Goal: Task Accomplishment & Management: Complete application form

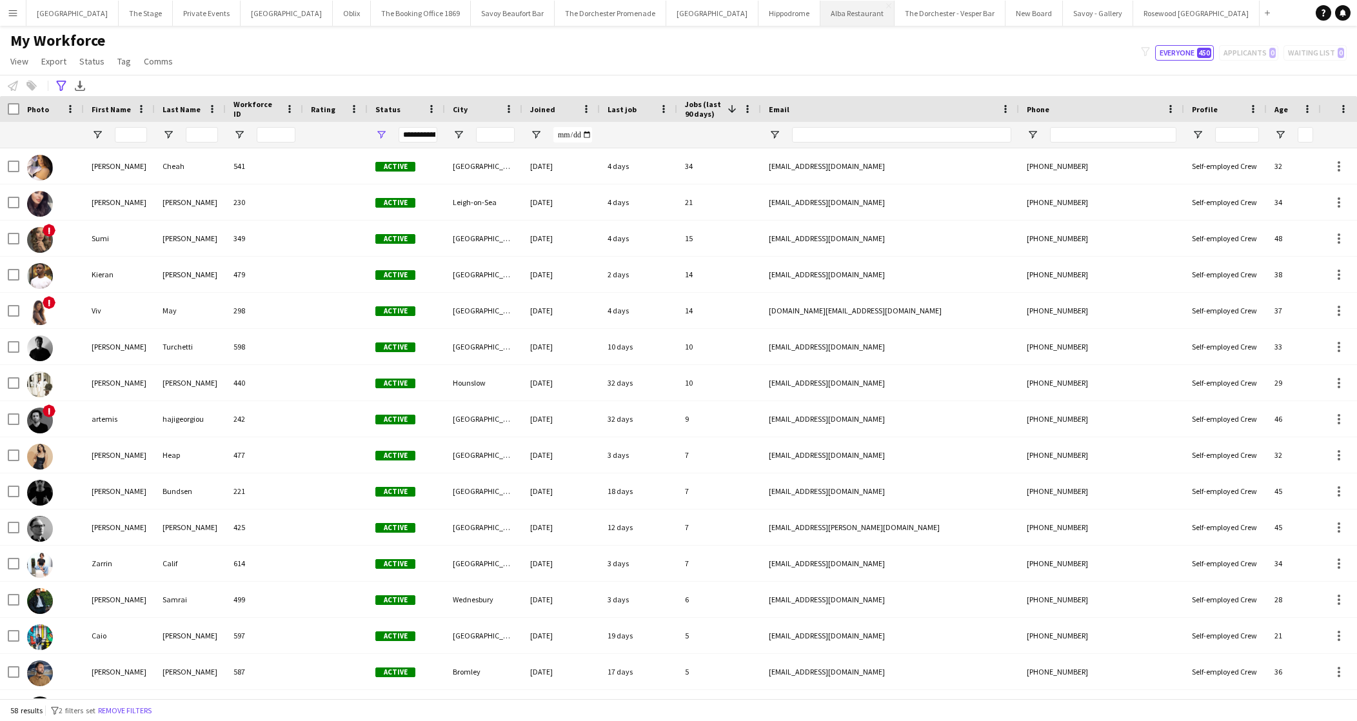
click at [820, 6] on button "Alba Restaurant Close" at bounding box center [857, 13] width 74 height 25
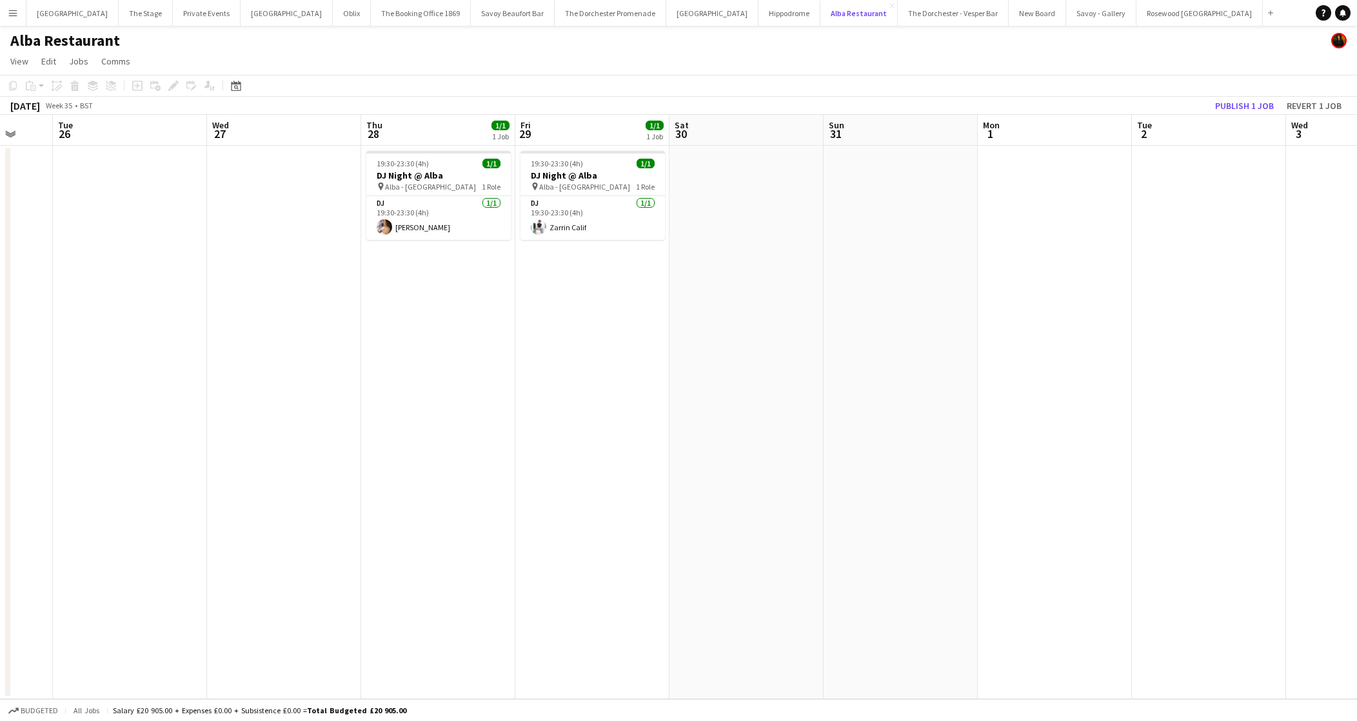
scroll to position [0, 409]
click at [483, 575] on app-date-cell "19:30-23:30 (4h) 1/1 DJ Night @ [GEOGRAPHIC_DATA] pin Alba - Knightsbridge 1 Ro…" at bounding box center [439, 422] width 154 height 553
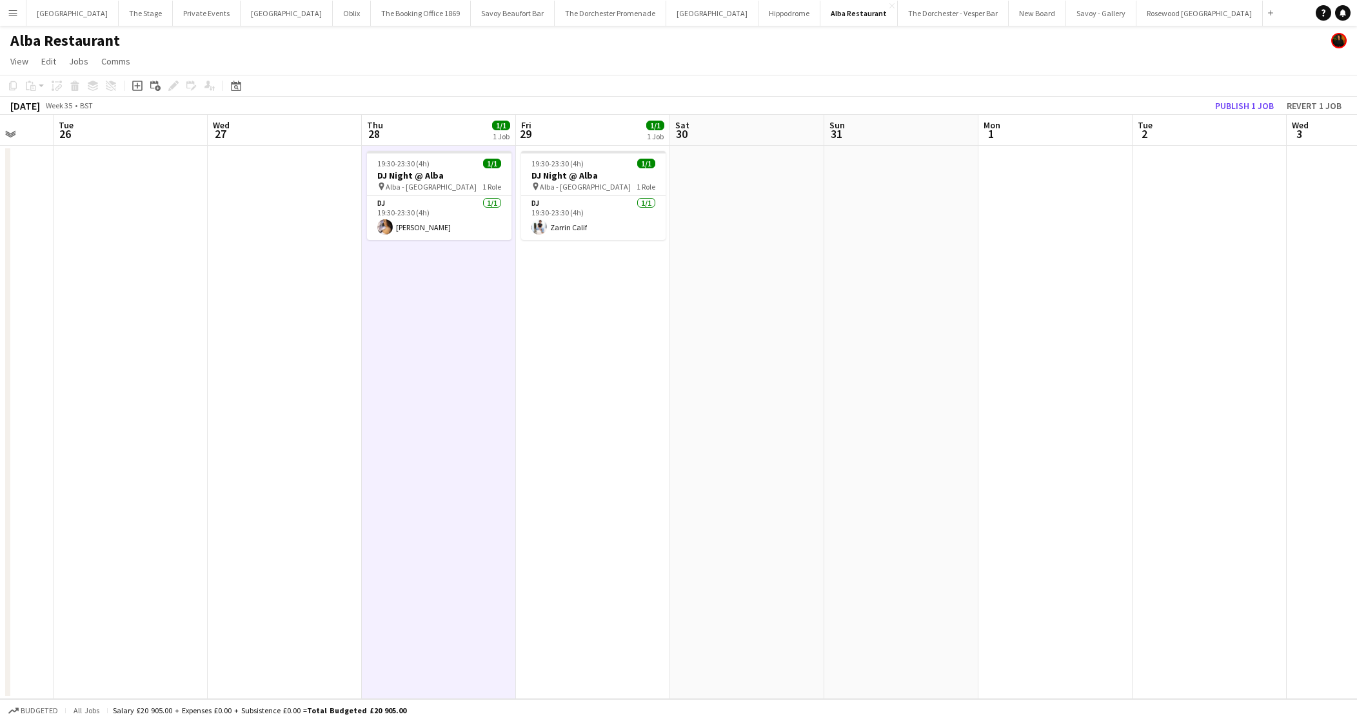
click at [564, 559] on app-date-cell "19:30-23:30 (4h) 1/1 DJ Night @ [GEOGRAPHIC_DATA] pin Alba - Knightsbridge 1 Ro…" at bounding box center [593, 422] width 154 height 553
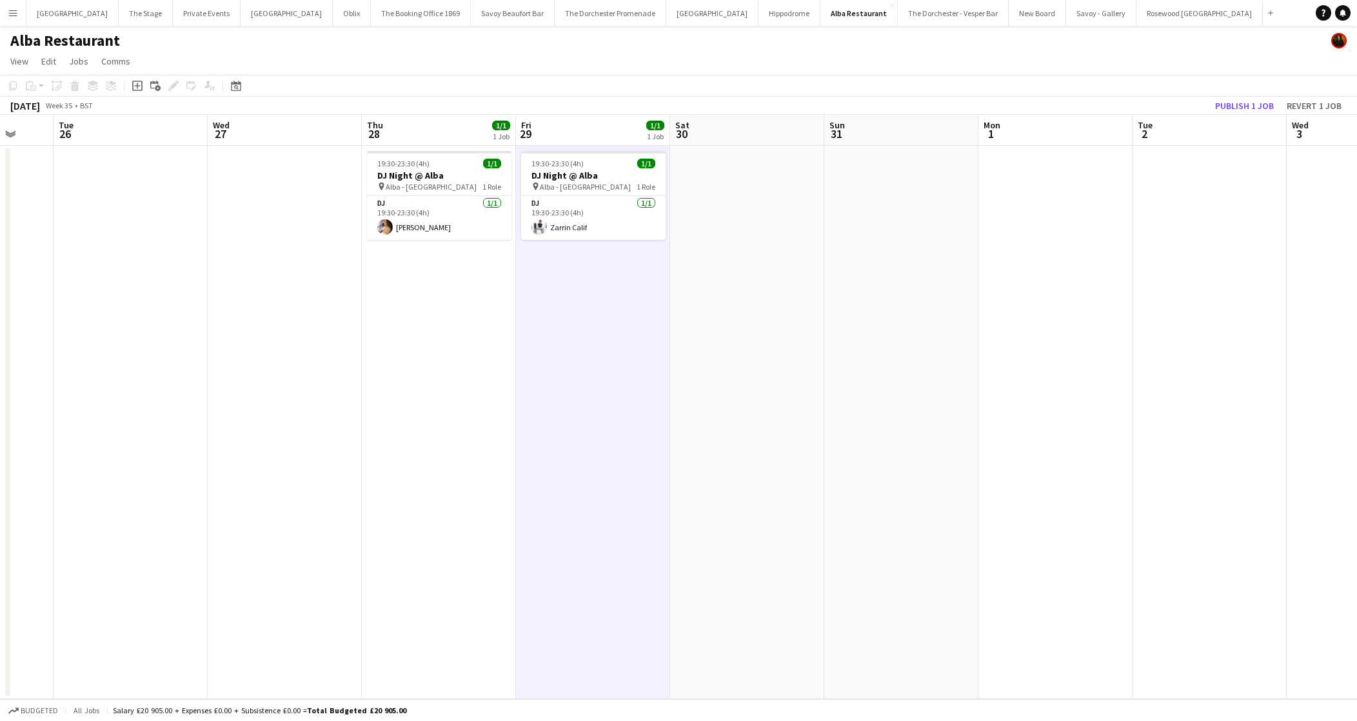
click at [453, 503] on app-date-cell "19:30-23:30 (4h) 1/1 DJ Night @ [GEOGRAPHIC_DATA] pin Alba - Knightsbridge 1 Ro…" at bounding box center [439, 422] width 154 height 553
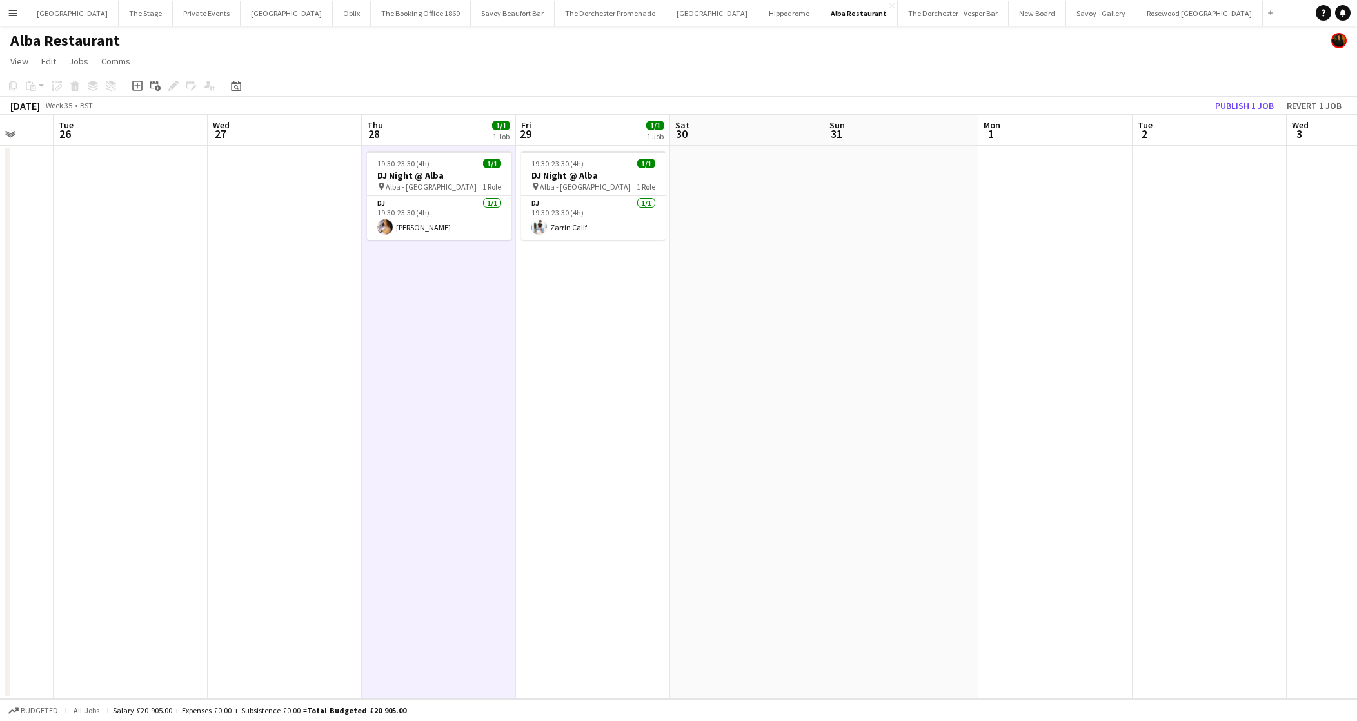
scroll to position [0, 410]
click at [662, 493] on app-date-cell "19:30-23:30 (4h) 1/1 DJ Night @ [GEOGRAPHIC_DATA] pin Alba - Knightsbridge 1 Ro…" at bounding box center [592, 422] width 154 height 553
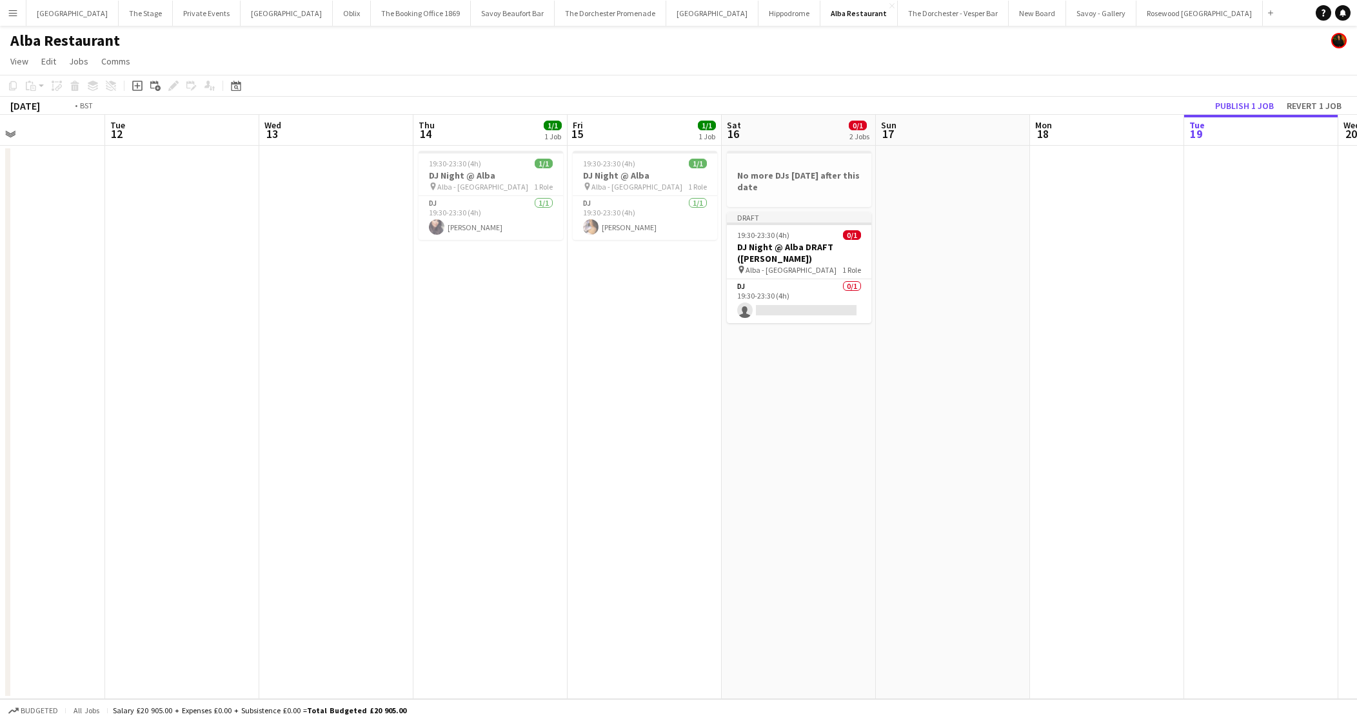
scroll to position [0, 331]
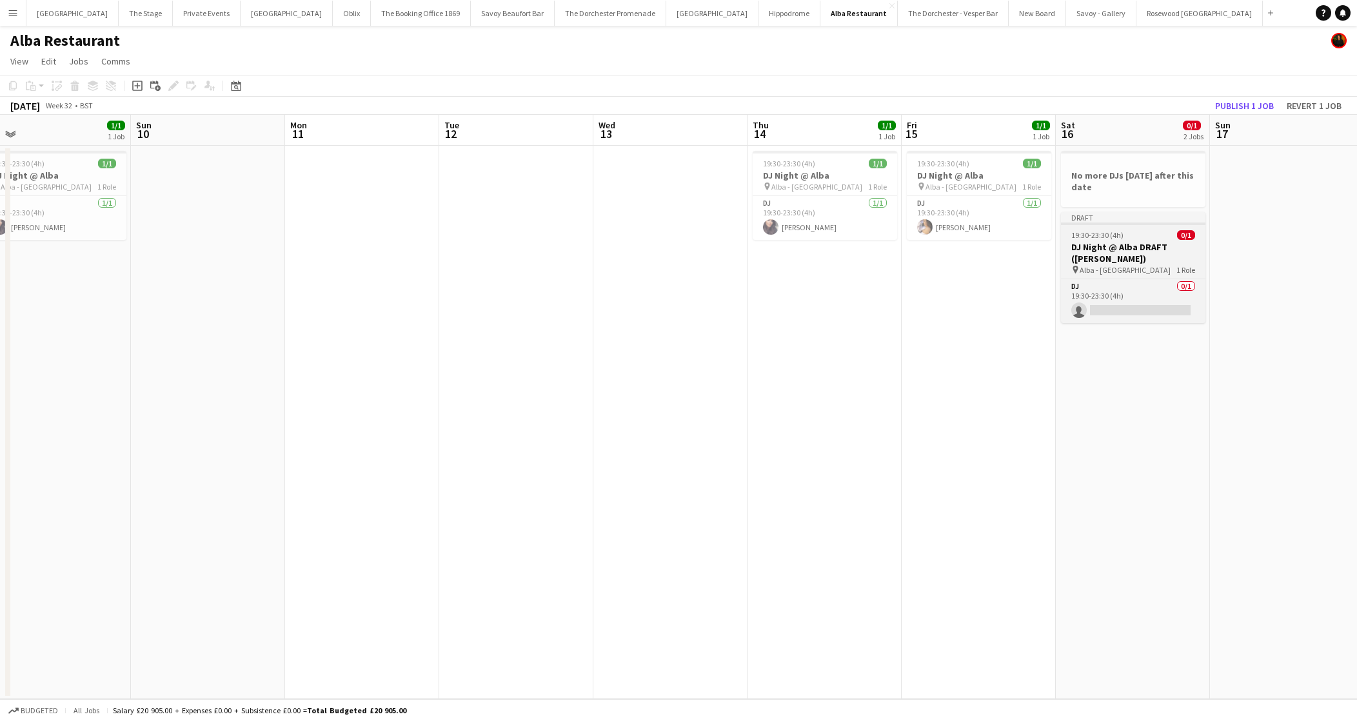
click at [1076, 224] on div at bounding box center [1133, 224] width 144 height 3
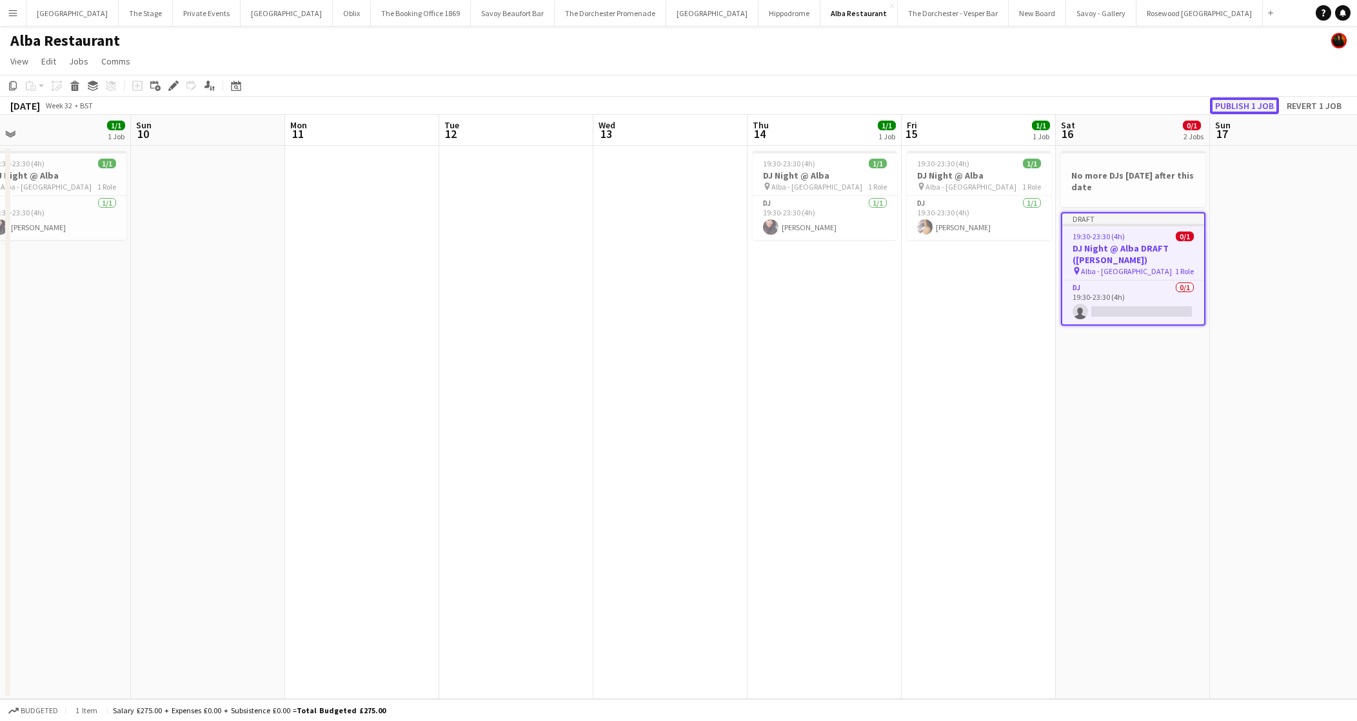
click at [1251, 103] on button "Publish 1 job" at bounding box center [1244, 105] width 69 height 17
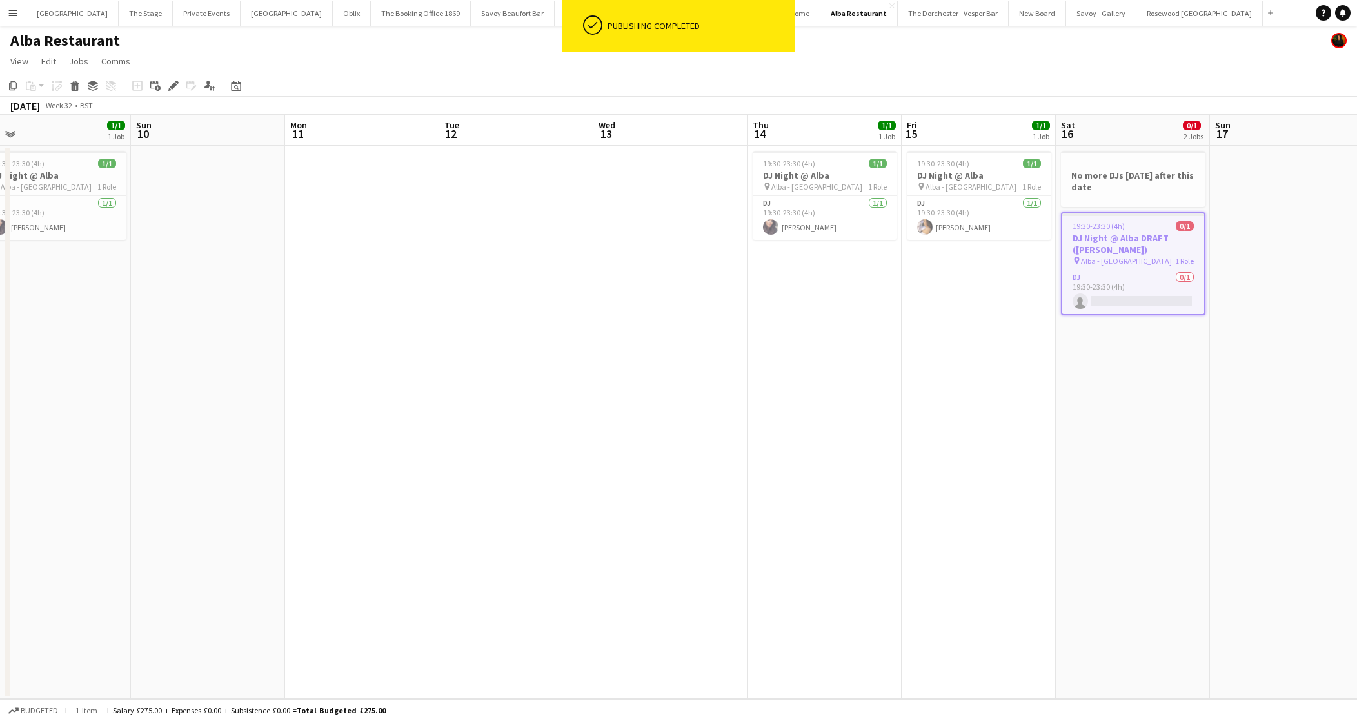
click at [975, 309] on app-date-cell "19:30-23:30 (4h) 1/1 DJ Night @ [GEOGRAPHIC_DATA] pin Alba - Knightsbridge 1 Ro…" at bounding box center [979, 422] width 154 height 553
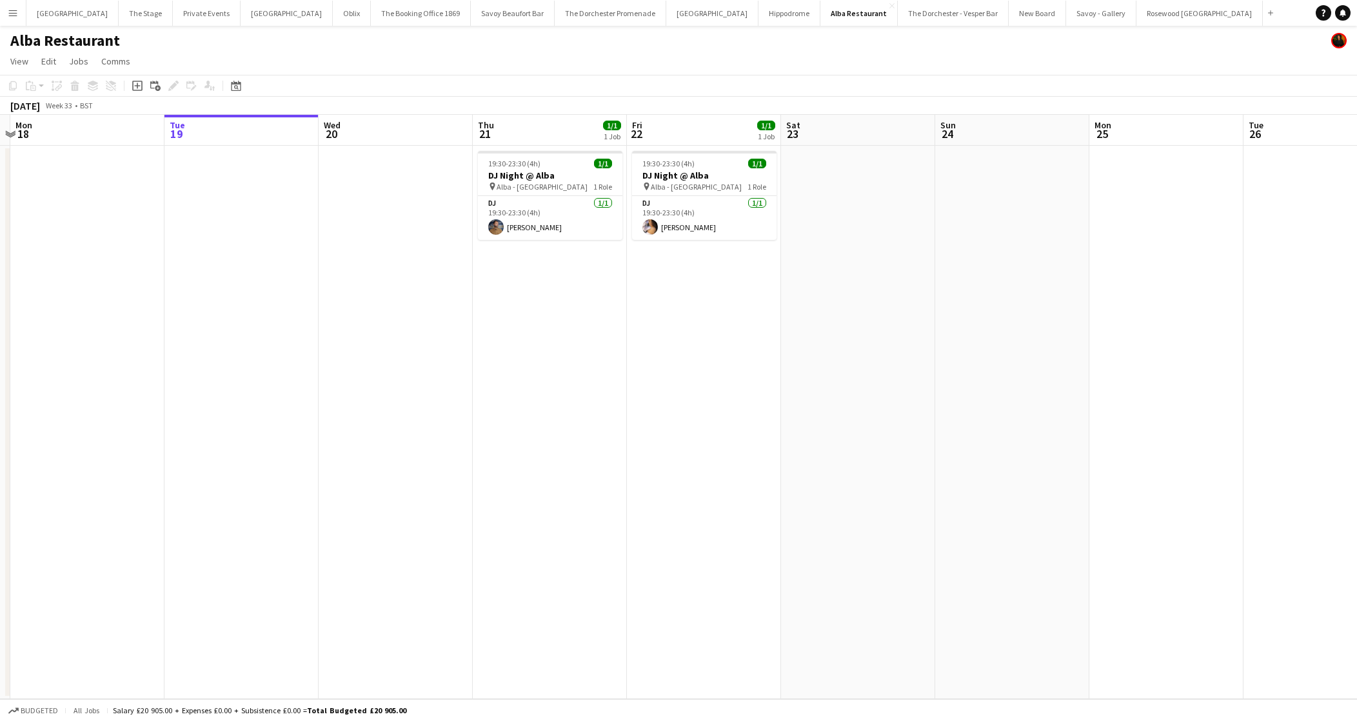
scroll to position [0, 451]
click at [549, 208] on app-card-role "DJ [DATE] 19:30-23:30 (4h) [PERSON_NAME]" at bounding box center [551, 218] width 144 height 44
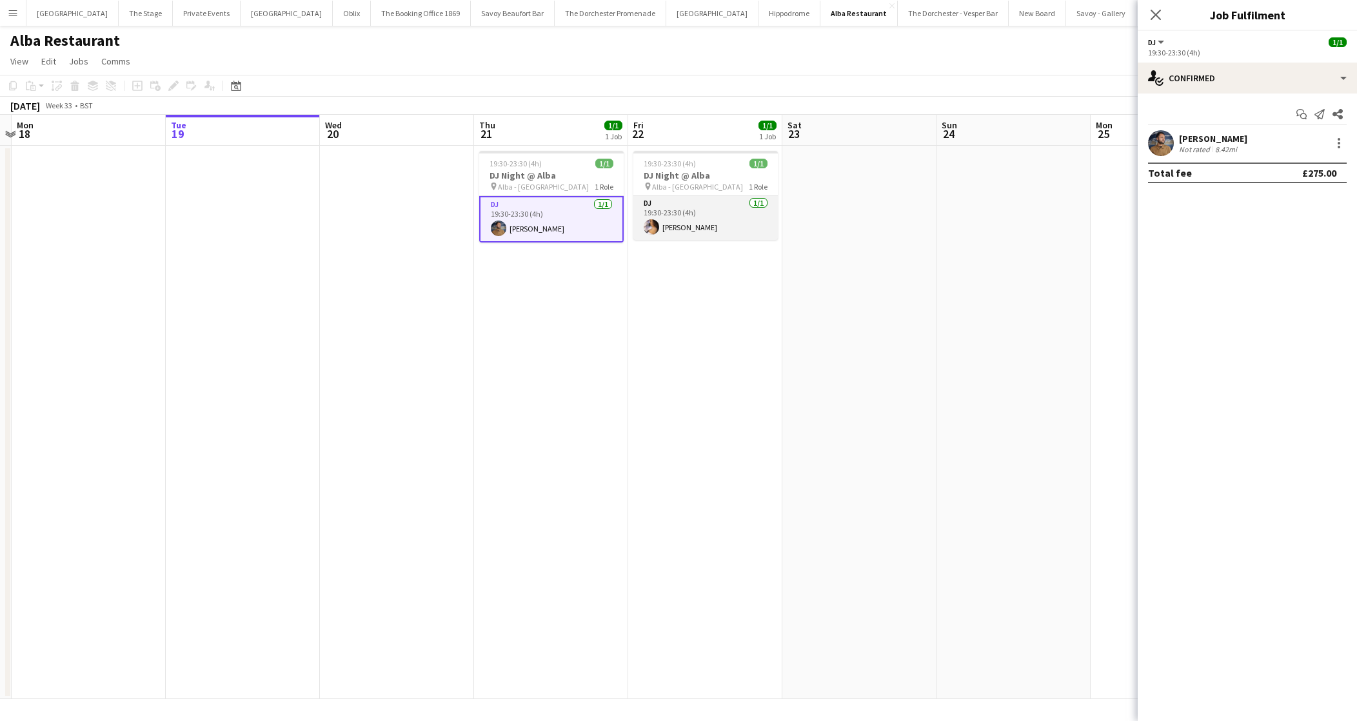
click at [704, 218] on app-card-role "DJ [DATE] 19:30-23:30 (4h) [PERSON_NAME]" at bounding box center [705, 218] width 144 height 44
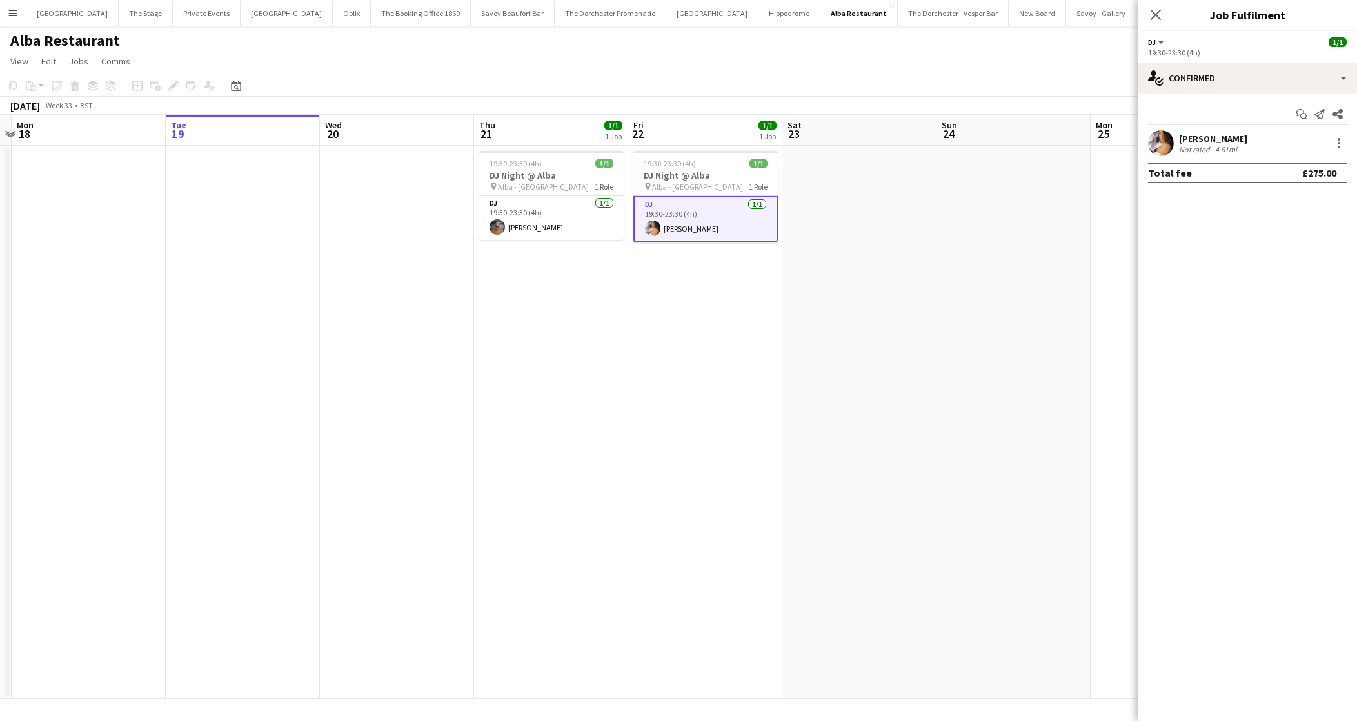
click at [358, 181] on app-date-cell at bounding box center [397, 422] width 154 height 553
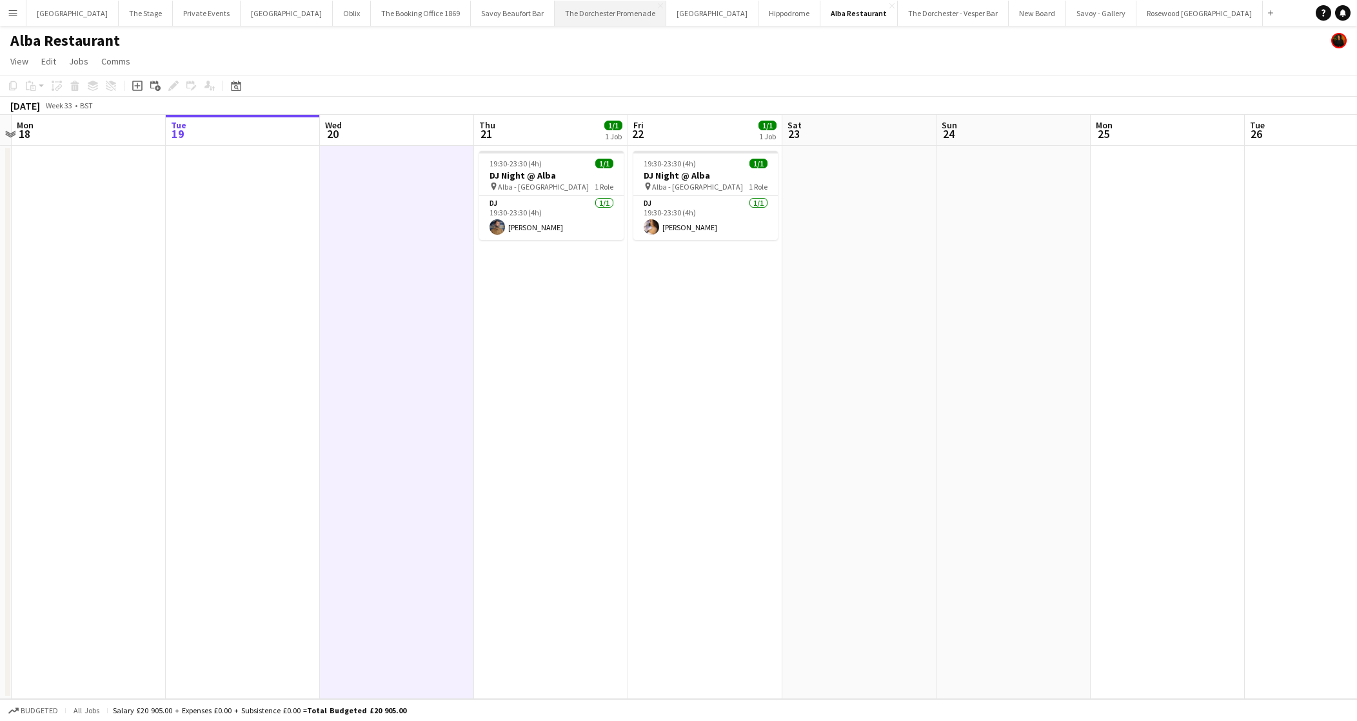
click at [580, 10] on button "The Dorchester Promenade Close" at bounding box center [611, 13] width 112 height 25
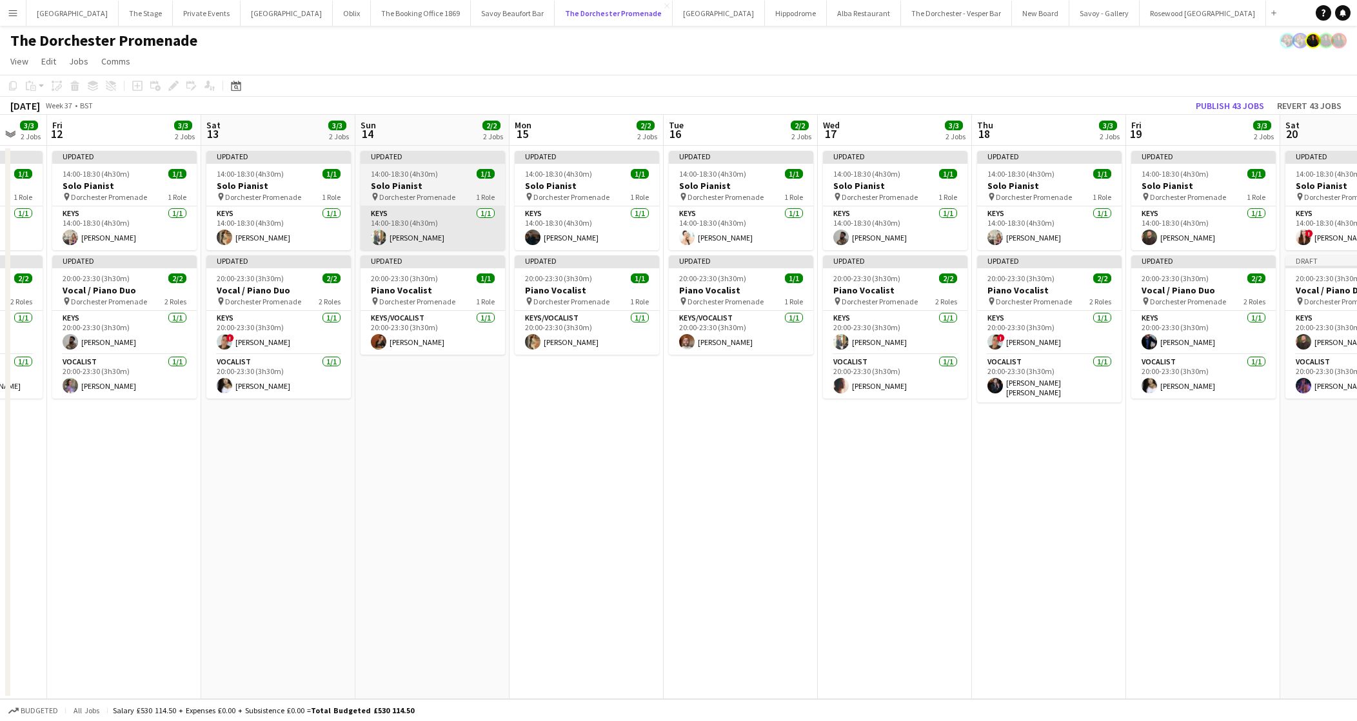
scroll to position [0, 411]
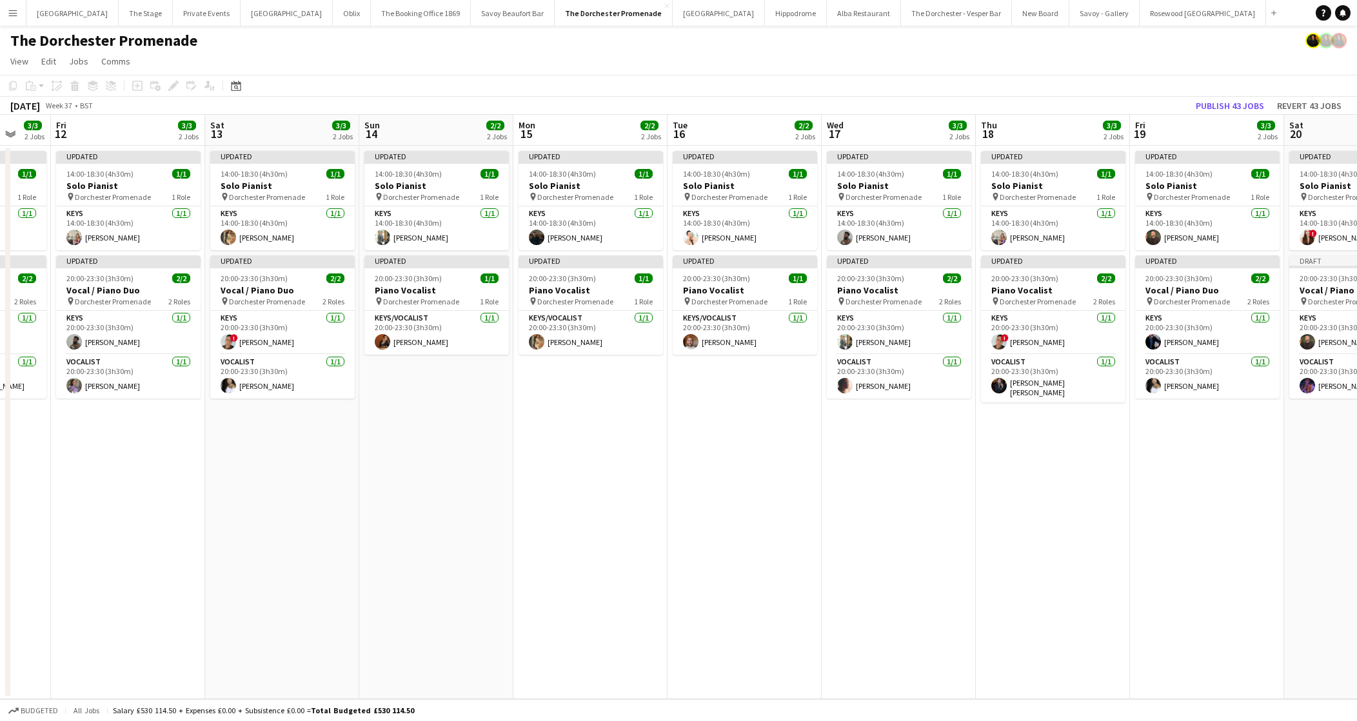
click at [573, 465] on app-date-cell "Updated 14:00-18:30 (4h30m) 1/1 Solo Pianist pin Dorchester Promenade 1 Role Ke…" at bounding box center [590, 422] width 154 height 553
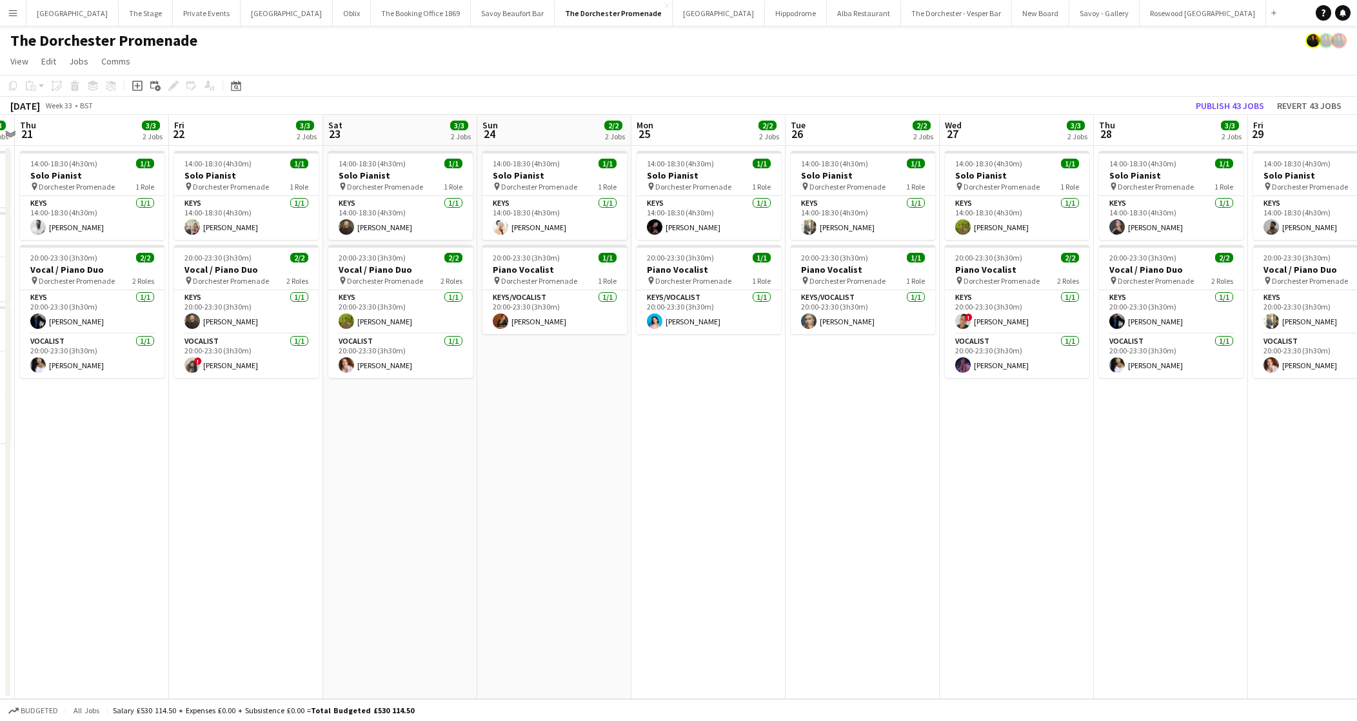
scroll to position [0, 488]
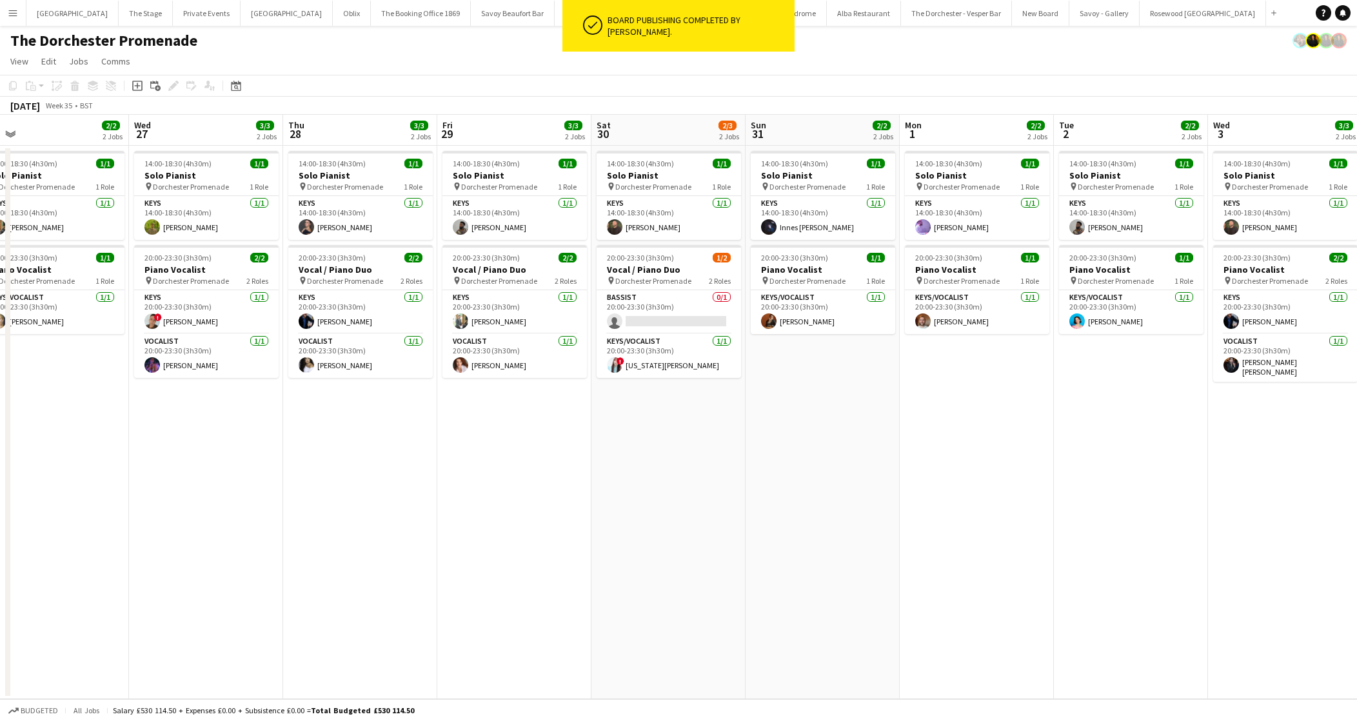
click at [440, 88] on app-toolbar "Copy Paste Paste Command V Paste with crew Command Shift V Paste linked Job [GE…" at bounding box center [678, 86] width 1357 height 22
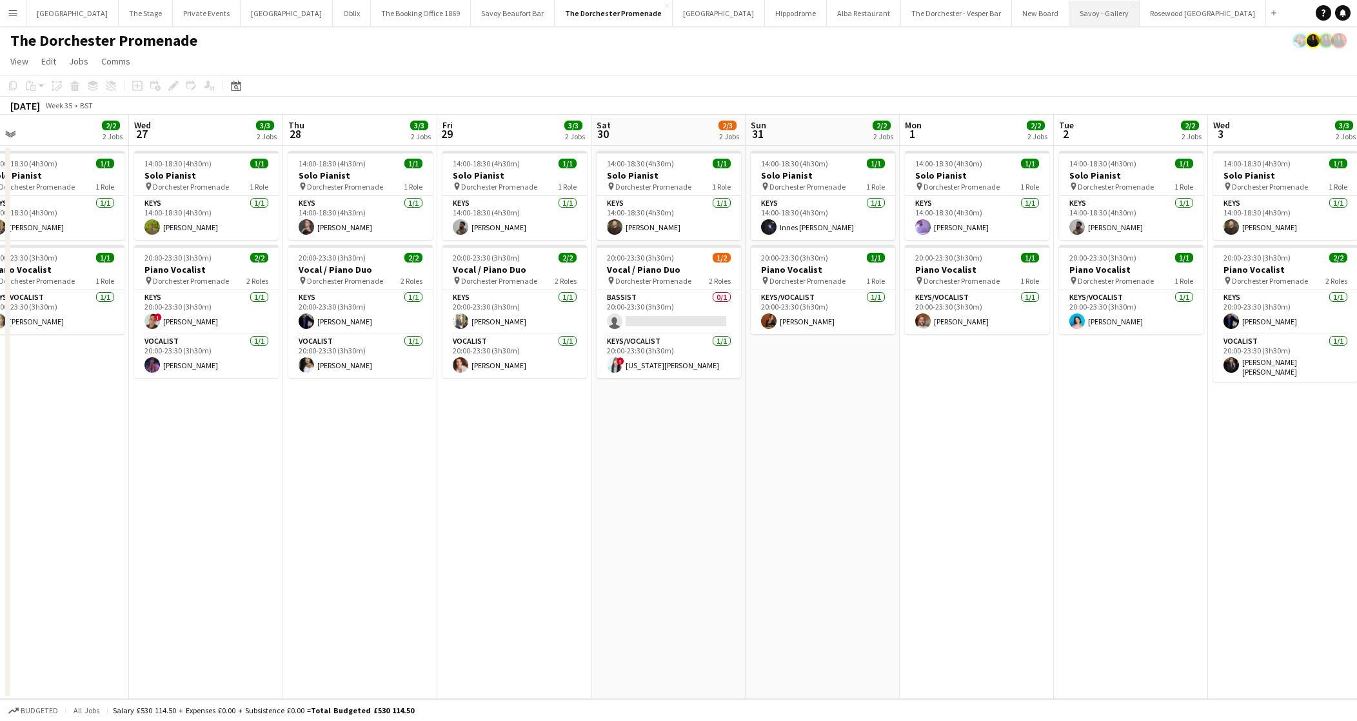
click at [1069, 23] on button "Savoy - Gallery Close" at bounding box center [1104, 13] width 70 height 25
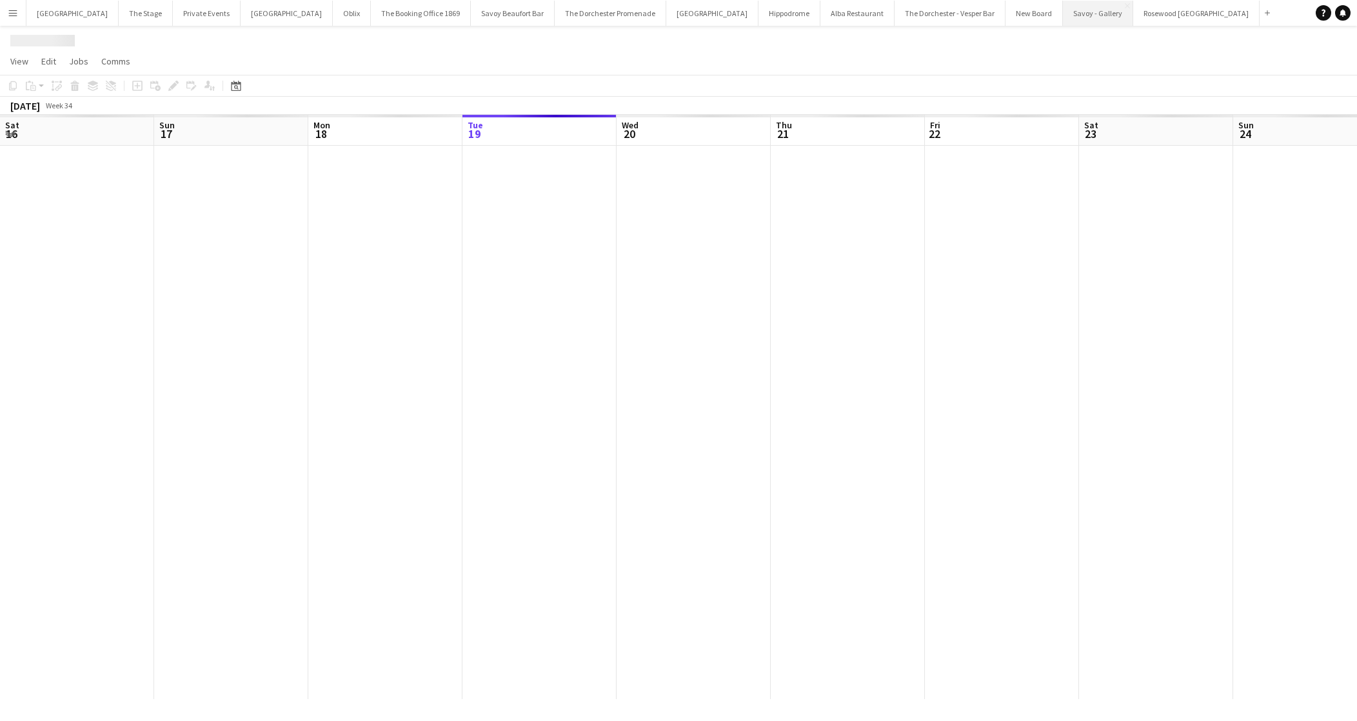
scroll to position [0, 308]
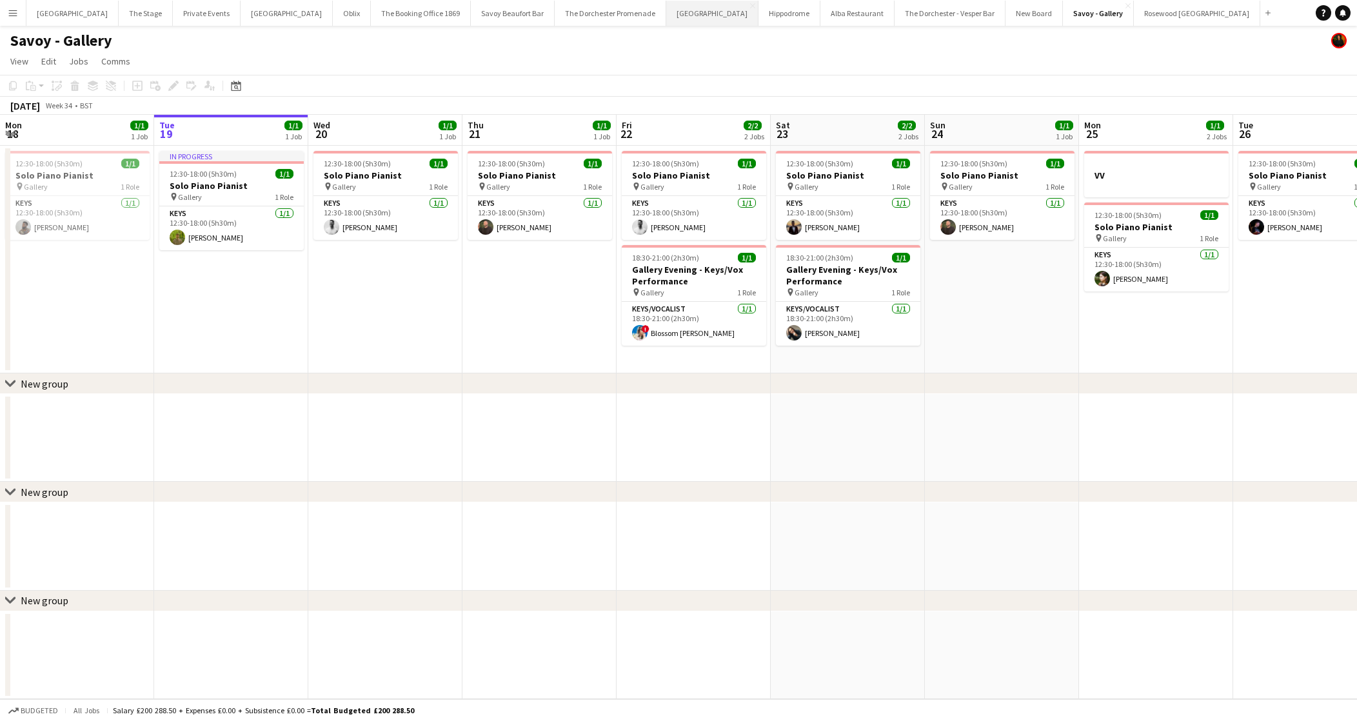
click at [678, 12] on button "[GEOGRAPHIC_DATA]" at bounding box center [712, 13] width 92 height 25
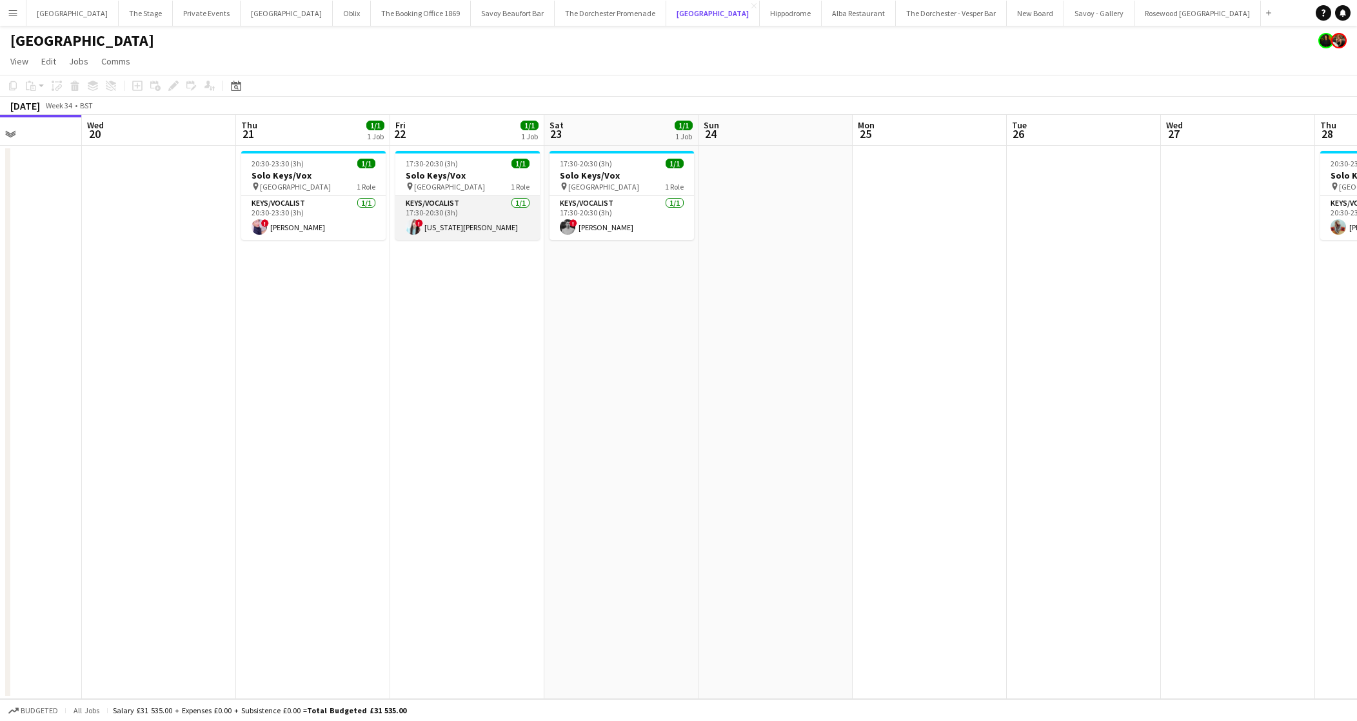
scroll to position [0, 362]
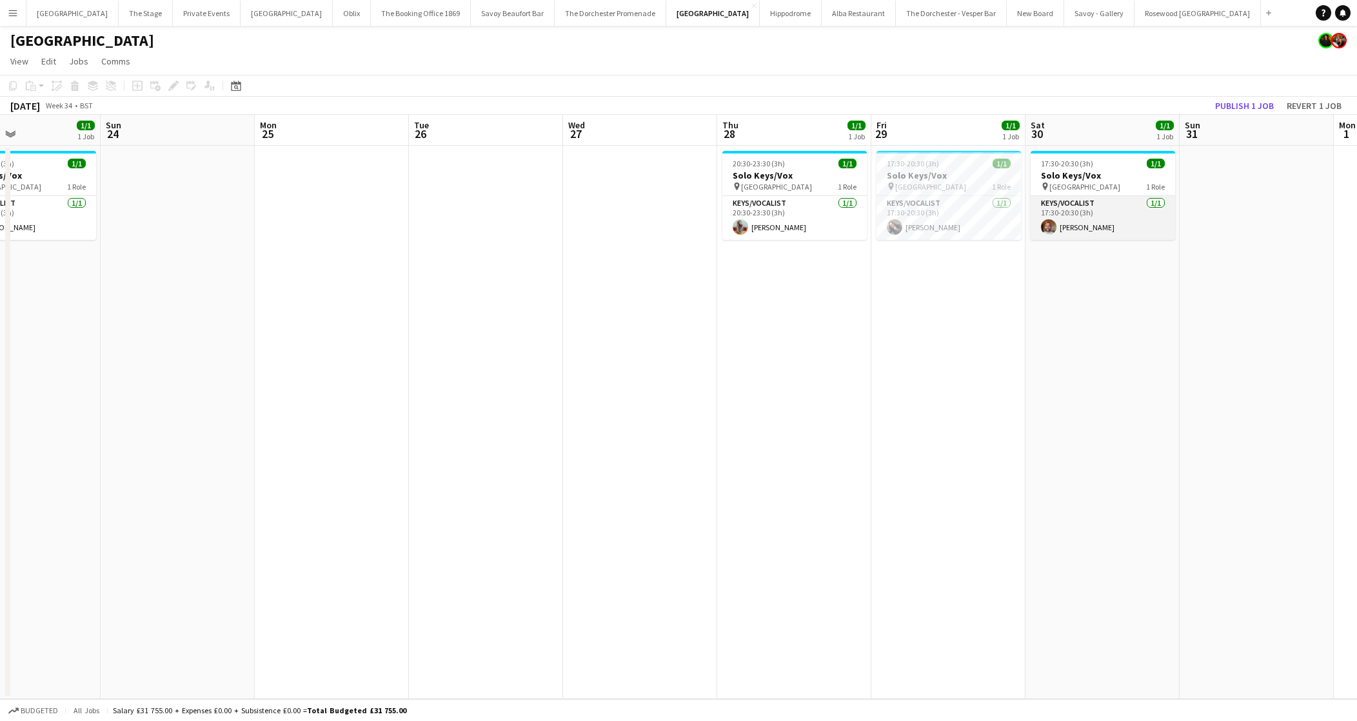
click at [1084, 219] on app-card-role "Keys/Vocalist [DATE] 17:30-20:30 (3h) [PERSON_NAME]" at bounding box center [1103, 218] width 144 height 44
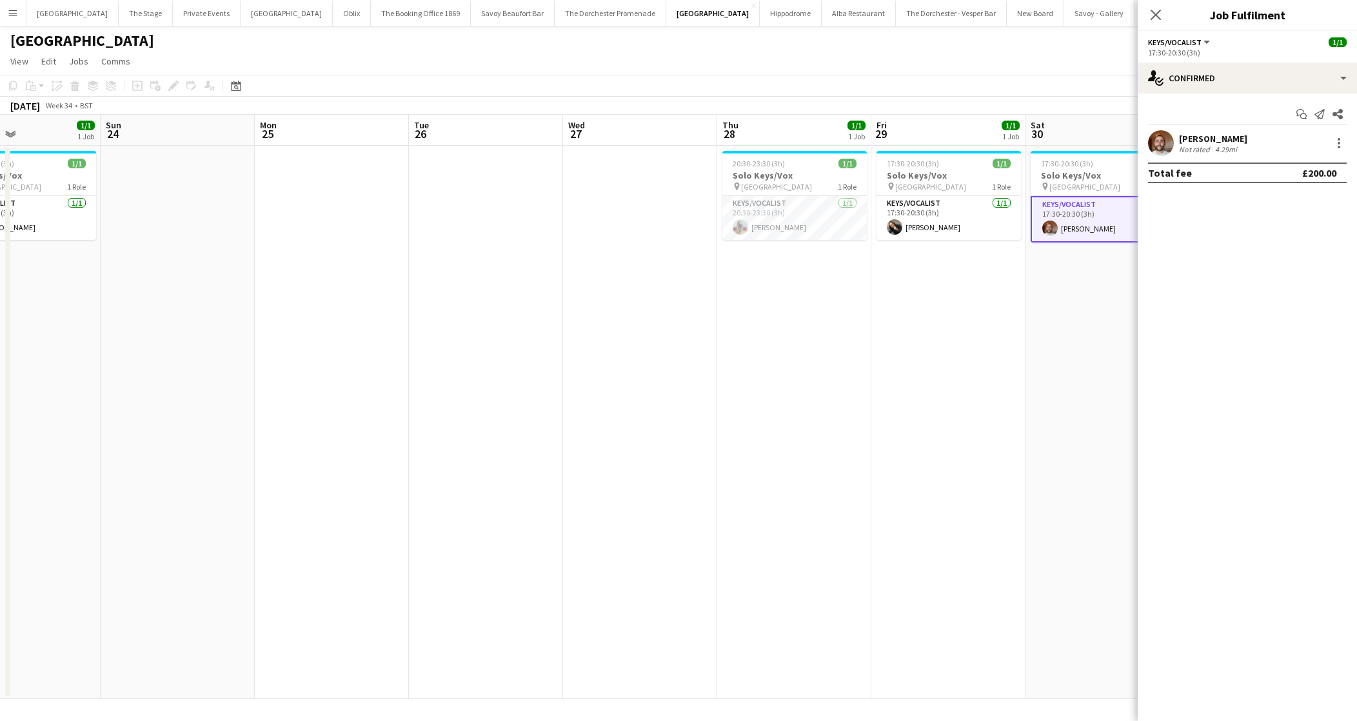
click at [989, 319] on app-date-cell "17:30-20:30 (3h) 1/1 Solo Keys/Vox pin Goring Hotel 1 Role Keys/Vocalist [DATE]…" at bounding box center [948, 422] width 154 height 553
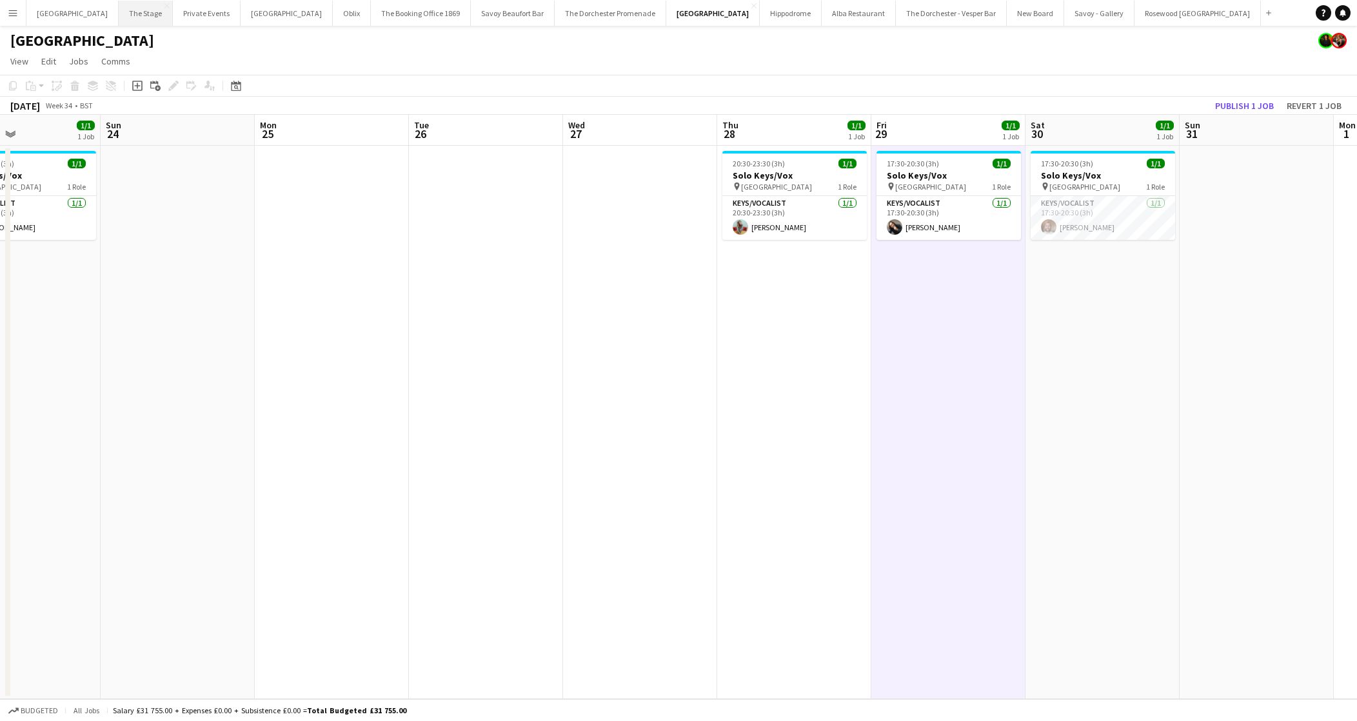
click at [155, 18] on button "The Stage Close" at bounding box center [146, 13] width 54 height 25
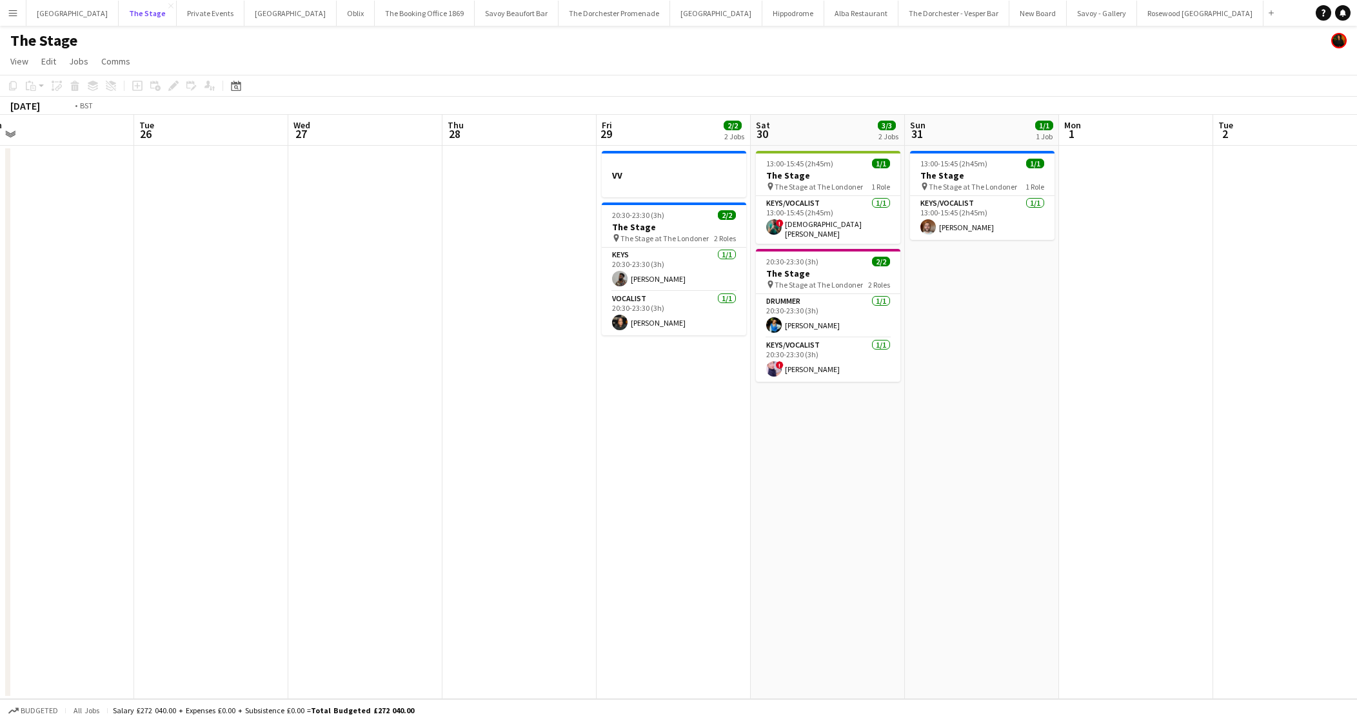
scroll to position [0, 280]
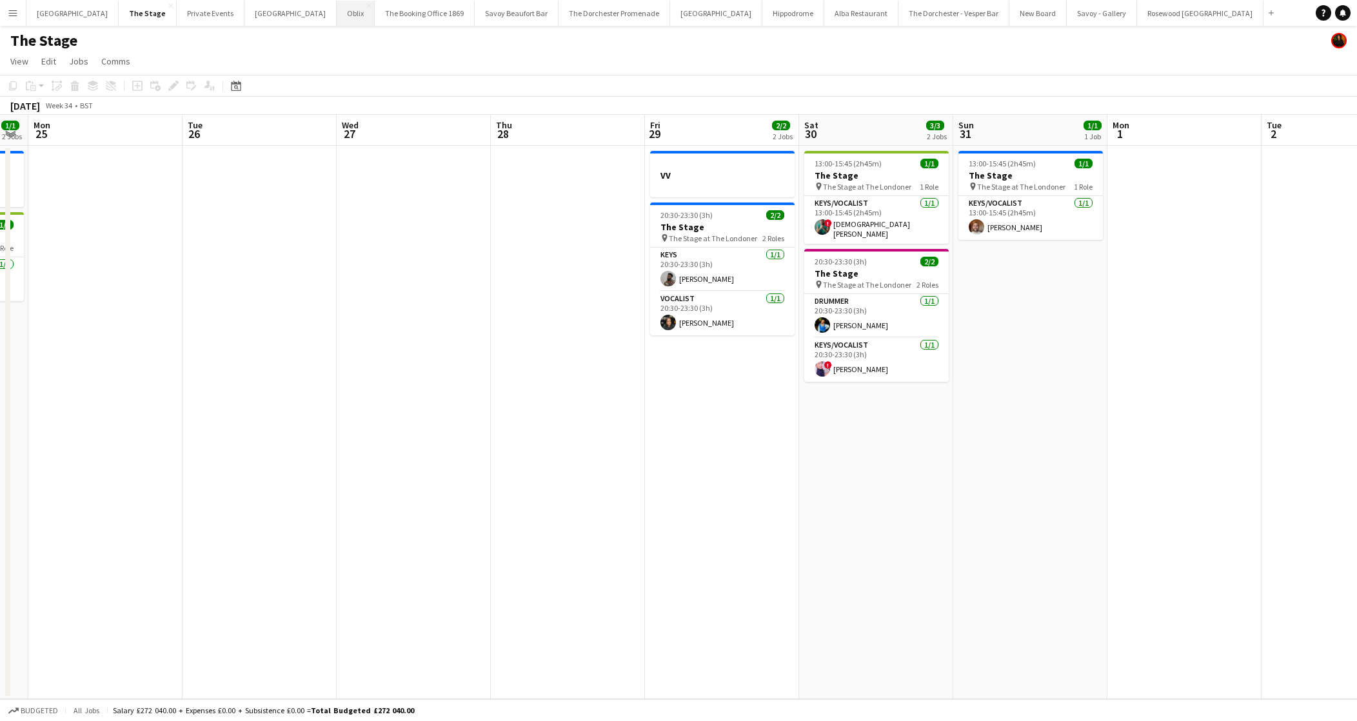
click at [337, 8] on button "Oblix Close" at bounding box center [356, 13] width 38 height 25
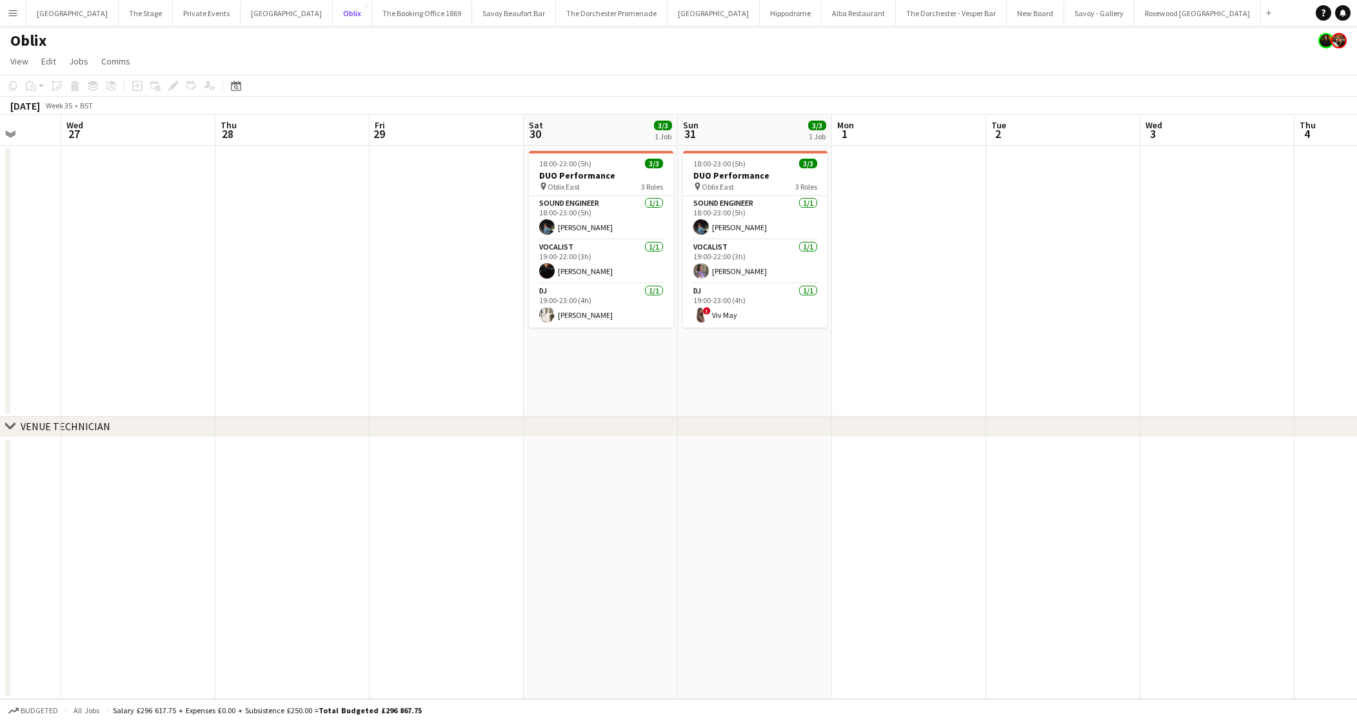
scroll to position [0, 426]
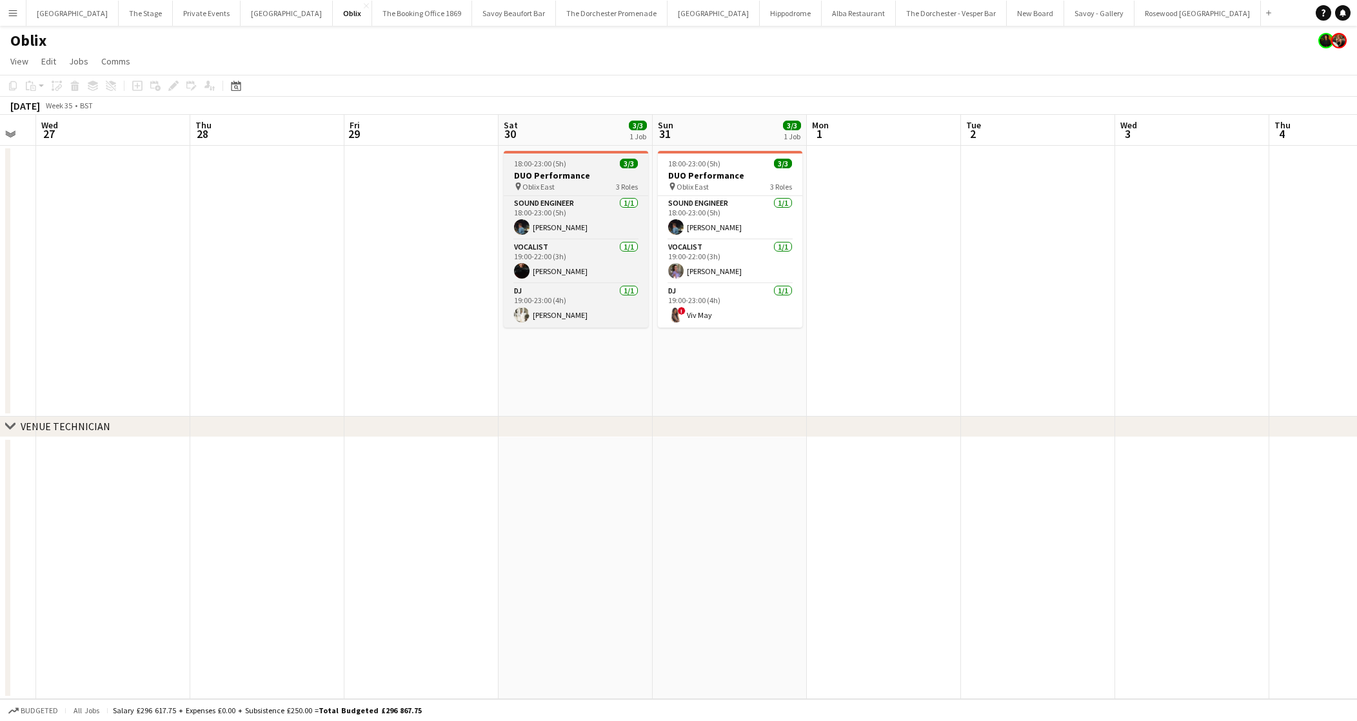
click at [531, 179] on h3 "DUO Performance" at bounding box center [576, 176] width 144 height 12
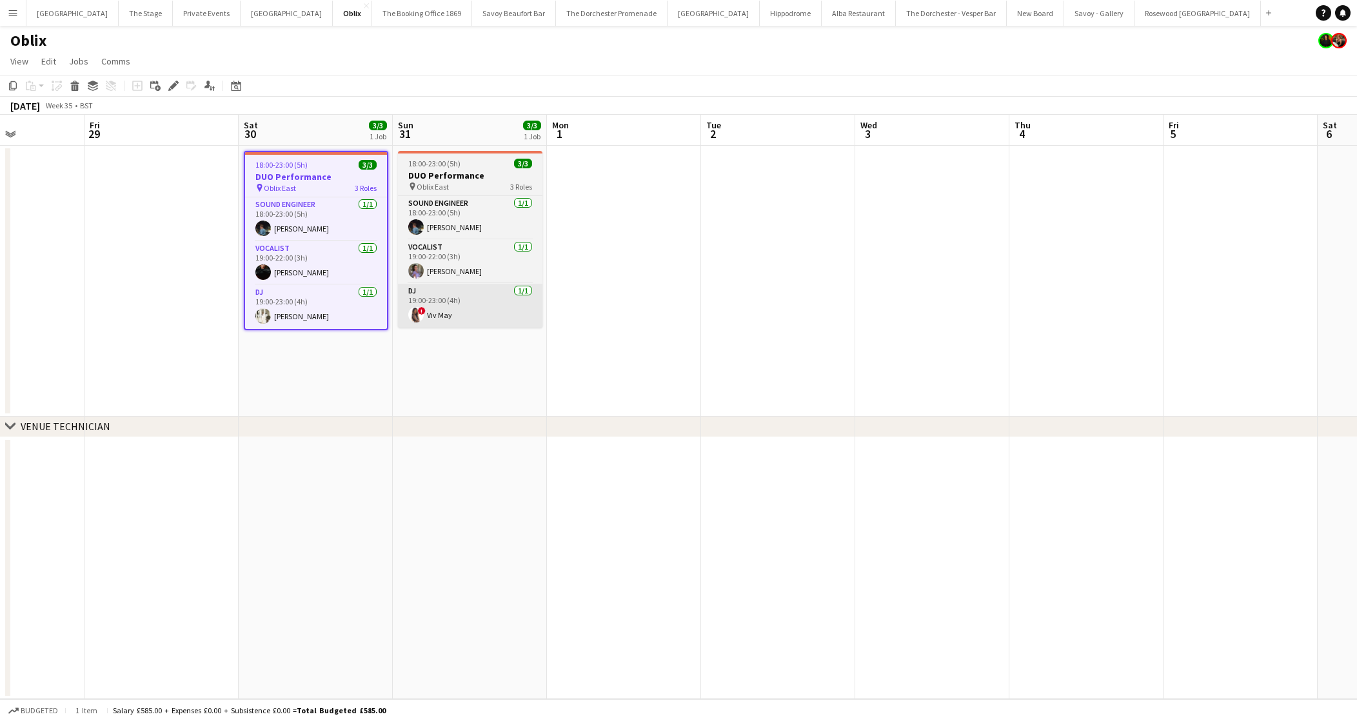
scroll to position [0, 389]
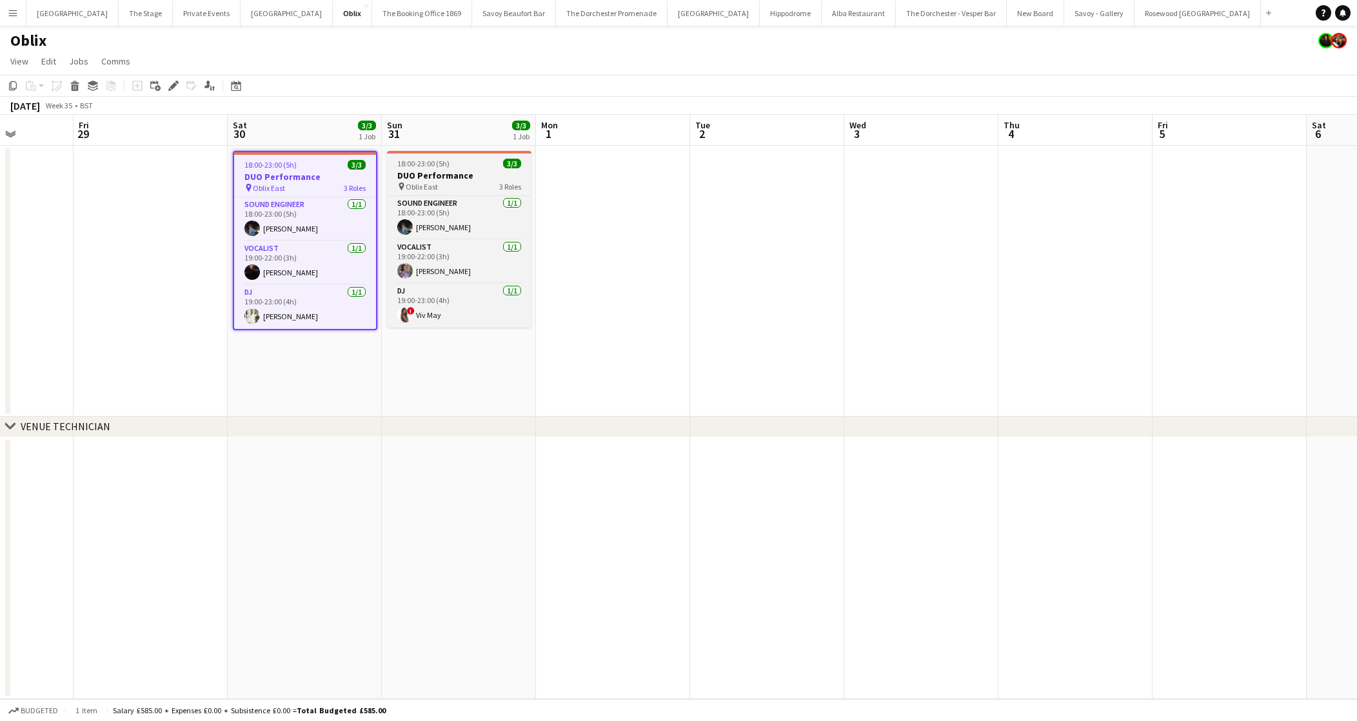
click at [436, 168] on app-job-card "18:00-23:00 (5h) 3/3 DUO Performance pin Oblix East 3 Roles Sound Engineer [DAT…" at bounding box center [459, 239] width 144 height 177
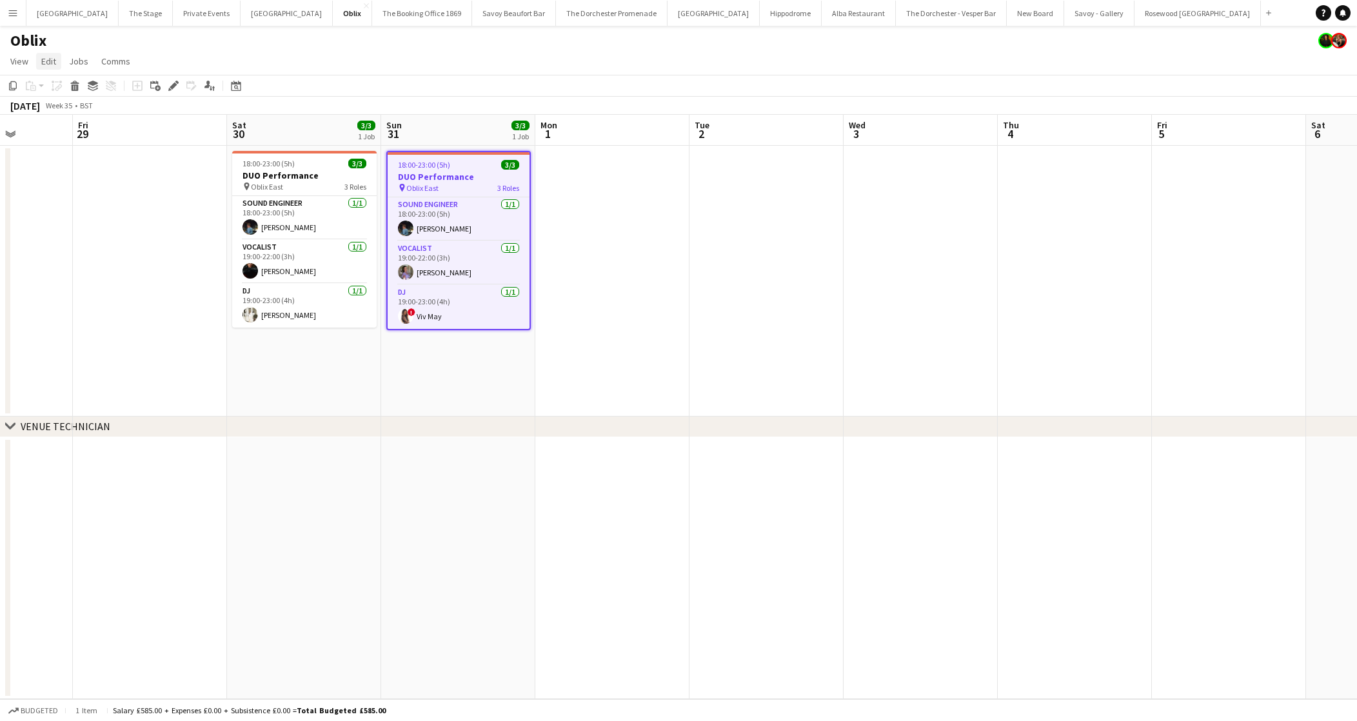
click at [52, 66] on span "Edit" at bounding box center [48, 61] width 15 height 12
click at [54, 84] on span "Copy Command C" at bounding box center [74, 89] width 54 height 12
click at [160, 163] on app-date-cell at bounding box center [150, 281] width 154 height 271
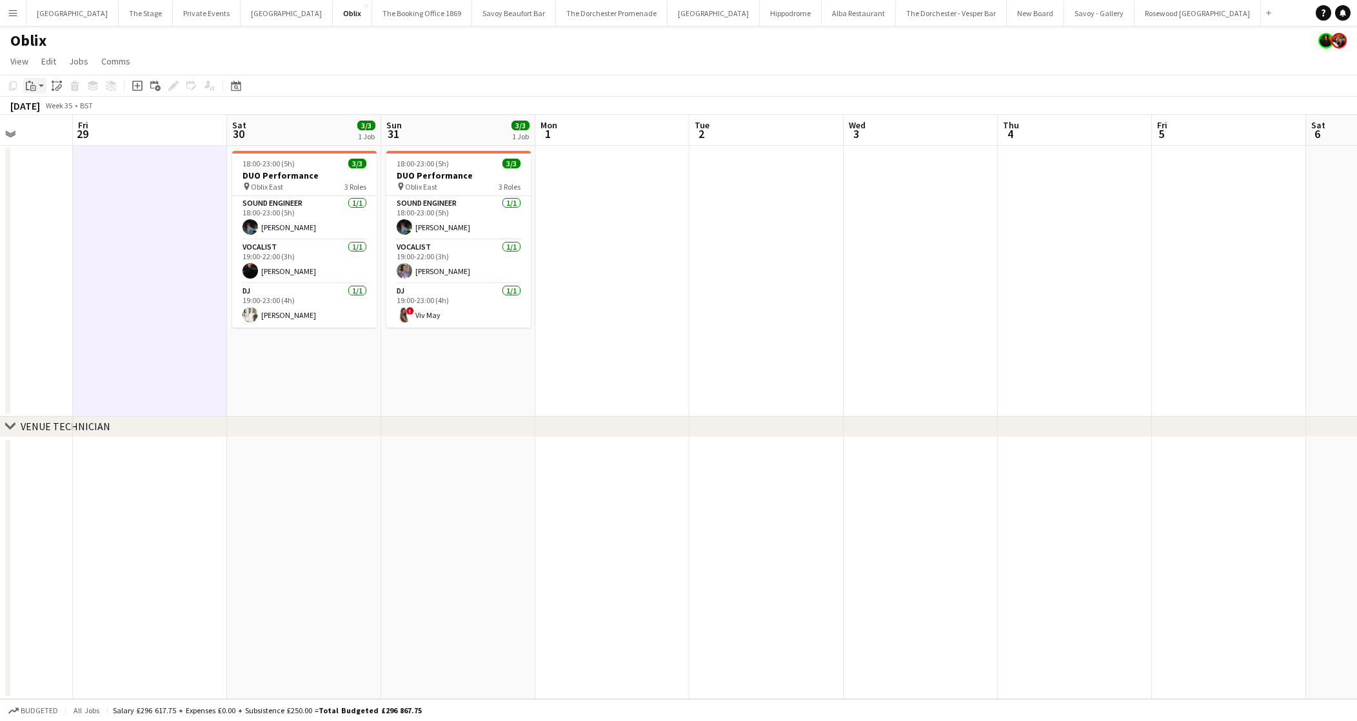
click at [29, 84] on icon "Paste" at bounding box center [31, 86] width 10 height 10
click at [46, 104] on div "Paste Command V Paste with crew Command Shift V" at bounding box center [85, 121] width 124 height 55
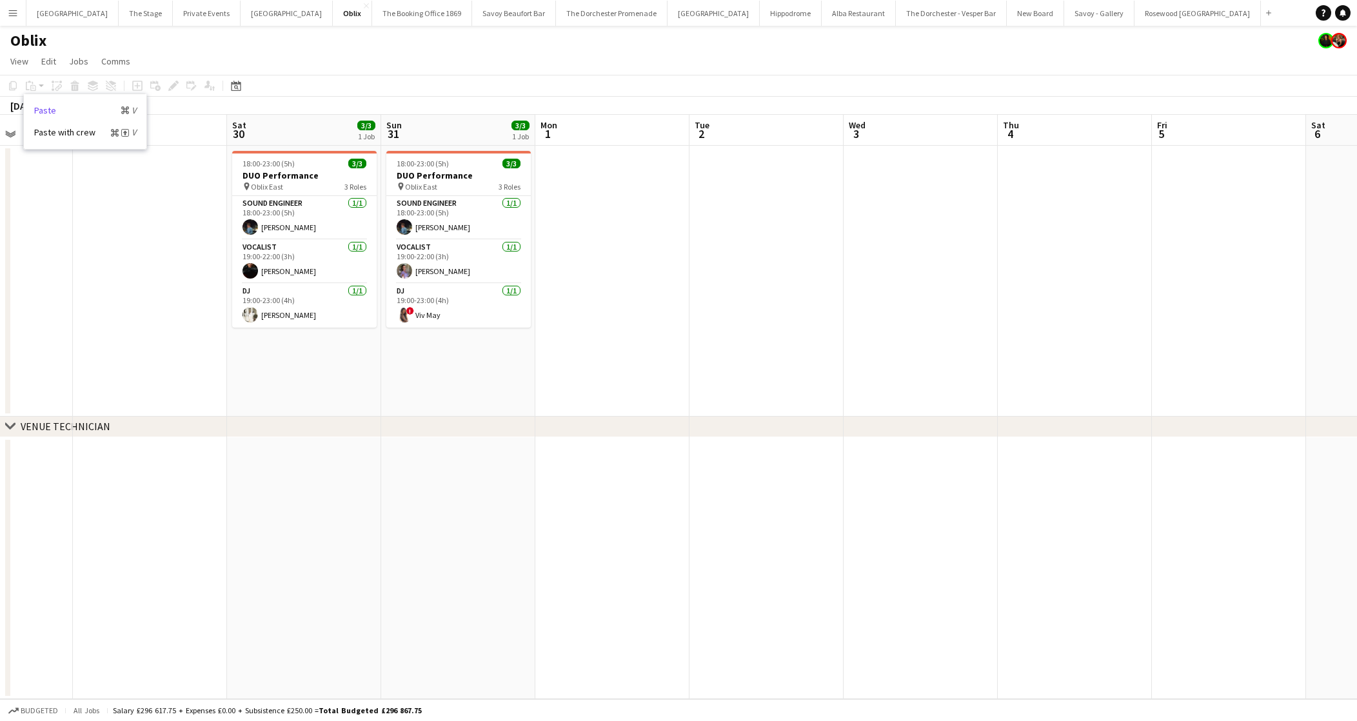
click at [50, 109] on link "Paste Command V" at bounding box center [85, 110] width 102 height 12
click at [148, 199] on app-date-cell at bounding box center [150, 281] width 154 height 271
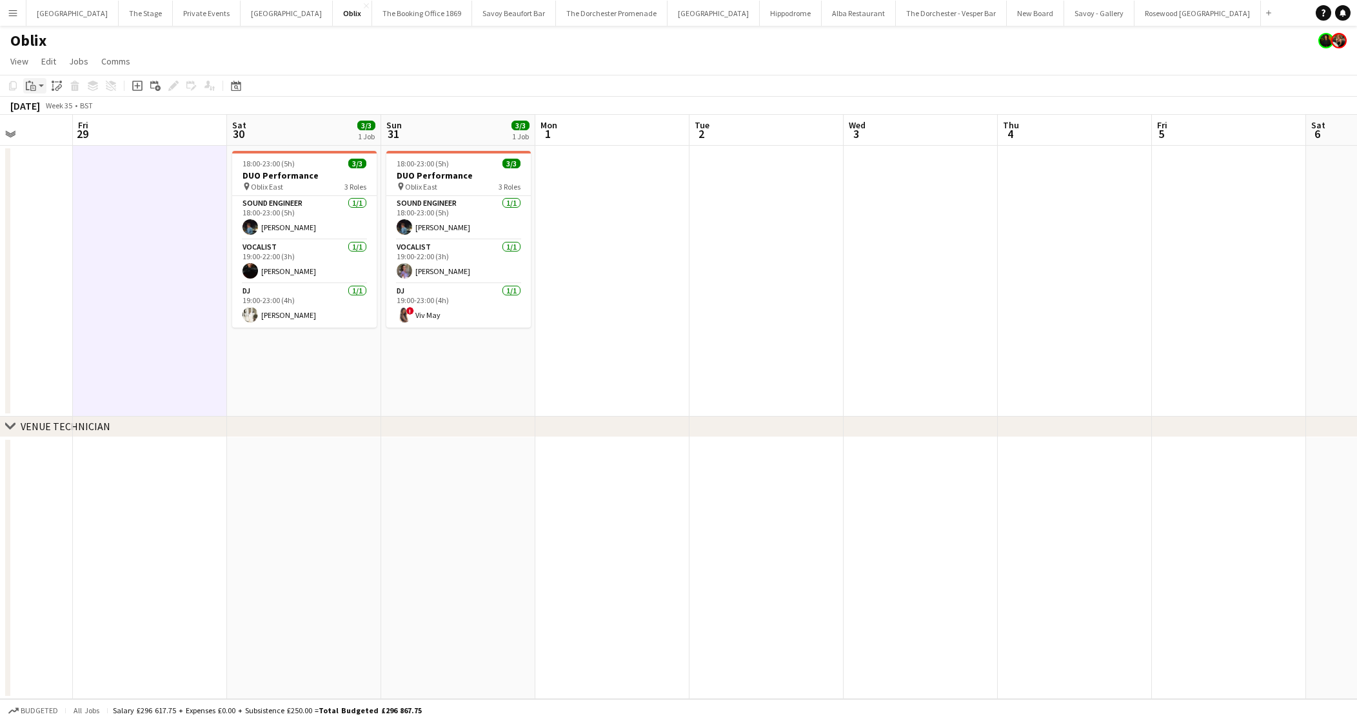
click at [34, 86] on icon "Paste" at bounding box center [31, 86] width 10 height 10
click at [42, 102] on div "Paste Command V Paste with crew Command Shift V" at bounding box center [85, 121] width 124 height 55
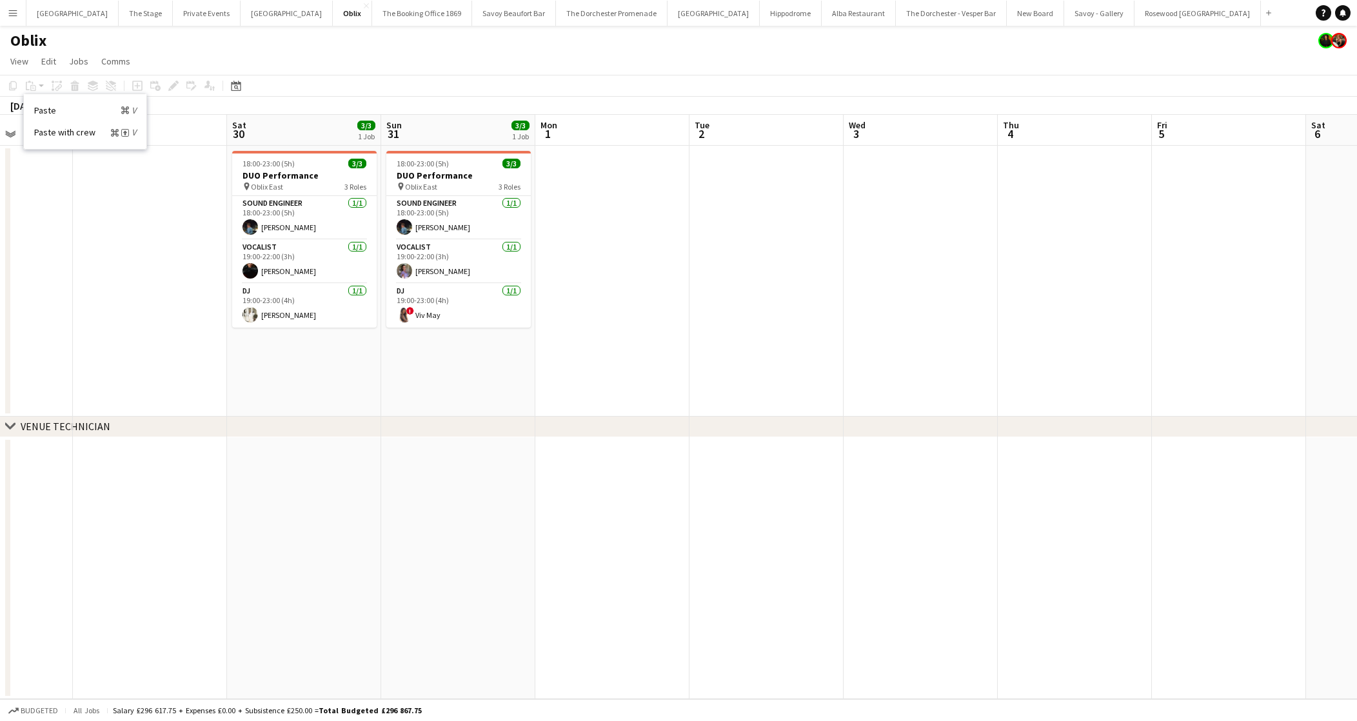
click at [126, 192] on app-date-cell at bounding box center [150, 281] width 154 height 271
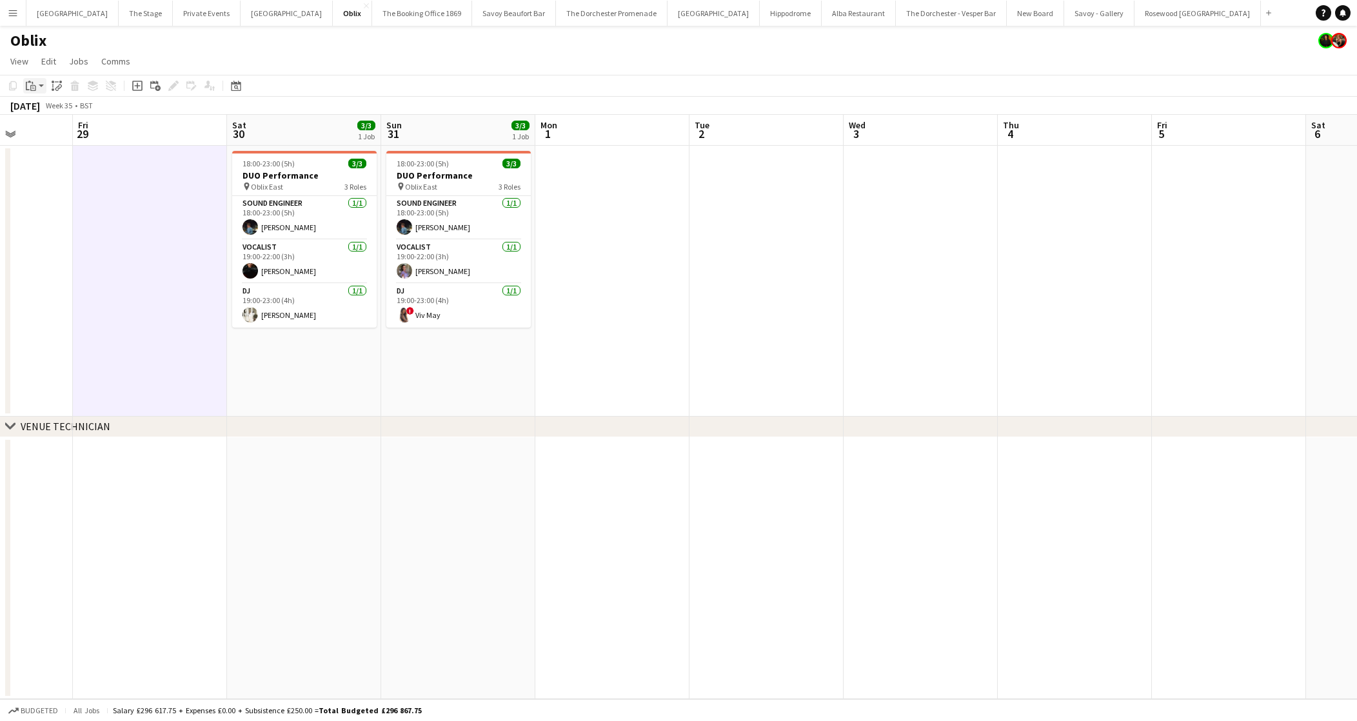
click at [30, 81] on icon at bounding box center [29, 82] width 3 height 2
click at [39, 106] on link "Paste Command V" at bounding box center [85, 110] width 102 height 12
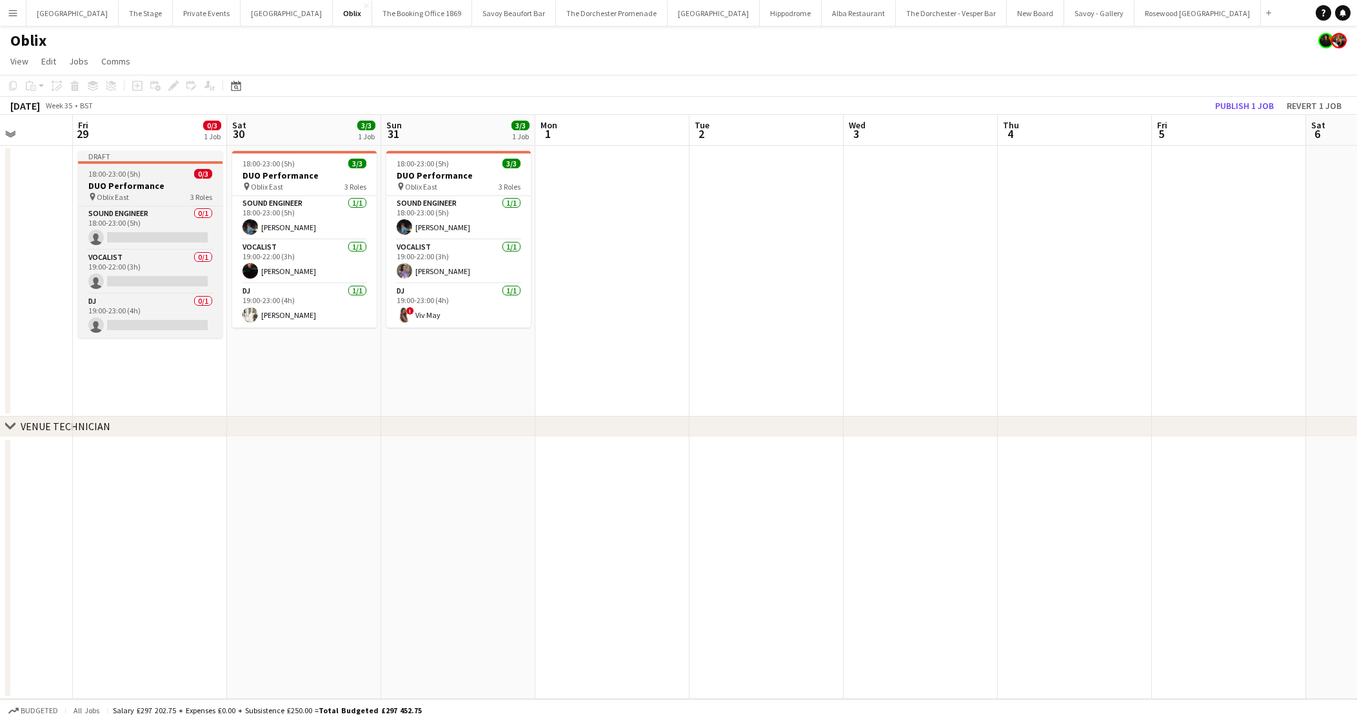
click at [94, 188] on h3 "DUO Performance" at bounding box center [150, 186] width 144 height 12
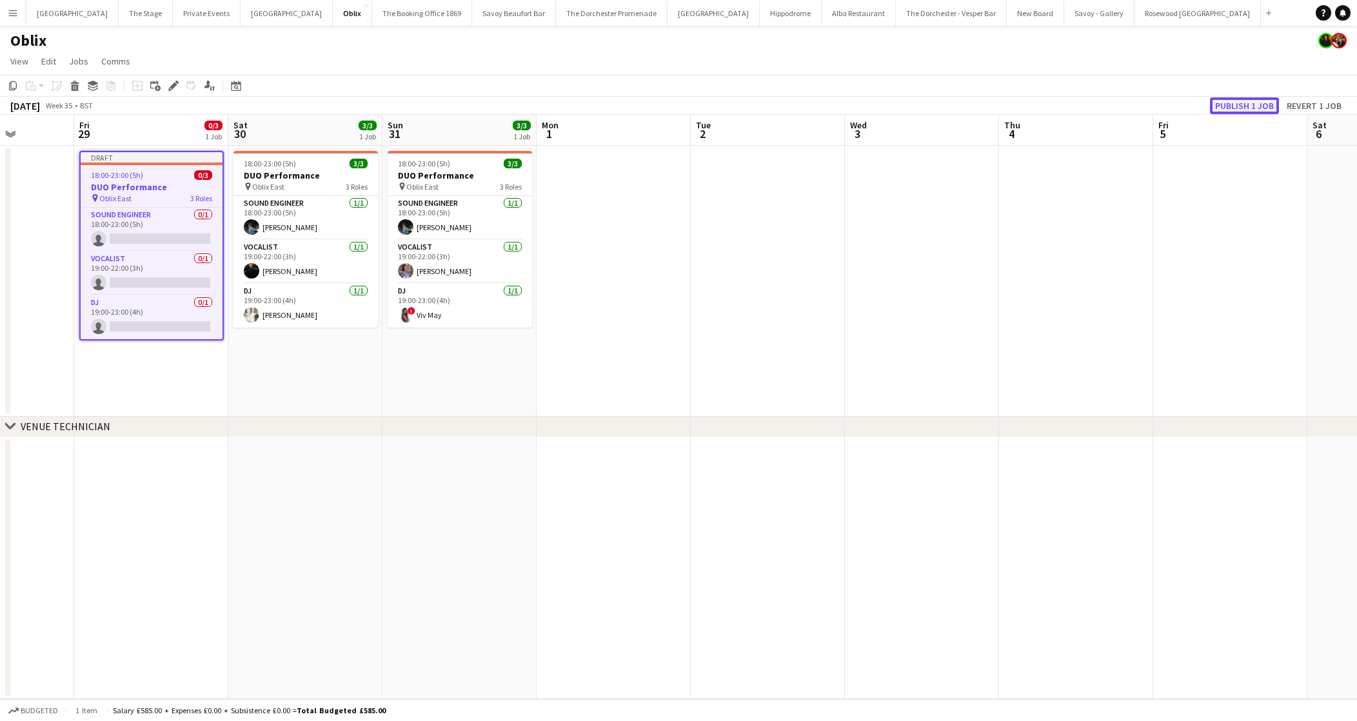
click at [1231, 106] on button "Publish 1 job" at bounding box center [1244, 105] width 69 height 17
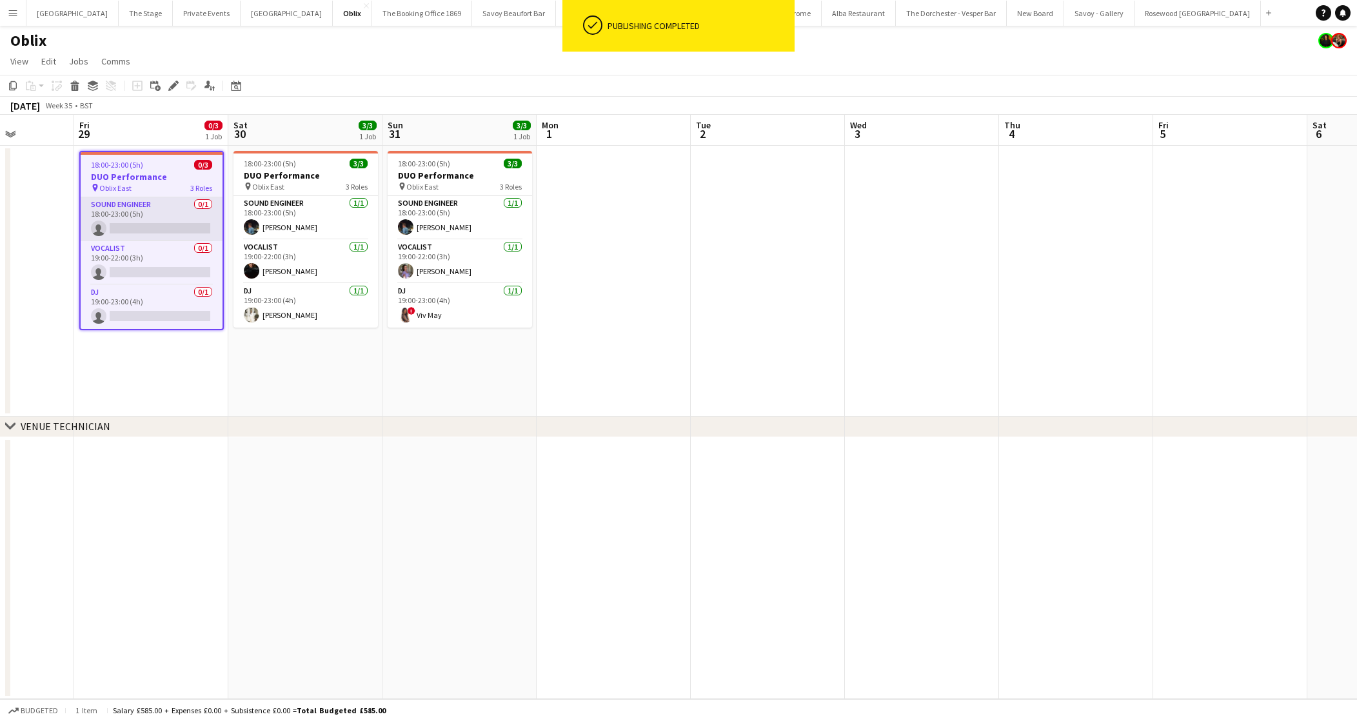
click at [157, 213] on app-card-role "Sound Engineer 0/1 18:00-23:00 (5h) single-neutral-actions" at bounding box center [152, 219] width 142 height 44
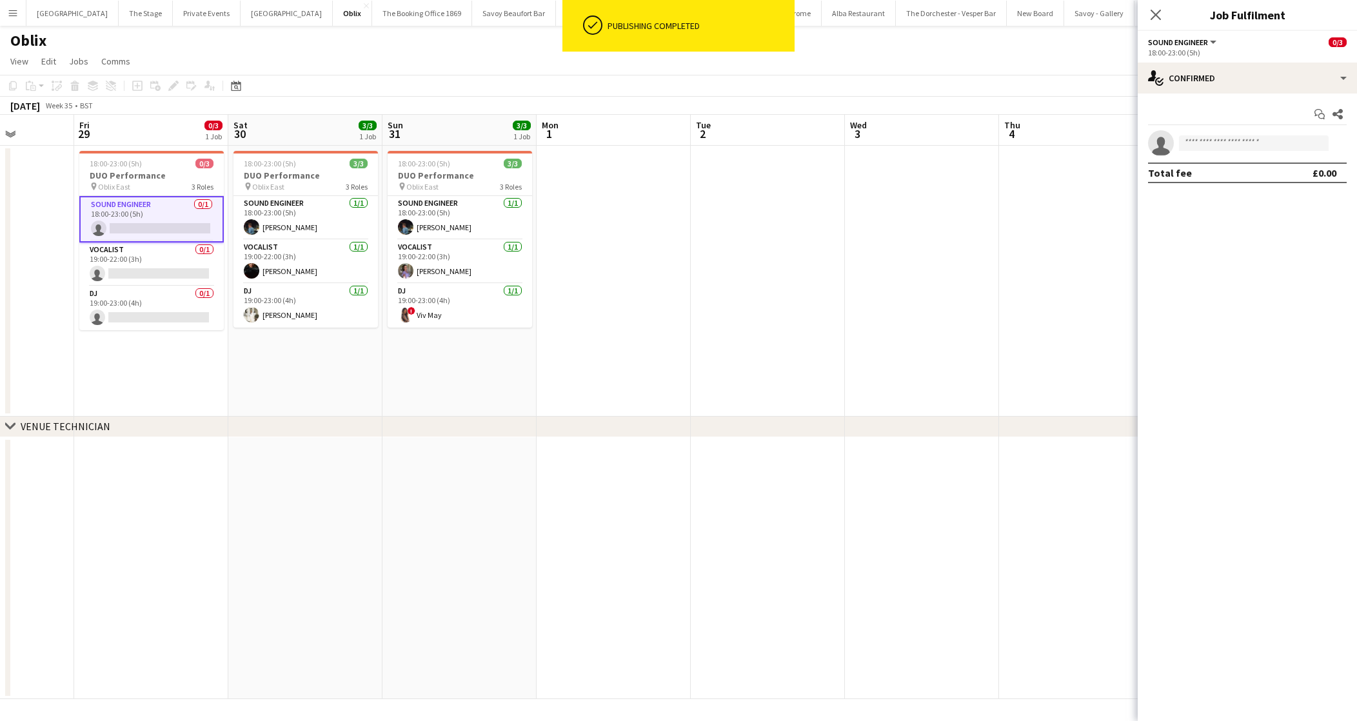
click at [1205, 152] on app-invite-slot "single-neutral-actions" at bounding box center [1247, 143] width 219 height 26
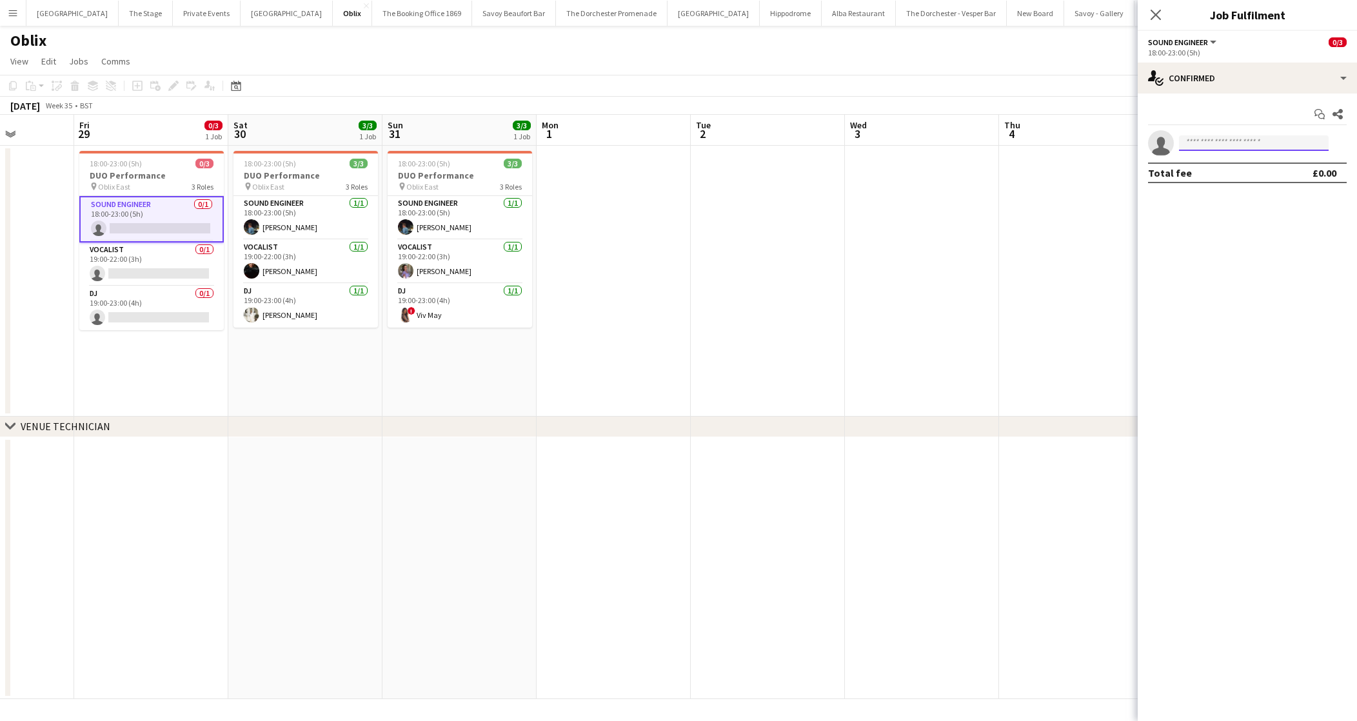
click at [1205, 144] on input at bounding box center [1254, 142] width 150 height 15
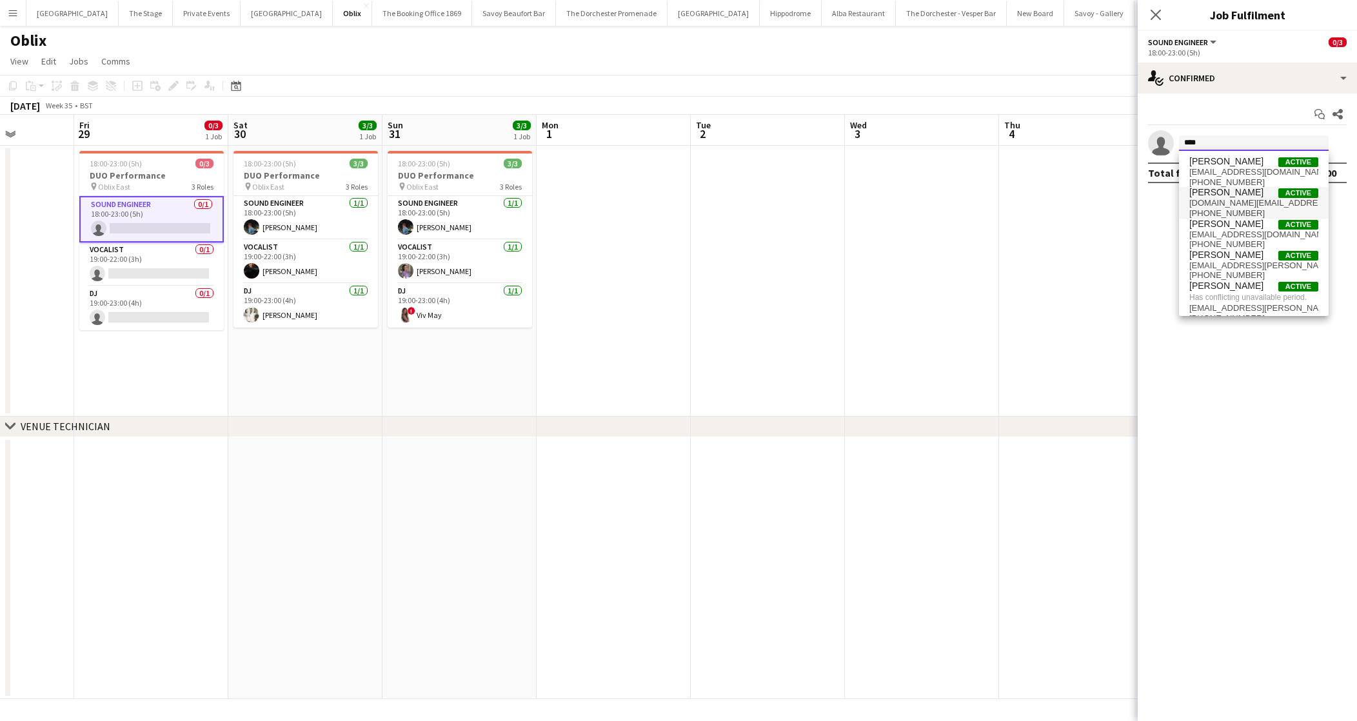
type input "****"
click at [1229, 205] on span "[DOMAIN_NAME][EMAIL_ADDRESS][DOMAIN_NAME]" at bounding box center [1253, 203] width 129 height 10
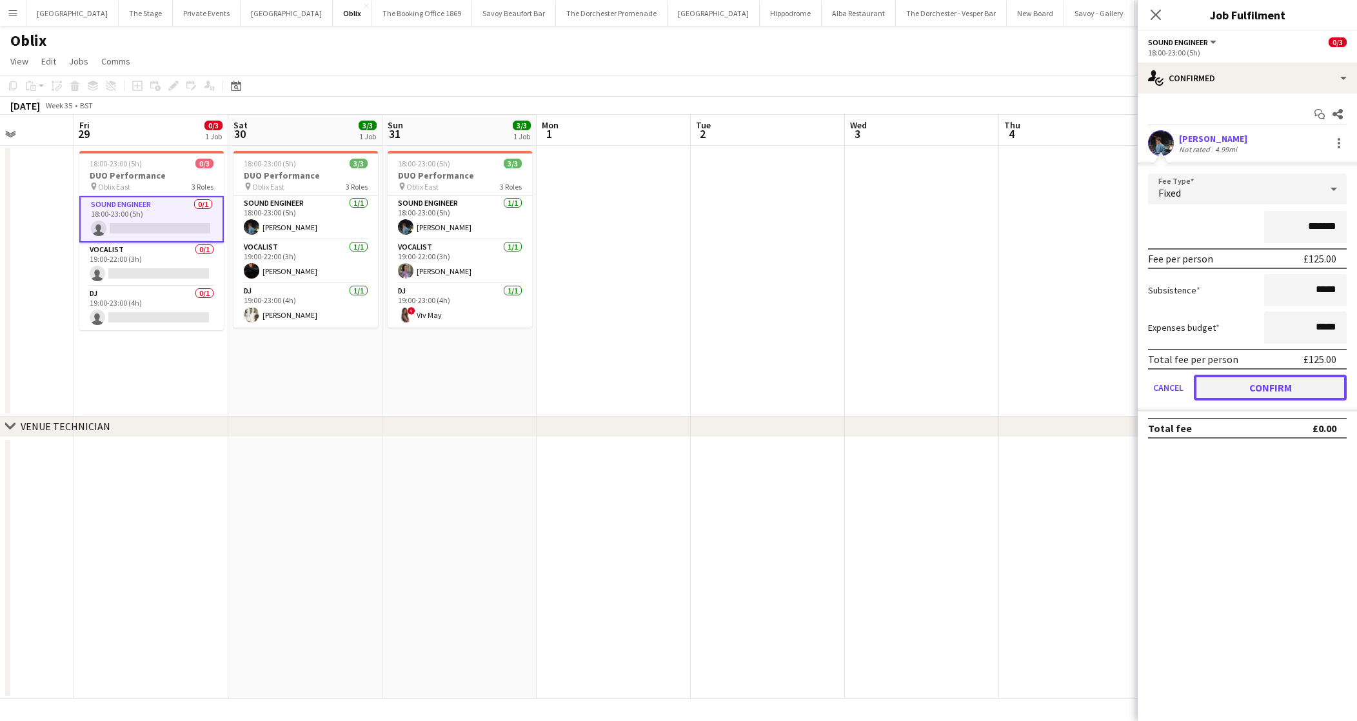
click at [1211, 389] on button "Confirm" at bounding box center [1270, 388] width 153 height 26
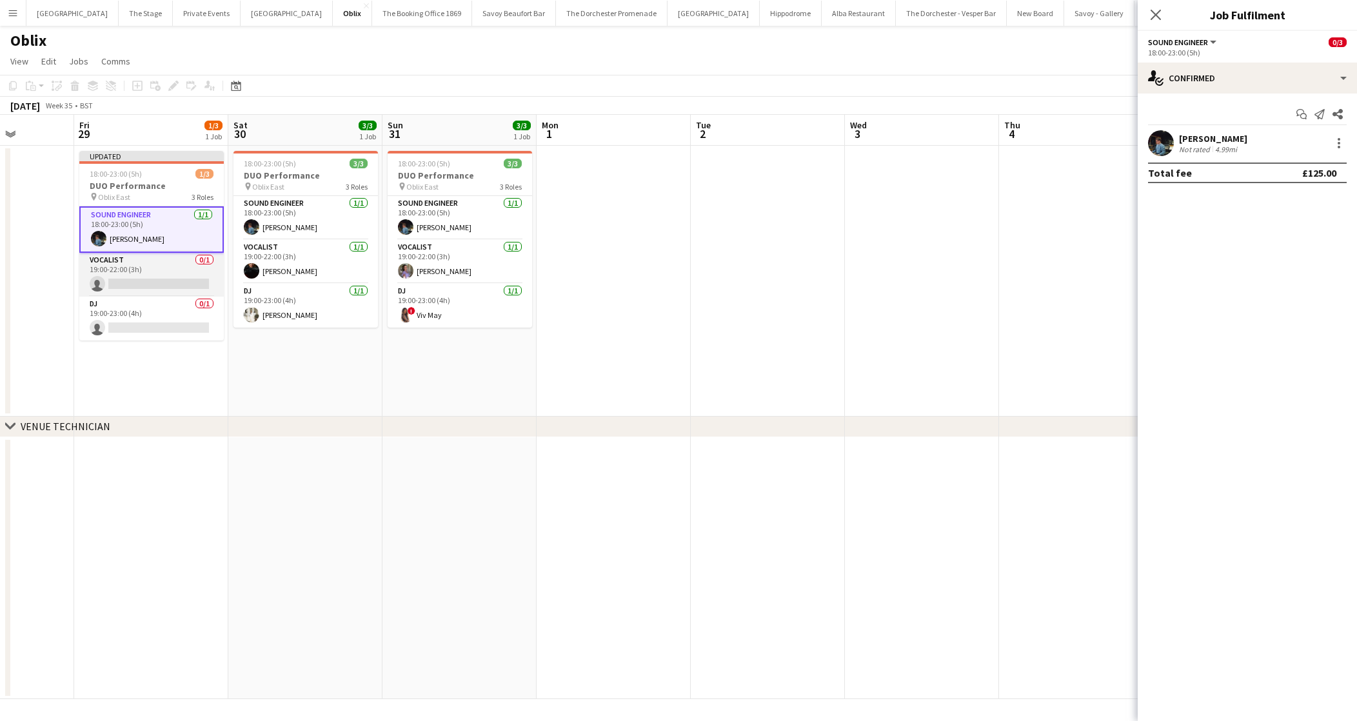
click at [187, 276] on app-card-role "Vocalist 0/1 19:00-22:00 (3h) single-neutral-actions" at bounding box center [151, 275] width 144 height 44
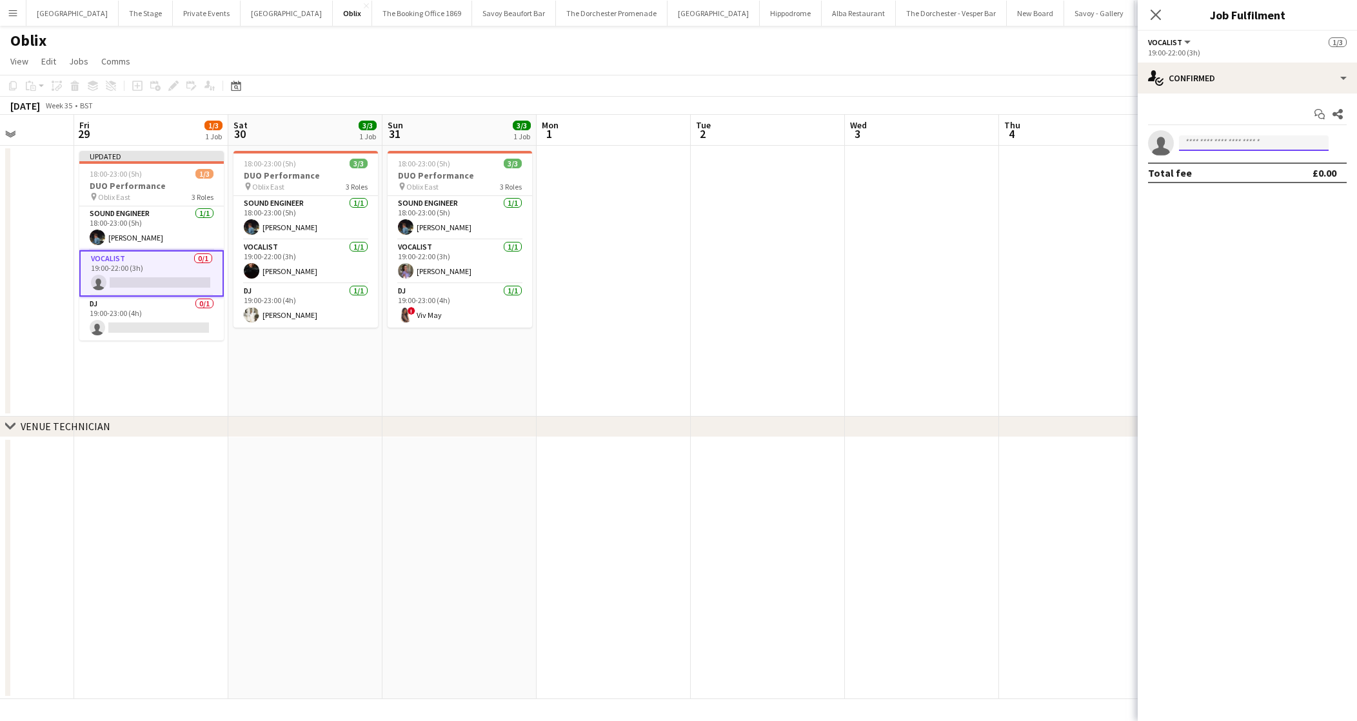
click at [1238, 144] on input at bounding box center [1254, 142] width 150 height 15
type input "****"
click at [106, 317] on app-card-role "DJ 0/1 19:00-23:00 (4h) single-neutral-actions" at bounding box center [151, 319] width 144 height 44
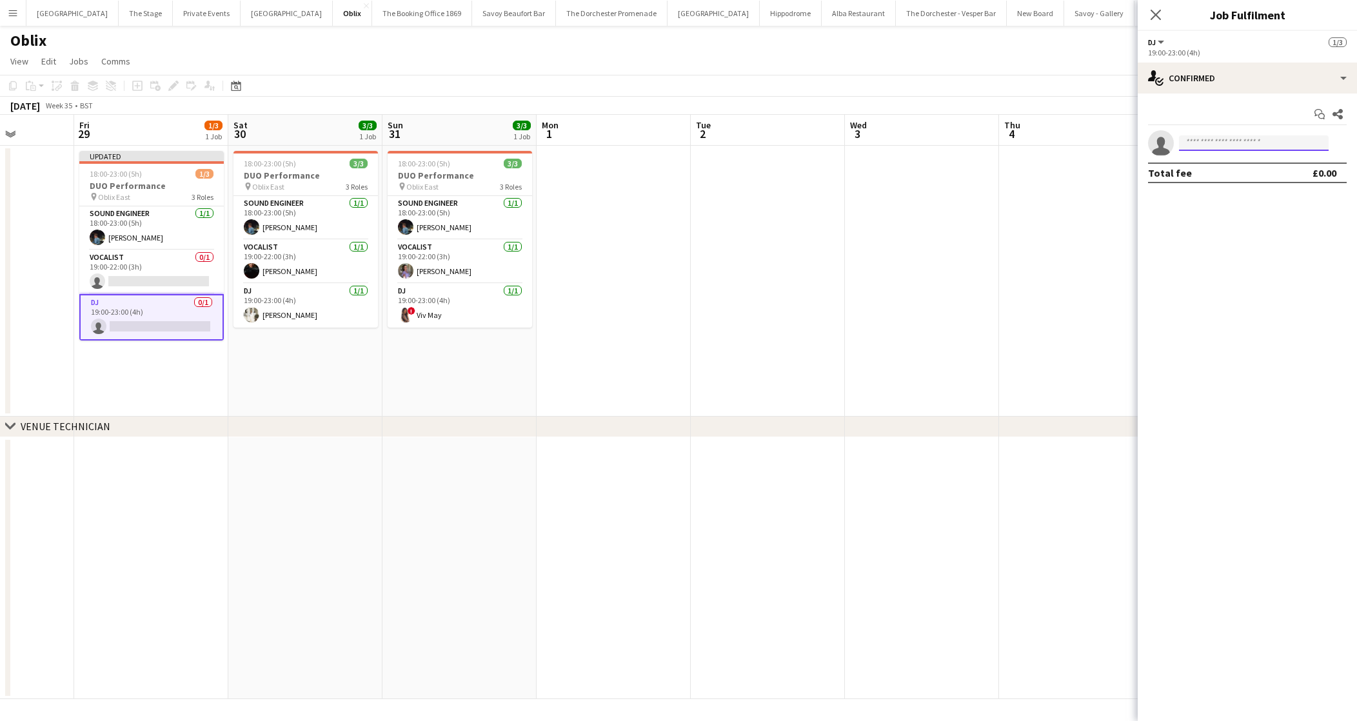
click at [1212, 148] on input at bounding box center [1254, 142] width 150 height 15
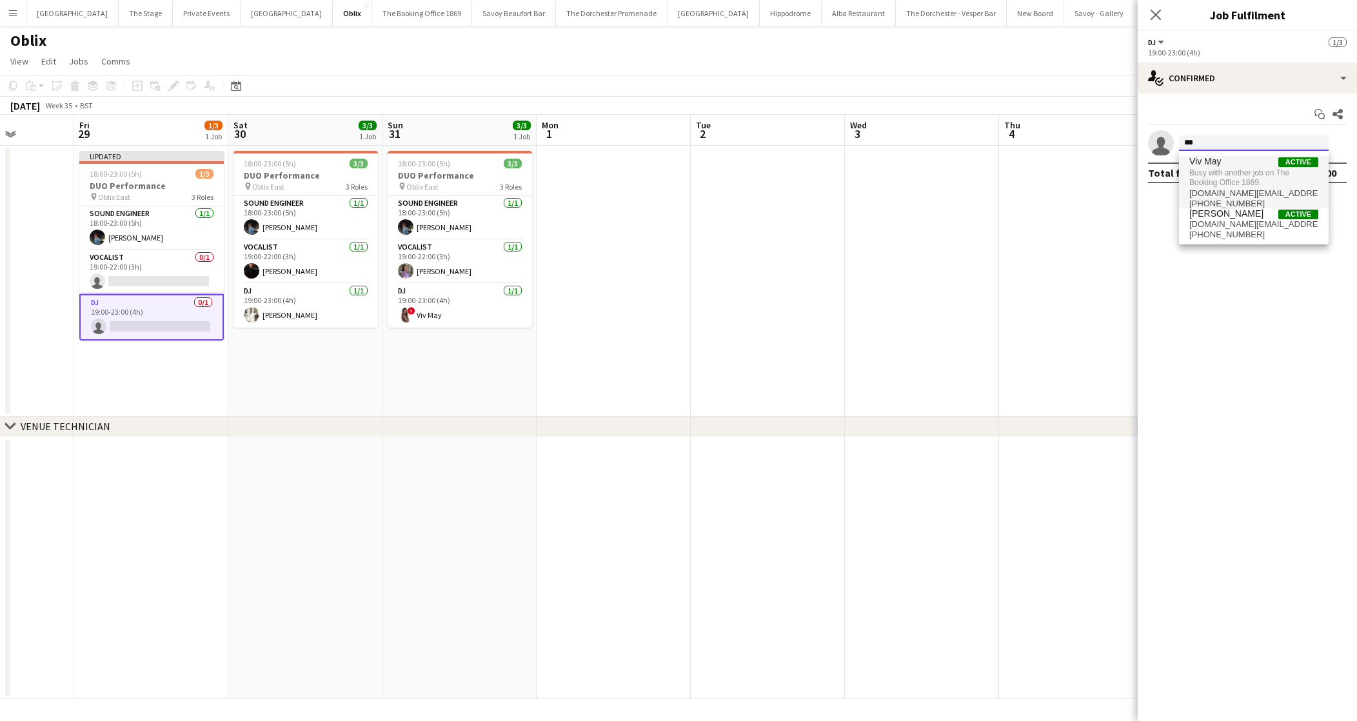
type input "***"
click at [1211, 164] on span "Viv May" at bounding box center [1205, 161] width 32 height 11
type input "***"
click at [778, 292] on app-date-cell at bounding box center [768, 281] width 154 height 271
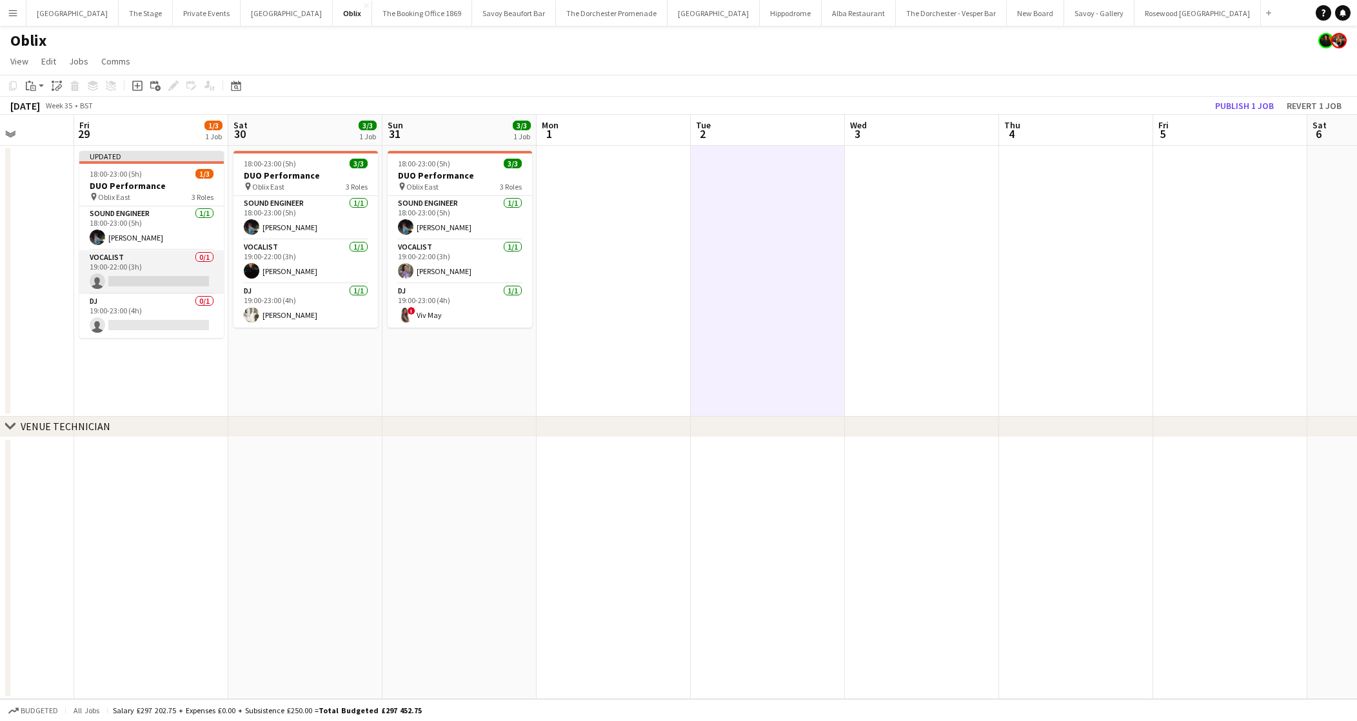
click at [159, 270] on app-card-role "Vocalist 0/1 19:00-22:00 (3h) single-neutral-actions" at bounding box center [151, 272] width 144 height 44
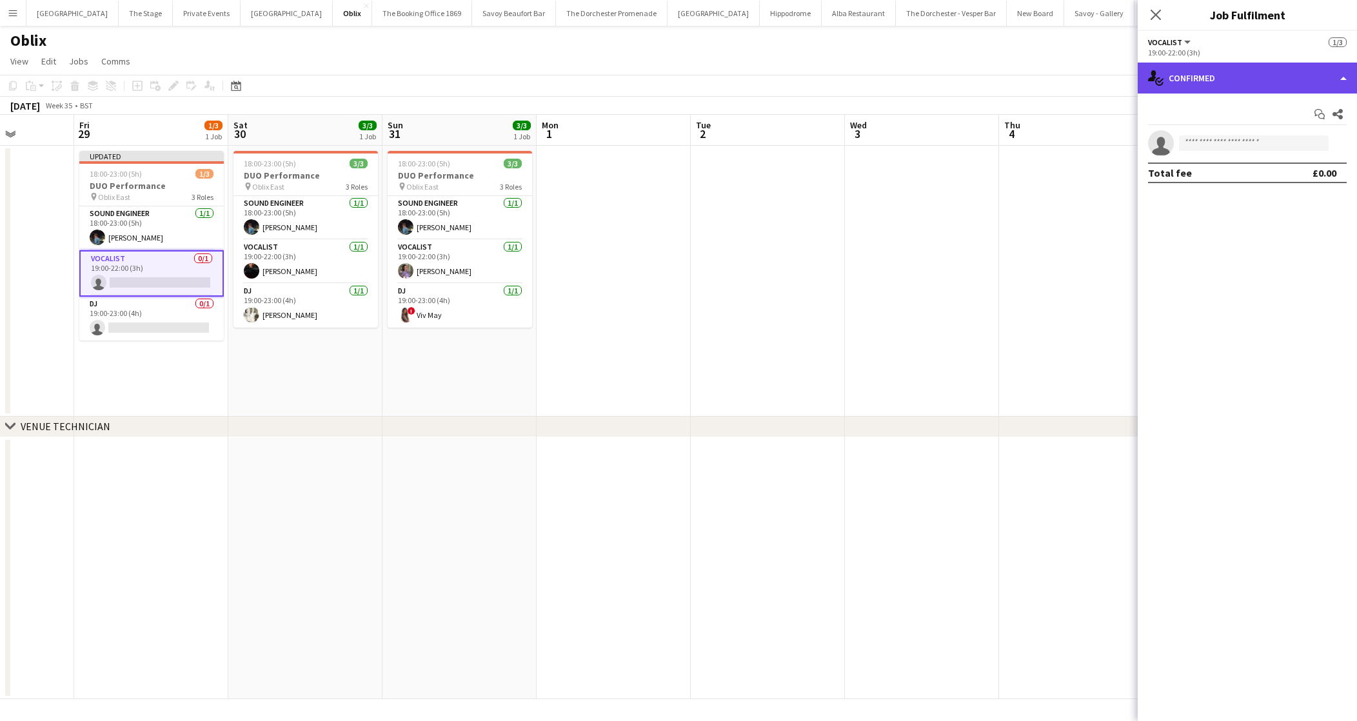
click at [1263, 88] on div "single-neutral-actions-check-2 Confirmed" at bounding box center [1247, 78] width 219 height 31
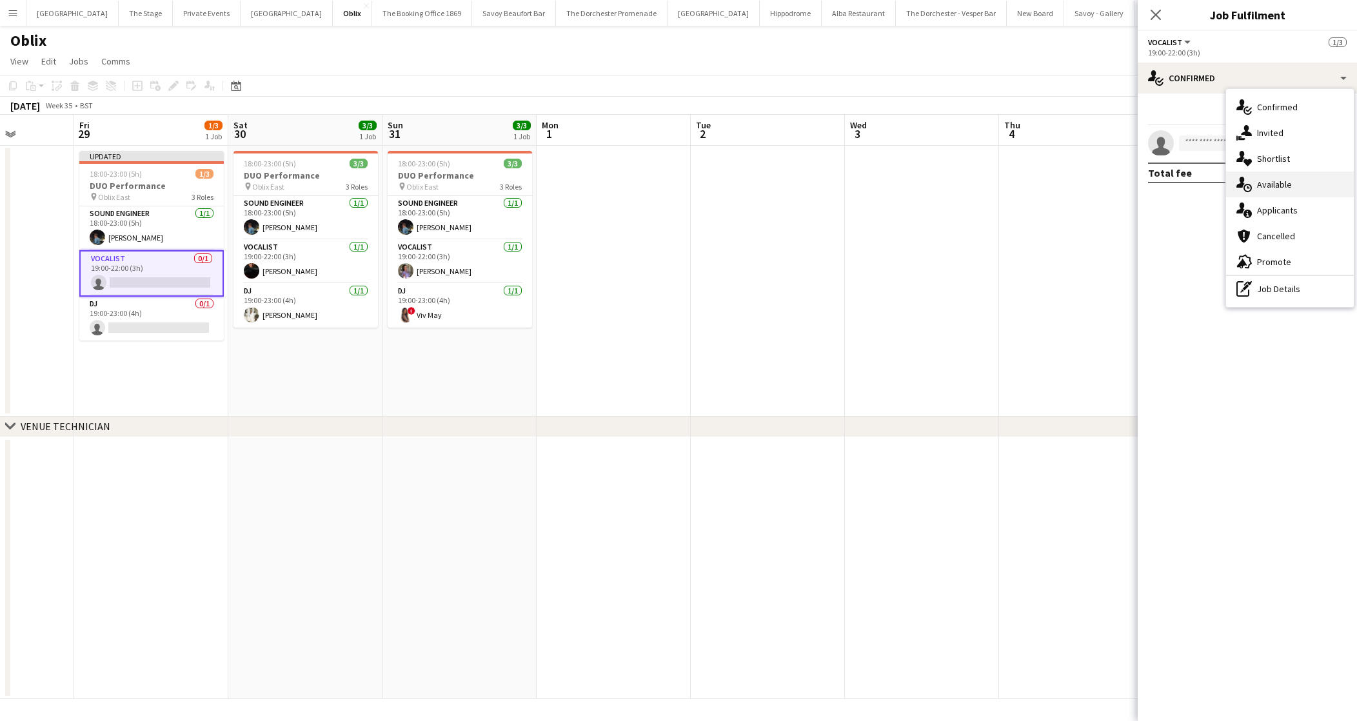
click at [1266, 192] on div "single-neutral-actions-upload Available" at bounding box center [1290, 185] width 128 height 26
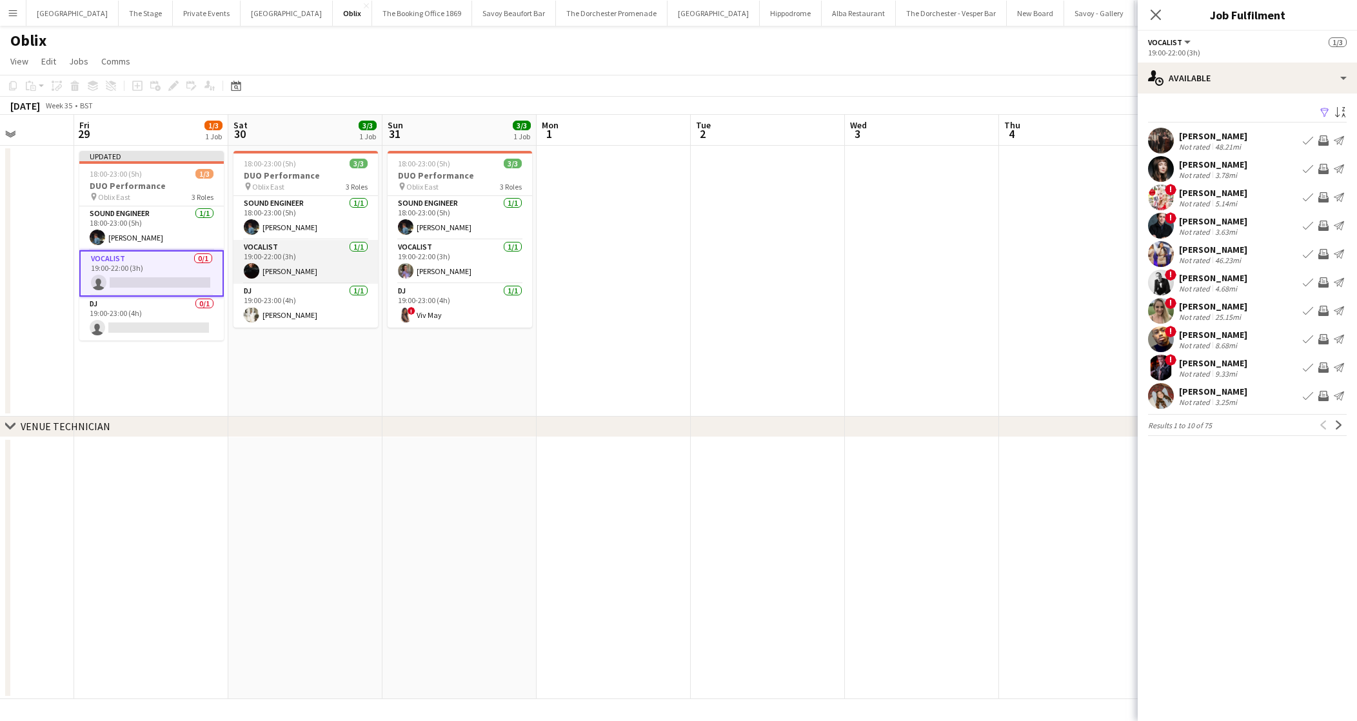
click at [301, 262] on app-card-role "Vocalist [DATE] 19:00-22:00 (3h) [PERSON_NAME]" at bounding box center [305, 262] width 144 height 44
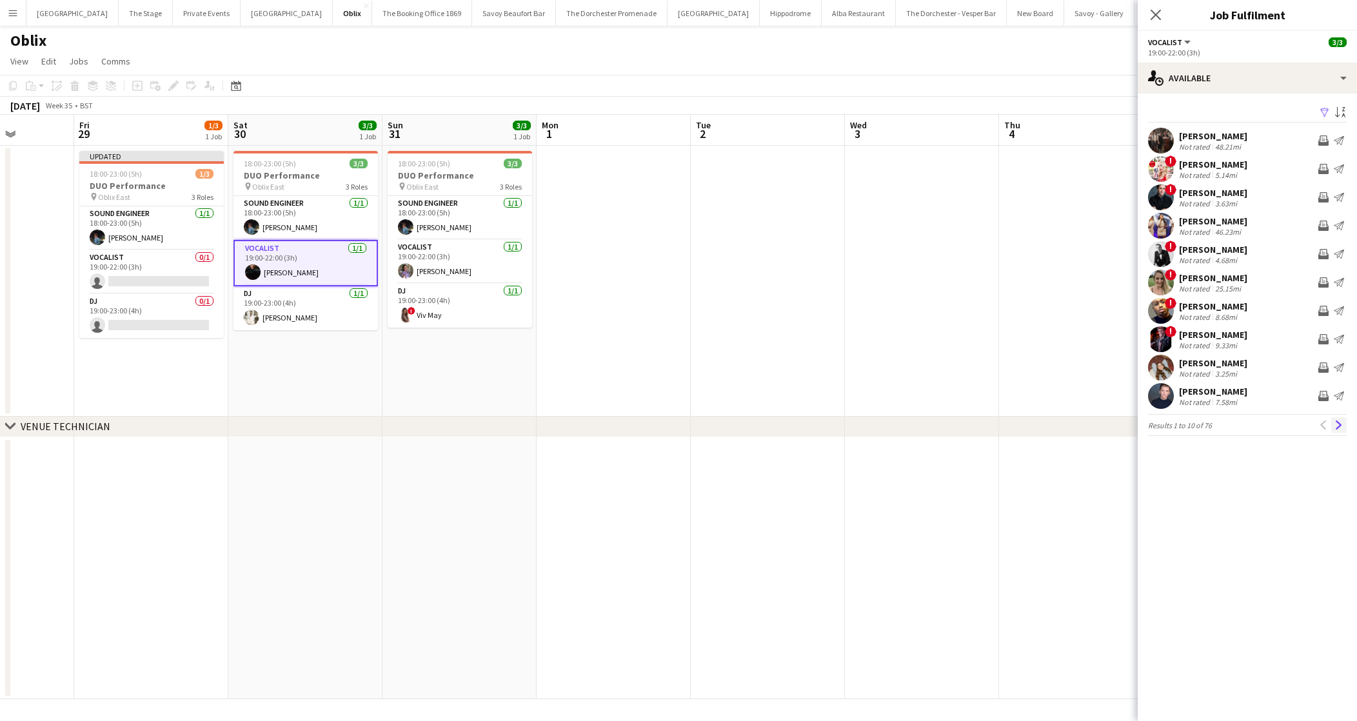
click at [1341, 427] on app-icon "Next" at bounding box center [1338, 425] width 9 height 9
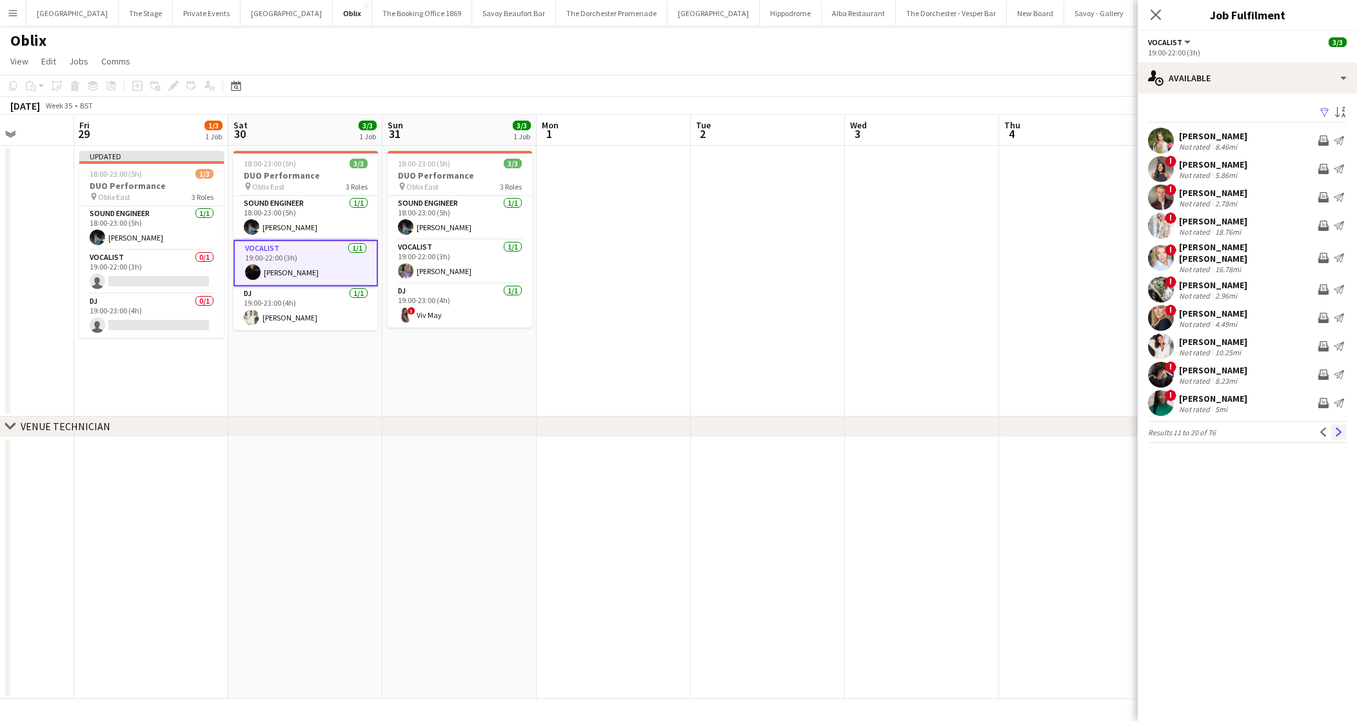
click at [1338, 428] on app-icon "Next" at bounding box center [1338, 432] width 9 height 9
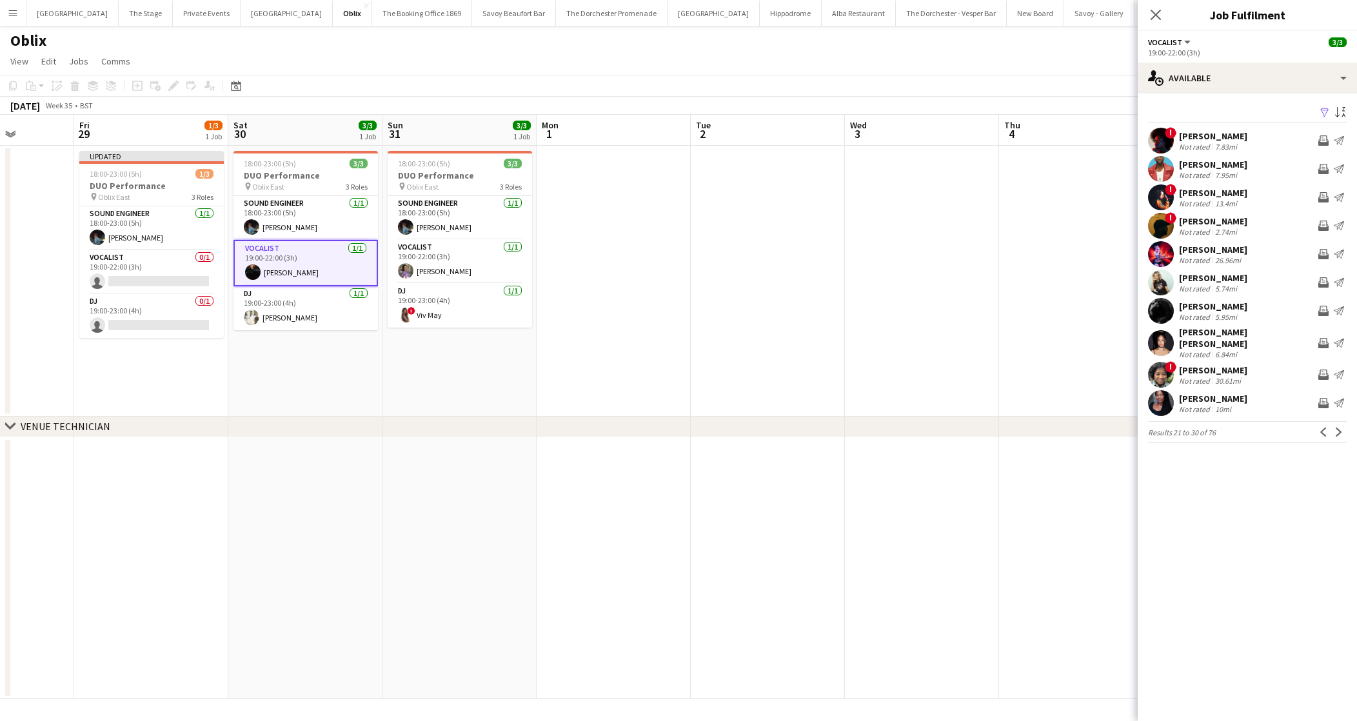
click at [1338, 428] on app-icon "Next" at bounding box center [1338, 432] width 9 height 9
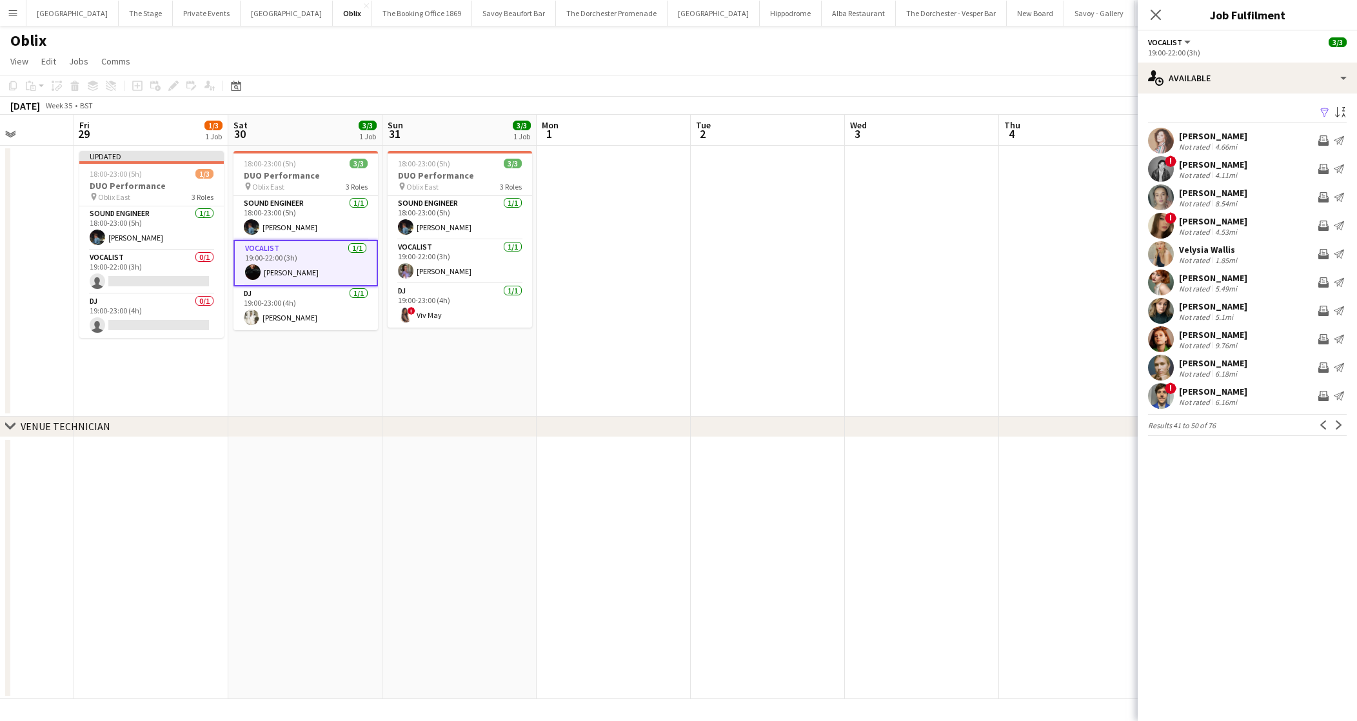
click at [1338, 427] on app-icon "Next" at bounding box center [1338, 425] width 9 height 9
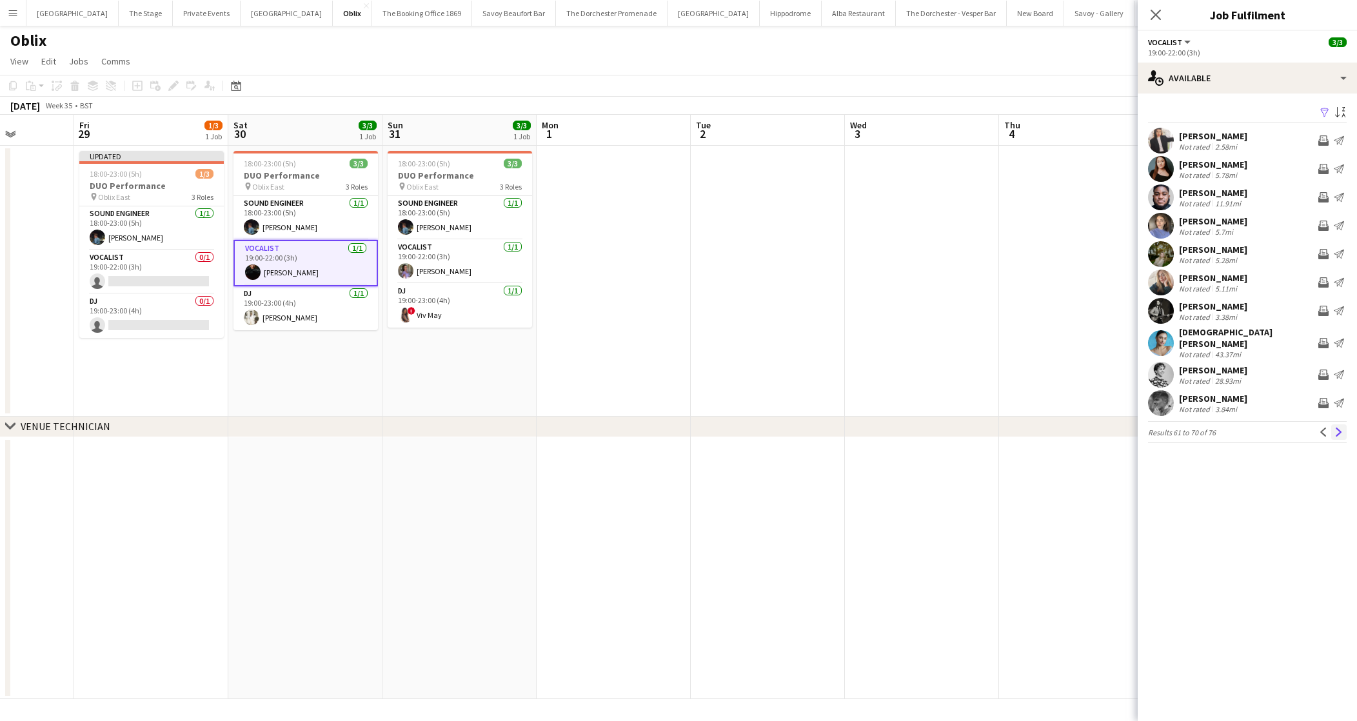
click at [1338, 428] on app-icon "Next" at bounding box center [1338, 432] width 9 height 9
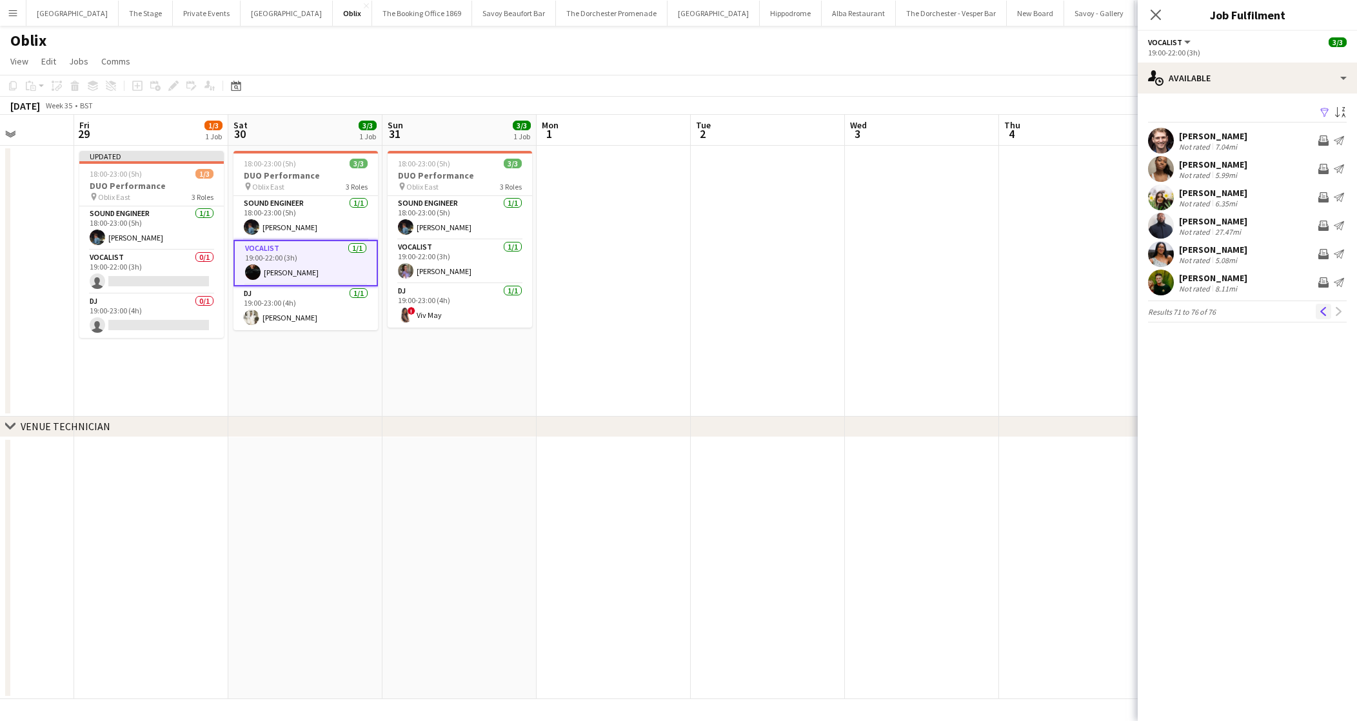
click at [1323, 315] on app-icon "Previous" at bounding box center [1323, 311] width 9 height 9
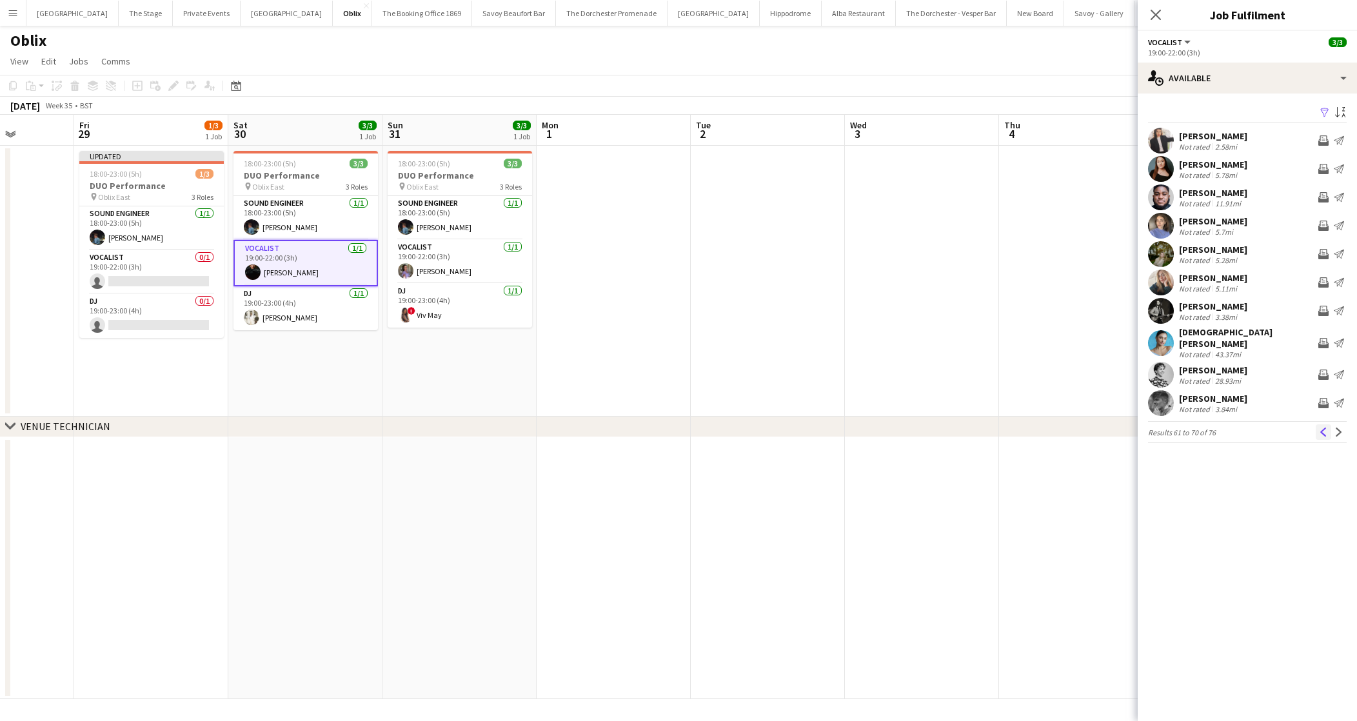
click at [1321, 428] on app-icon "Previous" at bounding box center [1323, 432] width 9 height 9
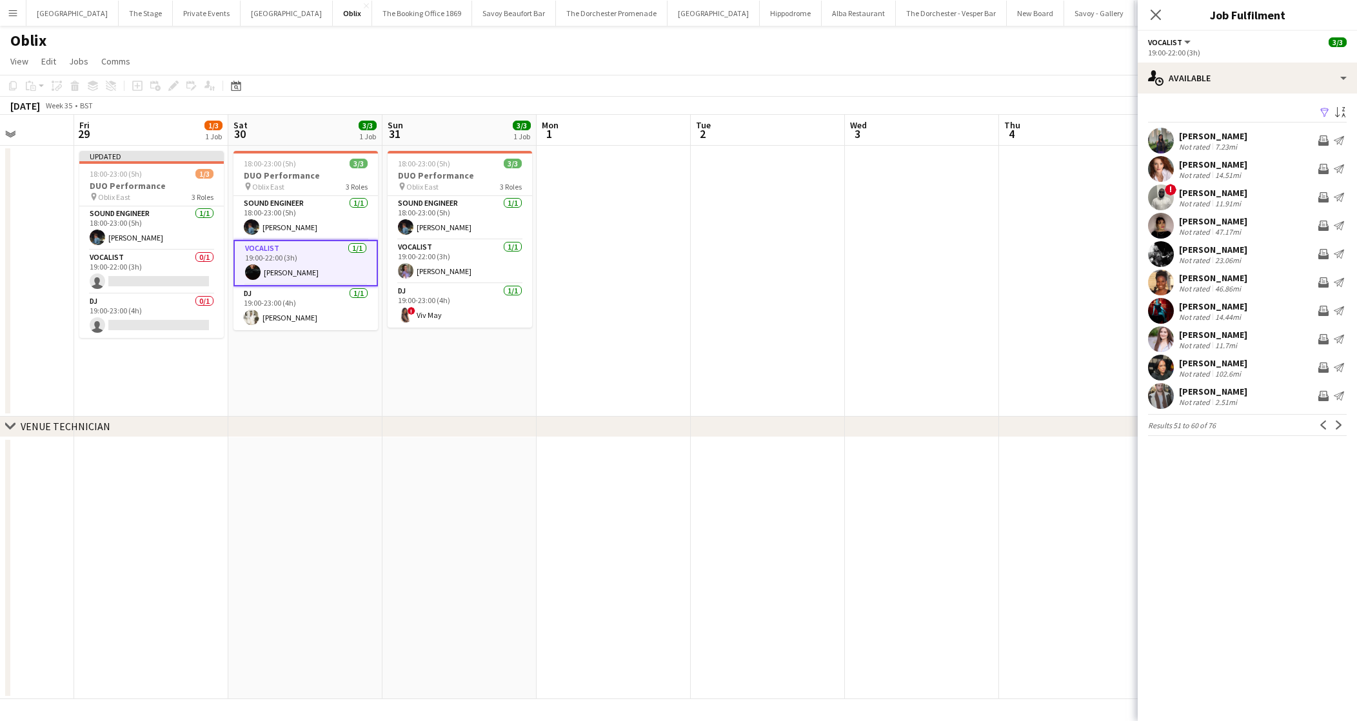
click at [1321, 428] on app-icon "Previous" at bounding box center [1323, 425] width 9 height 9
click at [125, 276] on app-card-role "Vocalist 0/1 19:00-22:00 (3h) single-neutral-actions" at bounding box center [151, 272] width 144 height 44
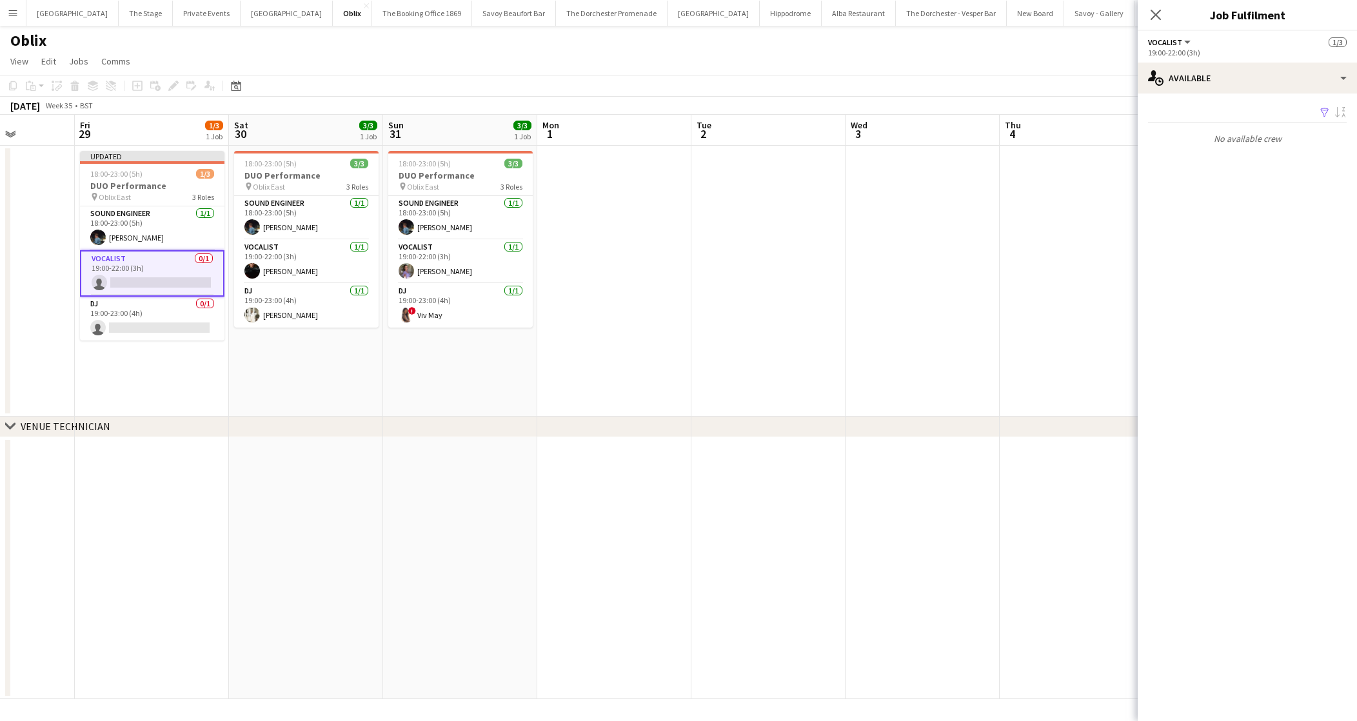
click at [772, 347] on app-date-cell at bounding box center [768, 281] width 154 height 271
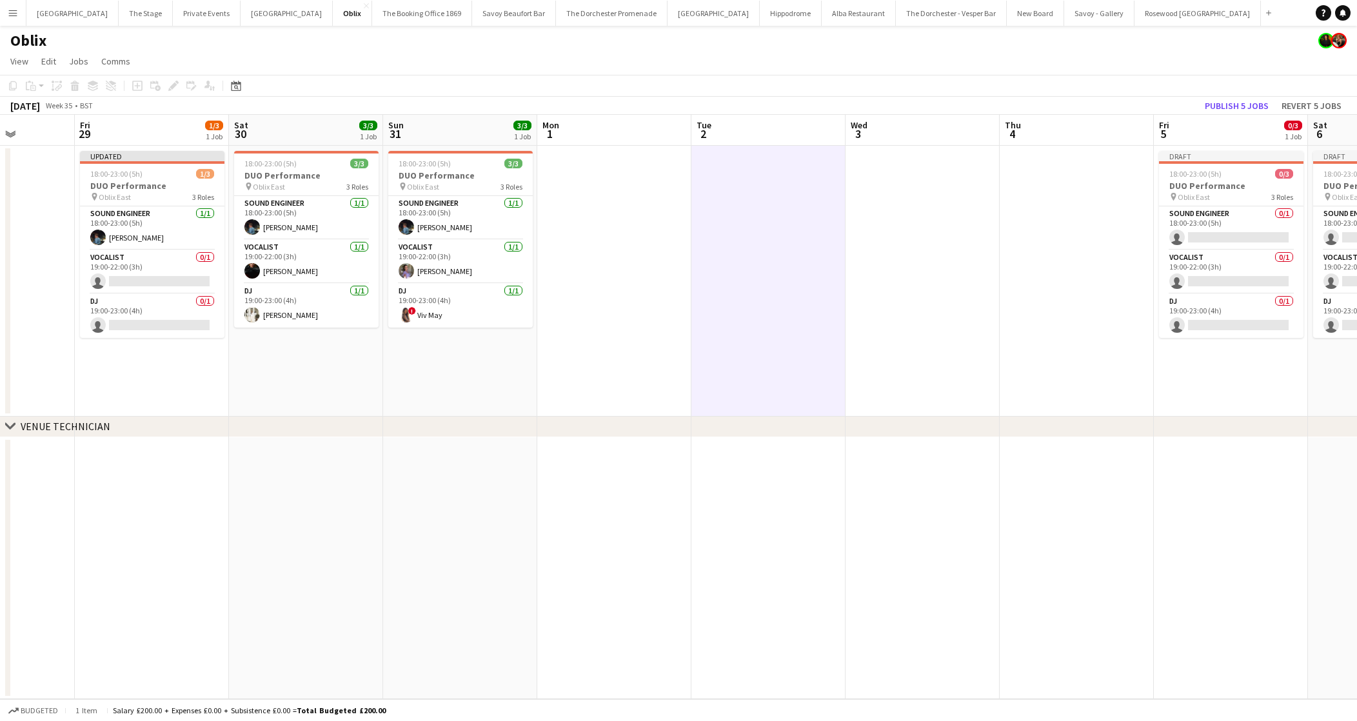
scroll to position [0, 390]
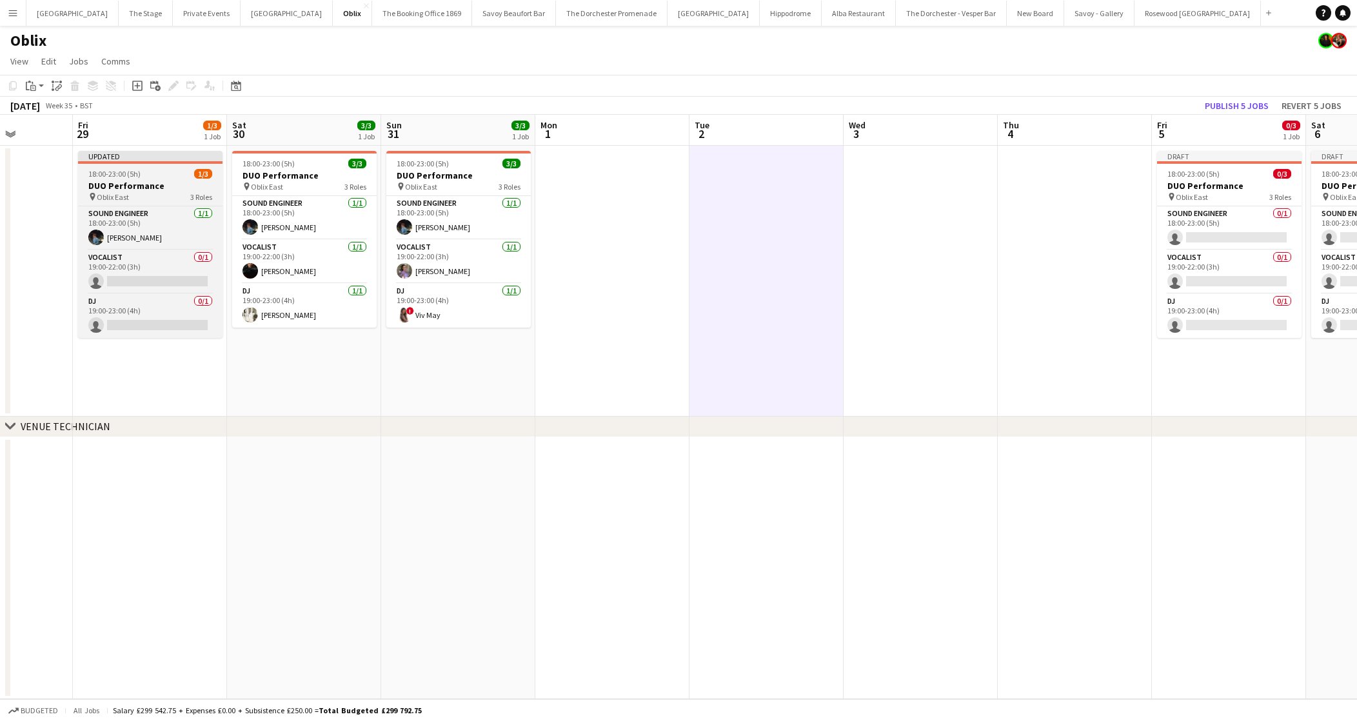
click at [219, 165] on app-job-card "Updated 18:00-23:00 (5h) 1/3 DUO Performance pin Oblix East 3 Roles Sound Engin…" at bounding box center [150, 244] width 144 height 187
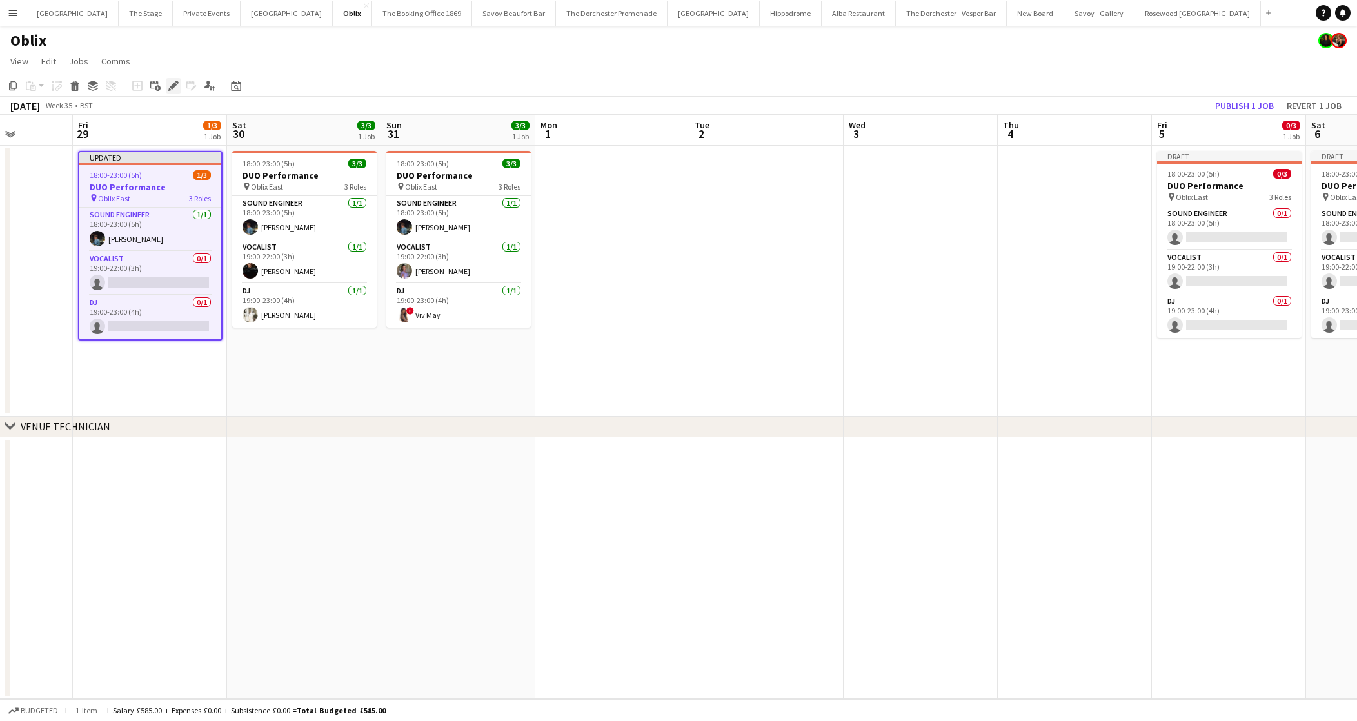
click at [169, 80] on div "Edit" at bounding box center [173, 85] width 15 height 15
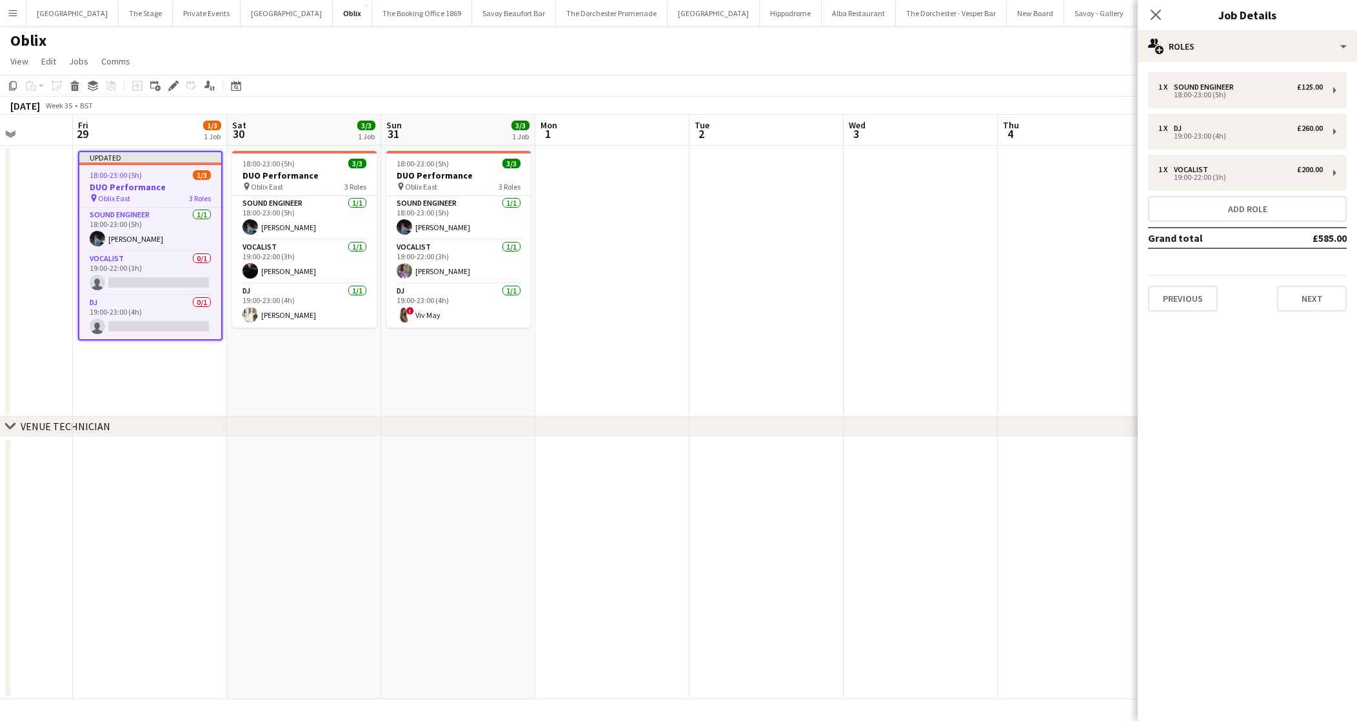
click at [780, 292] on app-date-cell at bounding box center [766, 281] width 154 height 271
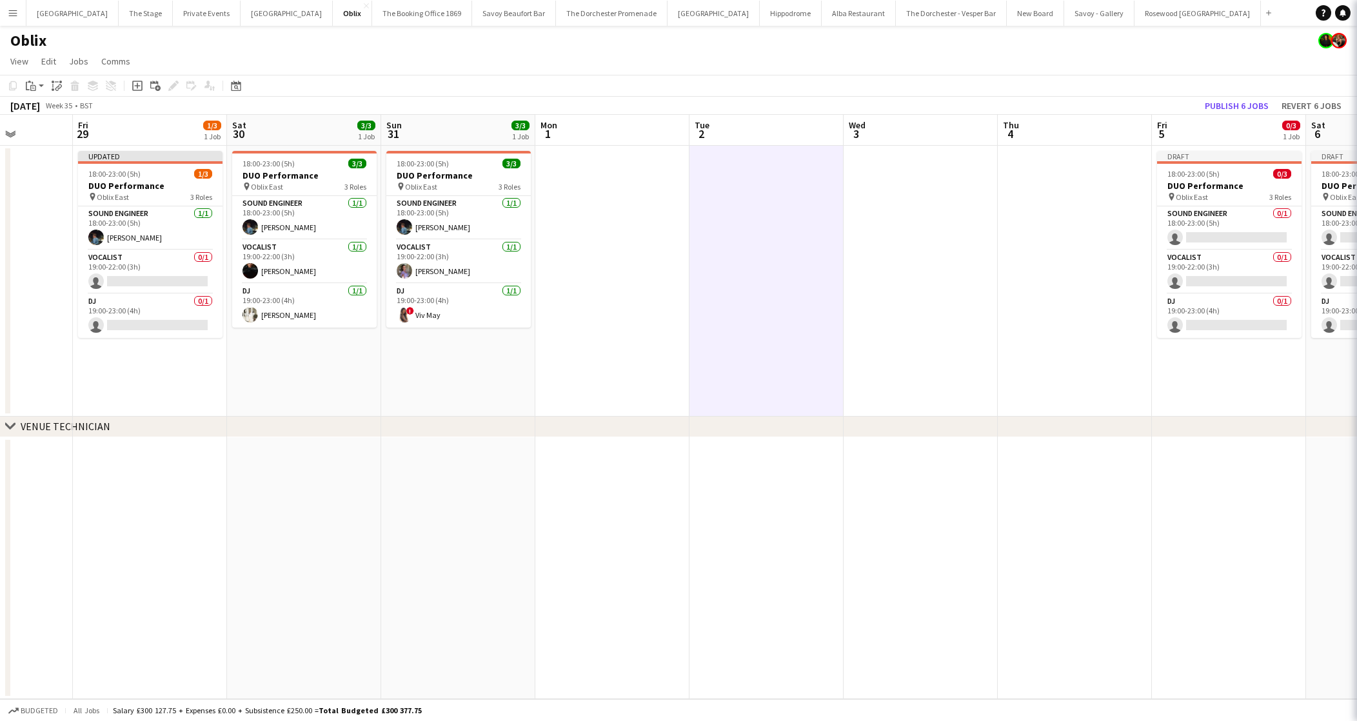
scroll to position [0, 391]
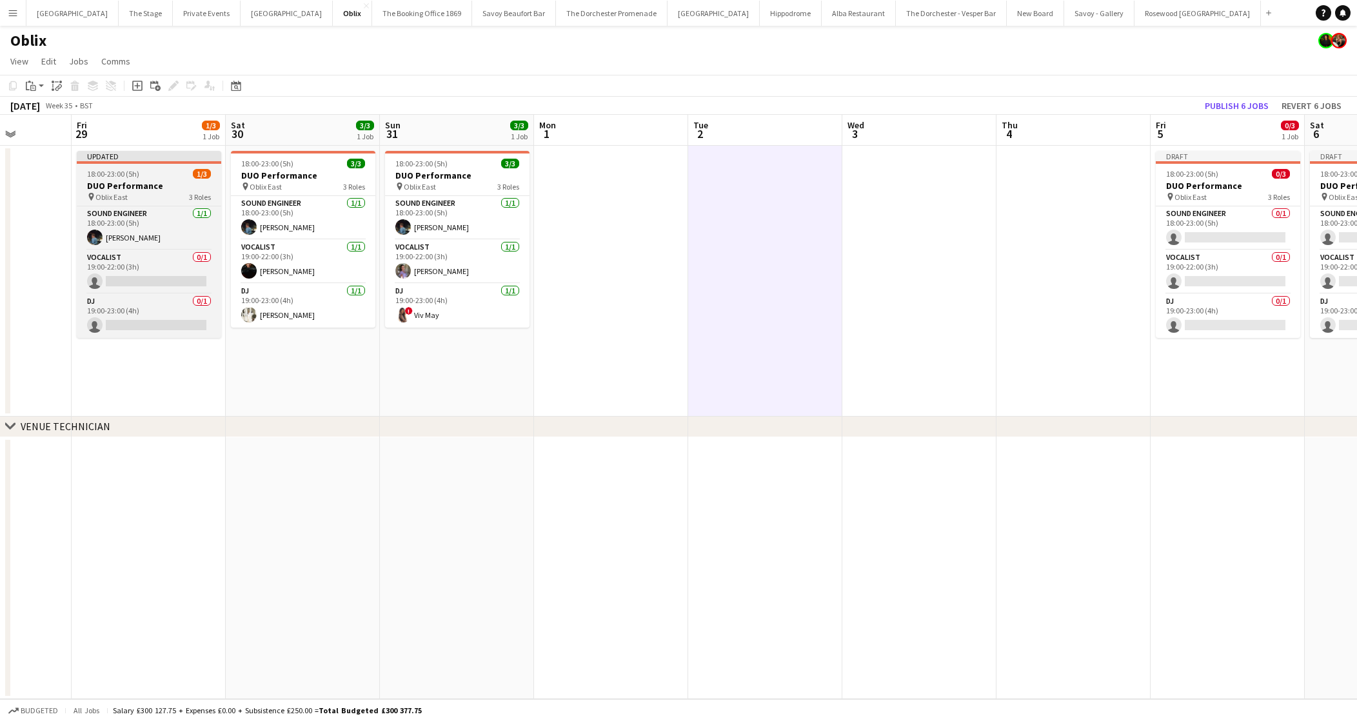
click at [184, 181] on h3 "DUO Performance" at bounding box center [149, 186] width 144 height 12
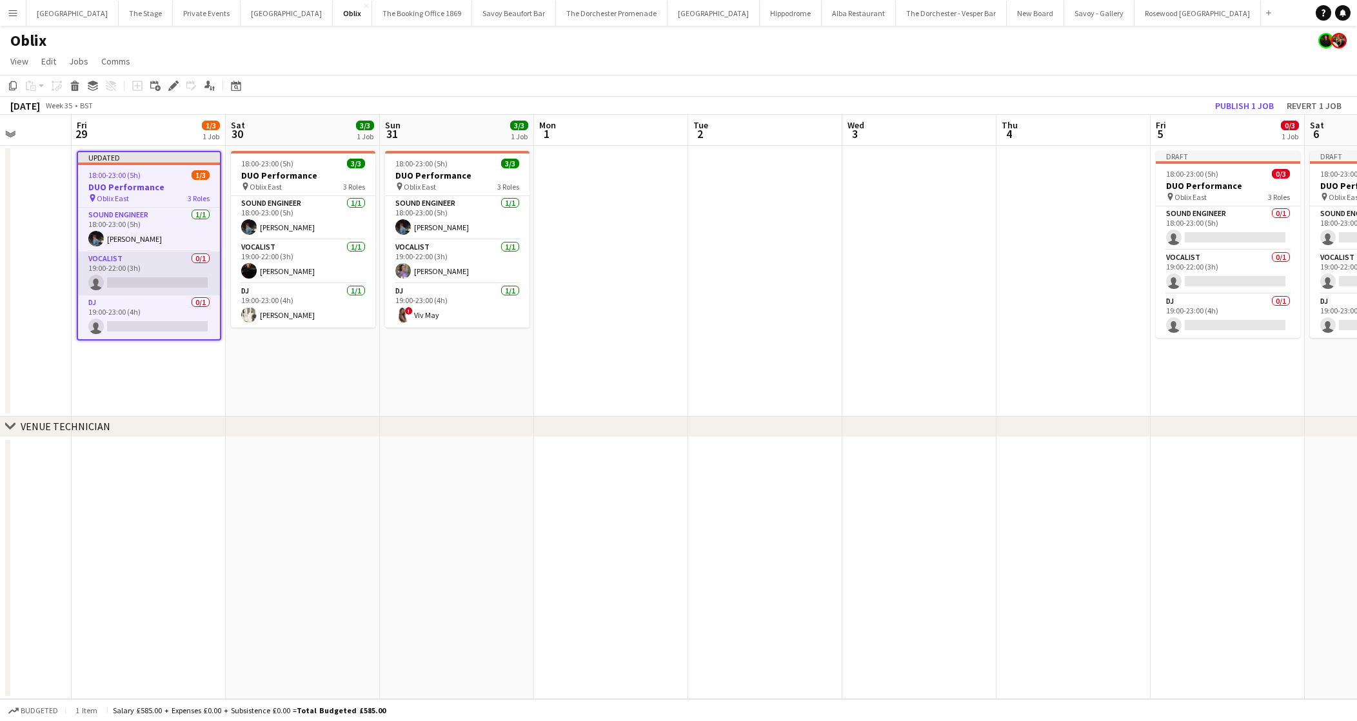
click at [165, 271] on app-card-role "Vocalist 0/1 19:00-22:00 (3h) single-neutral-actions" at bounding box center [149, 274] width 142 height 44
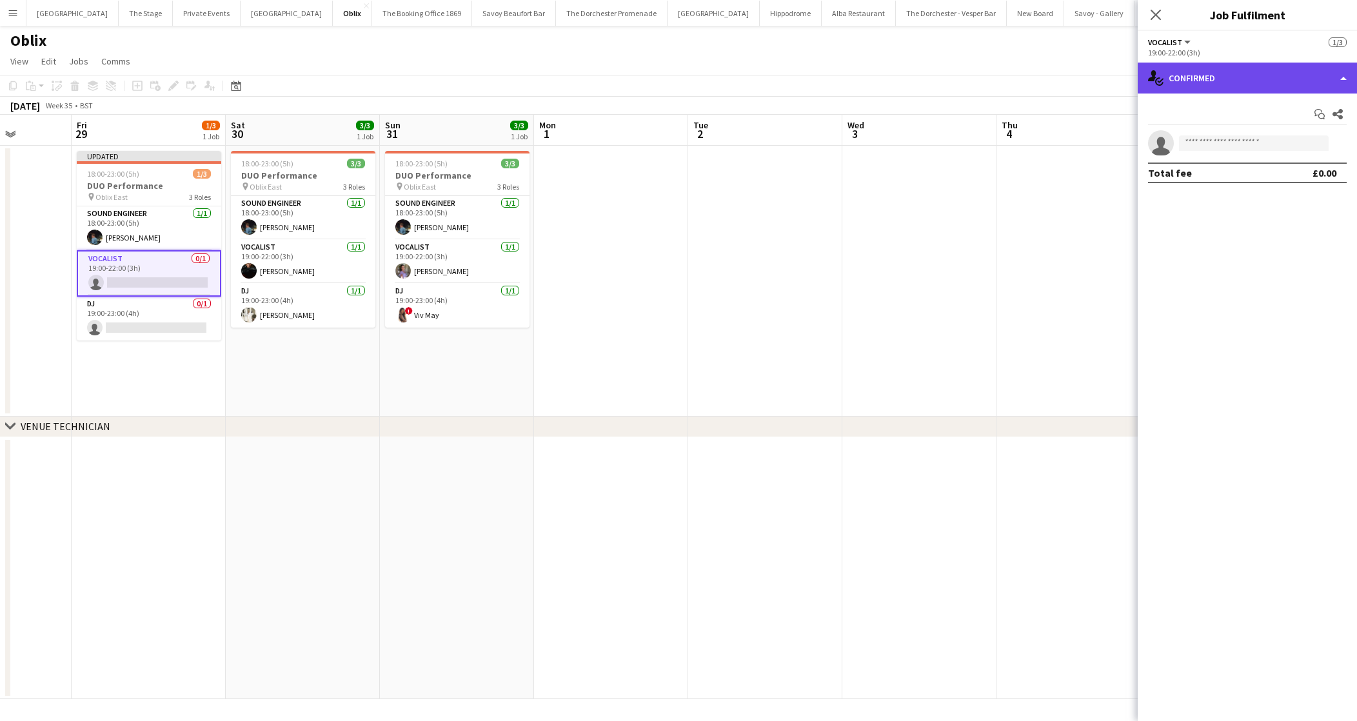
click at [1251, 81] on div "single-neutral-actions-check-2 Confirmed" at bounding box center [1247, 78] width 219 height 31
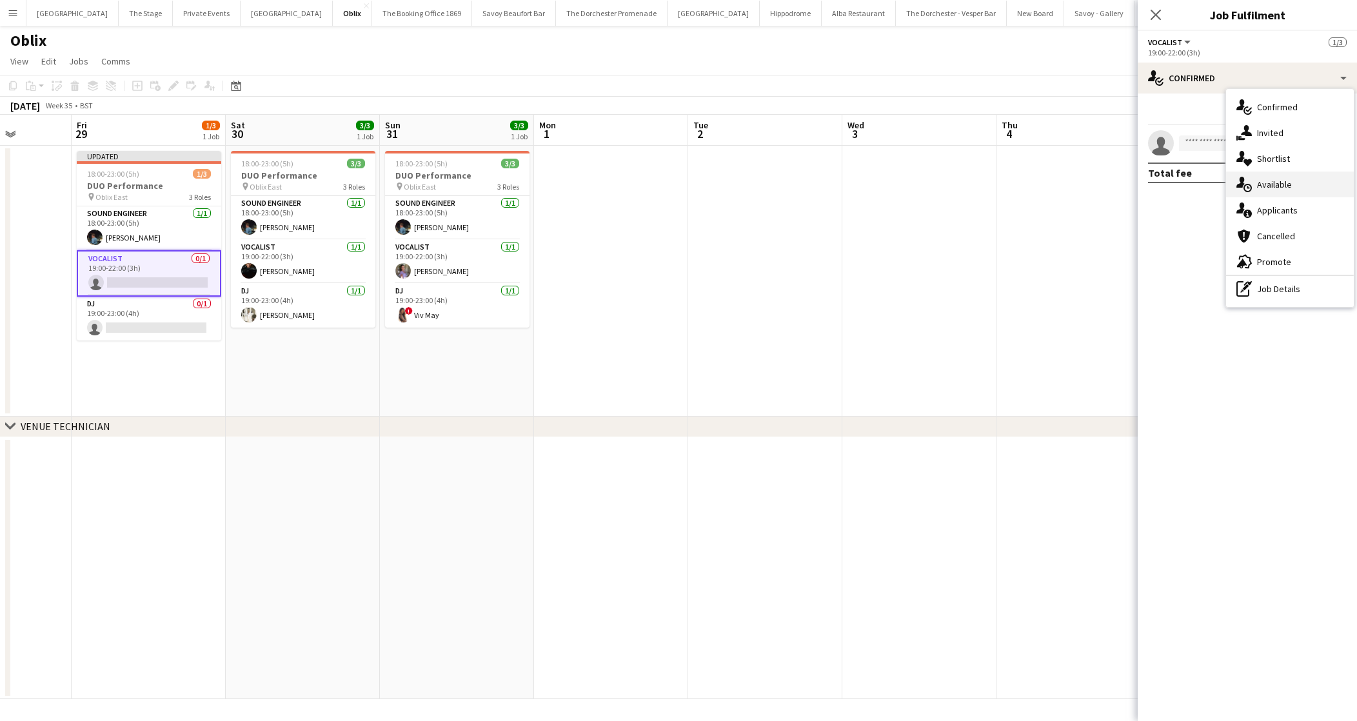
click at [1258, 188] on div "single-neutral-actions-upload Available" at bounding box center [1290, 185] width 128 height 26
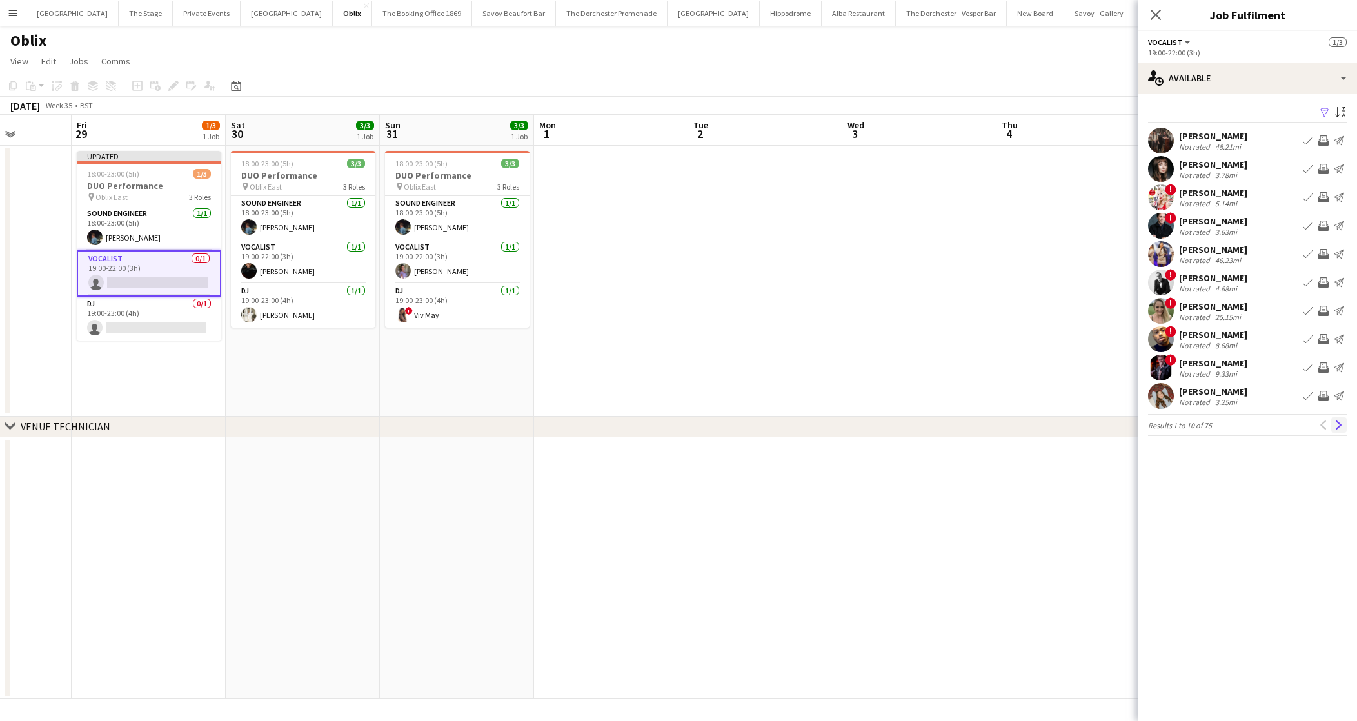
click at [1336, 428] on app-icon "Next" at bounding box center [1338, 425] width 9 height 9
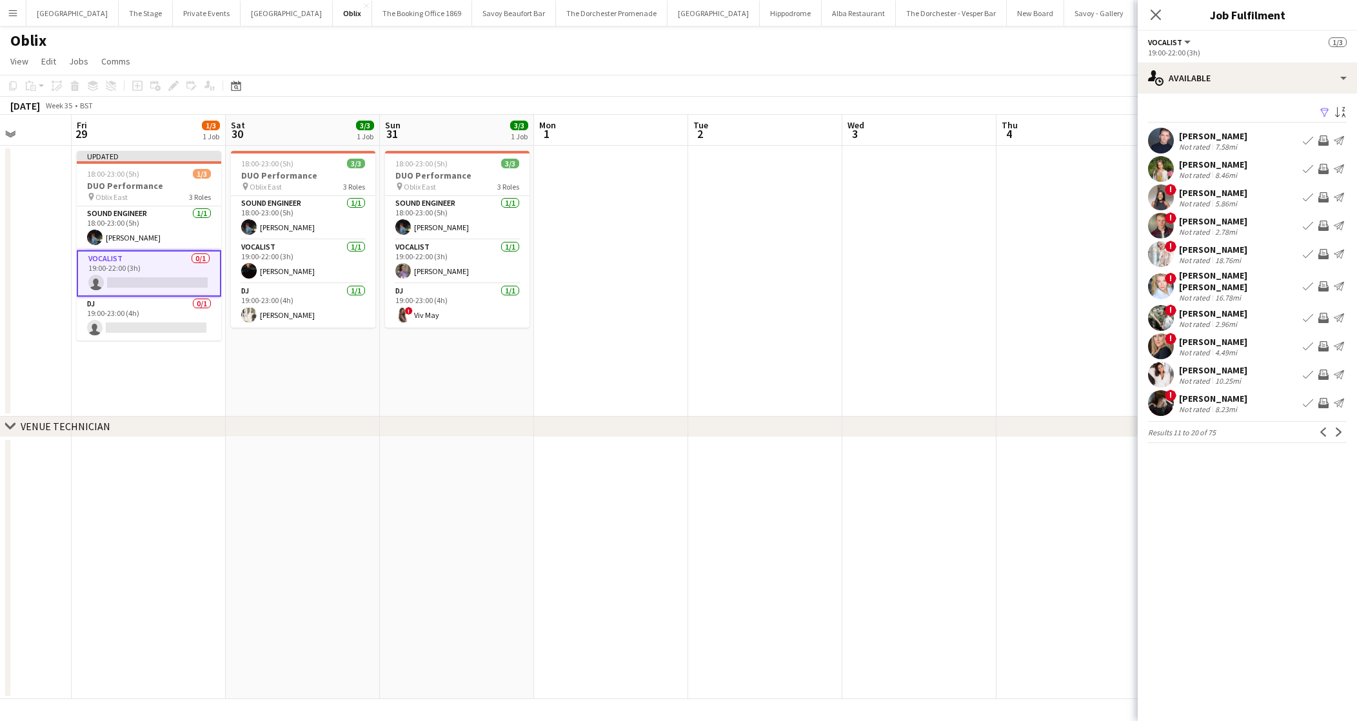
click at [1336, 428] on app-icon "Next" at bounding box center [1338, 432] width 9 height 9
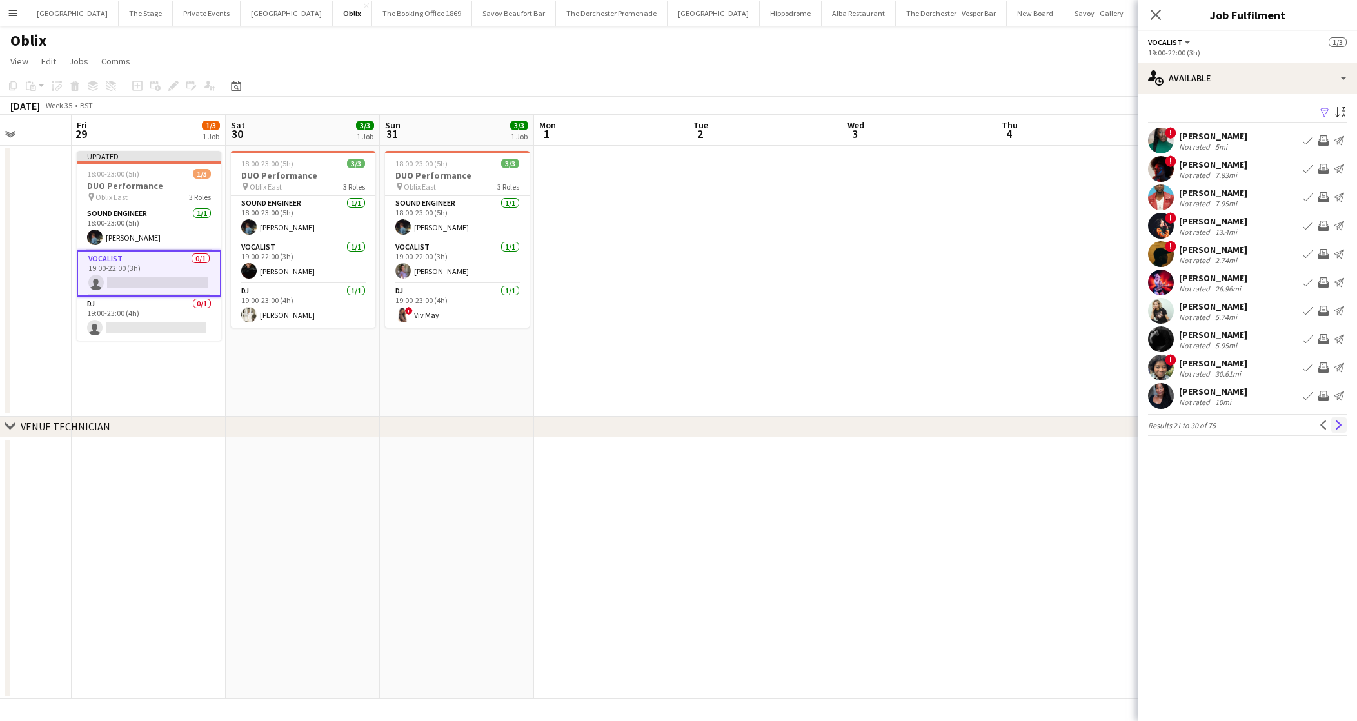
click at [1336, 427] on app-icon "Next" at bounding box center [1338, 425] width 9 height 9
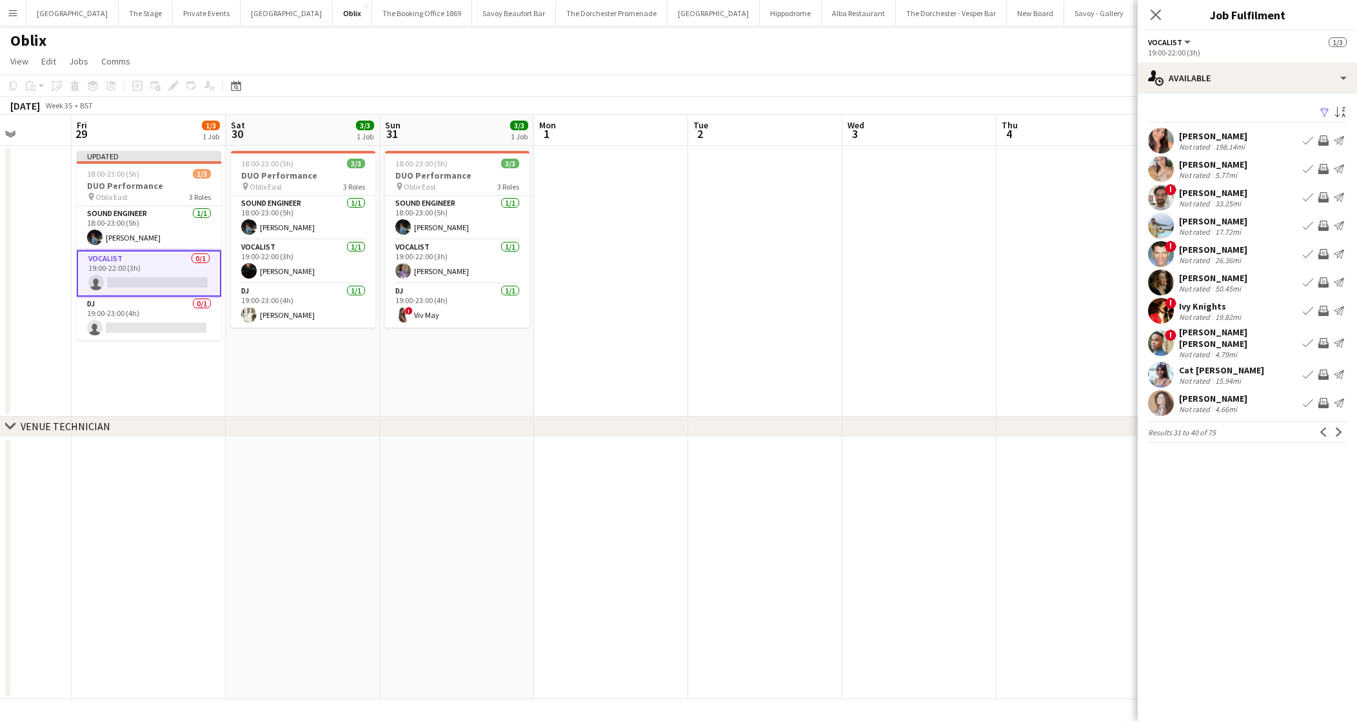
click at [1336, 428] on app-icon "Next" at bounding box center [1338, 432] width 9 height 9
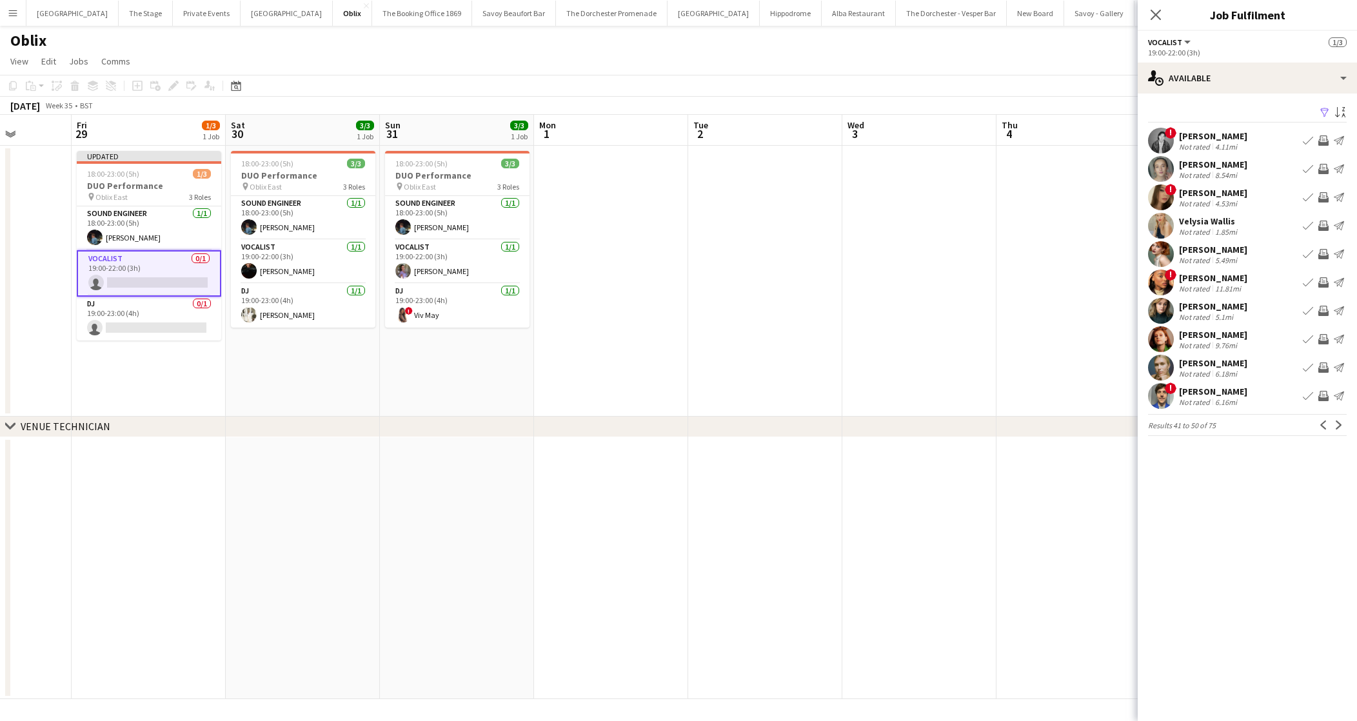
click at [1336, 427] on app-icon "Next" at bounding box center [1338, 425] width 9 height 9
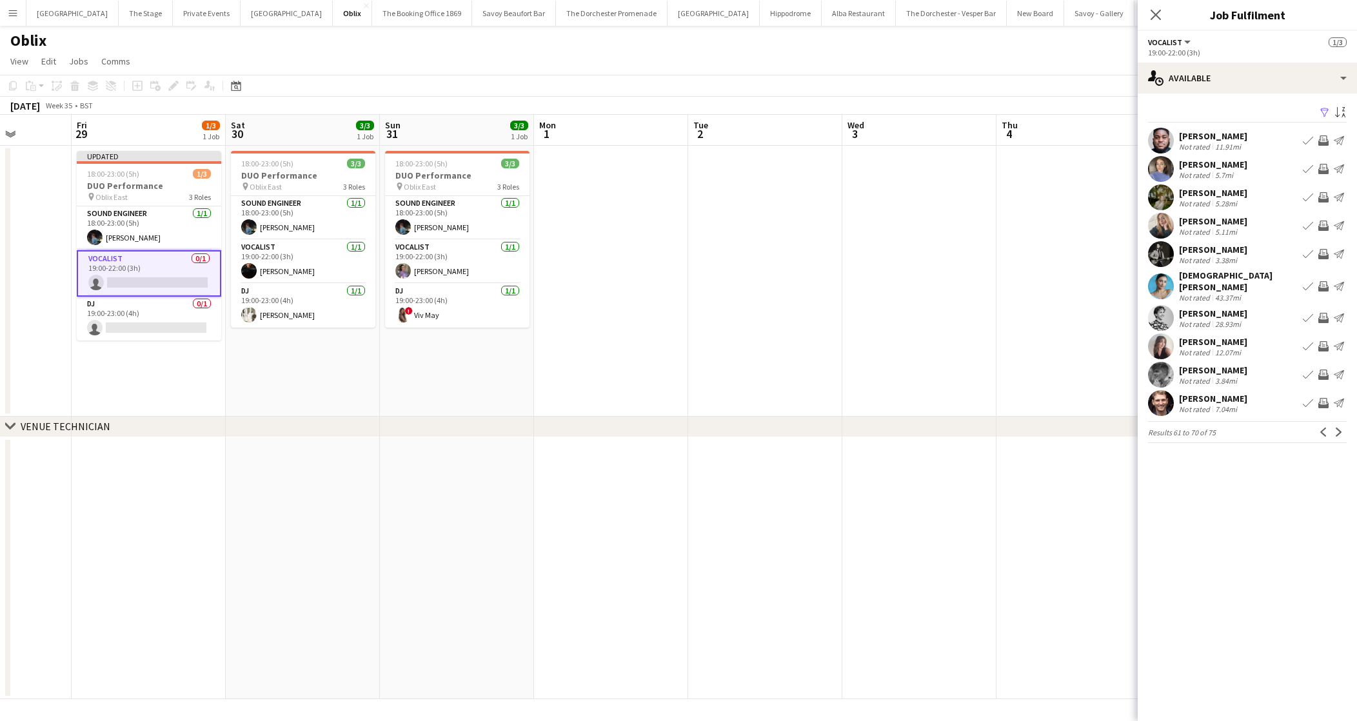
click at [1305, 341] on app-icon "Book crew" at bounding box center [1308, 346] width 10 height 10
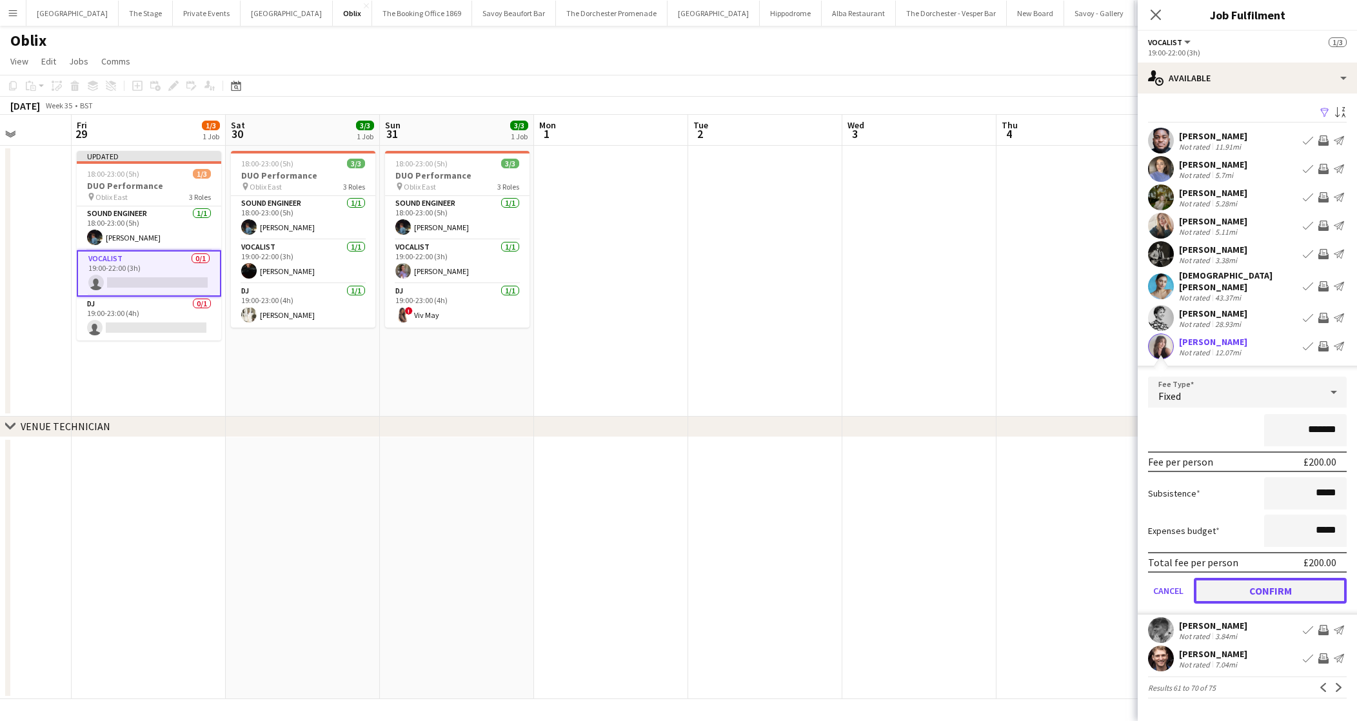
click at [1219, 586] on button "Confirm" at bounding box center [1270, 591] width 153 height 26
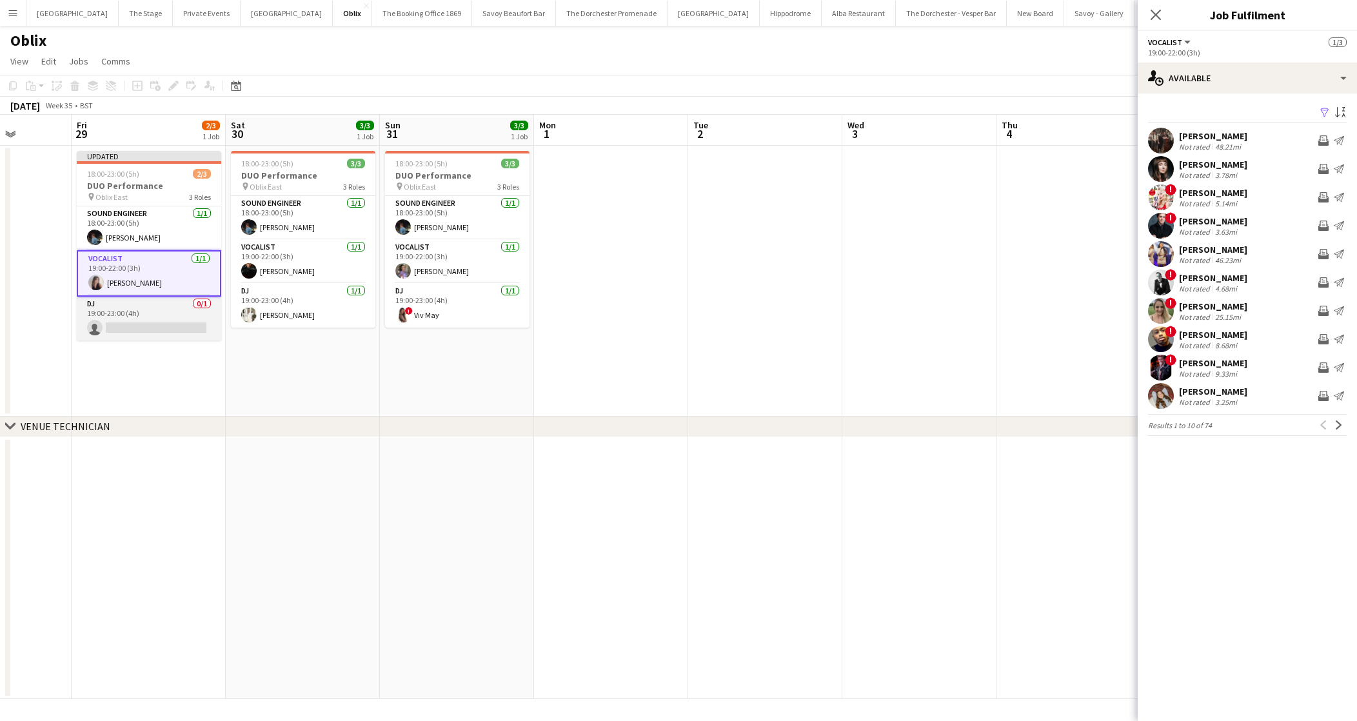
click at [141, 331] on app-card-role "DJ 0/1 19:00-23:00 (4h) single-neutral-actions" at bounding box center [149, 319] width 144 height 44
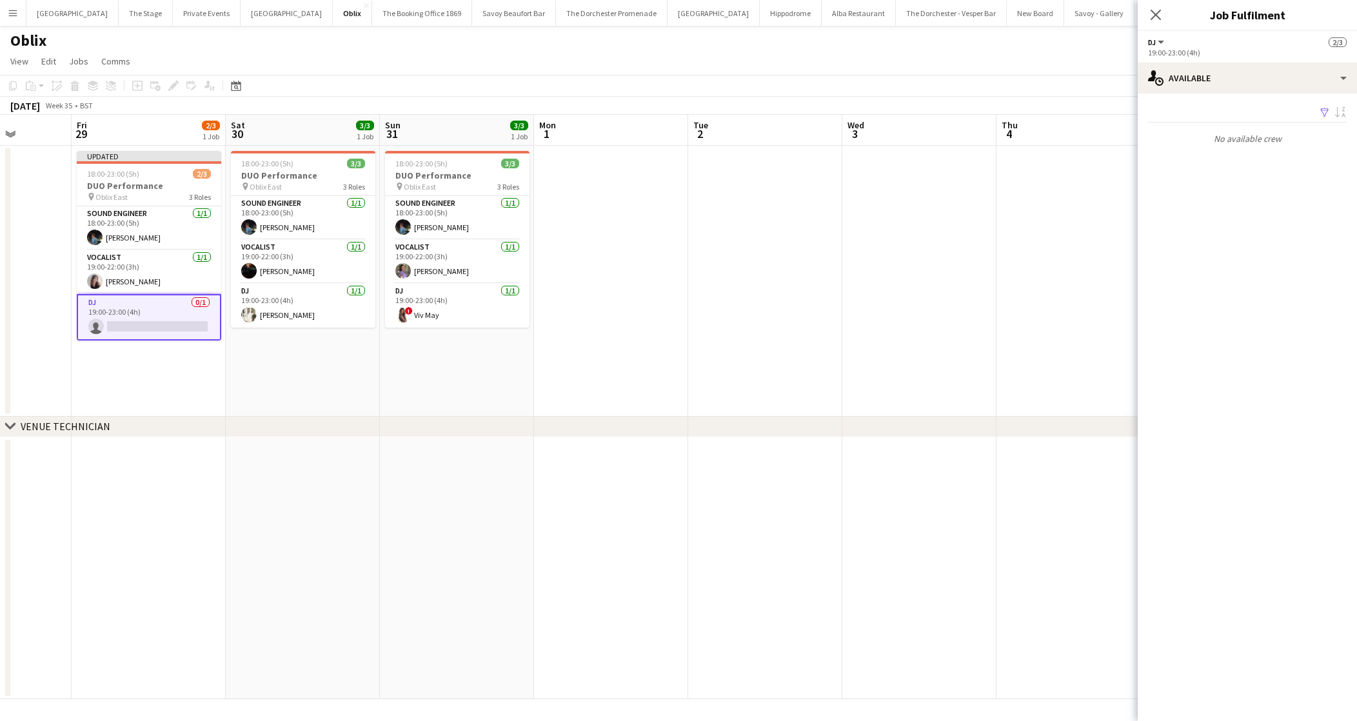
click at [618, 350] on app-date-cell at bounding box center [611, 281] width 154 height 271
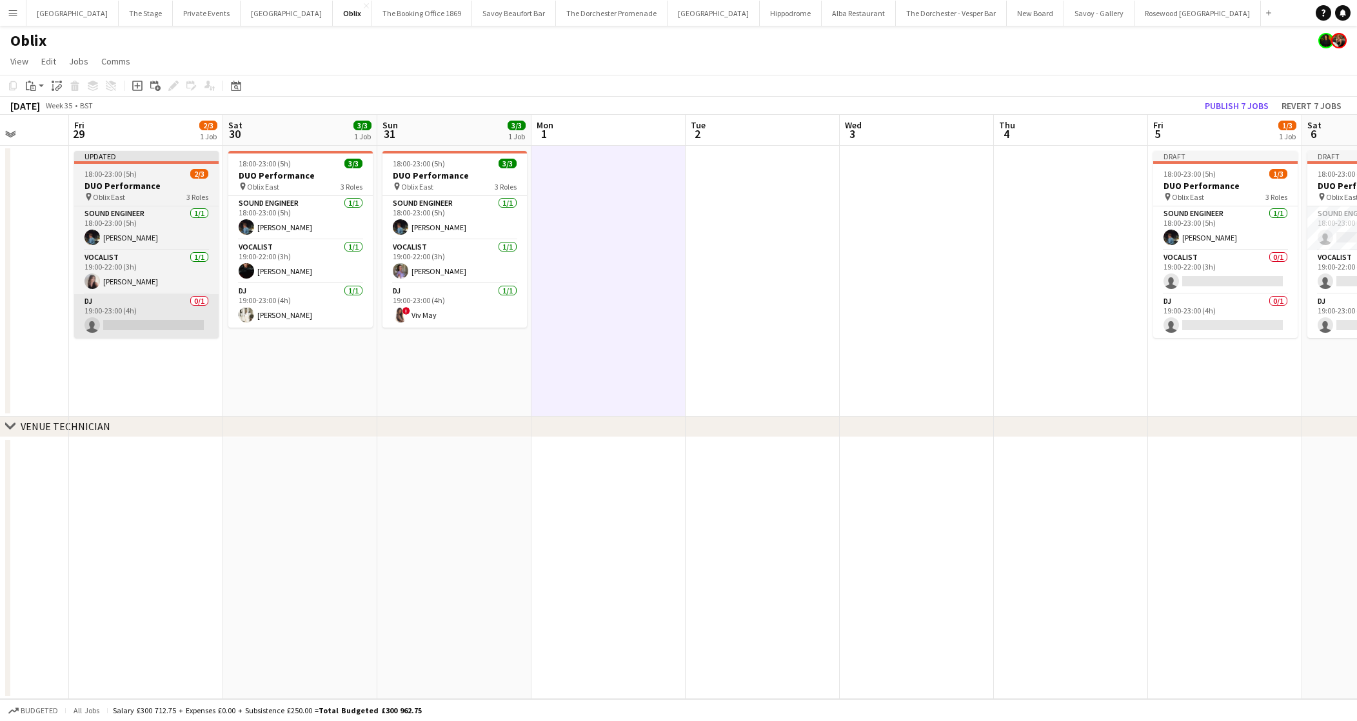
click at [165, 321] on app-card-role "DJ 0/1 19:00-23:00 (4h) single-neutral-actions" at bounding box center [146, 316] width 144 height 44
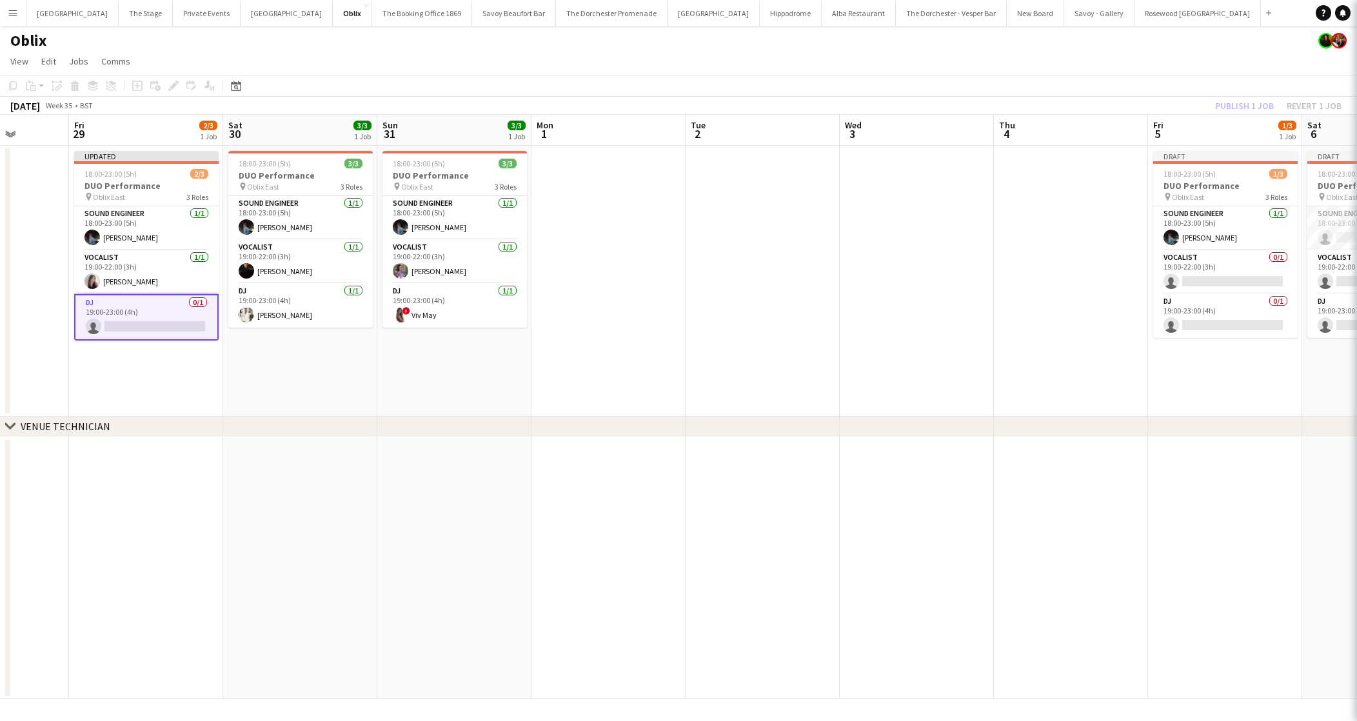
scroll to position [0, 394]
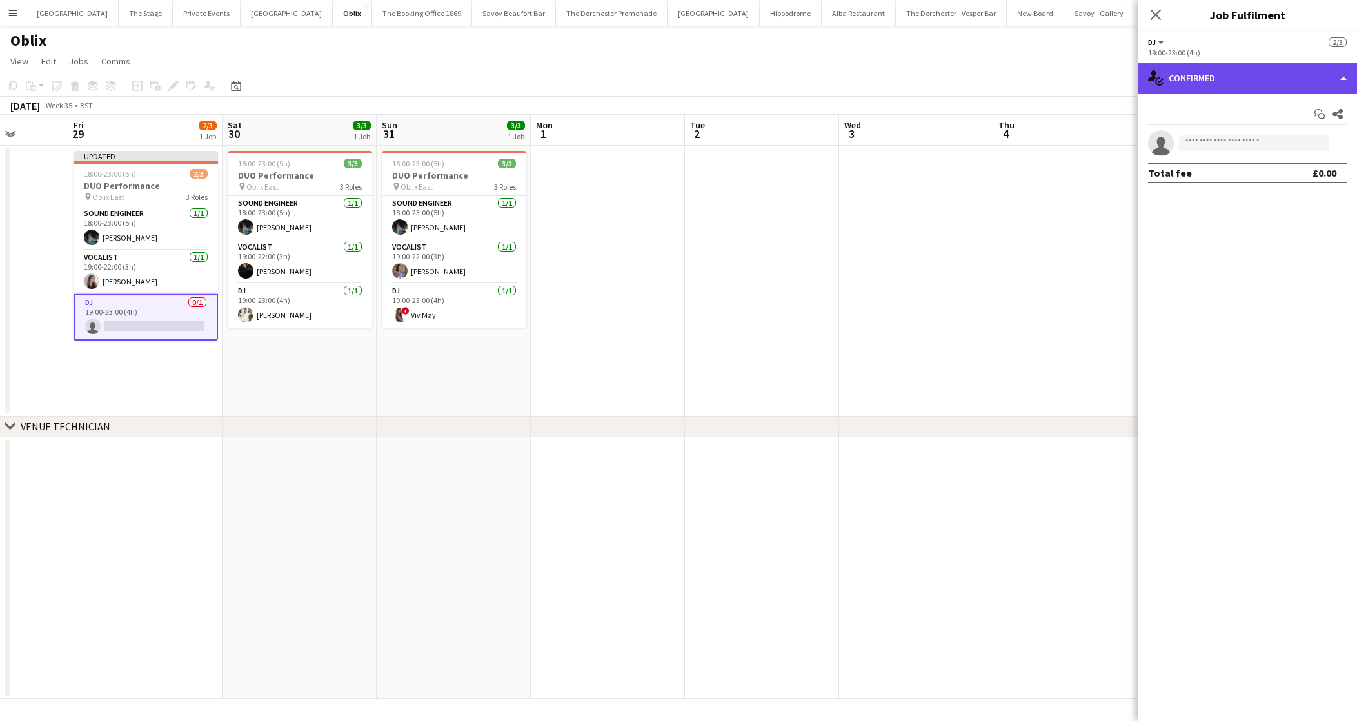
click at [1298, 82] on div "single-neutral-actions-check-2 Confirmed" at bounding box center [1247, 78] width 219 height 31
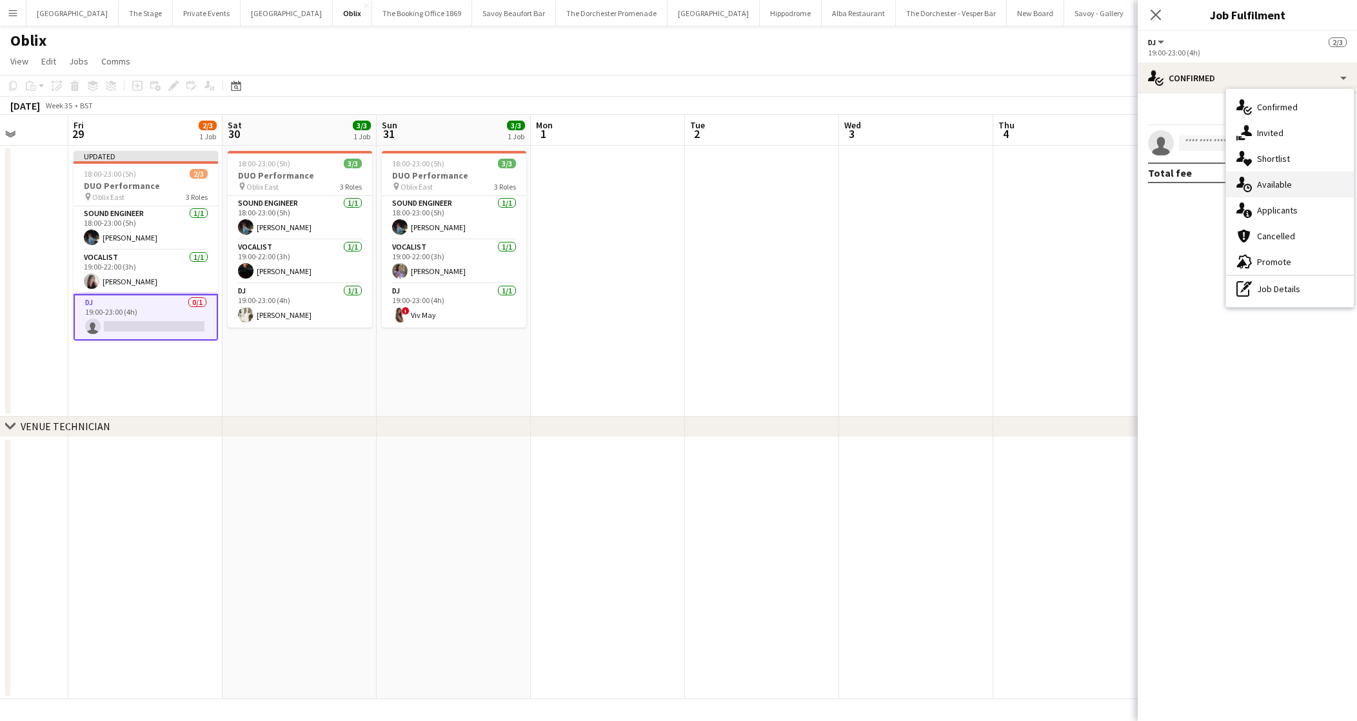
click at [1279, 188] on div "single-neutral-actions-upload Available" at bounding box center [1290, 185] width 128 height 26
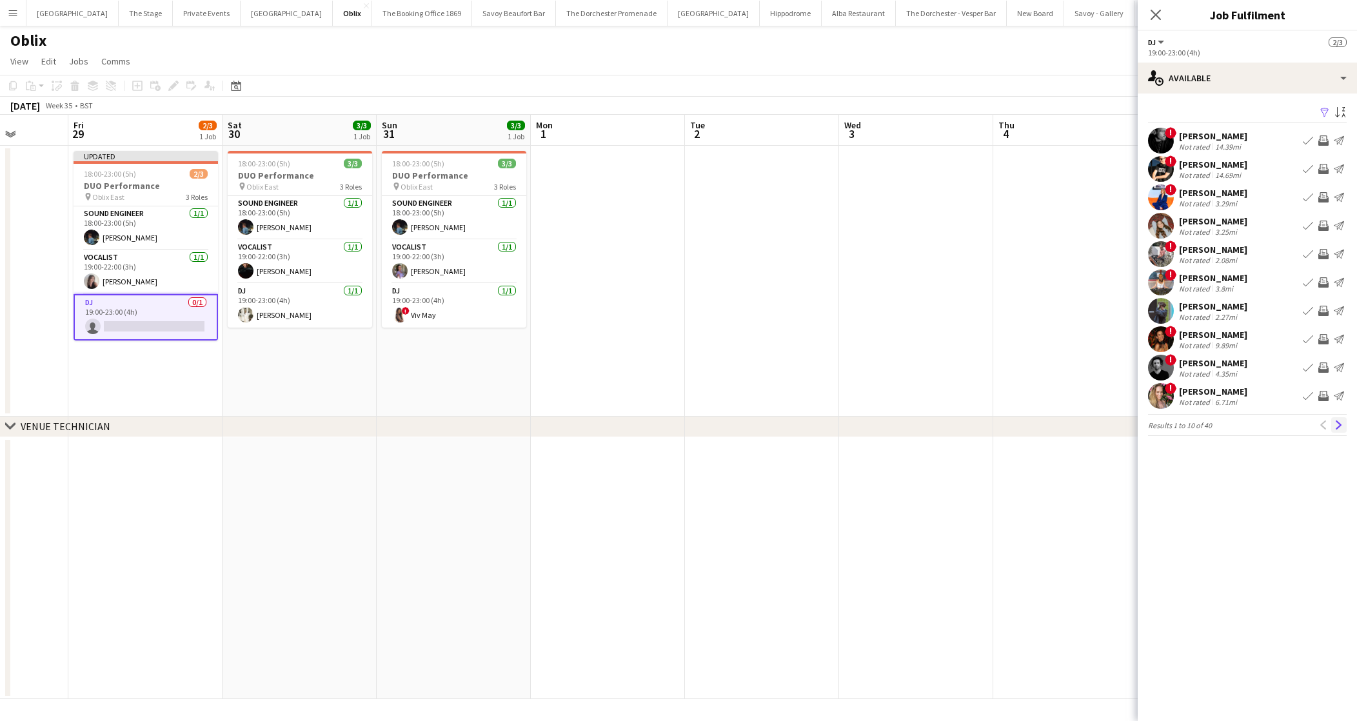
click at [1340, 424] on app-icon "Next" at bounding box center [1338, 425] width 9 height 9
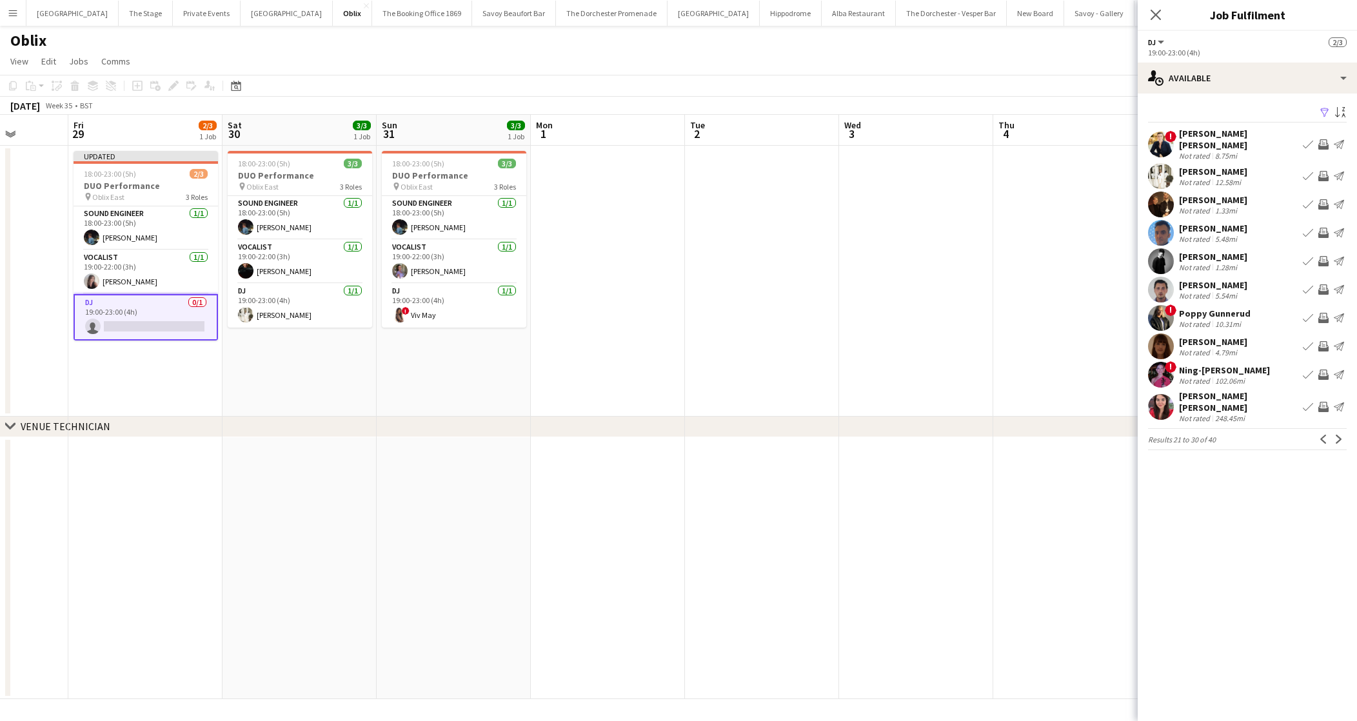
click at [1340, 428] on app-pager "Results 21 to 30 of 40 Previous Next" at bounding box center [1247, 439] width 199 height 22
click at [1338, 436] on app-icon "Next" at bounding box center [1338, 439] width 9 height 9
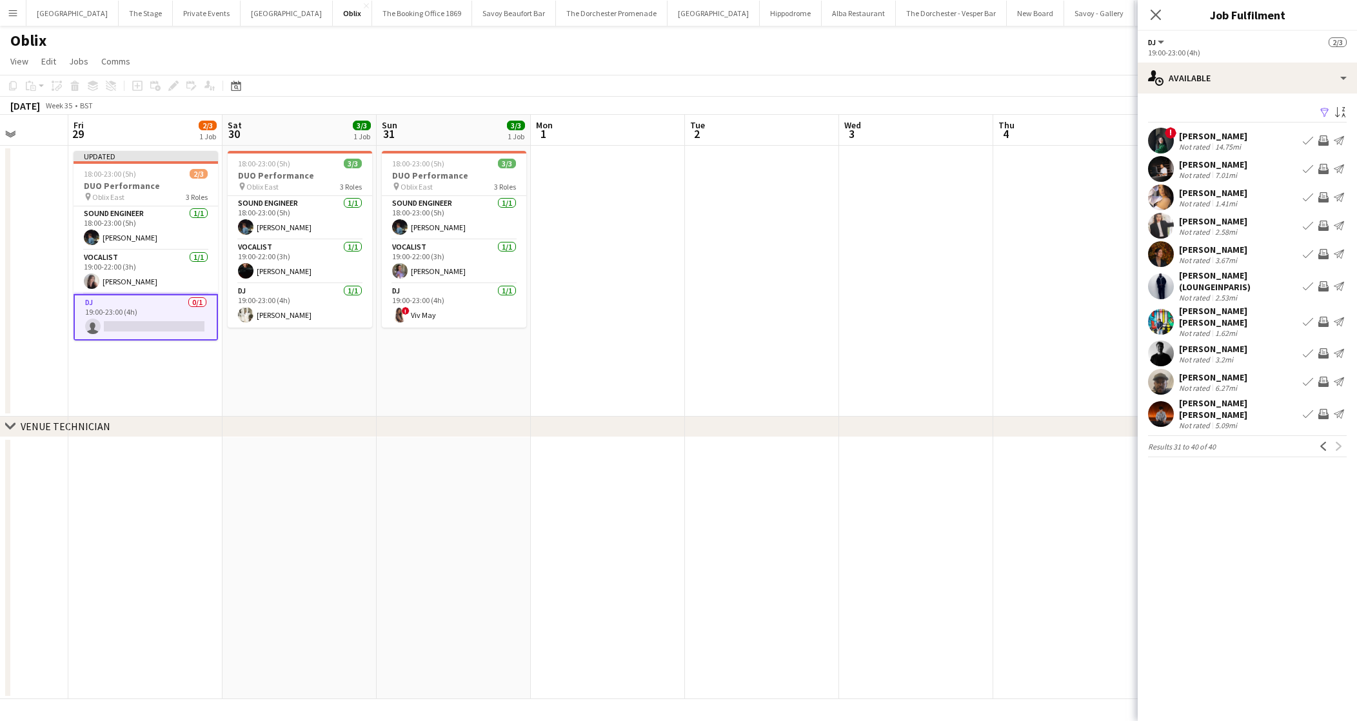
click at [1307, 199] on app-icon "Book crew" at bounding box center [1308, 197] width 10 height 10
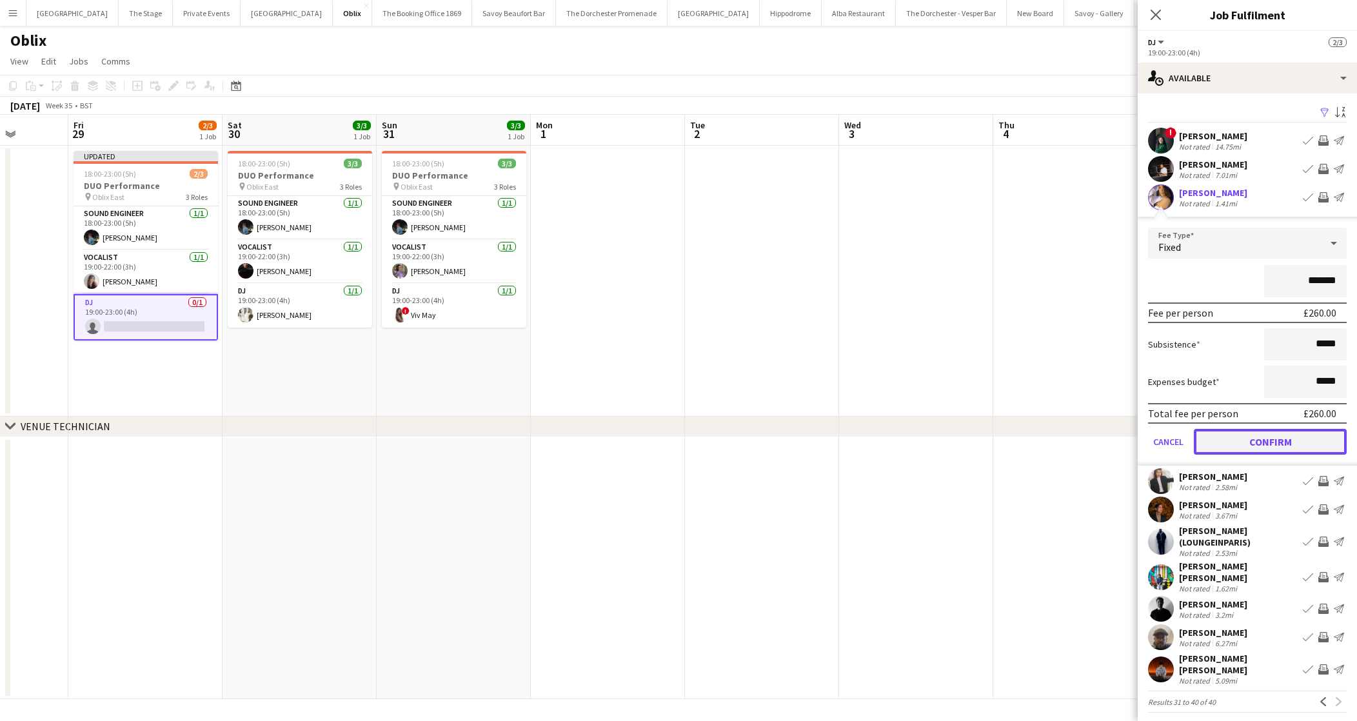
click at [1230, 439] on button "Confirm" at bounding box center [1270, 442] width 153 height 26
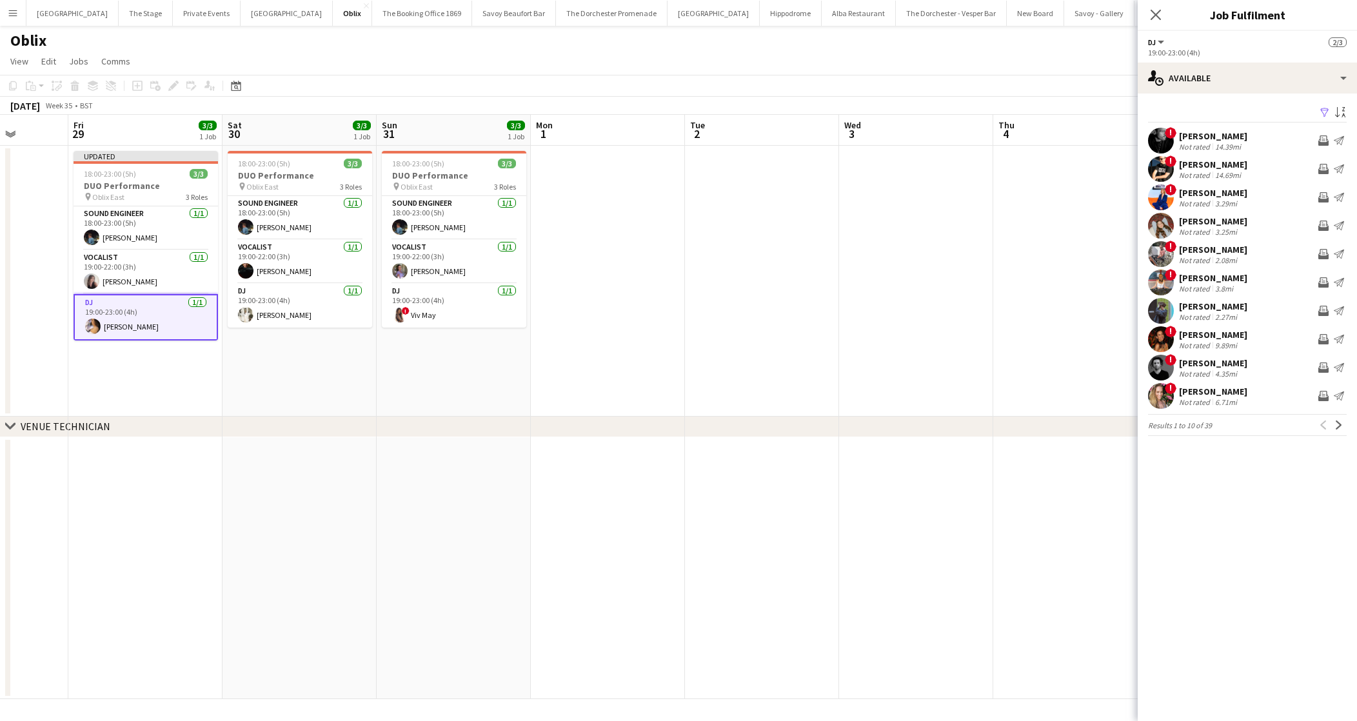
click at [386, 359] on app-date-cell "18:00-23:00 (5h) 3/3 DUO Performance pin Oblix East 3 Roles Sound Engineer [DAT…" at bounding box center [454, 281] width 154 height 271
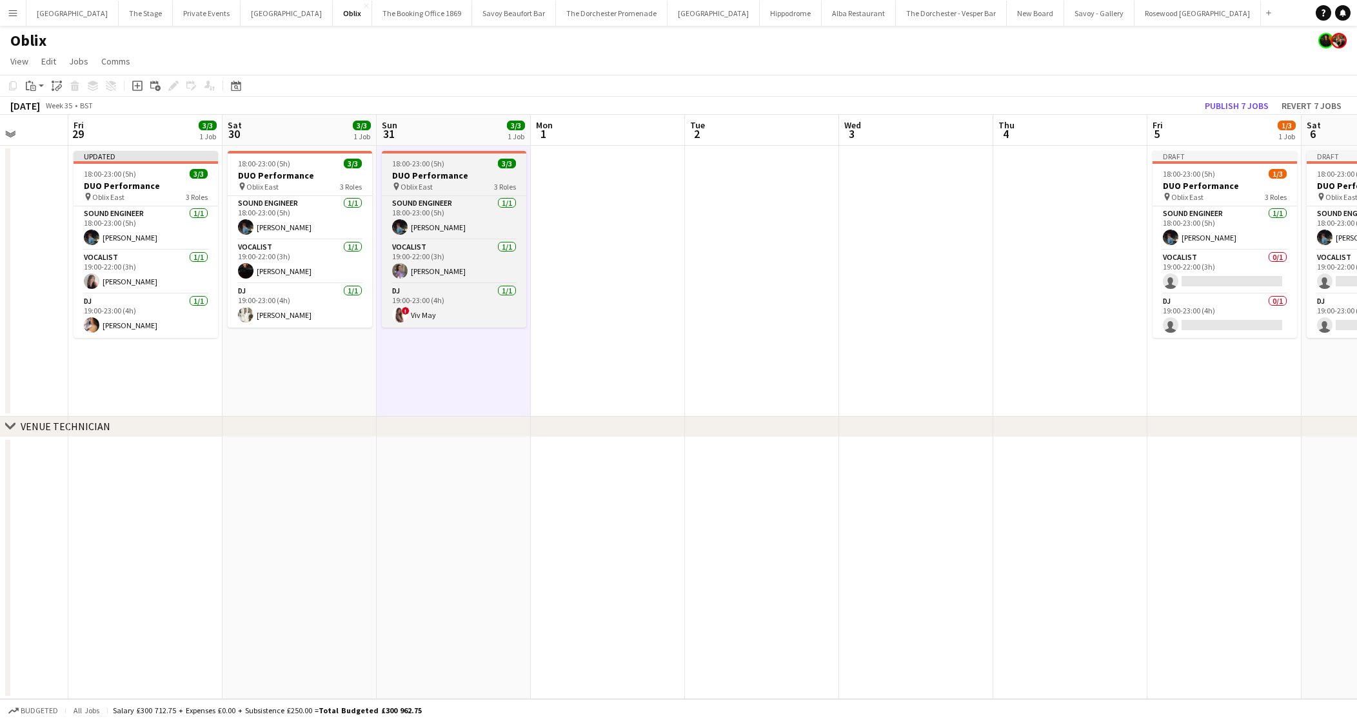
click at [402, 177] on h3 "DUO Performance" at bounding box center [454, 176] width 144 height 12
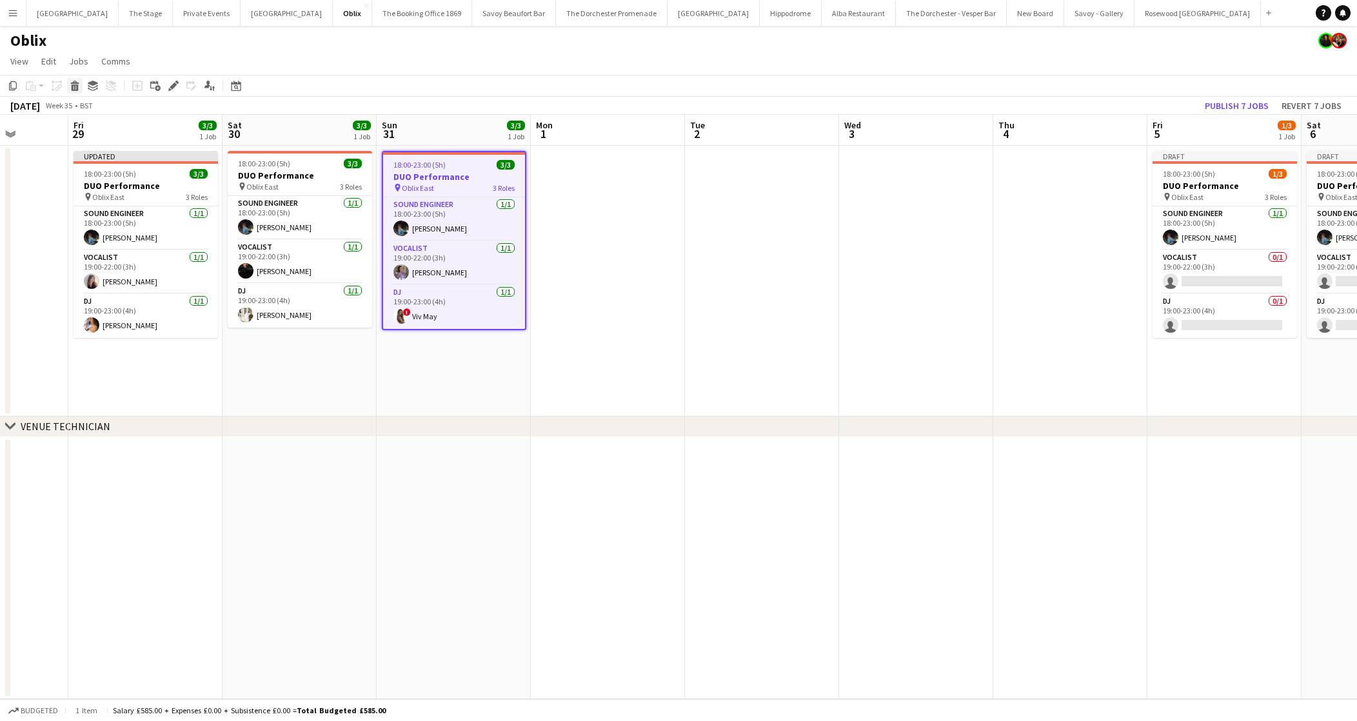
click at [74, 93] on div "Delete" at bounding box center [74, 85] width 15 height 15
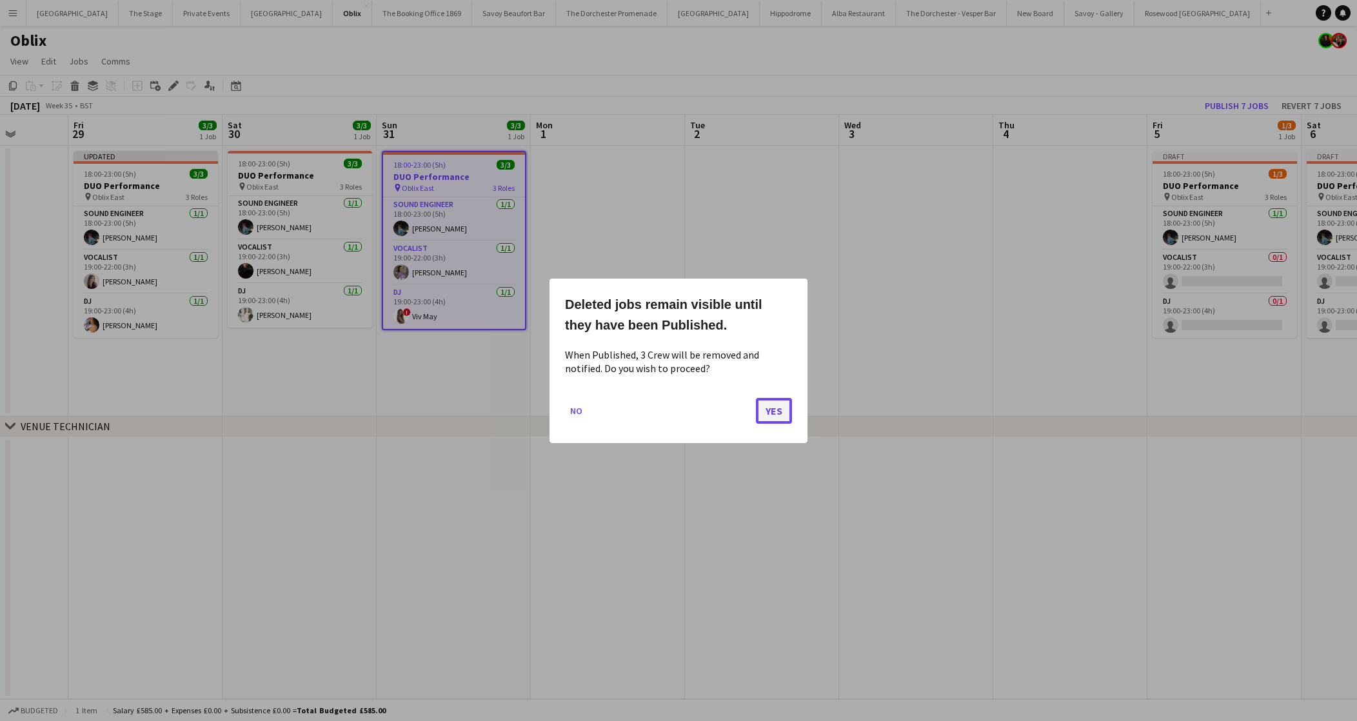
click at [765, 400] on button "Yes" at bounding box center [774, 410] width 36 height 26
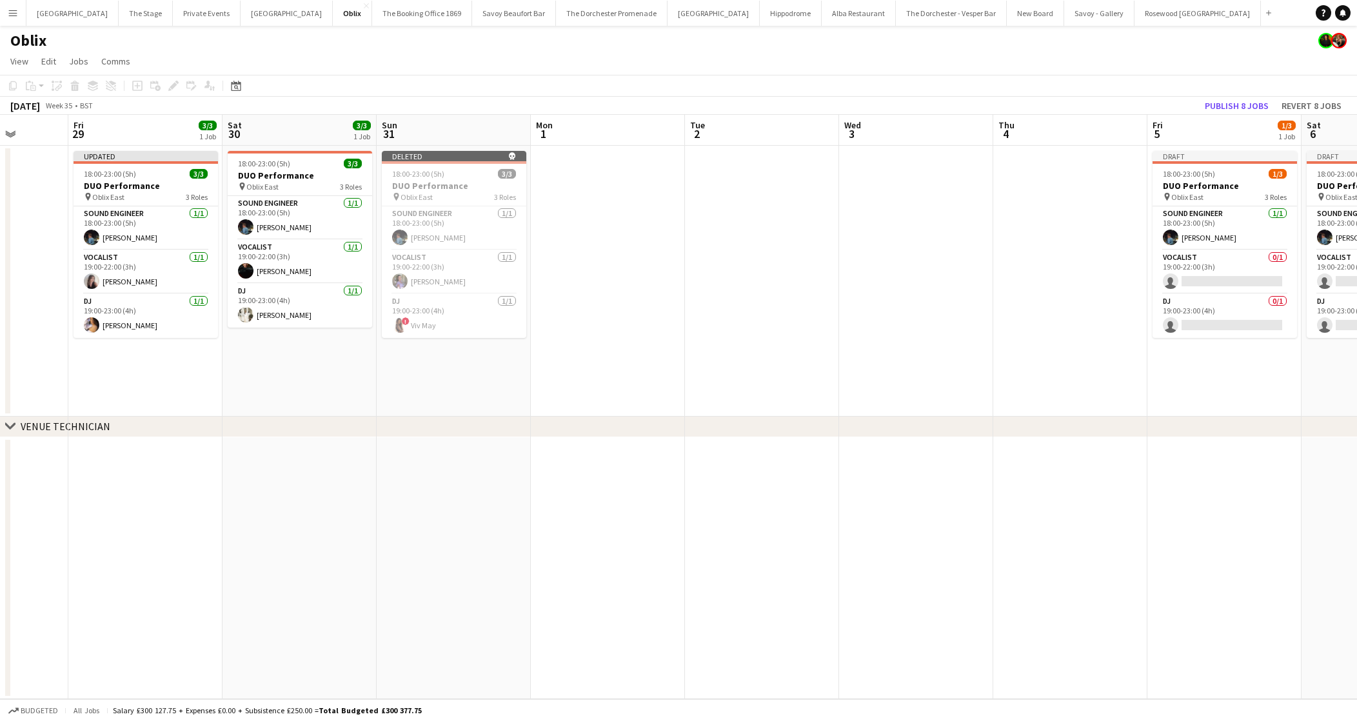
click at [435, 394] on app-date-cell "Deleted skull 18:00-23:00 (5h) 3/3 DUO Performance pin Oblix East 3 Roles Sound…" at bounding box center [454, 281] width 154 height 271
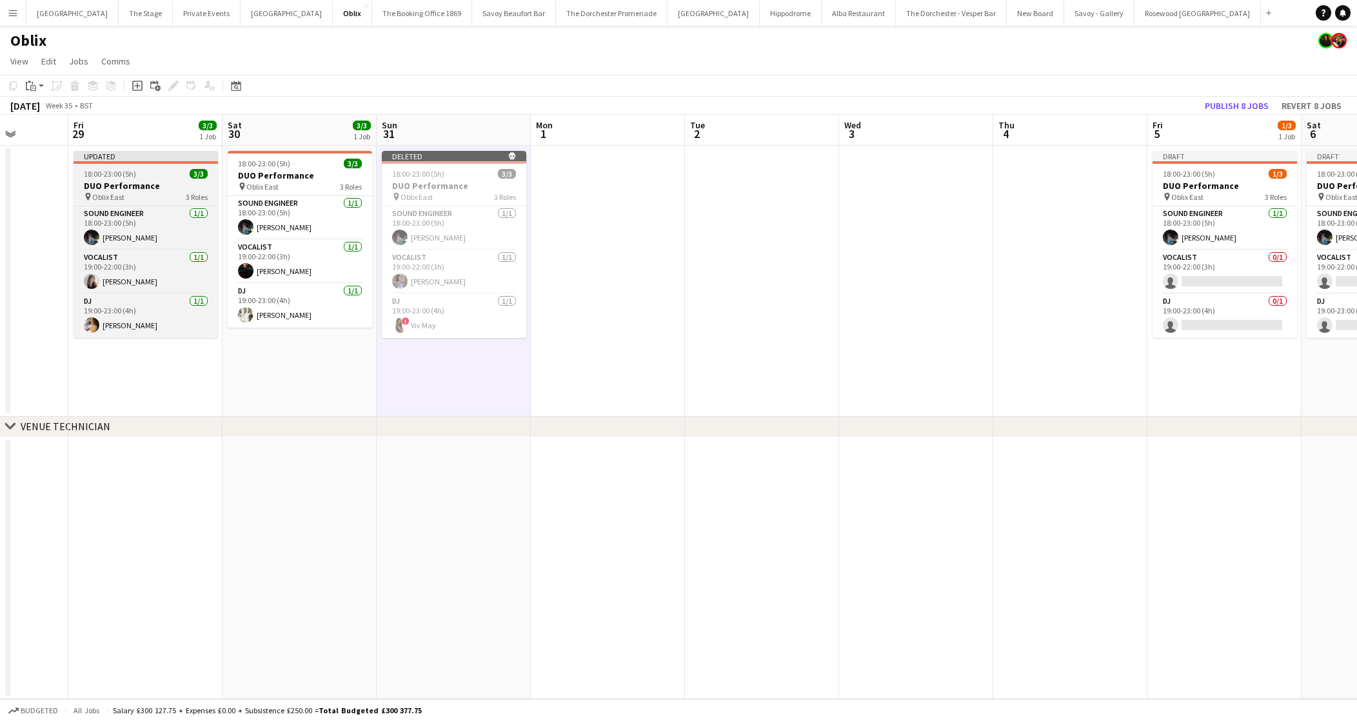
click at [121, 195] on span "Oblix East" at bounding box center [108, 197] width 32 height 10
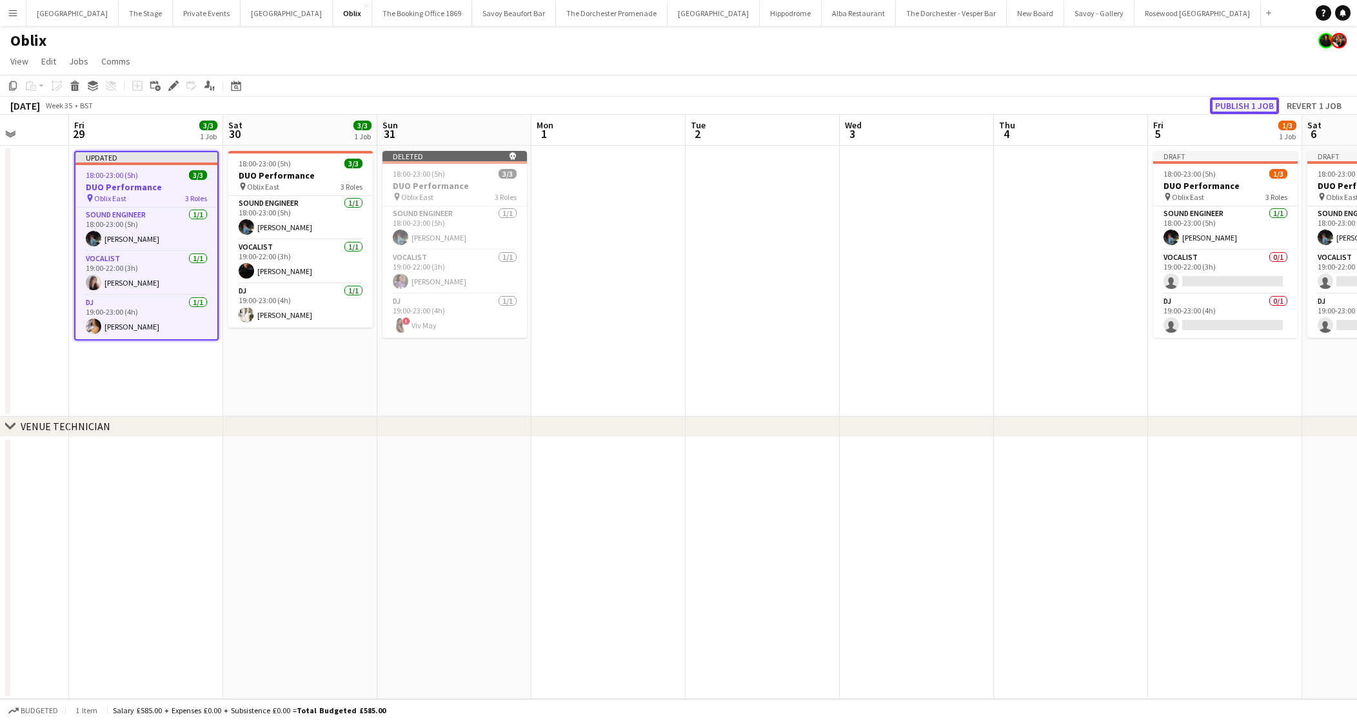
click at [1230, 113] on button "Publish 1 job" at bounding box center [1244, 105] width 69 height 17
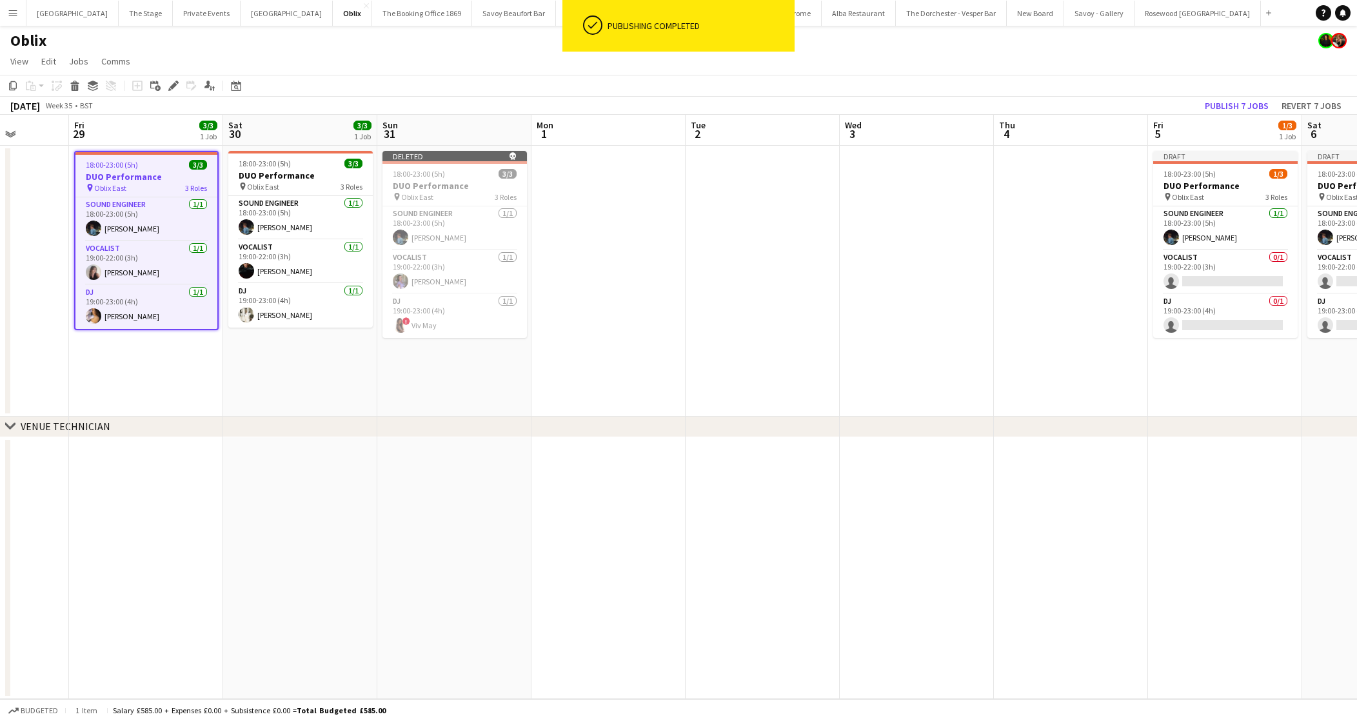
click at [412, 359] on app-date-cell "Deleted skull 18:00-23:00 (5h) 3/3 DUO Performance pin Oblix East 3 Roles Sound…" at bounding box center [454, 281] width 154 height 271
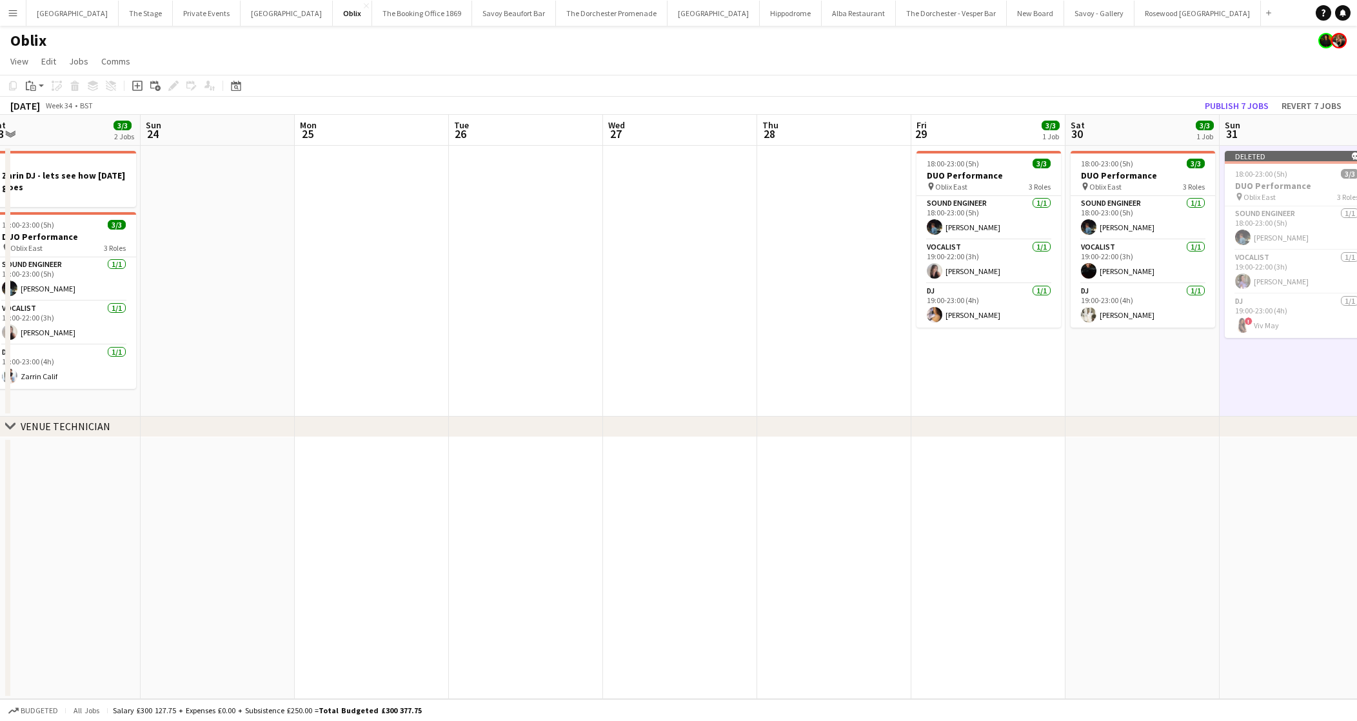
scroll to position [0, 481]
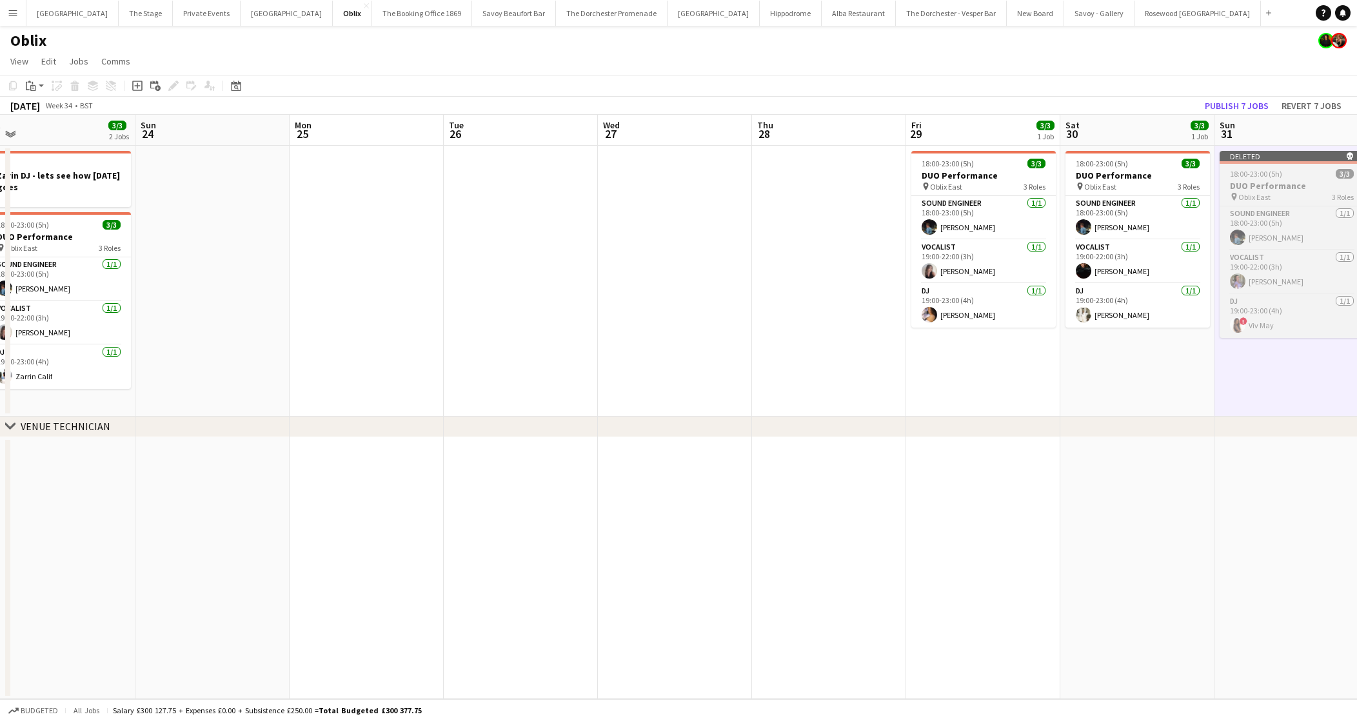
click at [1245, 172] on span "18:00-23:00 (5h)" at bounding box center [1256, 174] width 52 height 10
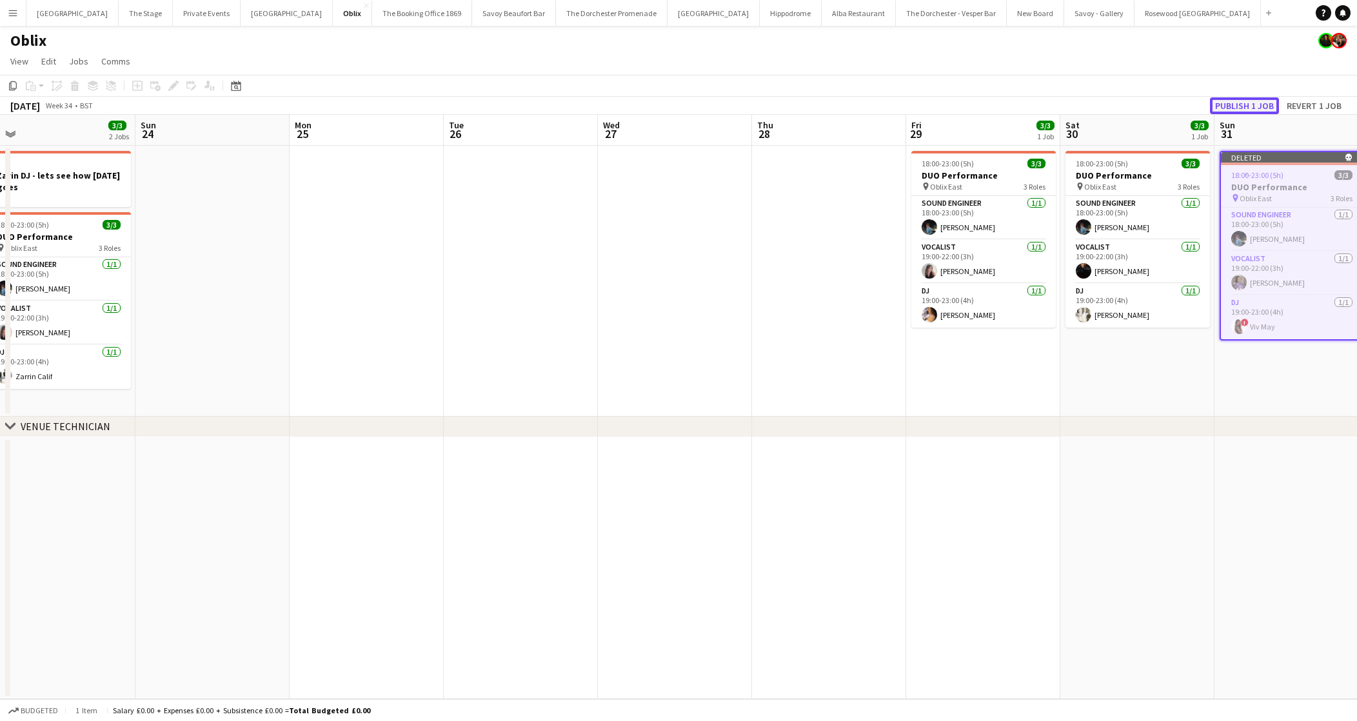
click at [1251, 101] on button "Publish 1 job" at bounding box center [1244, 105] width 69 height 17
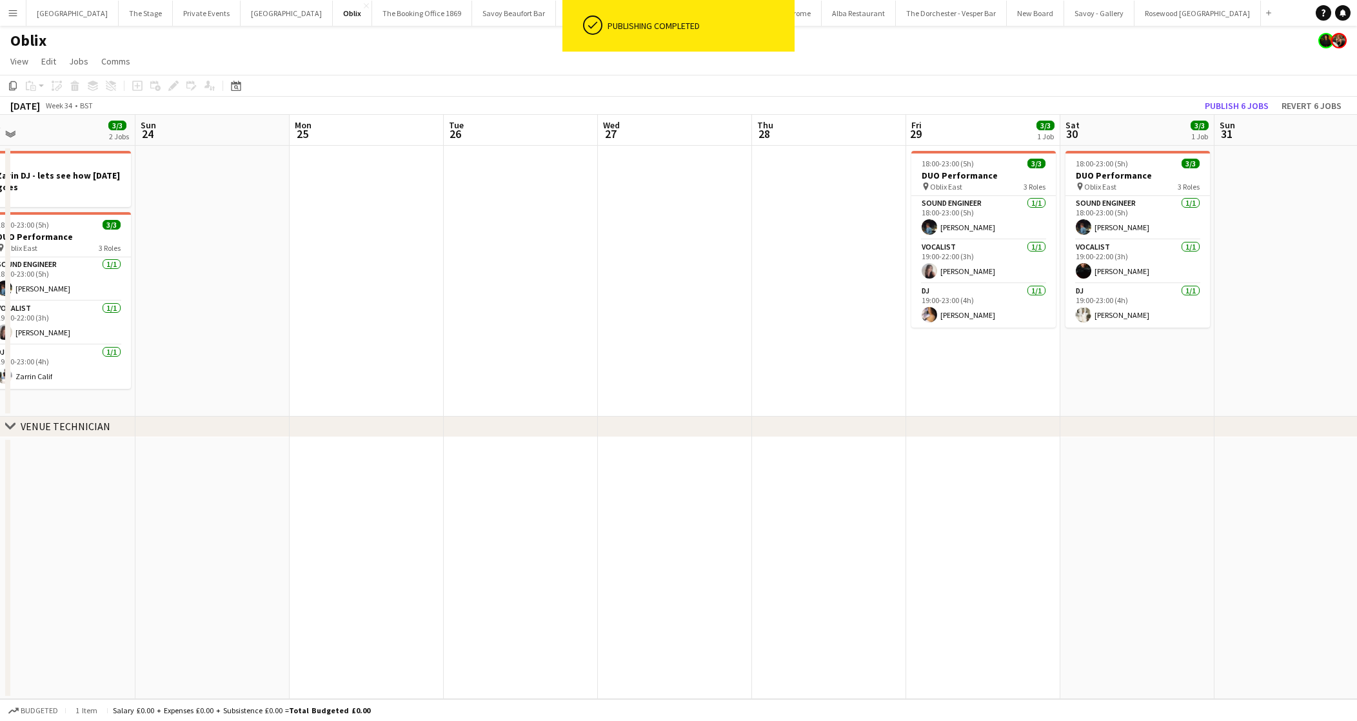
click at [797, 303] on app-date-cell at bounding box center [829, 281] width 154 height 271
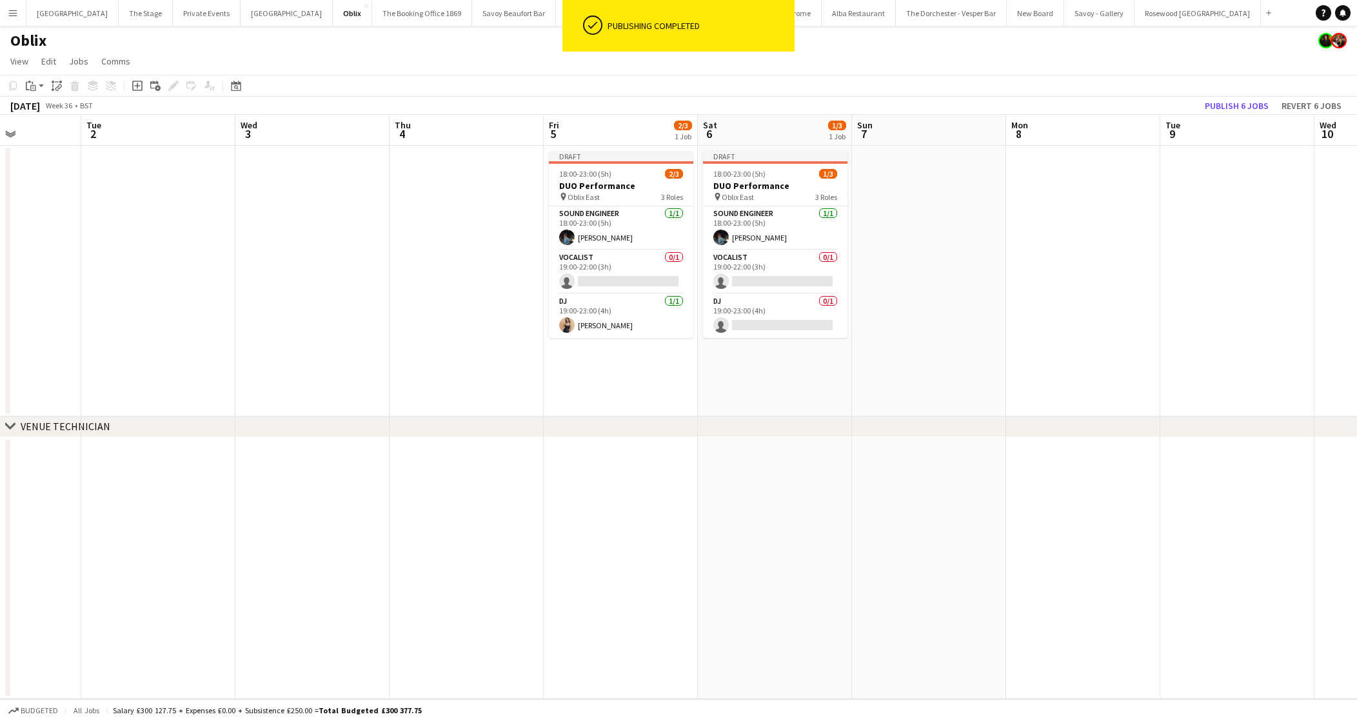
scroll to position [0, 533]
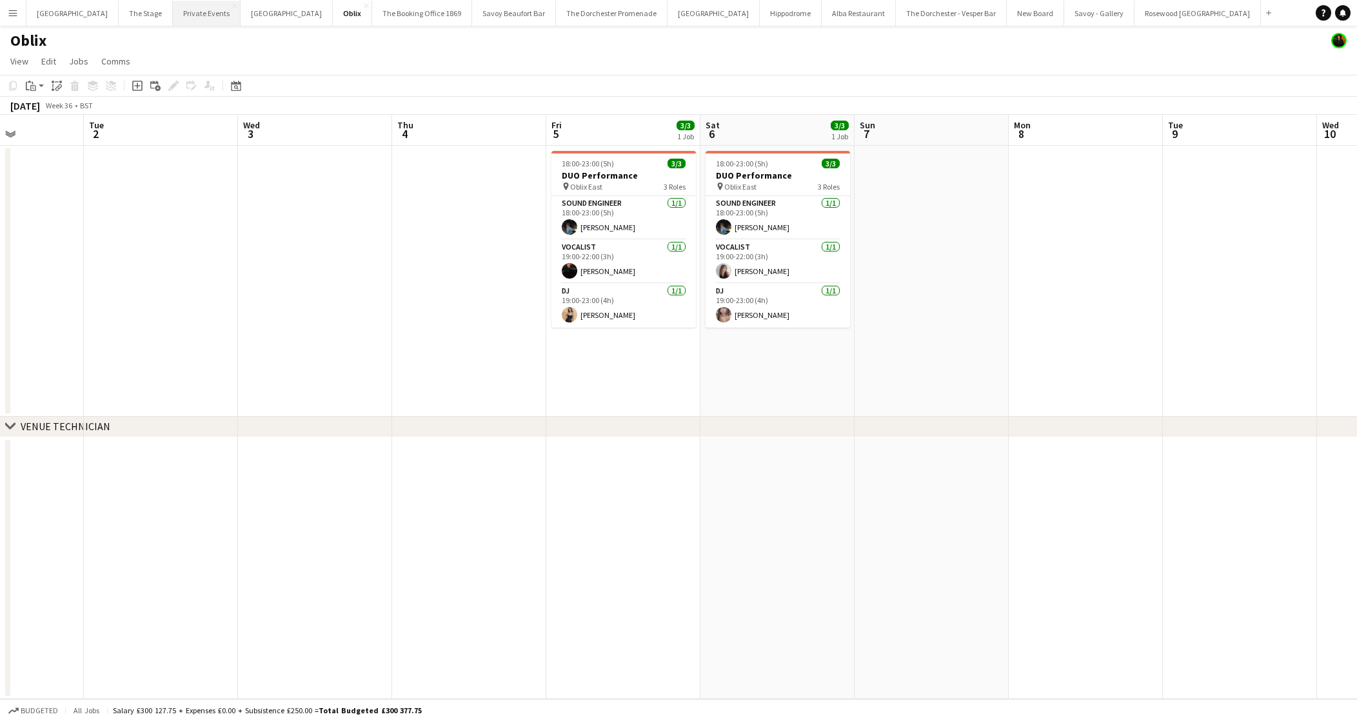
click at [173, 14] on button "Private Events Close" at bounding box center [207, 13] width 68 height 25
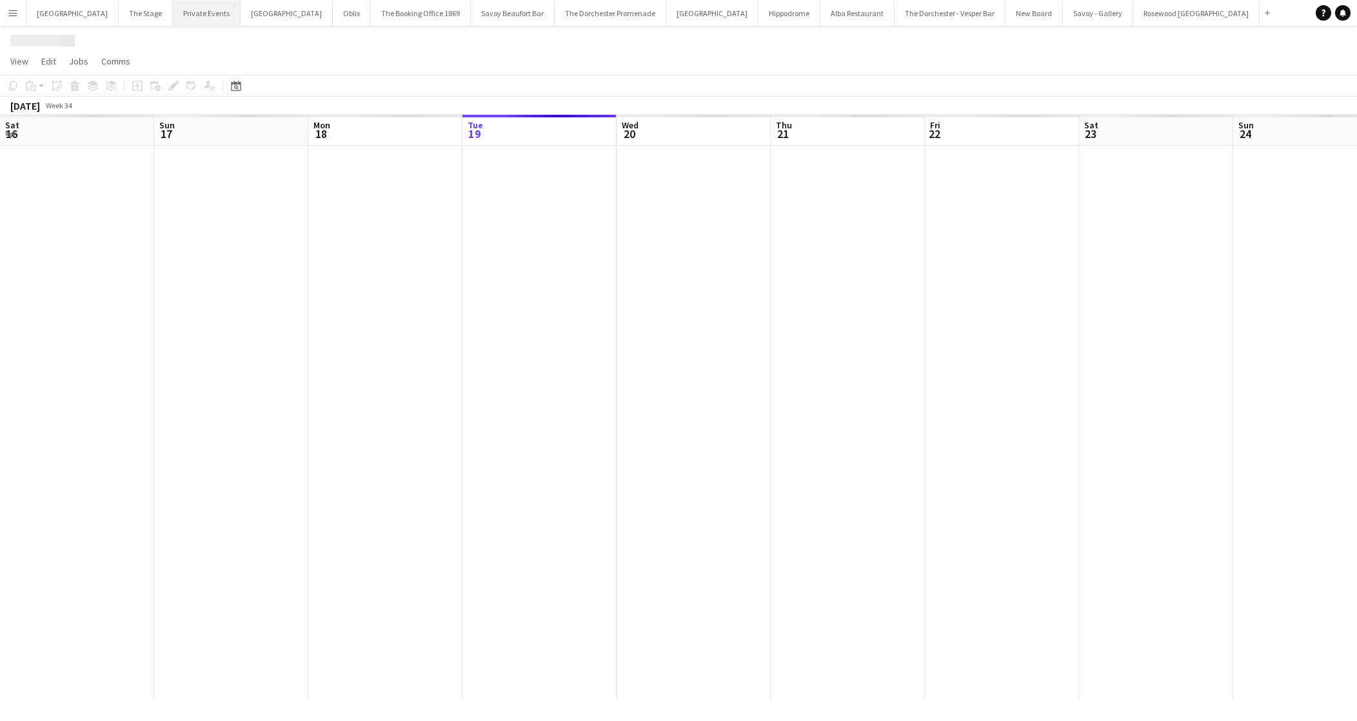
scroll to position [0, 308]
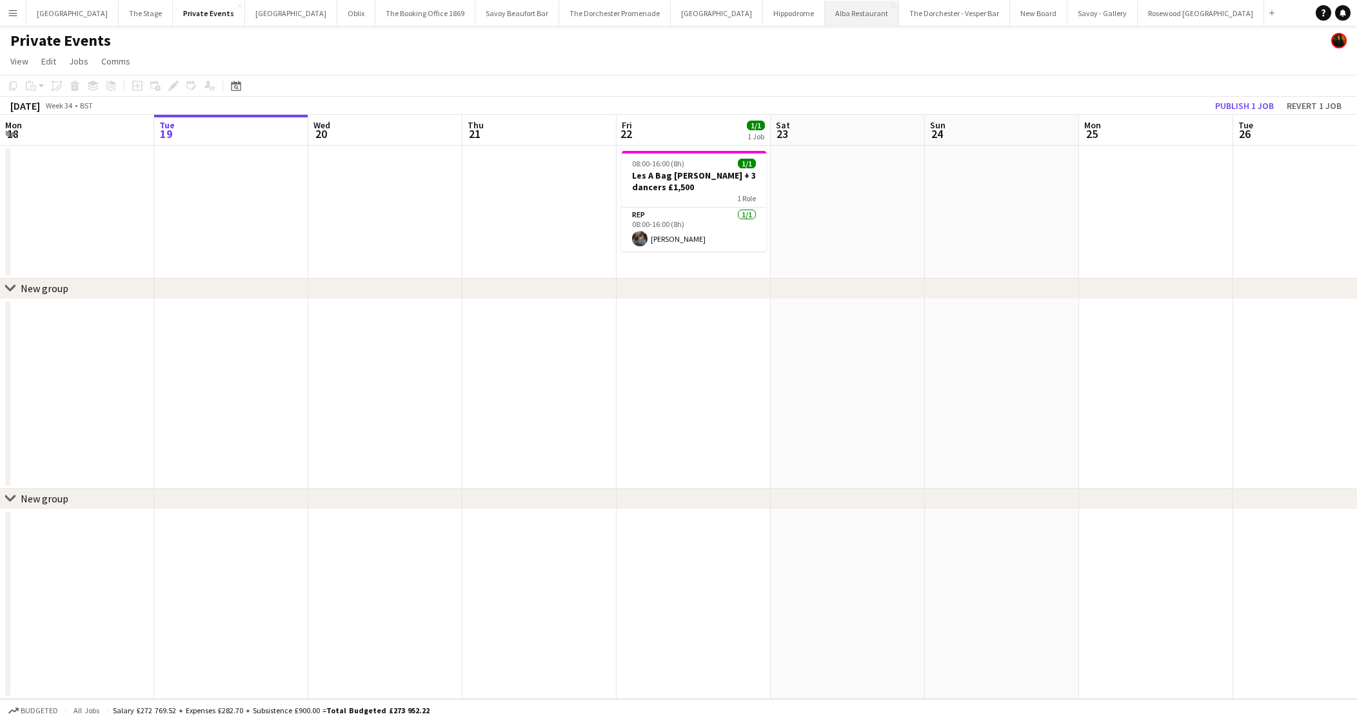
click at [825, 20] on button "Alba Restaurant Close" at bounding box center [862, 13] width 74 height 25
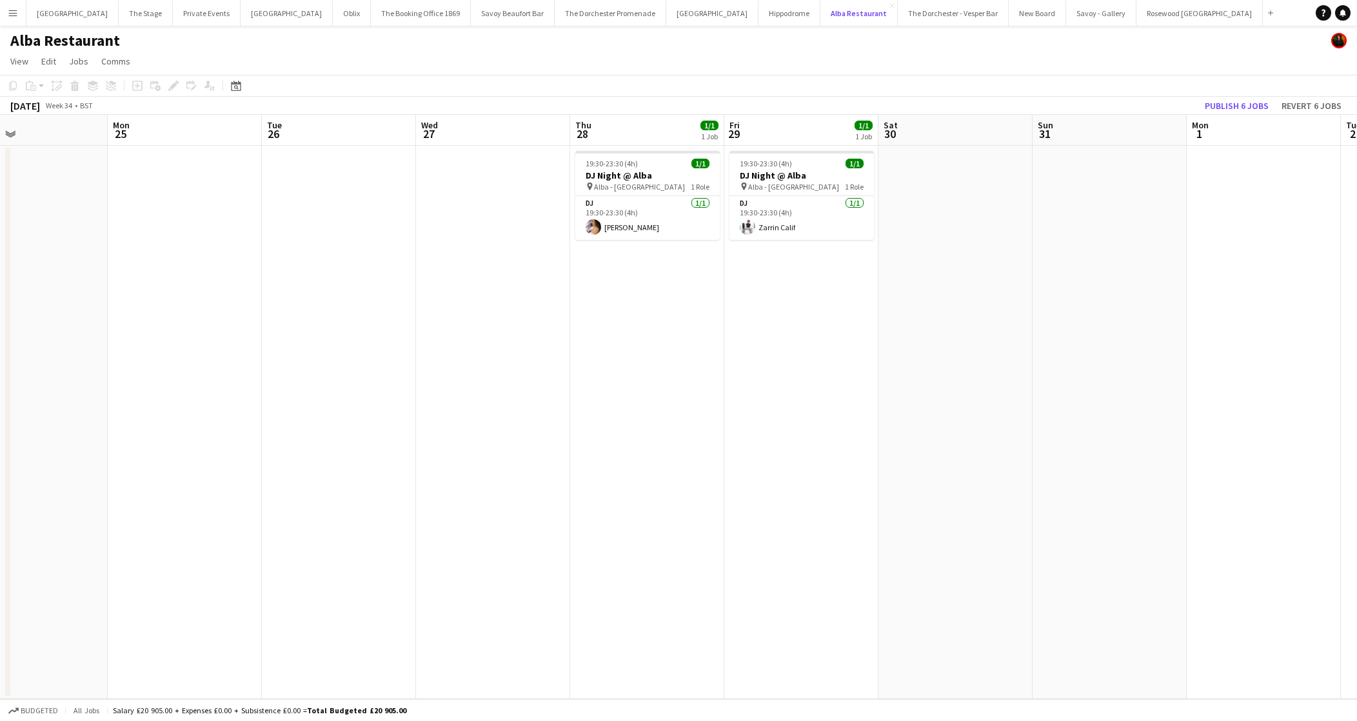
scroll to position [0, 538]
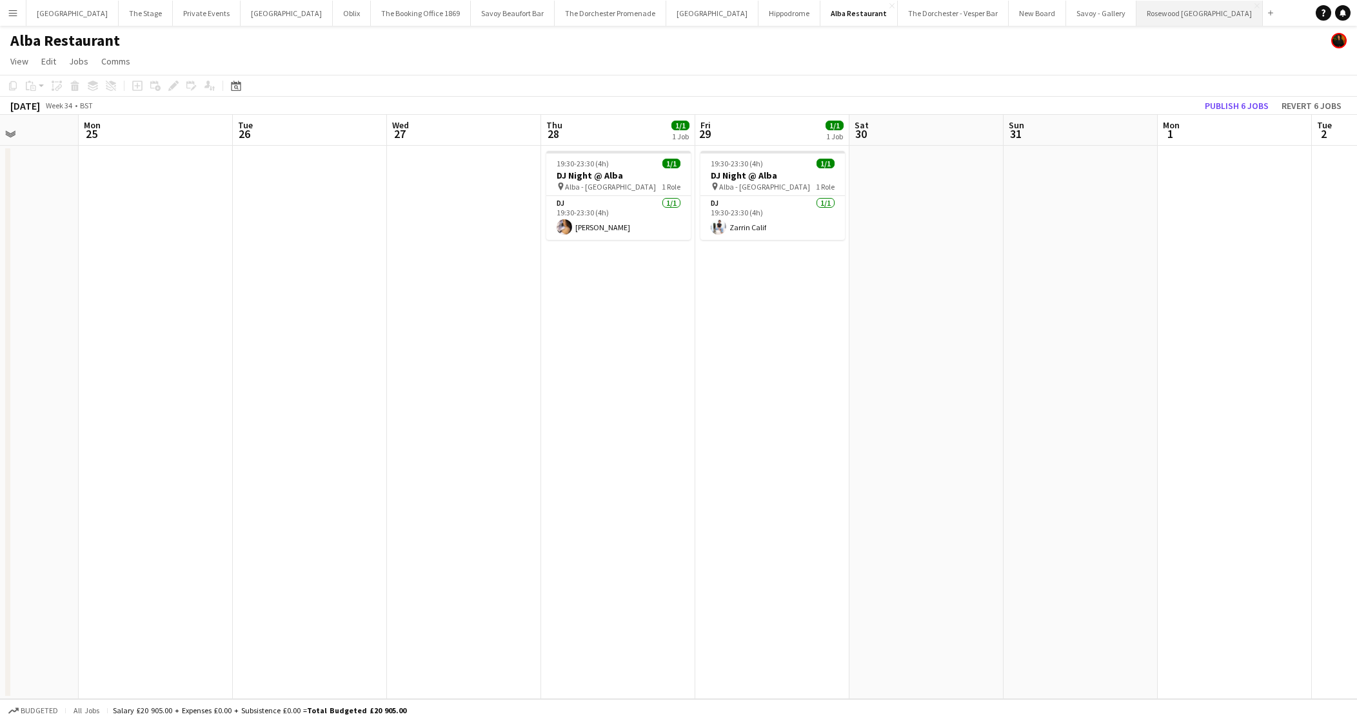
click at [1136, 15] on button "Rosewood [GEOGRAPHIC_DATA] Close" at bounding box center [1199, 13] width 126 height 25
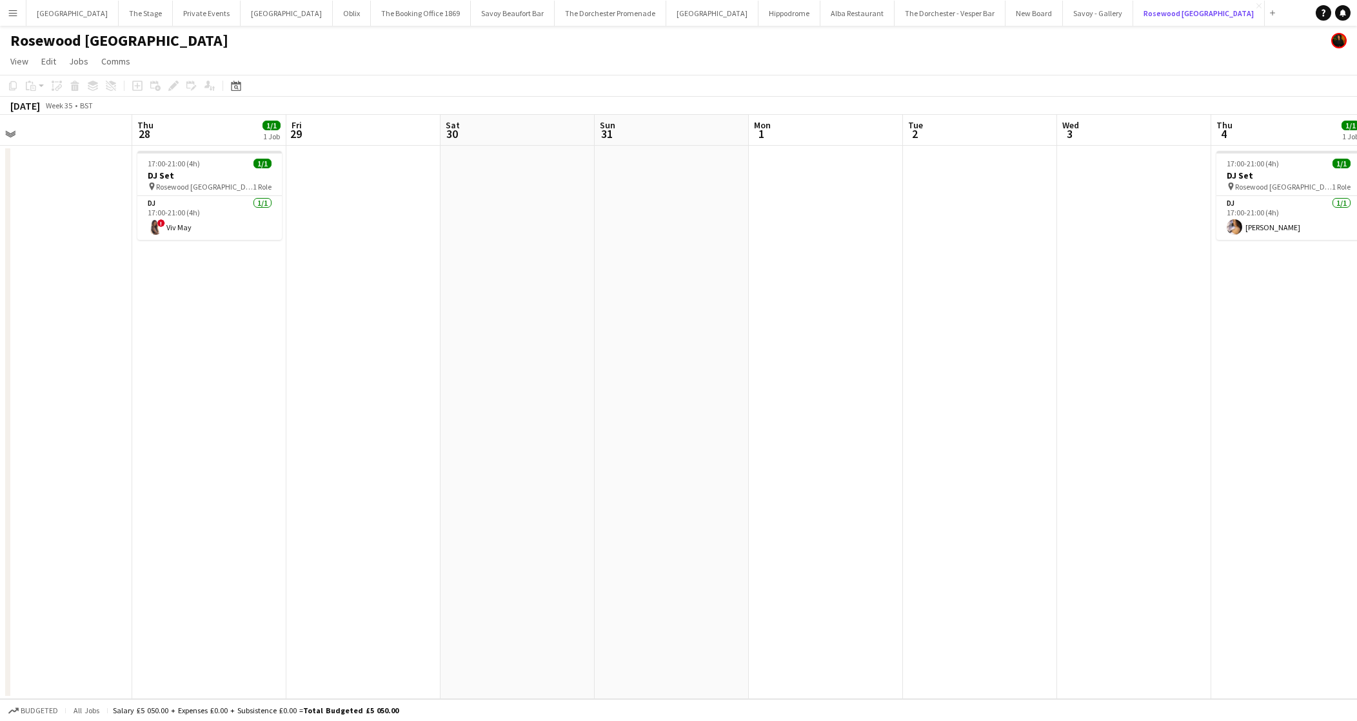
scroll to position [0, 327]
click at [250, 290] on app-date-cell "17:00-21:00 (4h) 1/1 DJ Set pin Rosewood London 1 Role DJ [DATE] 17:00-21:00 (4…" at bounding box center [212, 422] width 154 height 553
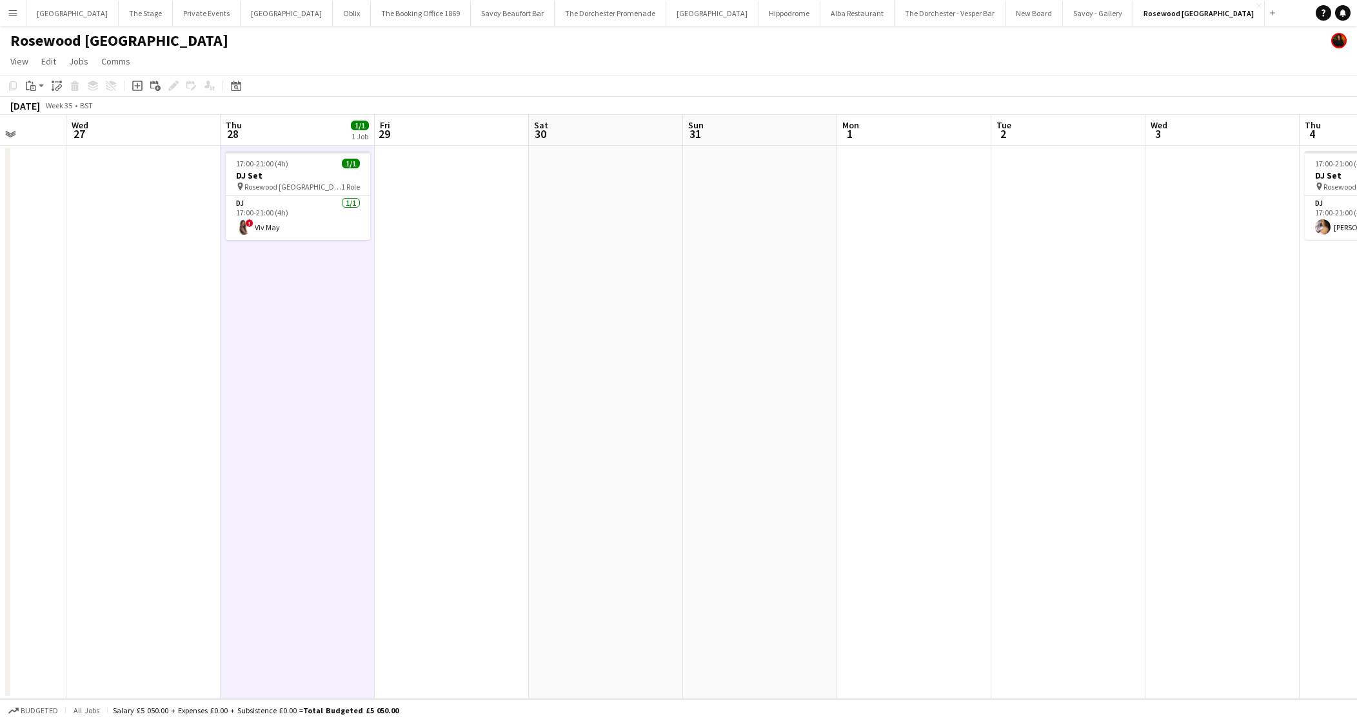
scroll to position [0, 346]
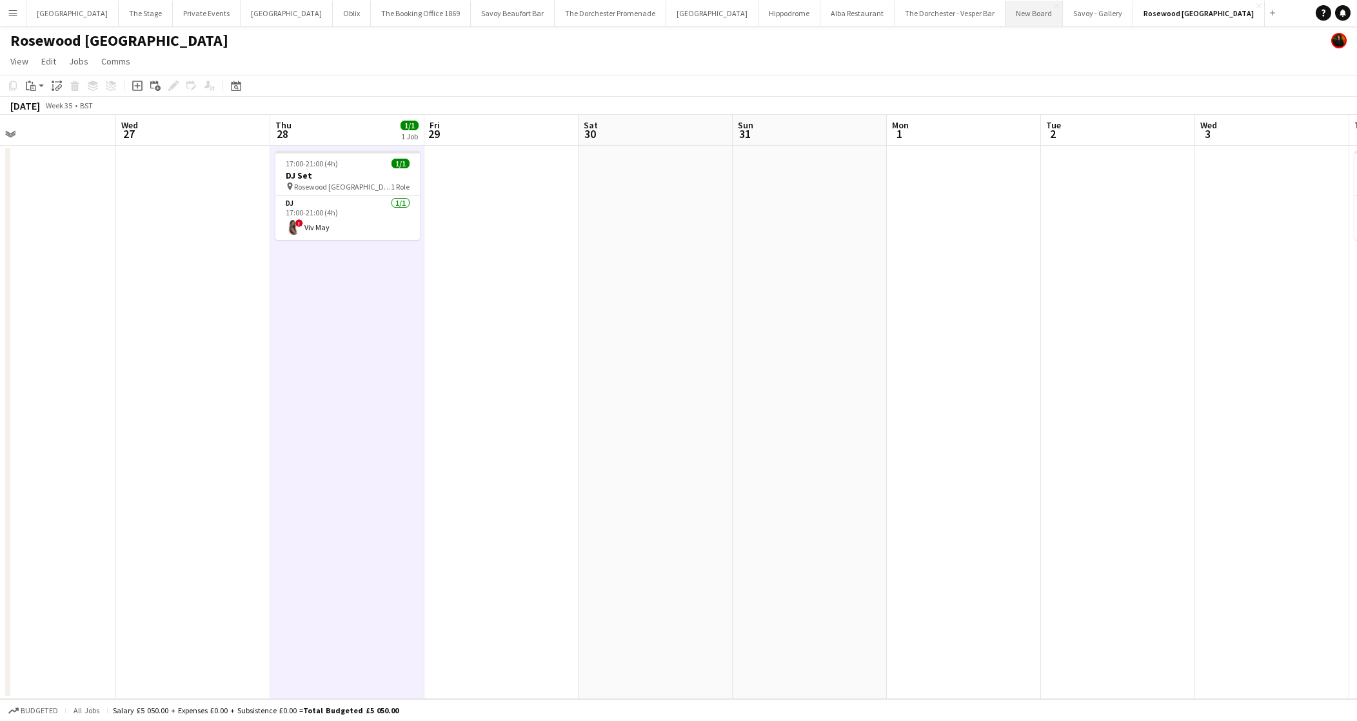
click at [1005, 21] on button "New Board Close" at bounding box center [1033, 13] width 57 height 25
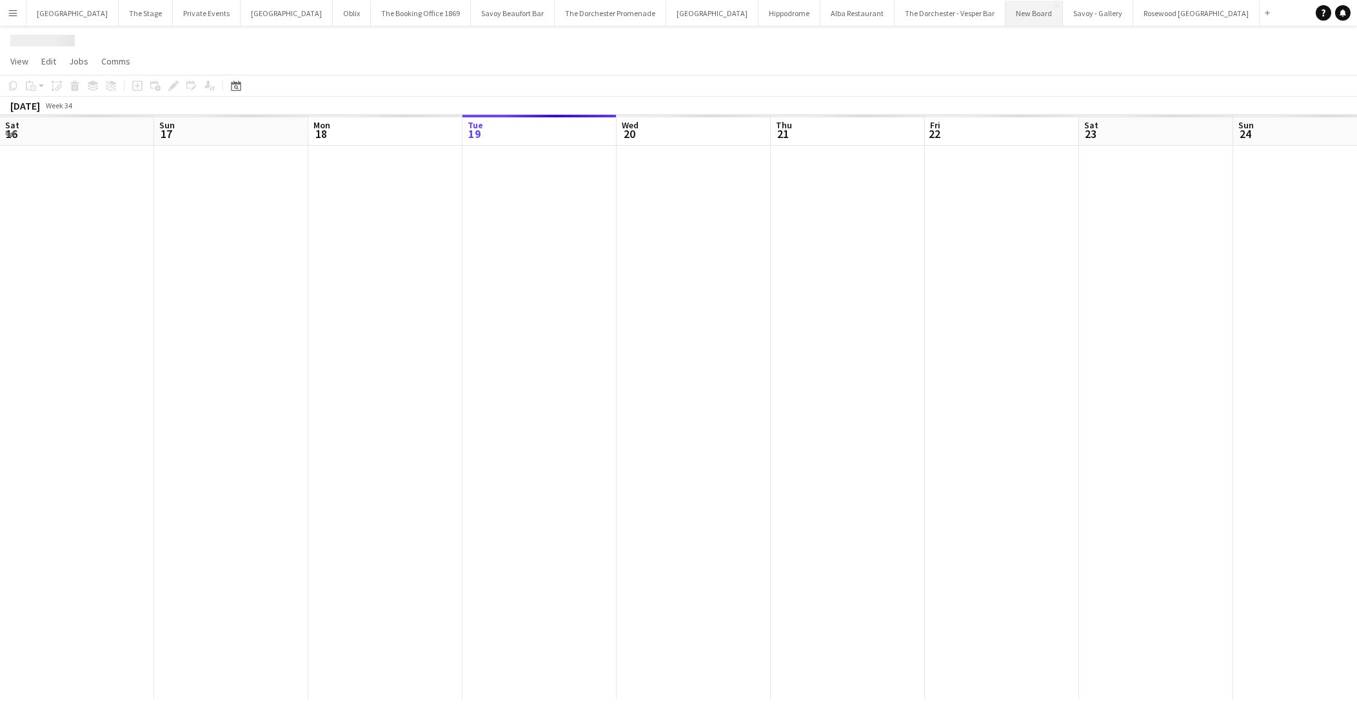
scroll to position [0, 308]
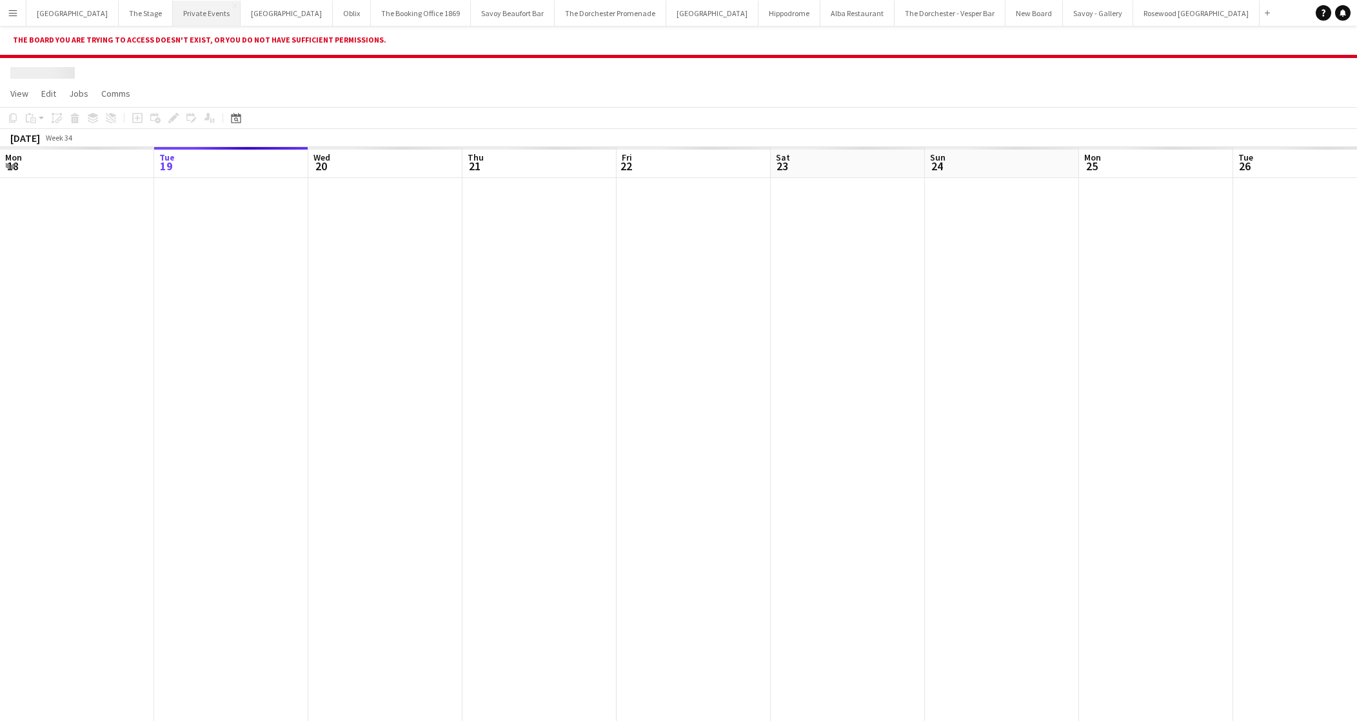
click at [184, 17] on button "Private Events Close" at bounding box center [207, 13] width 68 height 25
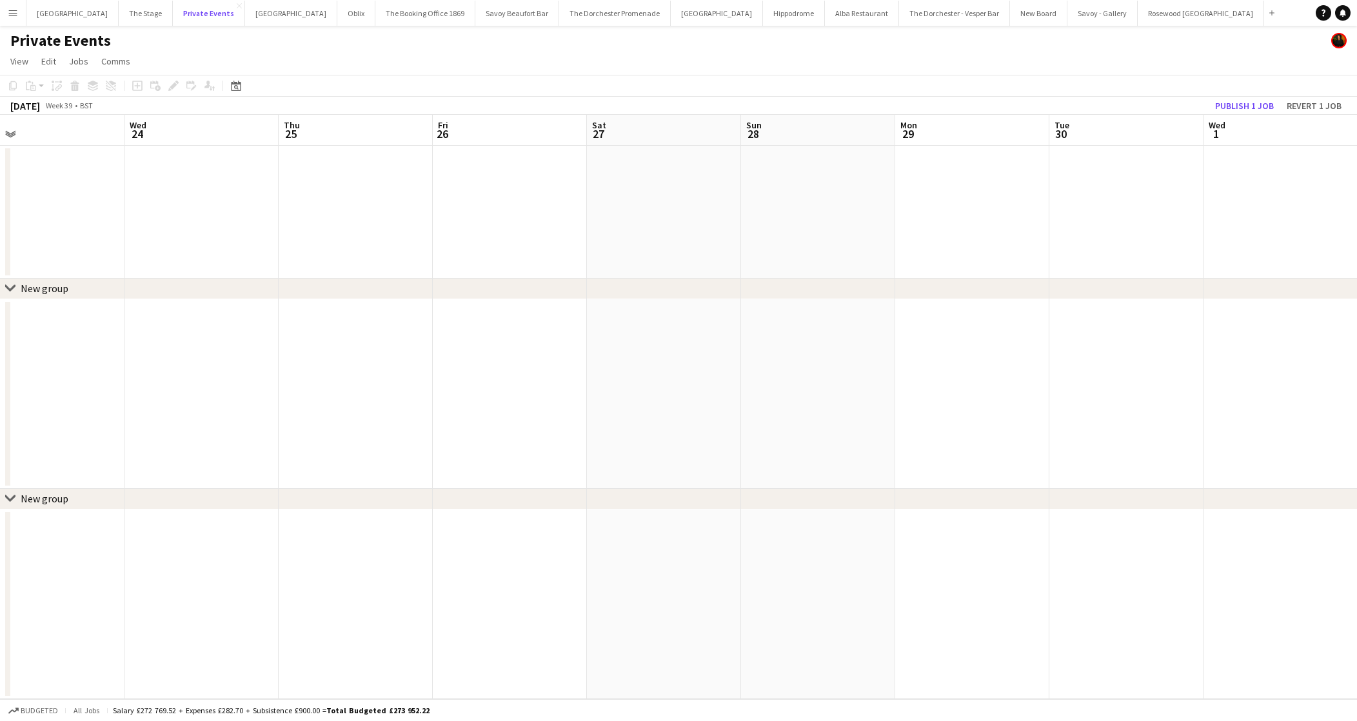
scroll to position [0, 415]
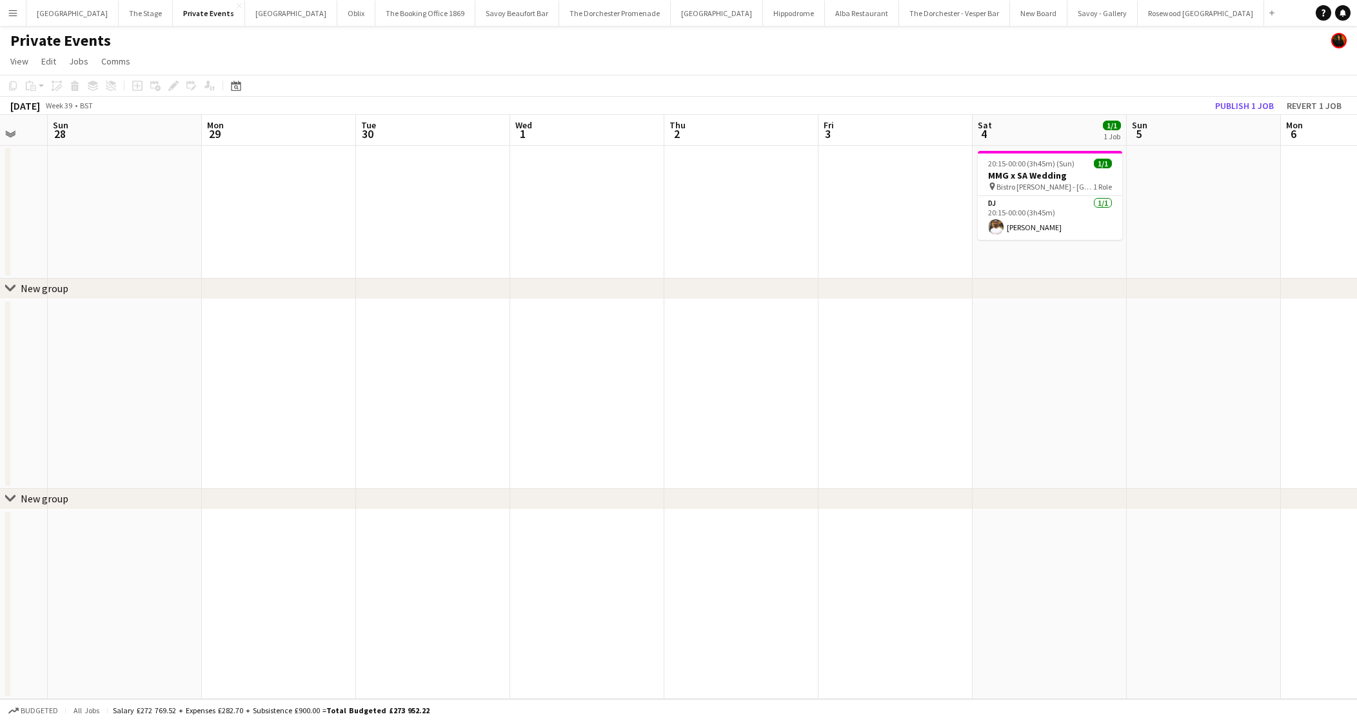
click at [706, 213] on app-date-cell at bounding box center [741, 212] width 154 height 133
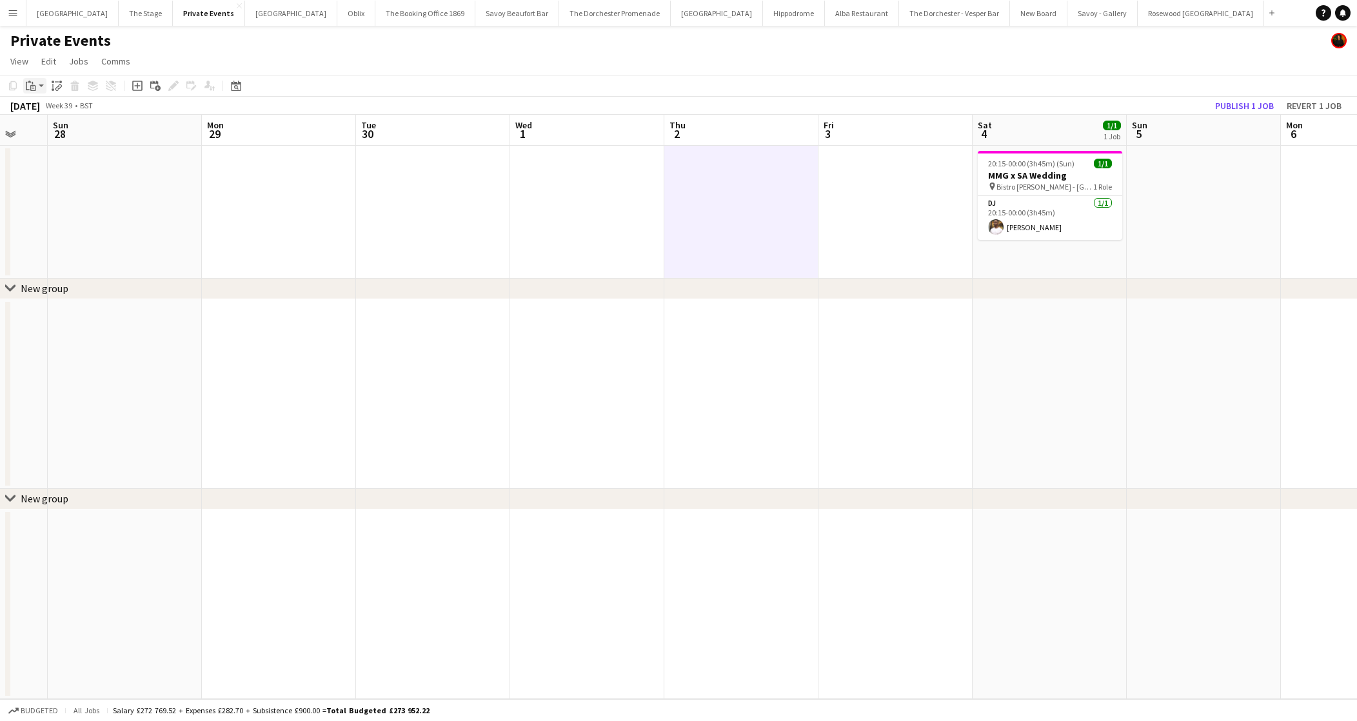
click at [27, 87] on icon "Paste" at bounding box center [31, 86] width 10 height 10
click at [752, 228] on app-date-cell at bounding box center [741, 212] width 154 height 133
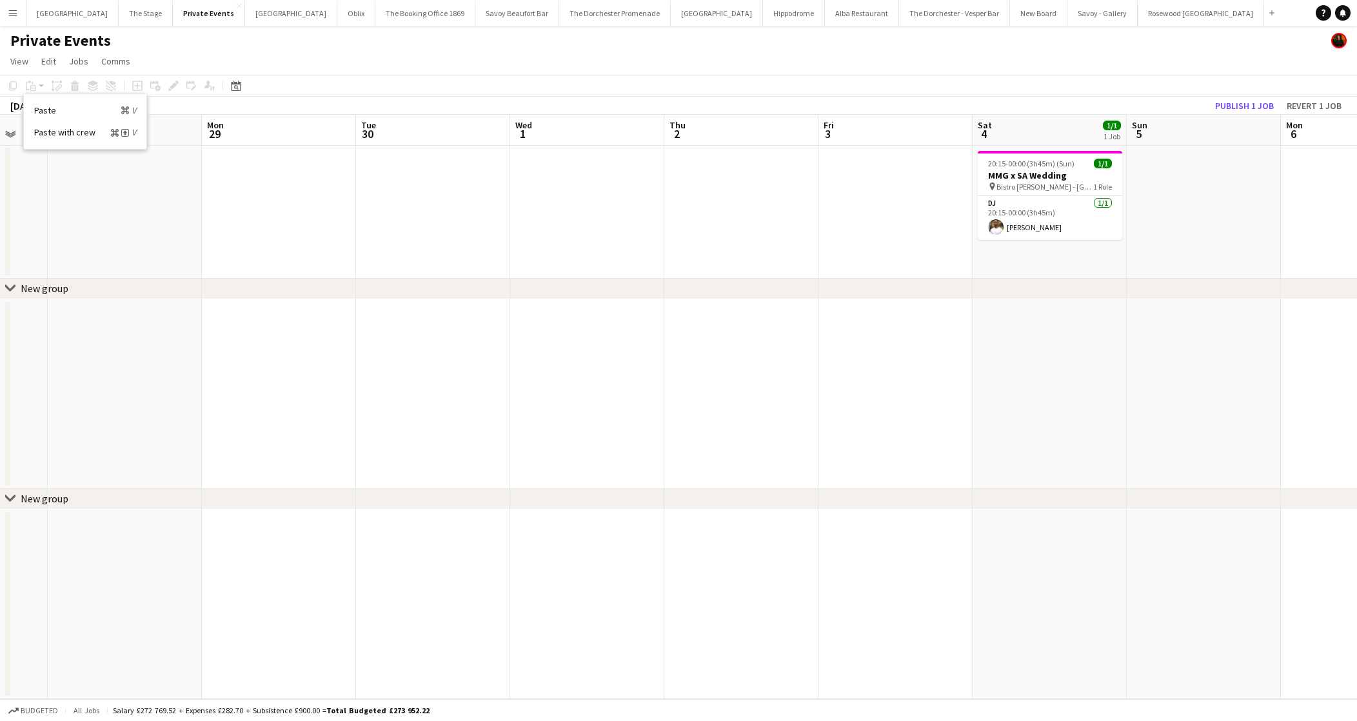
scroll to position [0, 415]
click at [747, 218] on app-date-cell at bounding box center [741, 212] width 154 height 133
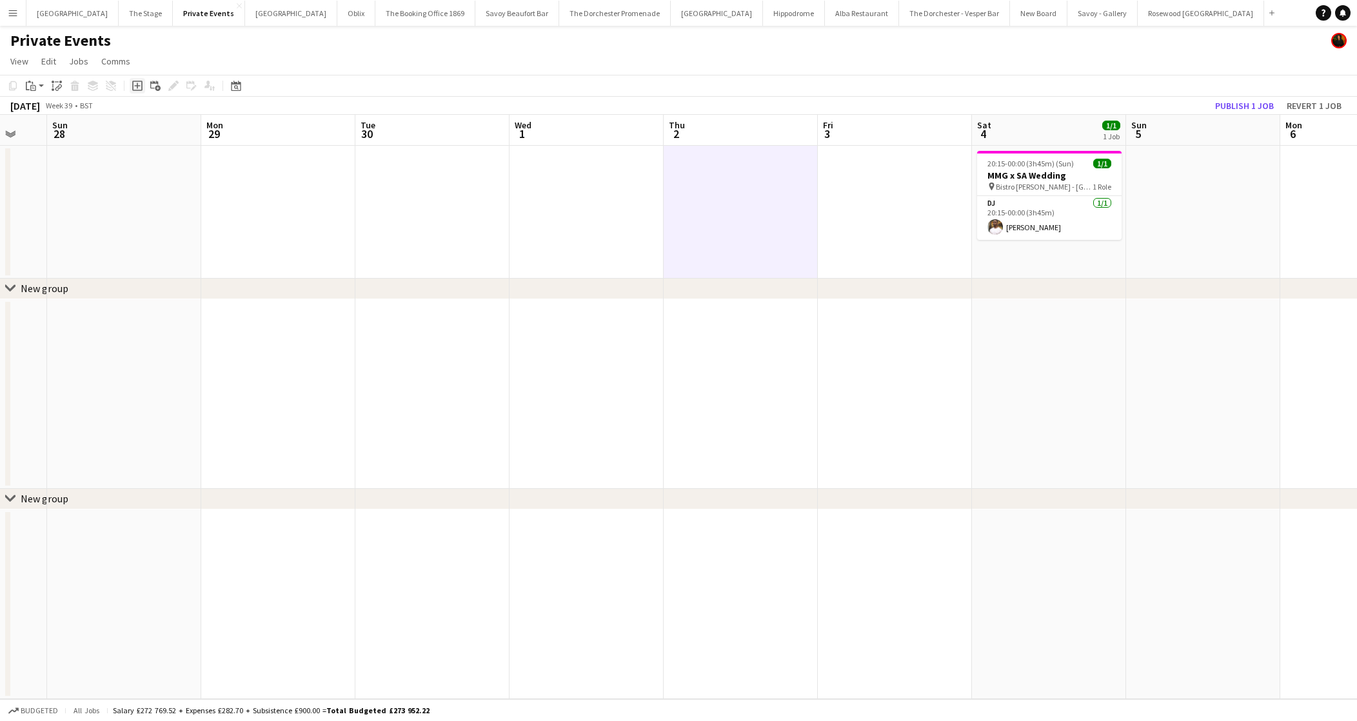
click at [136, 89] on icon "Add job" at bounding box center [137, 86] width 10 height 10
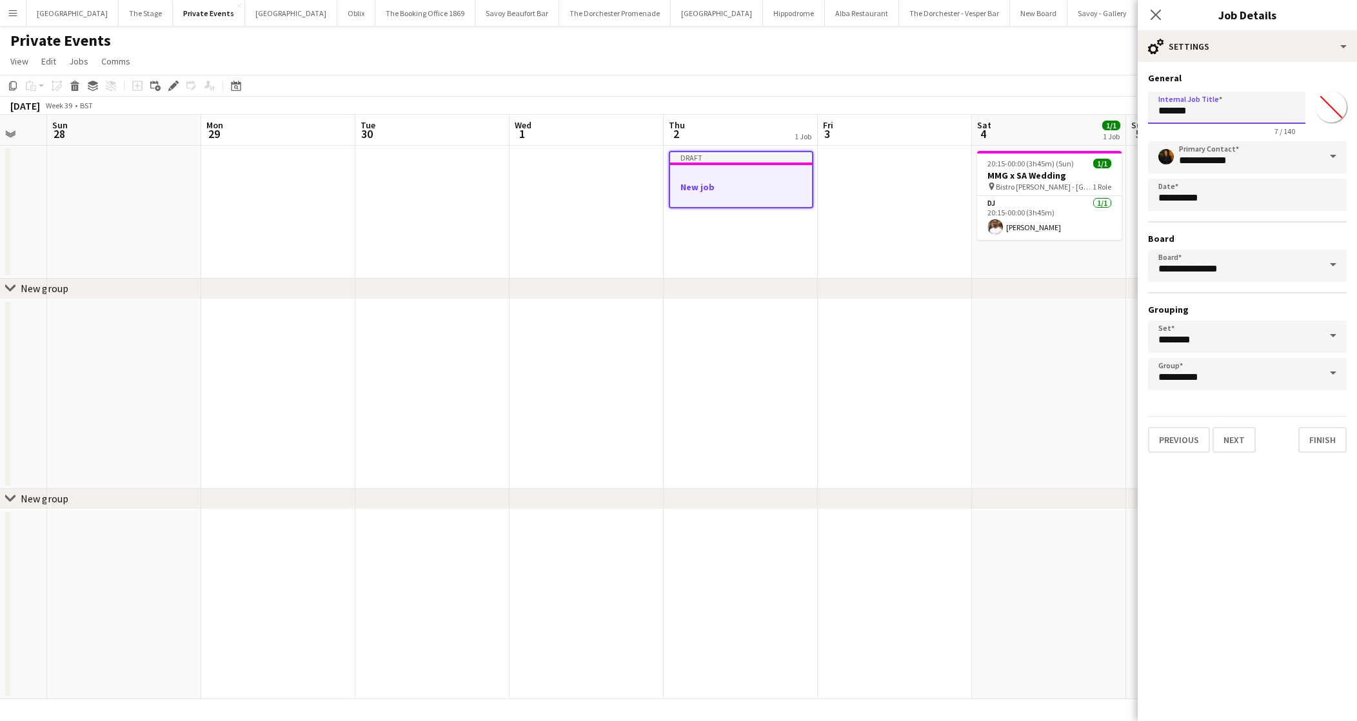
drag, startPoint x: 1223, startPoint y: 112, endPoint x: 1030, endPoint y: 109, distance: 192.9
click at [1029, 109] on body "Menu Boards Boards Boards All jobs Status Workforce Workforce My Workforce Recr…" at bounding box center [678, 360] width 1357 height 721
drag, startPoint x: 1202, startPoint y: 112, endPoint x: 931, endPoint y: 110, distance: 271.5
click at [930, 112] on body "Menu Boards Boards Boards All jobs Status Workforce Workforce My Workforce Recr…" at bounding box center [678, 360] width 1357 height 721
paste input "**********"
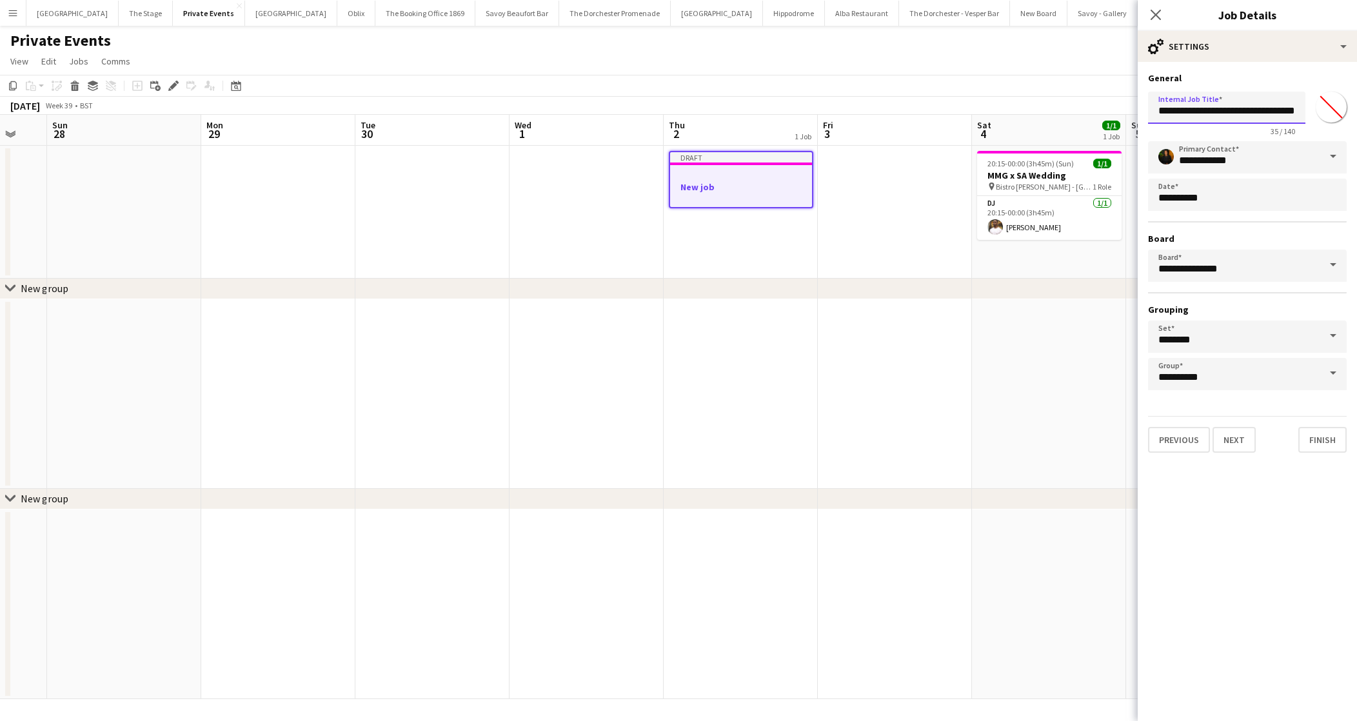
scroll to position [0, 0]
click at [1296, 114] on input "**********" at bounding box center [1226, 108] width 157 height 32
type input "**********"
click at [1232, 445] on button "Next" at bounding box center [1233, 440] width 43 height 26
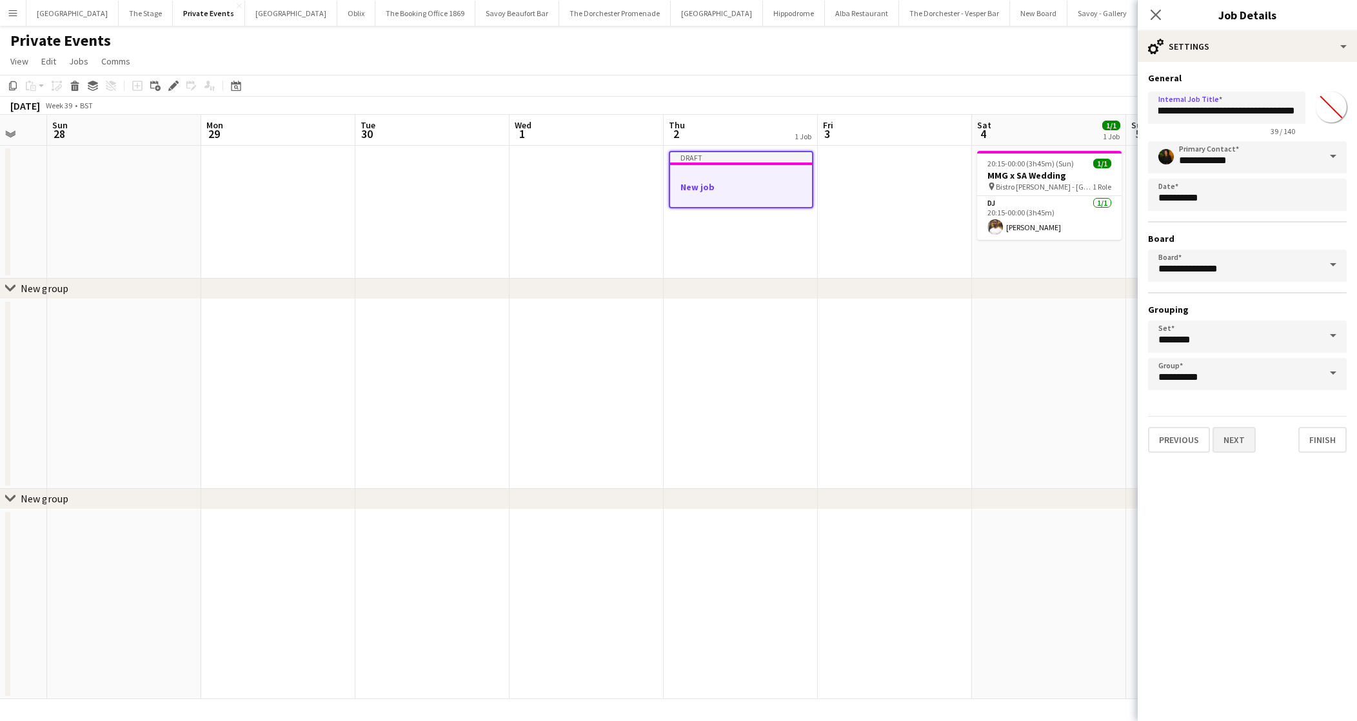
scroll to position [0, 0]
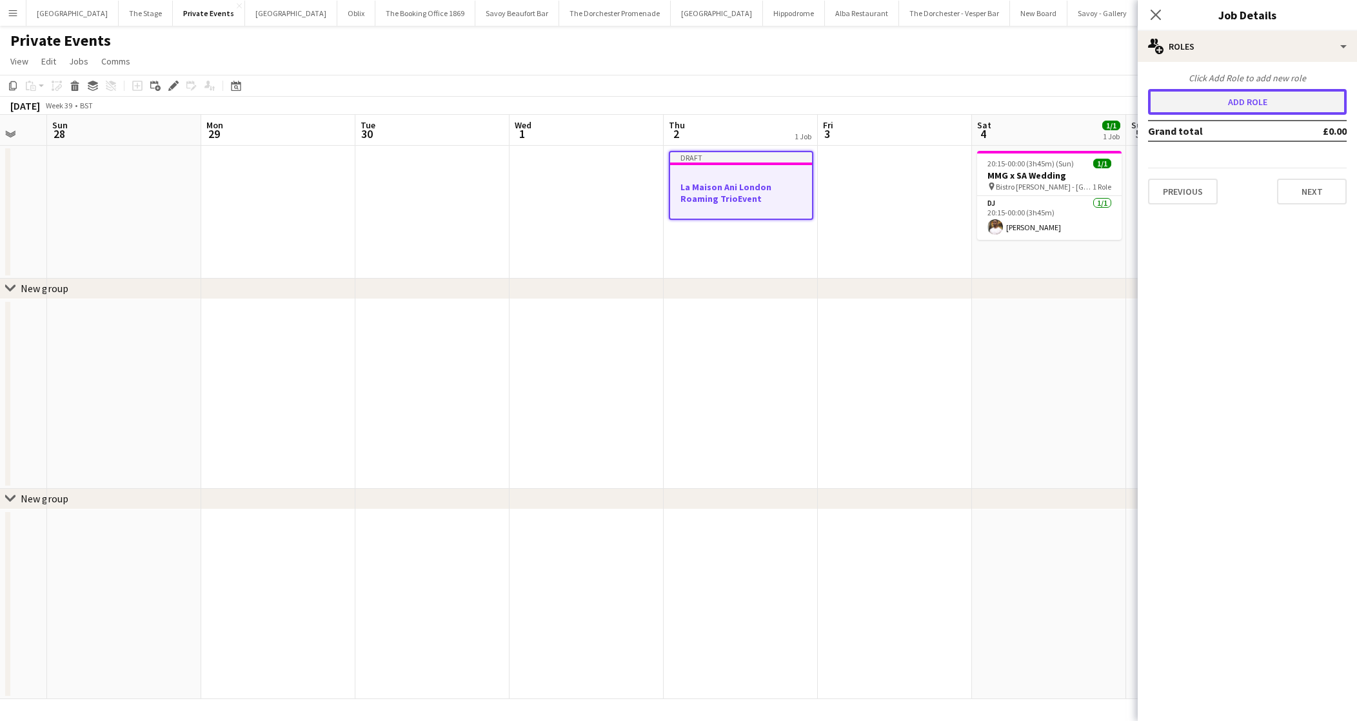
click at [1194, 89] on button "Add role" at bounding box center [1247, 102] width 199 height 26
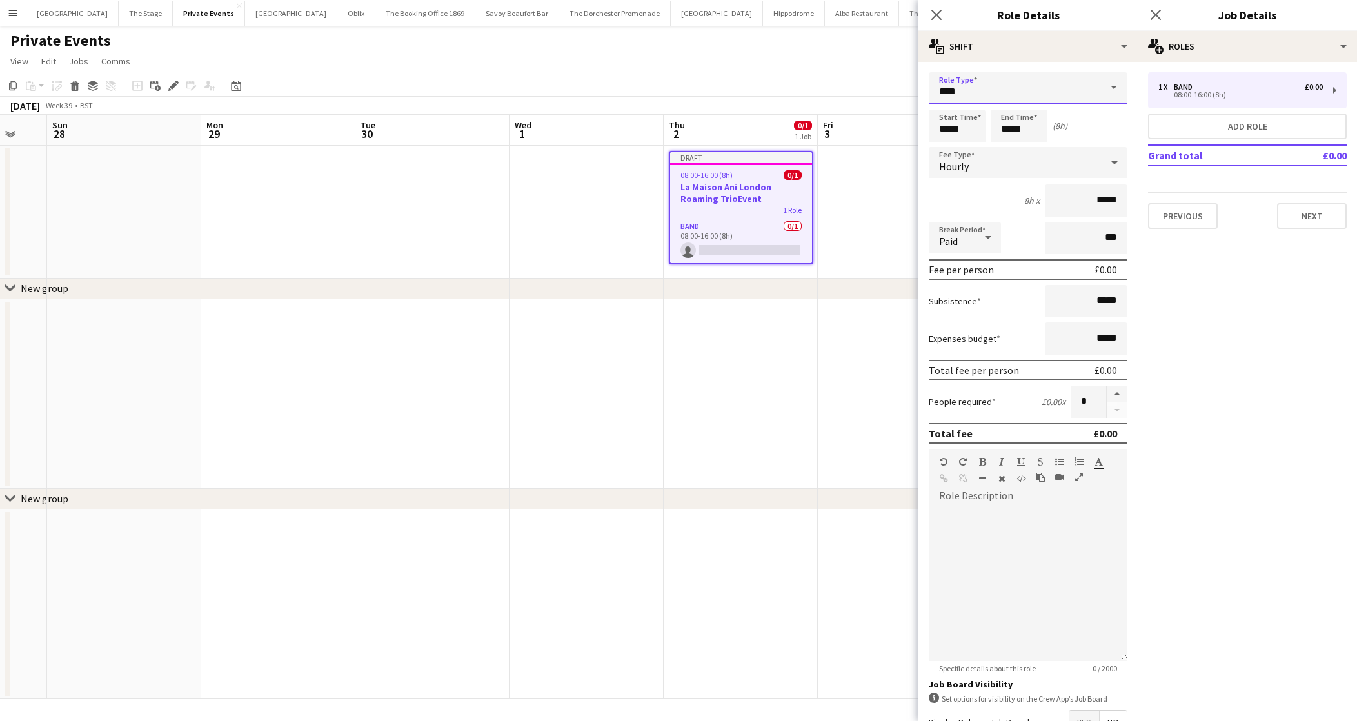
click at [962, 86] on input "****" at bounding box center [1028, 88] width 199 height 32
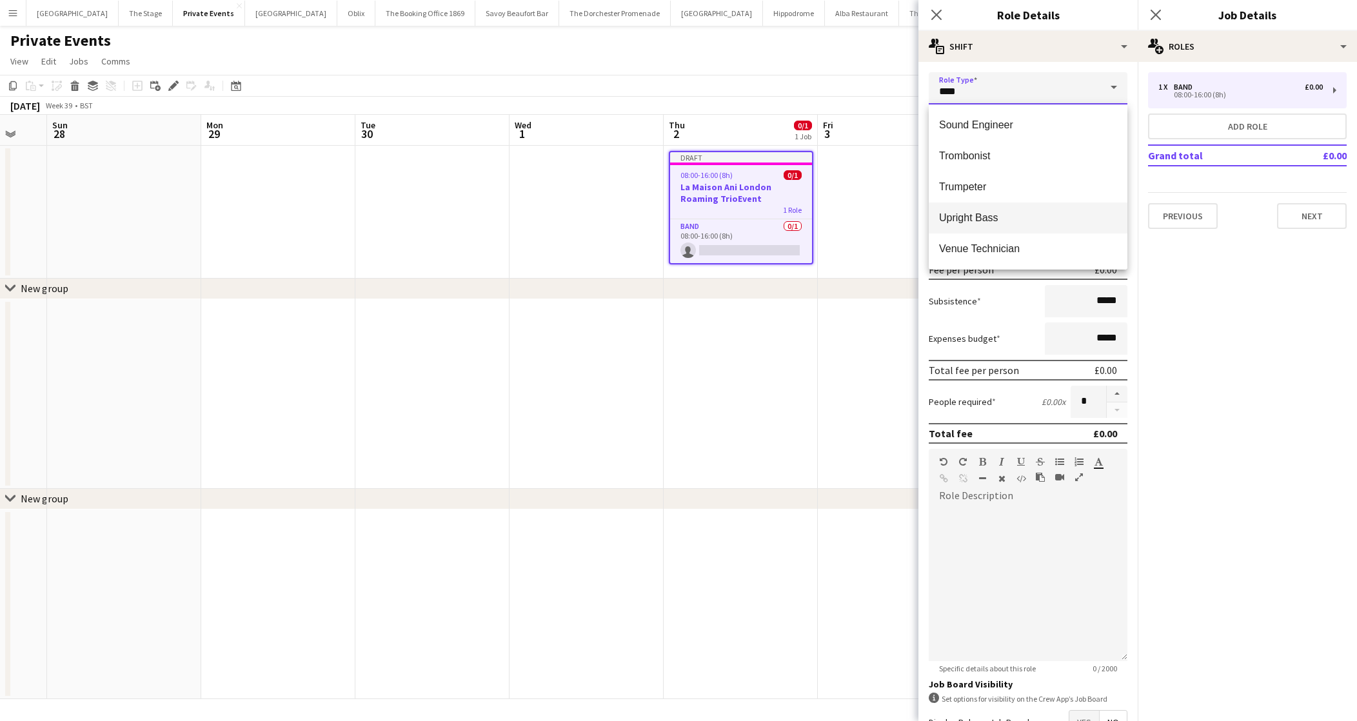
scroll to position [619, 0]
click at [965, 258] on mat-option "Vocalist" at bounding box center [1028, 248] width 199 height 31
type input "********"
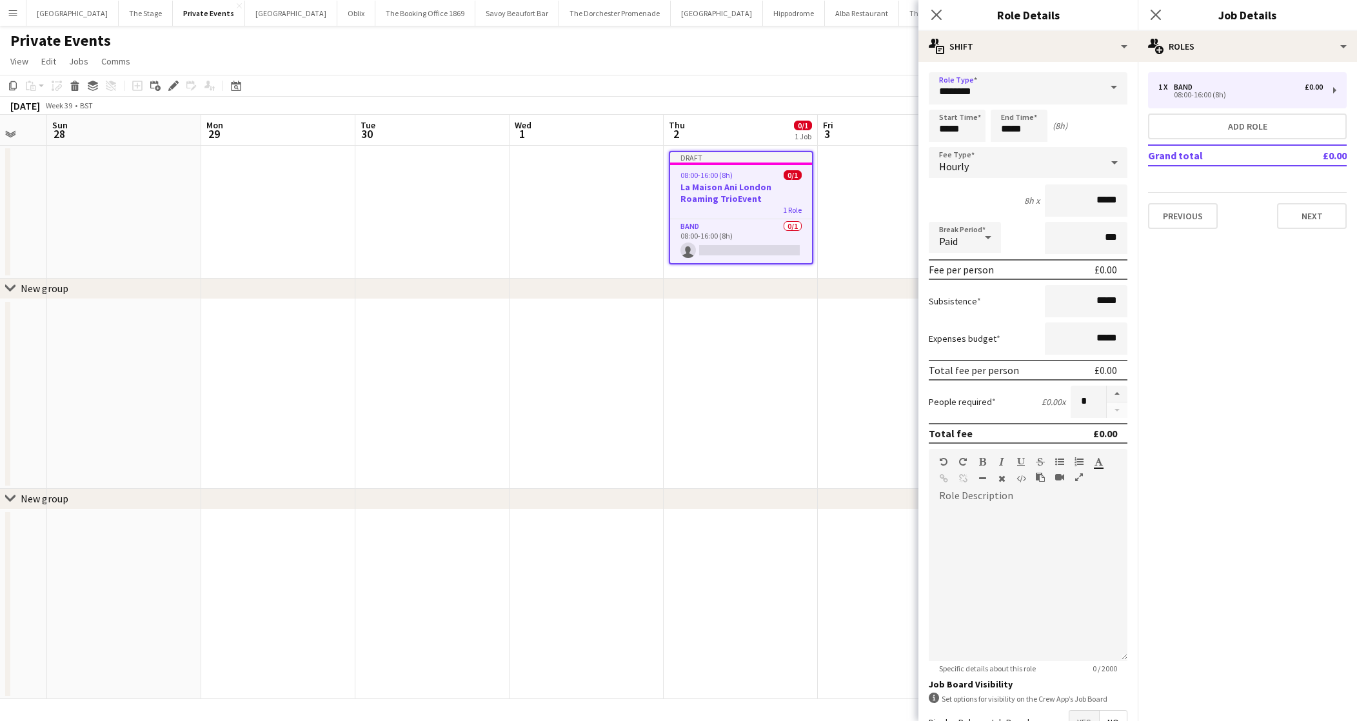
click at [1013, 163] on div "Hourly" at bounding box center [1015, 162] width 173 height 31
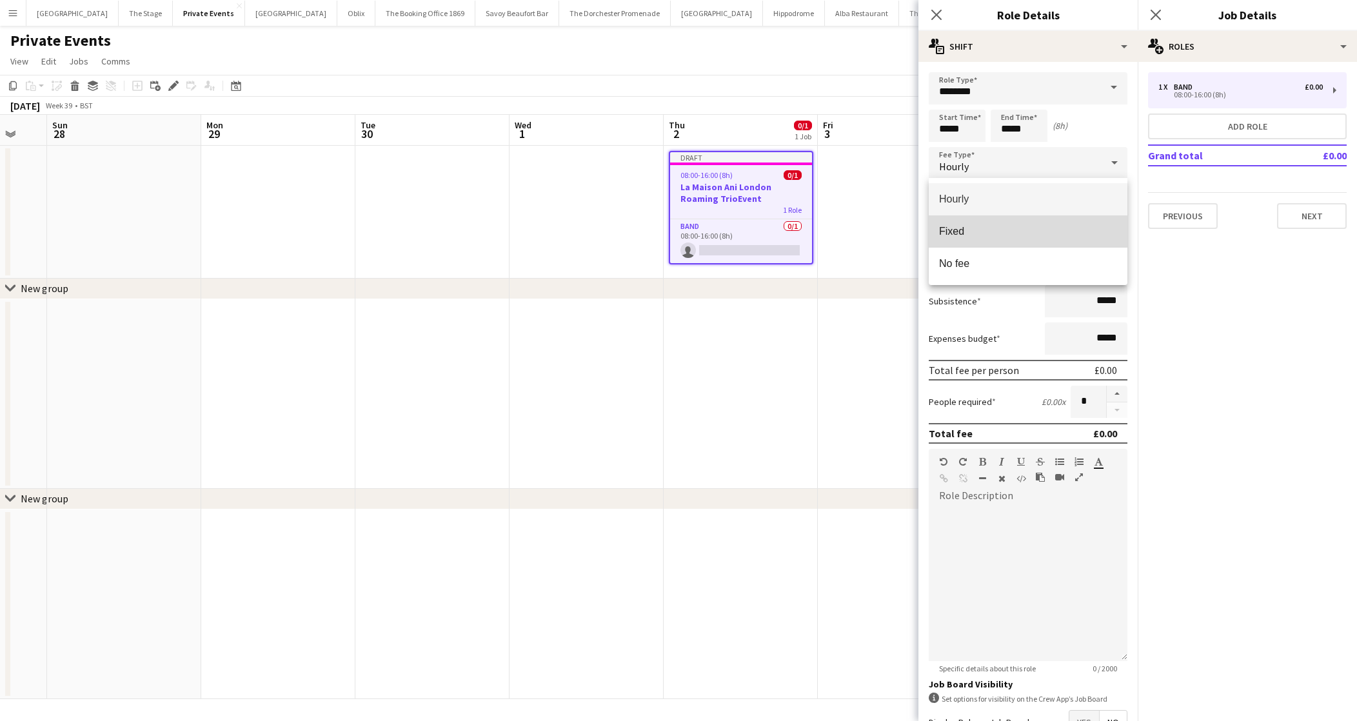
click at [1004, 235] on span "Fixed" at bounding box center [1028, 231] width 178 height 12
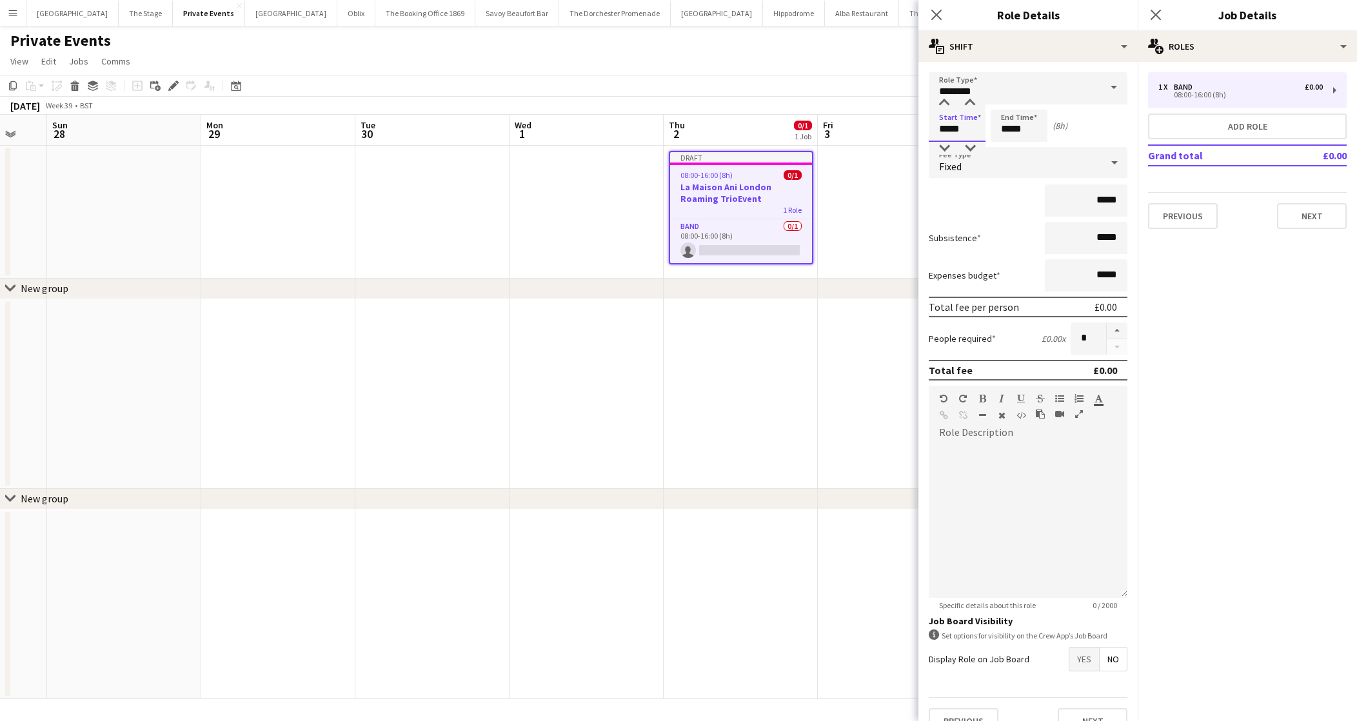
drag, startPoint x: 983, startPoint y: 123, endPoint x: 866, endPoint y: 123, distance: 116.7
click at [866, 123] on body "Menu Boards Boards Boards All jobs Status Workforce Workforce My Workforce Recr…" at bounding box center [678, 360] width 1357 height 721
type input "*****"
drag, startPoint x: 1027, startPoint y: 131, endPoint x: 962, endPoint y: 131, distance: 65.8
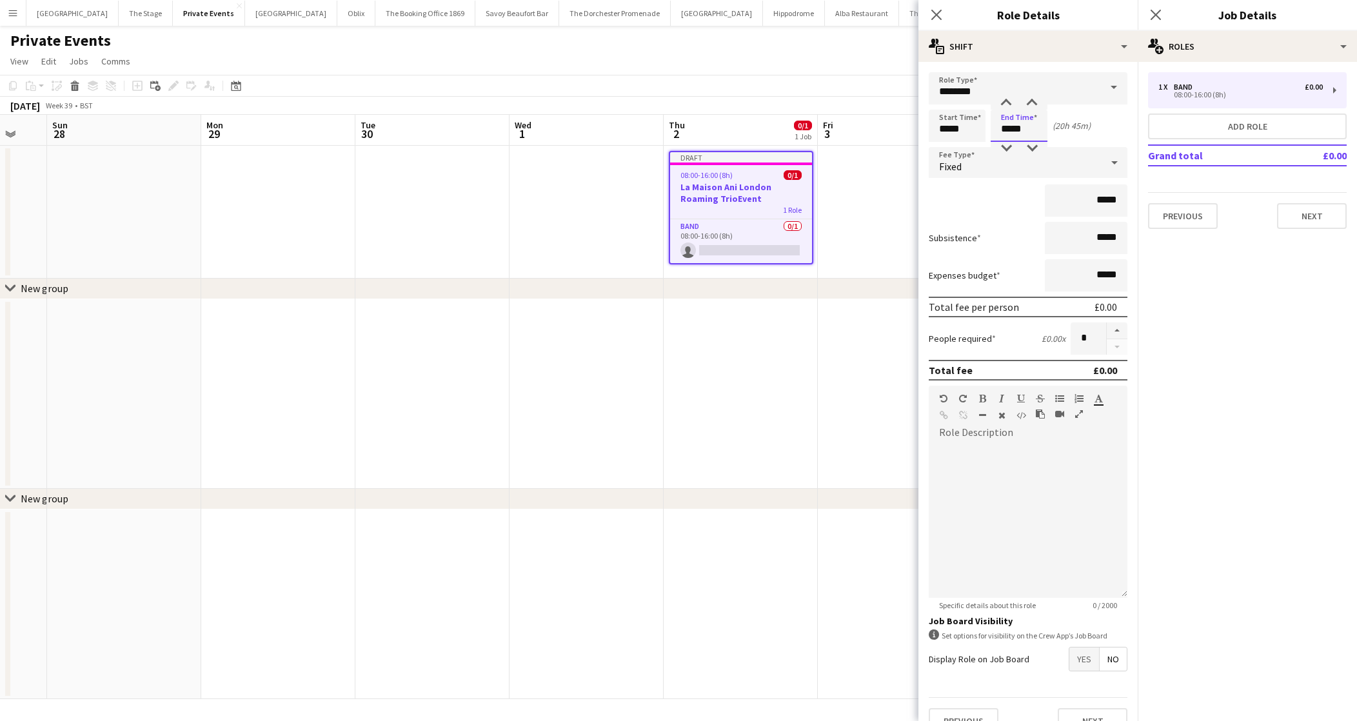
click at [960, 131] on div "Start Time ***** End Time ***** (20h 45m)" at bounding box center [1028, 126] width 199 height 32
type input "*****"
click at [1100, 206] on input "*****" at bounding box center [1086, 200] width 83 height 32
click at [1100, 200] on input "*****" at bounding box center [1086, 200] width 83 height 32
type input "**"
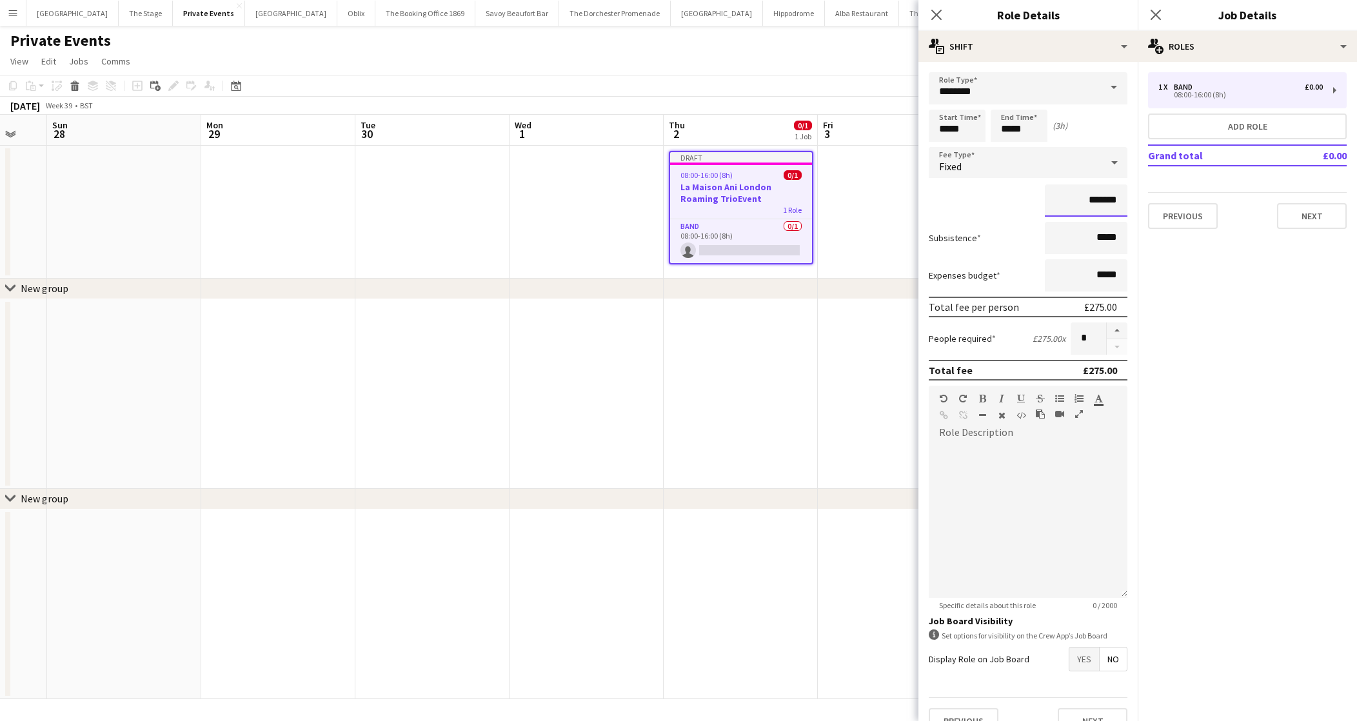
type input "*******"
click at [974, 465] on div at bounding box center [1028, 520] width 199 height 155
paste div
click at [984, 454] on span "**********" at bounding box center [1010, 449] width 142 height 18
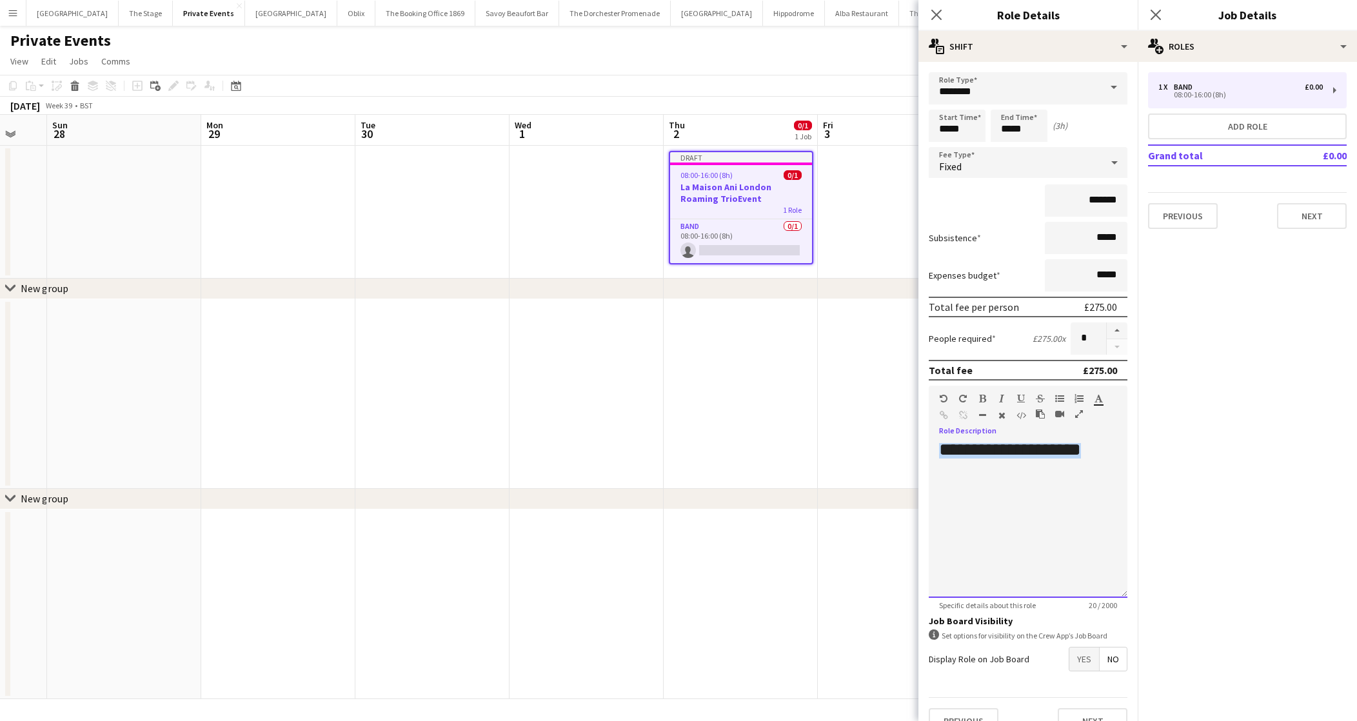
click at [984, 454] on span "**********" at bounding box center [1010, 449] width 142 height 18
click at [982, 397] on icon "button" at bounding box center [982, 398] width 7 height 9
click at [1002, 474] on div "**********" at bounding box center [1028, 475] width 178 height 13
drag, startPoint x: 1017, startPoint y: 553, endPoint x: 920, endPoint y: 406, distance: 176.4
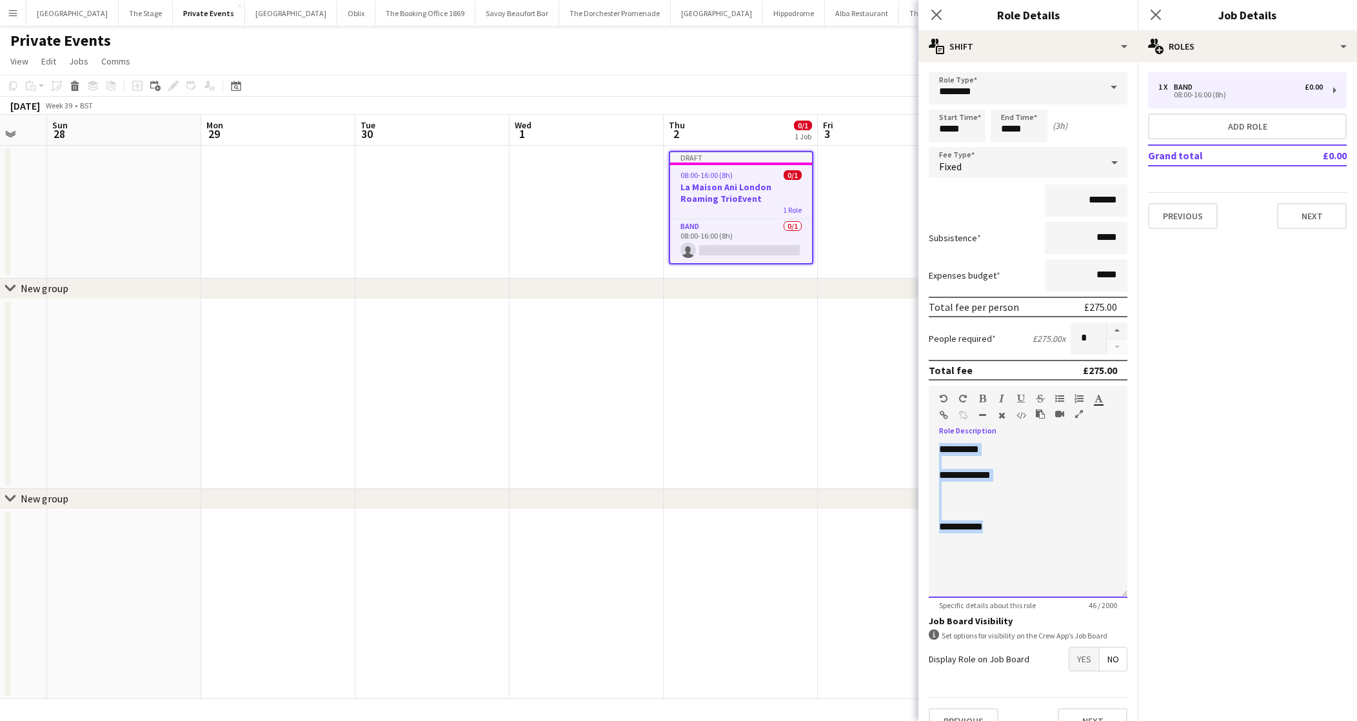
click at [920, 406] on form "**********" at bounding box center [1027, 408] width 219 height 672
click at [1100, 452] on div "**********" at bounding box center [1028, 520] width 199 height 155
click at [937, 450] on div "**********" at bounding box center [1028, 520] width 199 height 155
click at [1008, 434] on div "**********" at bounding box center [1028, 516] width 199 height 164
drag, startPoint x: 1018, startPoint y: 511, endPoint x: 897, endPoint y: 400, distance: 164.3
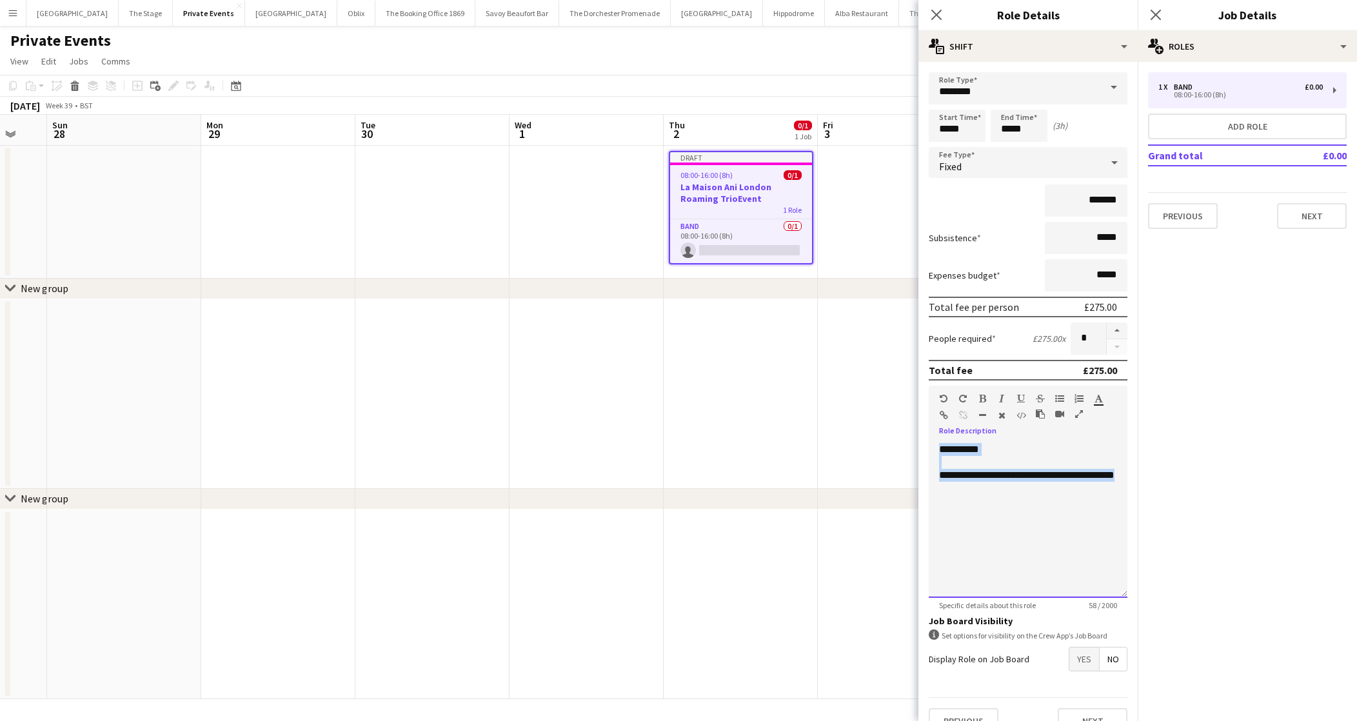
click at [895, 401] on body "Menu Boards Boards Boards All jobs Status Workforce Workforce My Workforce Recr…" at bounding box center [678, 360] width 1357 height 721
copy div "**********"
click at [1227, 126] on button "Add role" at bounding box center [1247, 127] width 199 height 26
type input "****"
type input "*****"
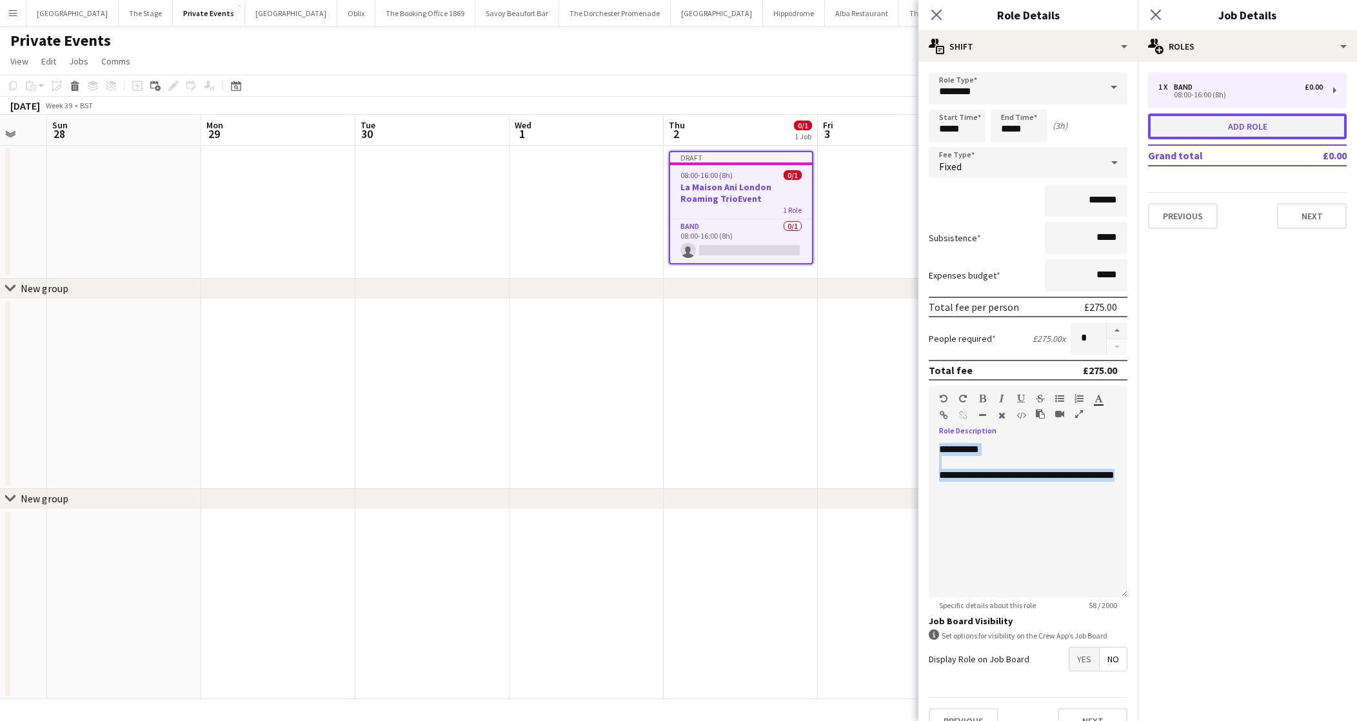
type input "*****"
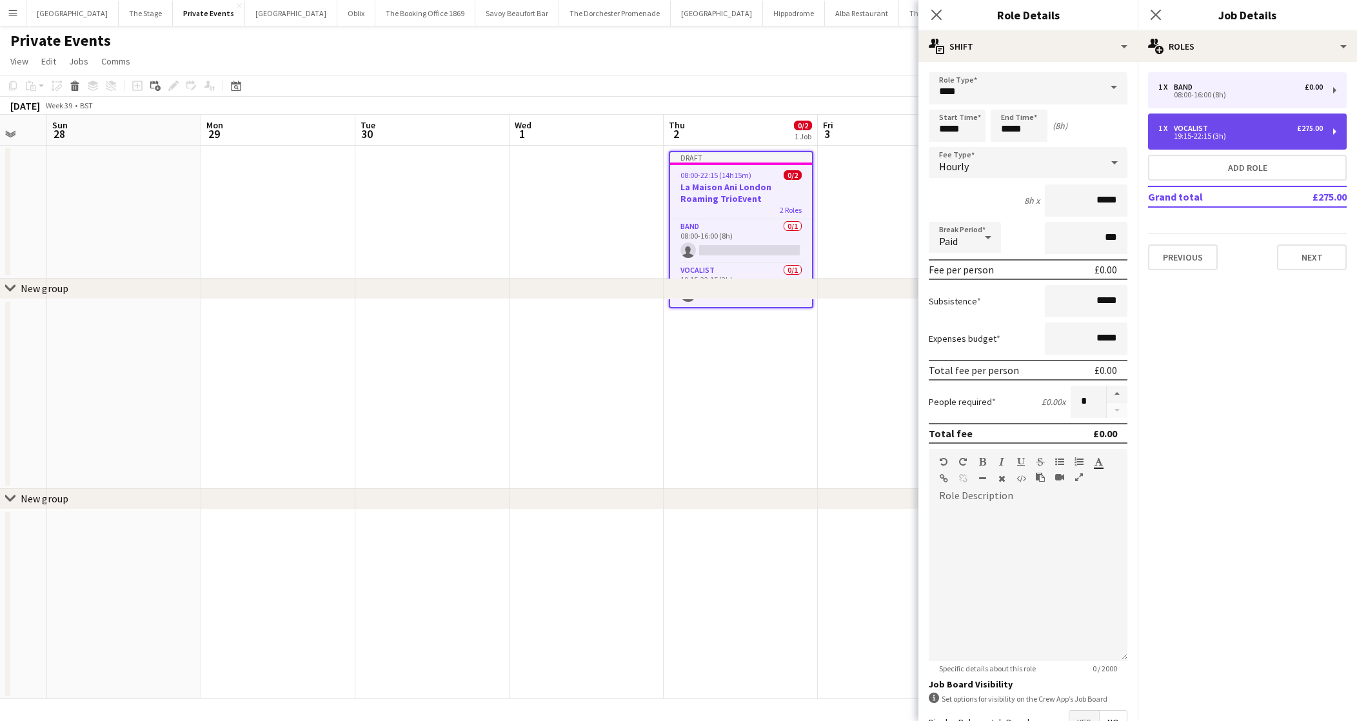
click at [1185, 141] on div "1 x Vocalist £275.00 19:15-22:15 (3h)" at bounding box center [1247, 132] width 199 height 36
type input "********"
type input "*****"
type input "*******"
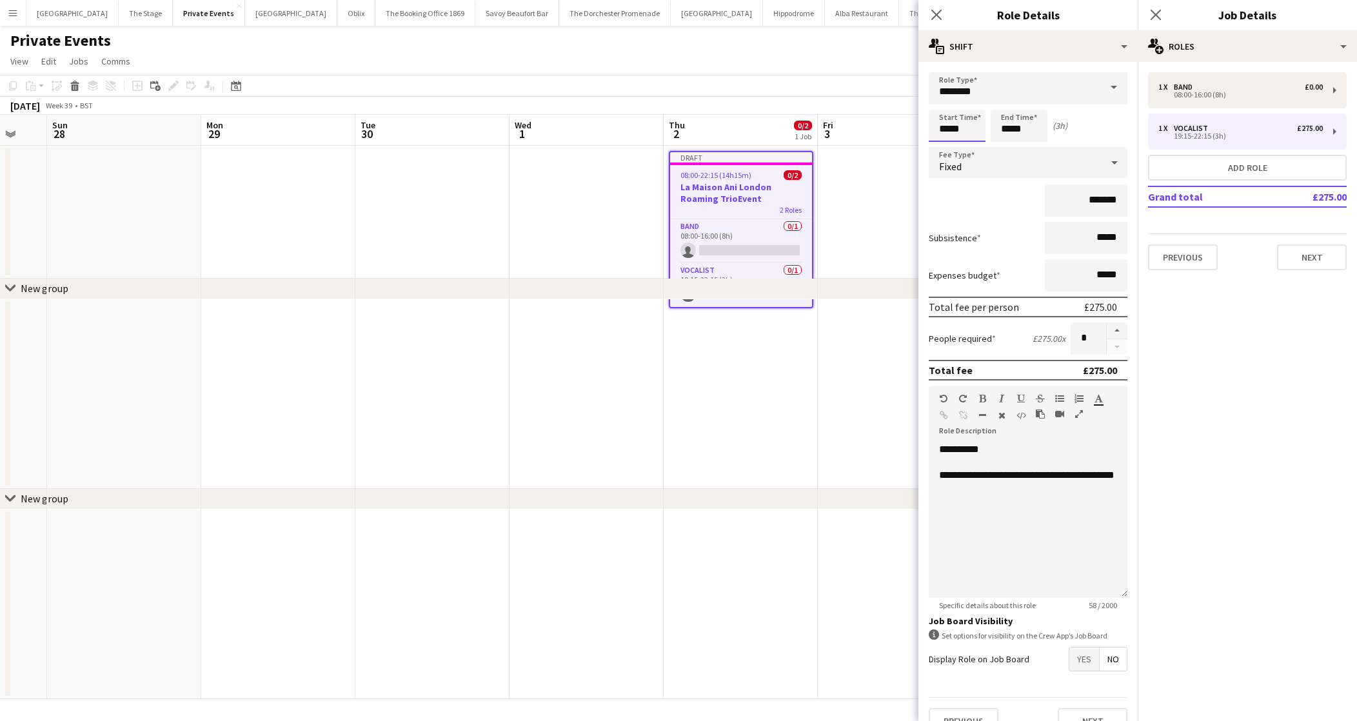
click at [967, 135] on input "*****" at bounding box center [957, 126] width 57 height 32
type input "*****"
click at [1196, 86] on div "Band" at bounding box center [1186, 87] width 24 height 9
type input "****"
type input "*****"
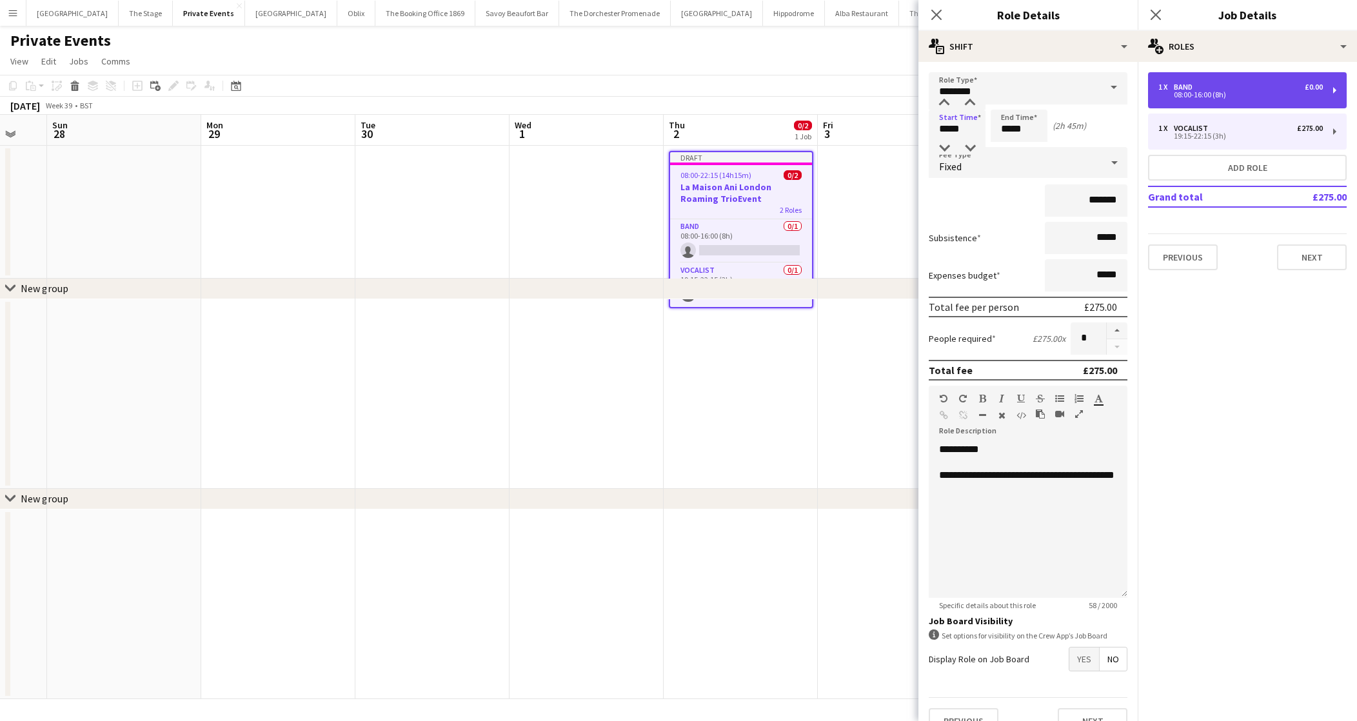
type input "*****"
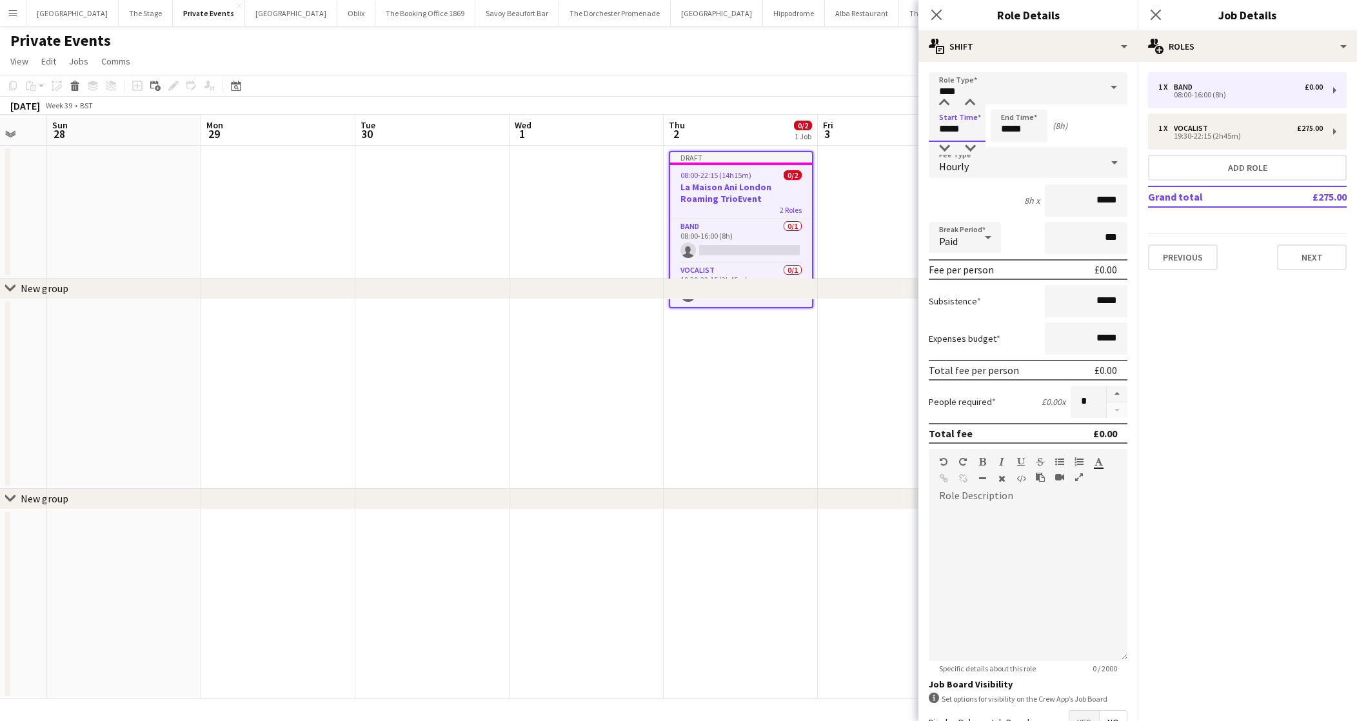
drag, startPoint x: 965, startPoint y: 126, endPoint x: 633, endPoint y: 126, distance: 332.1
click at [633, 126] on body "Menu Boards Boards Boards All jobs Status Workforce Workforce My Workforce Recr…" at bounding box center [678, 360] width 1357 height 721
type input "*****"
drag, startPoint x: 1029, startPoint y: 128, endPoint x: 948, endPoint y: 128, distance: 81.3
click at [948, 128] on div "Start Time ***** End Time ***** (20h 30m)" at bounding box center [1028, 126] width 199 height 32
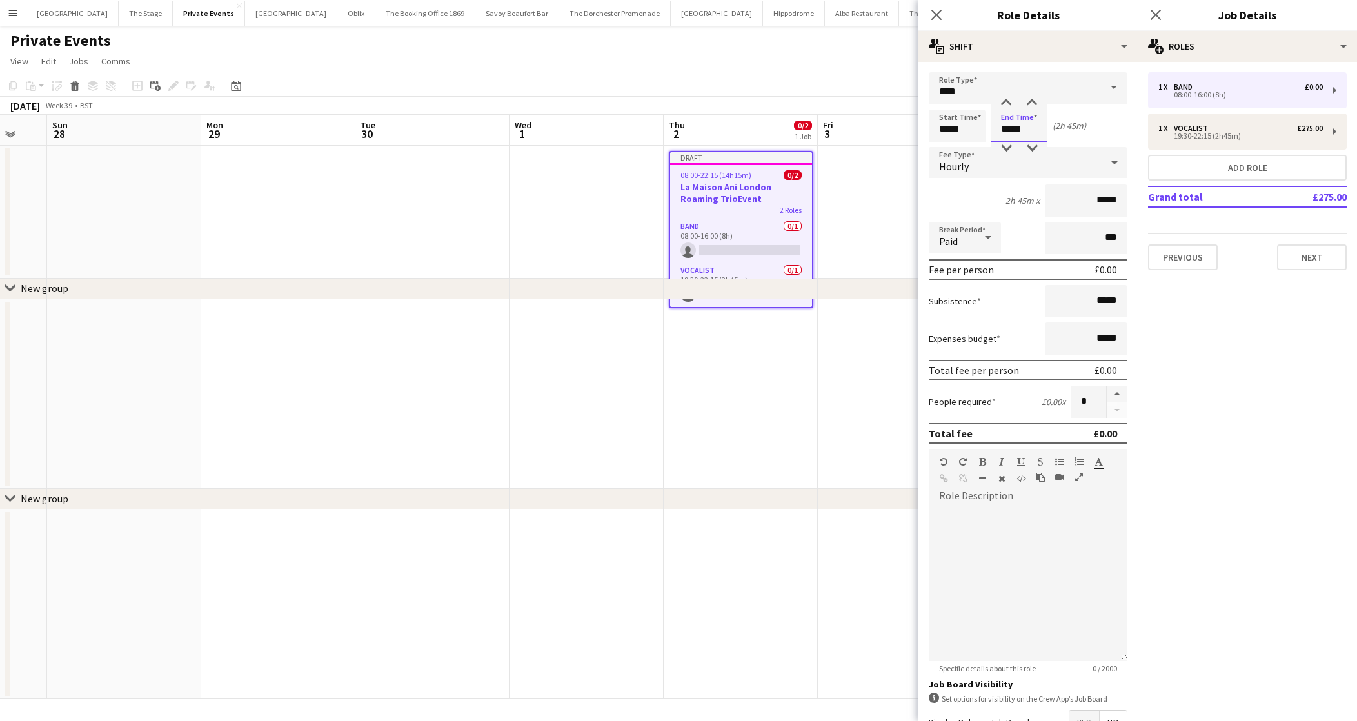
type input "*****"
click at [944, 164] on span "Hourly" at bounding box center [954, 166] width 30 height 13
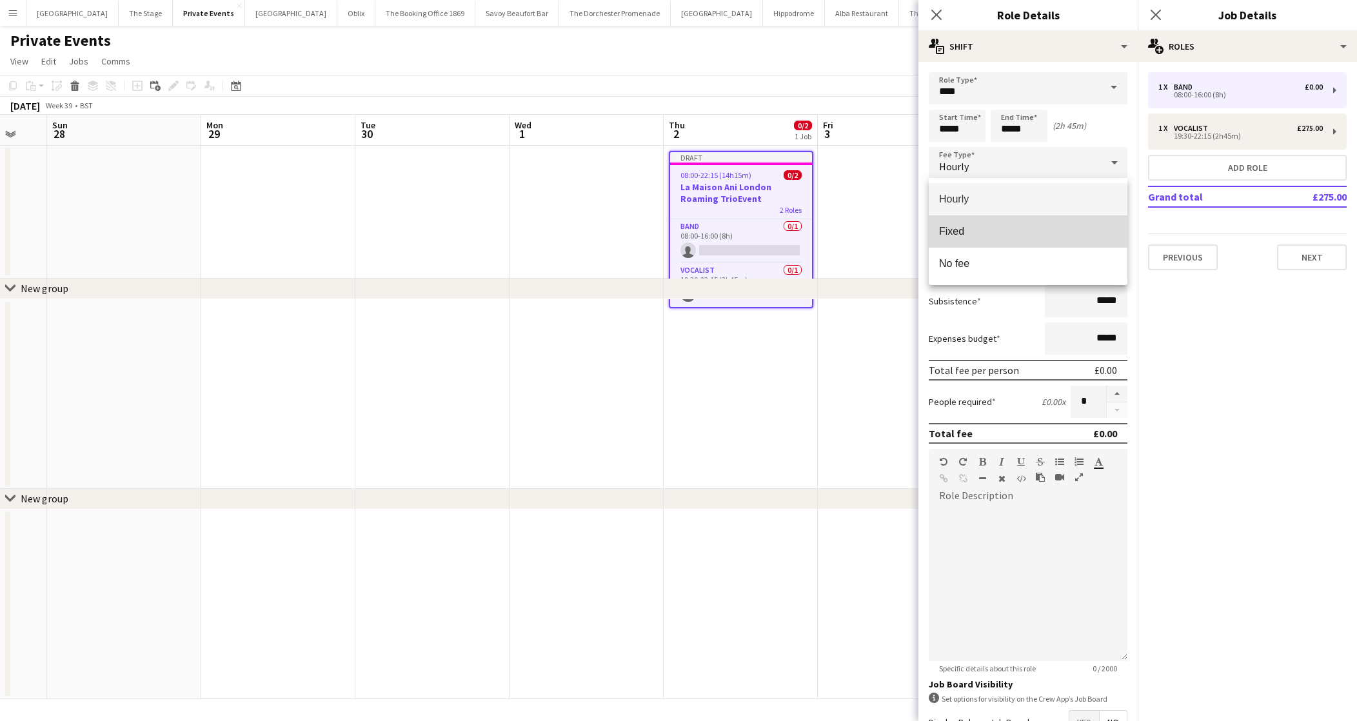
click at [975, 230] on span "Fixed" at bounding box center [1028, 231] width 178 height 12
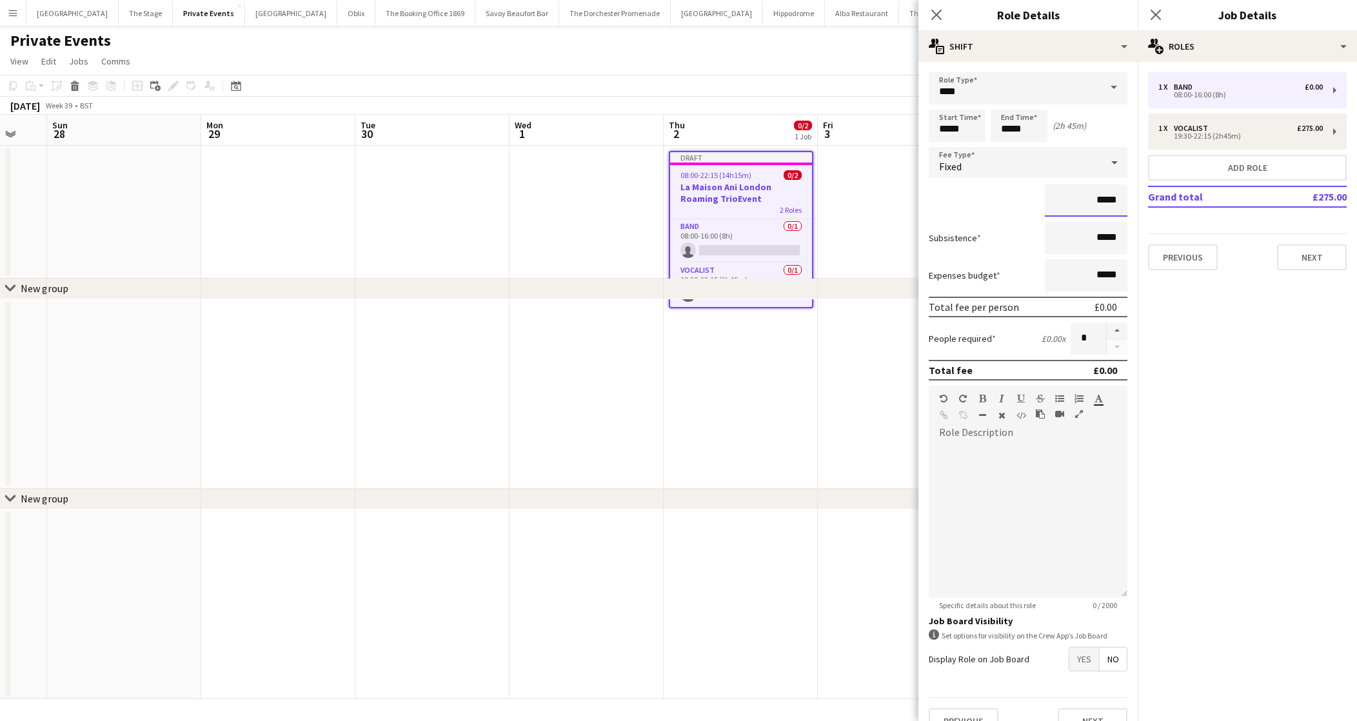
click at [1100, 204] on input "*****" at bounding box center [1086, 200] width 83 height 32
type input "**"
click at [1022, 462] on div at bounding box center [1028, 520] width 199 height 155
click at [1118, 200] on input "****" at bounding box center [1086, 200] width 83 height 32
type input "*******"
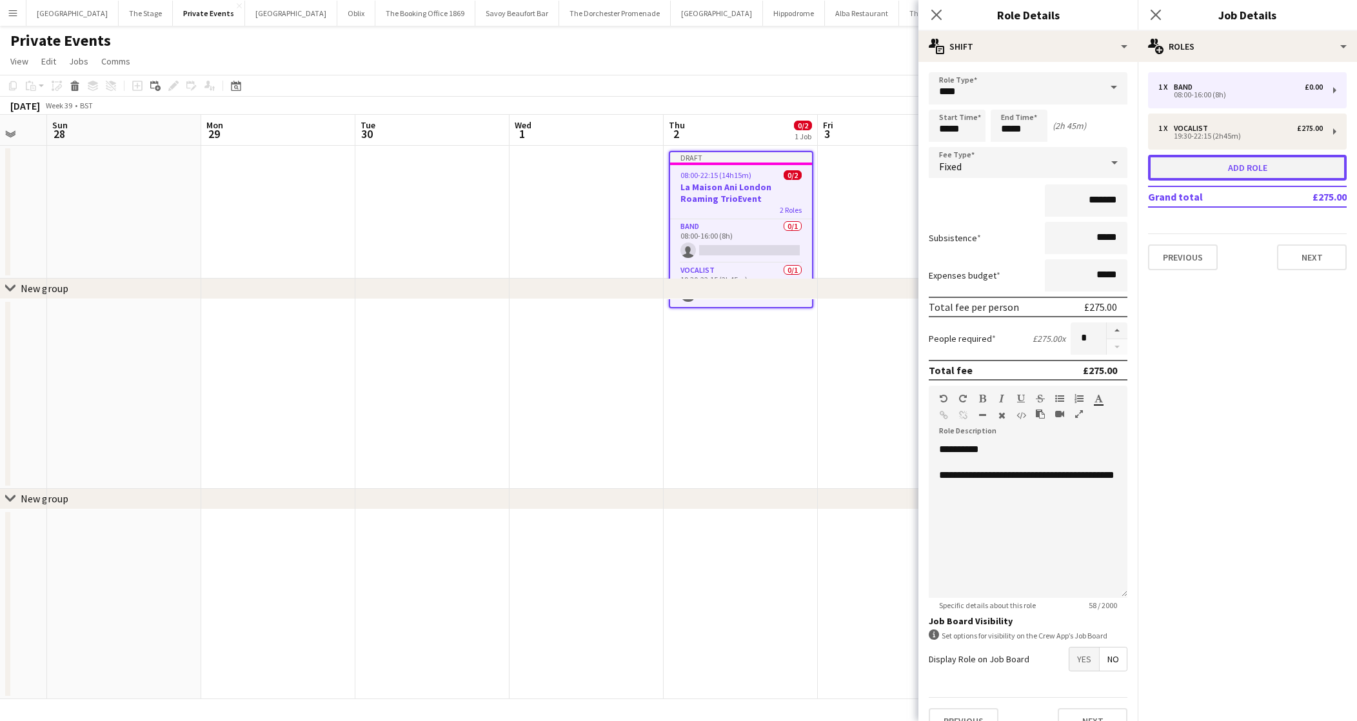
click at [1160, 164] on button "Add role" at bounding box center [1247, 168] width 199 height 26
type input "*****"
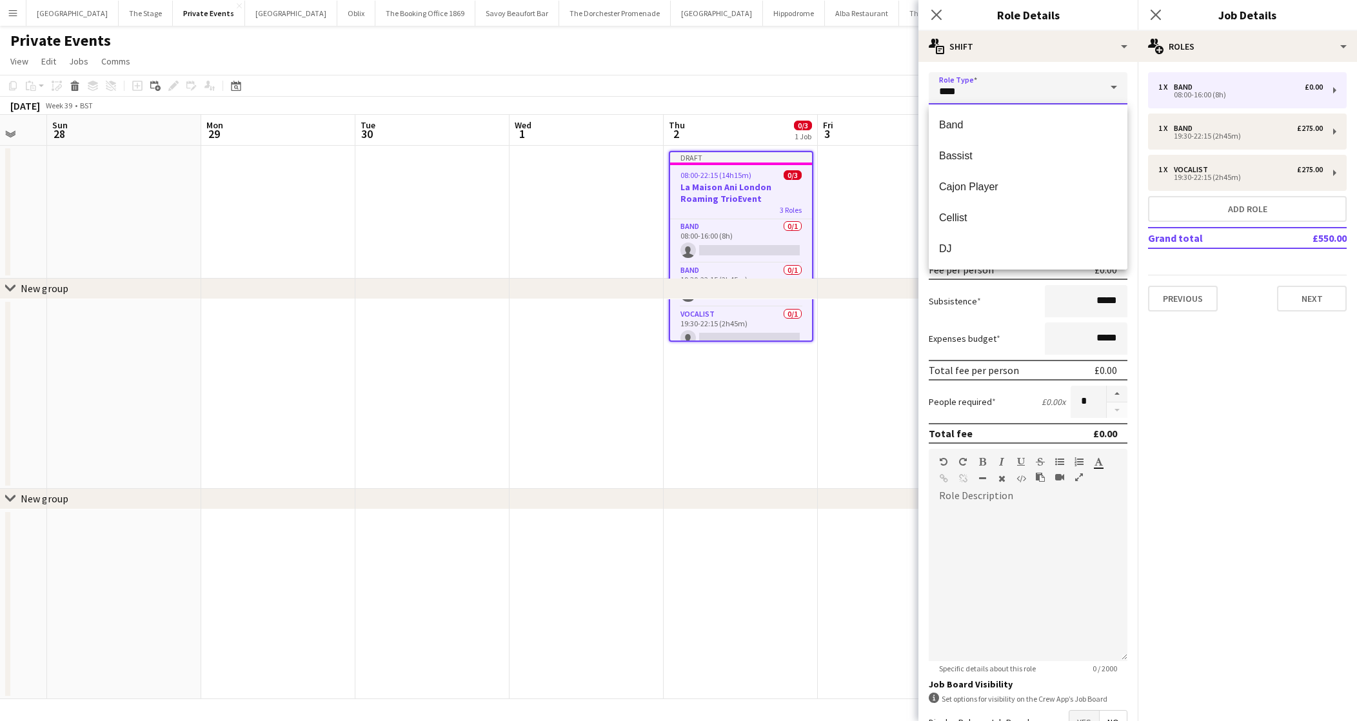
click at [1005, 95] on input "****" at bounding box center [1028, 88] width 199 height 32
click at [976, 164] on span "Cajon Player" at bounding box center [1028, 168] width 178 height 12
type input "**********"
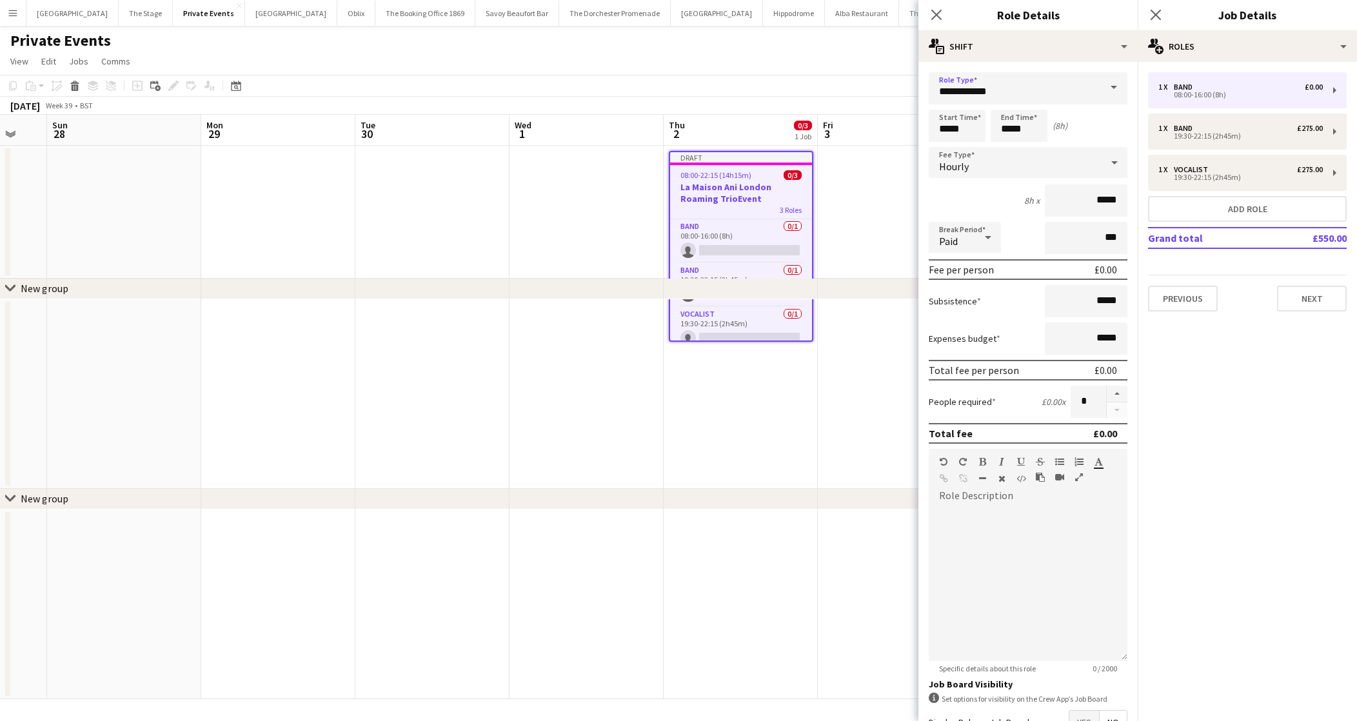
click at [976, 165] on div "Hourly" at bounding box center [1015, 162] width 173 height 31
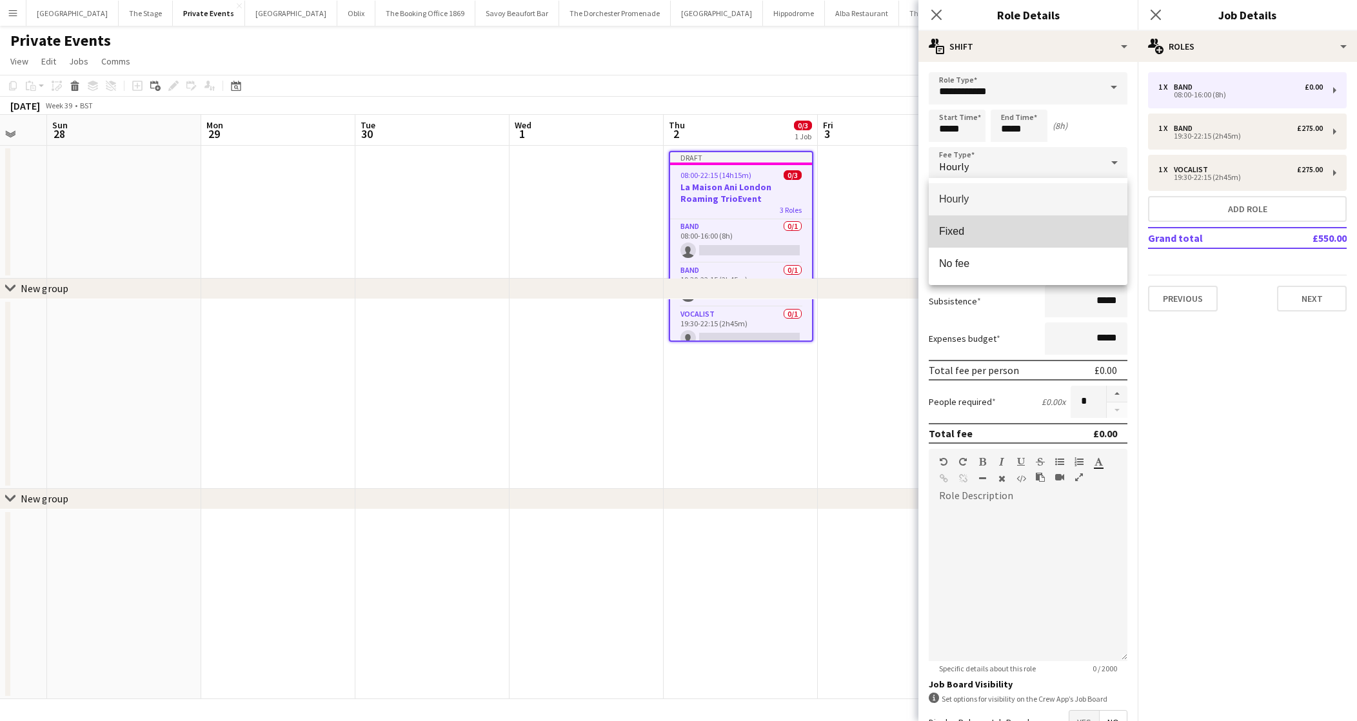
click at [969, 241] on mat-option "Fixed" at bounding box center [1028, 231] width 199 height 32
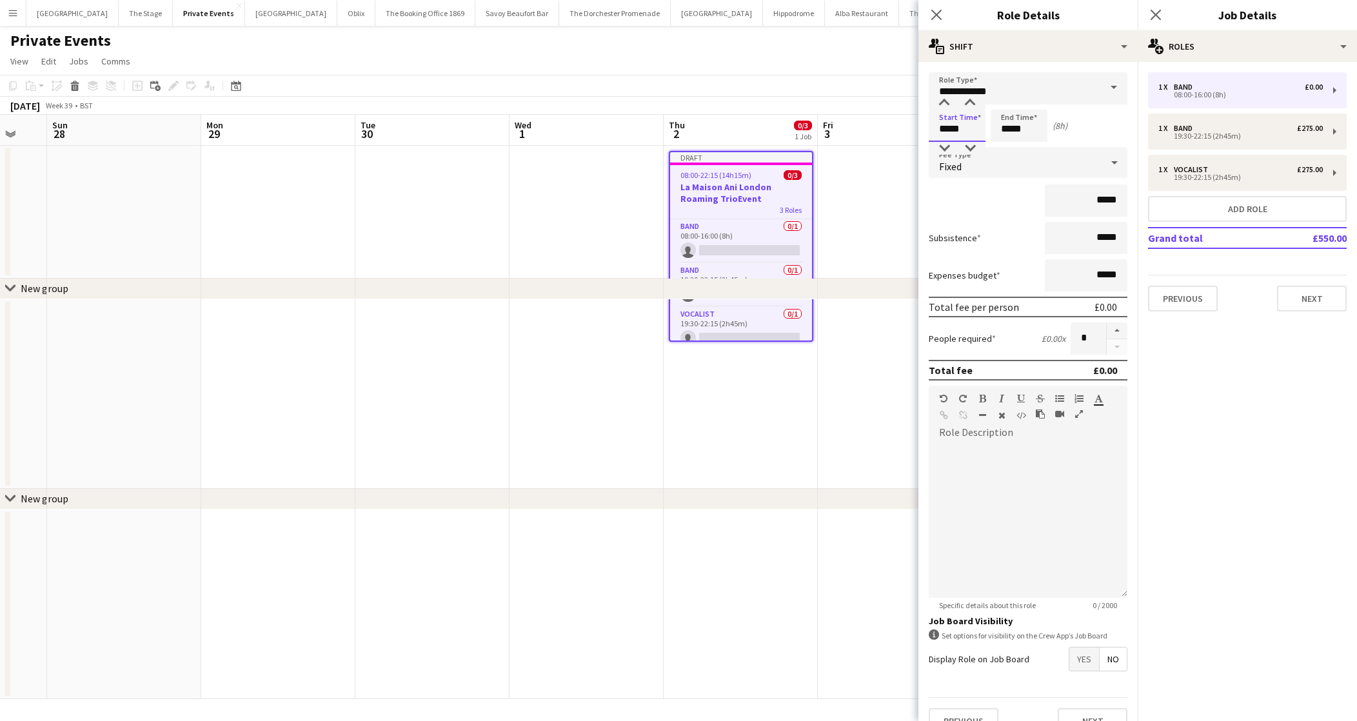
drag, startPoint x: 969, startPoint y: 128, endPoint x: 756, endPoint y: 128, distance: 212.8
click at [756, 128] on body "Menu Boards Boards Boards All jobs Status Workforce Workforce My Workforce Recr…" at bounding box center [678, 360] width 1357 height 721
type input "*****"
drag, startPoint x: 1031, startPoint y: 123, endPoint x: 974, endPoint y: 123, distance: 57.4
click at [974, 123] on div "Start Time ***** End Time ***** (20h 30m)" at bounding box center [1028, 126] width 199 height 32
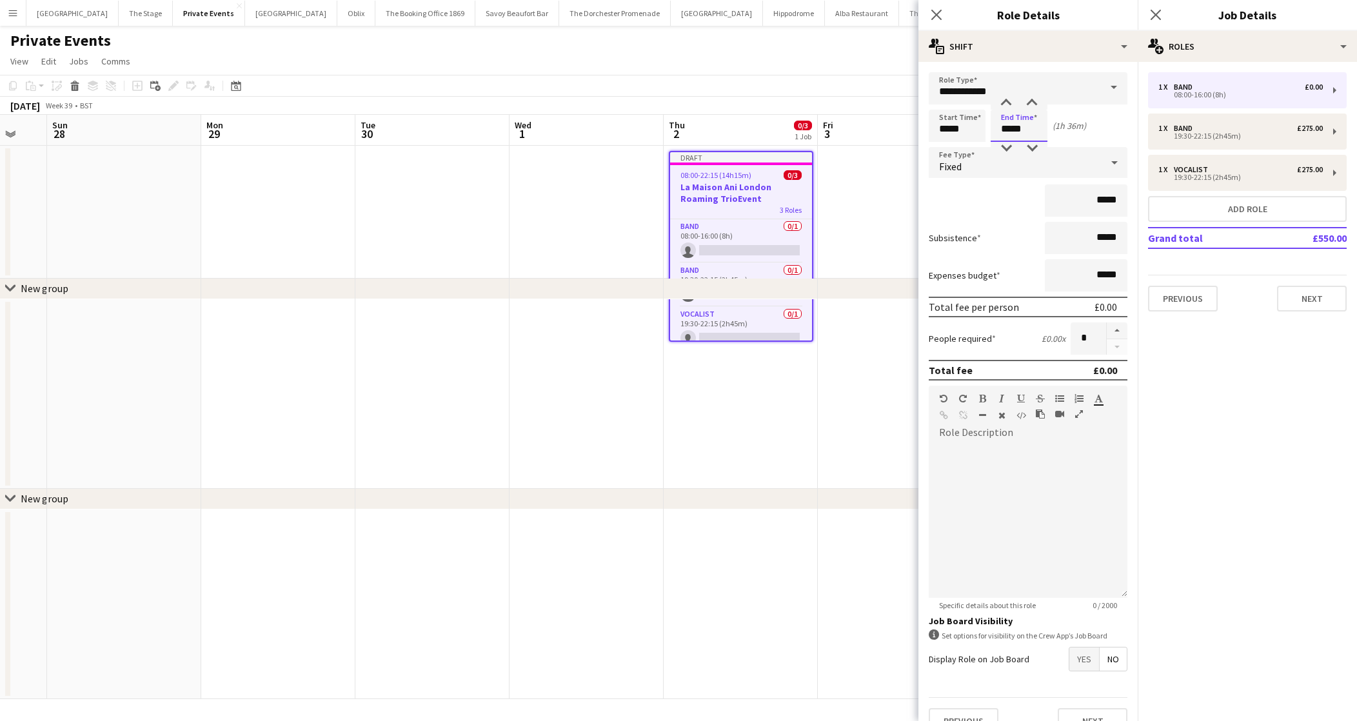
drag, startPoint x: 1025, startPoint y: 128, endPoint x: 997, endPoint y: 128, distance: 27.7
click at [997, 128] on input "*****" at bounding box center [1019, 126] width 57 height 32
type input "*****"
click at [1102, 204] on input "*****" at bounding box center [1086, 200] width 83 height 32
type input "**"
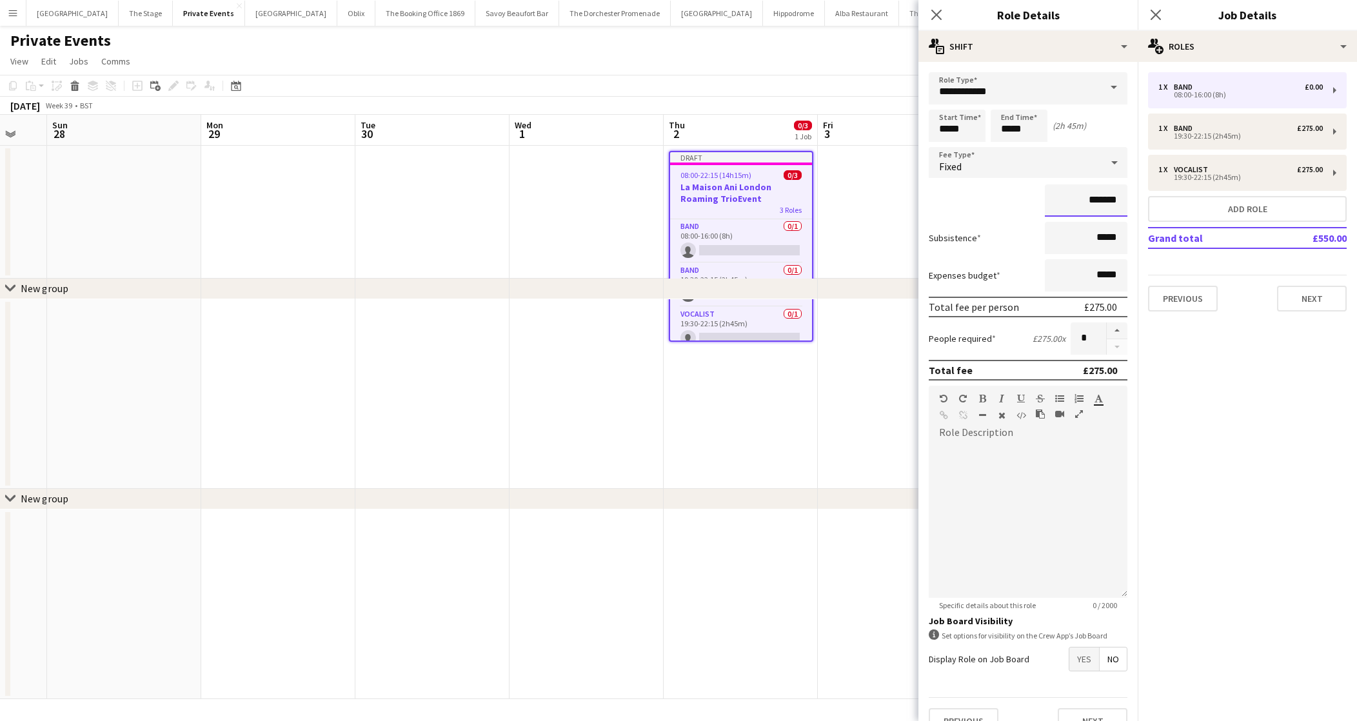
type input "*******"
click at [1064, 471] on div at bounding box center [1028, 520] width 199 height 155
click at [1315, 300] on button "Next" at bounding box center [1312, 299] width 70 height 26
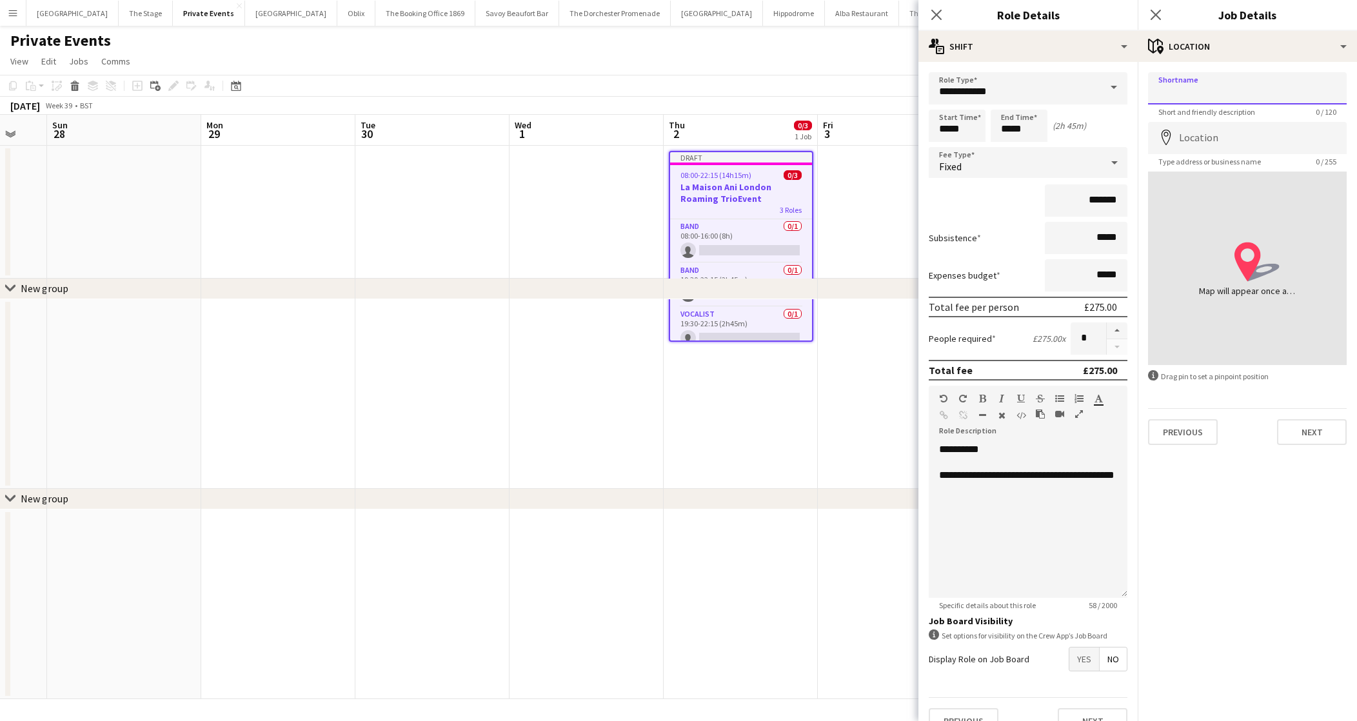
click at [1174, 88] on input "Shortname" at bounding box center [1247, 88] width 199 height 32
click at [1183, 92] on input "**********" at bounding box center [1247, 88] width 199 height 32
click at [1193, 94] on input "**********" at bounding box center [1247, 88] width 199 height 32
click at [1235, 99] on input "**********" at bounding box center [1247, 88] width 199 height 32
type input "**********"
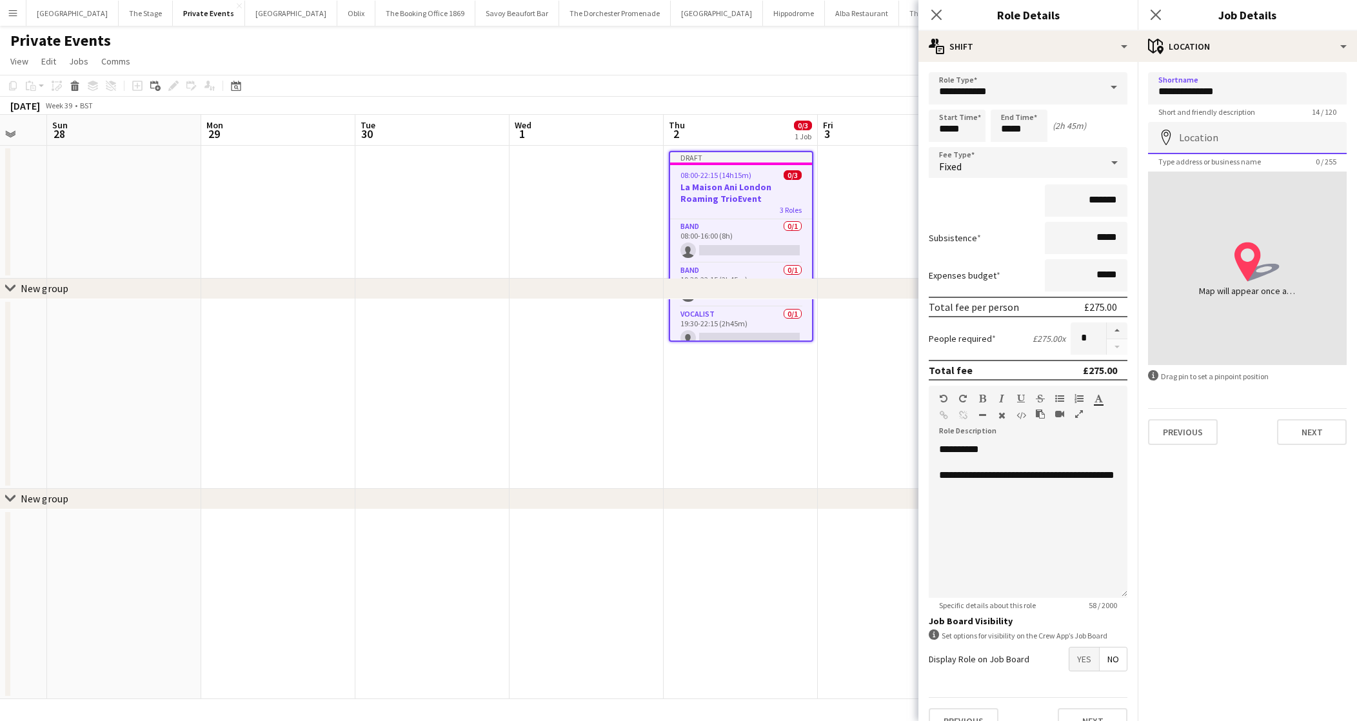
click at [1212, 137] on input "Location" at bounding box center [1247, 138] width 199 height 32
type input "**********"
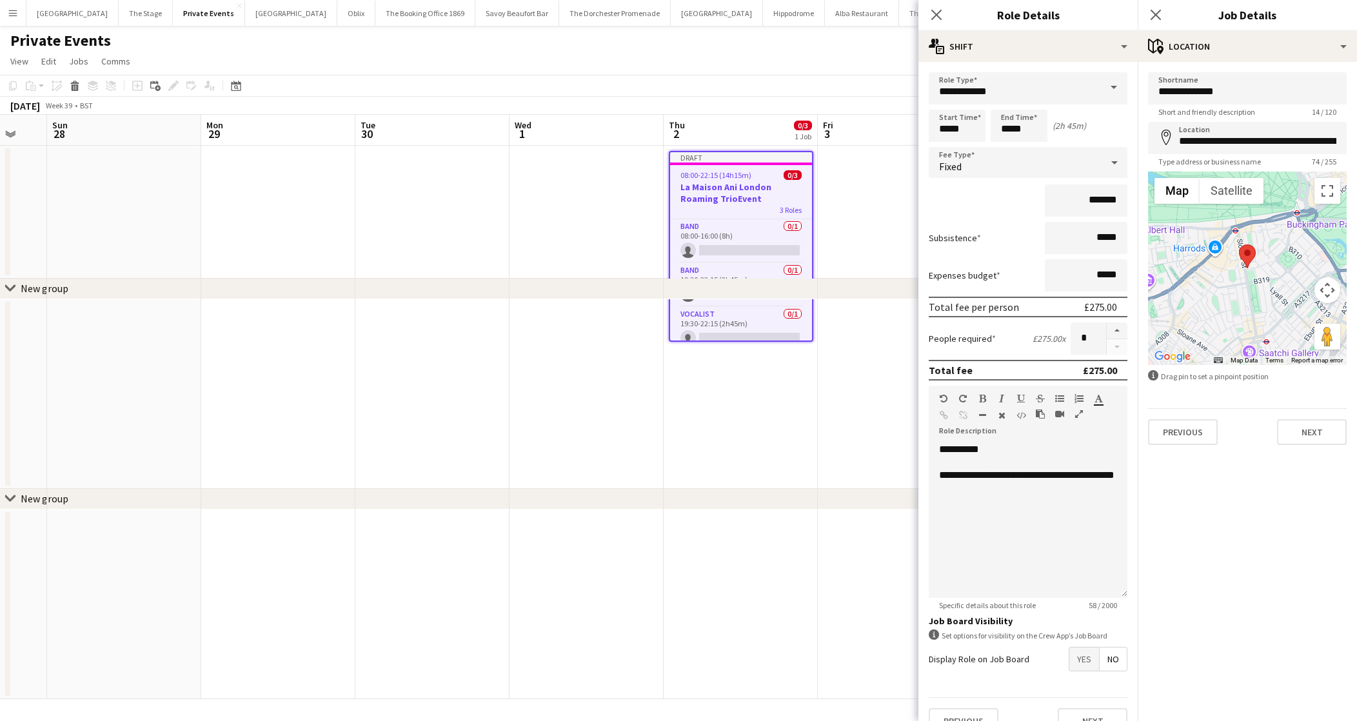
click at [1309, 446] on div "**********" at bounding box center [1247, 258] width 219 height 393
click at [1303, 433] on button "Next" at bounding box center [1312, 432] width 70 height 26
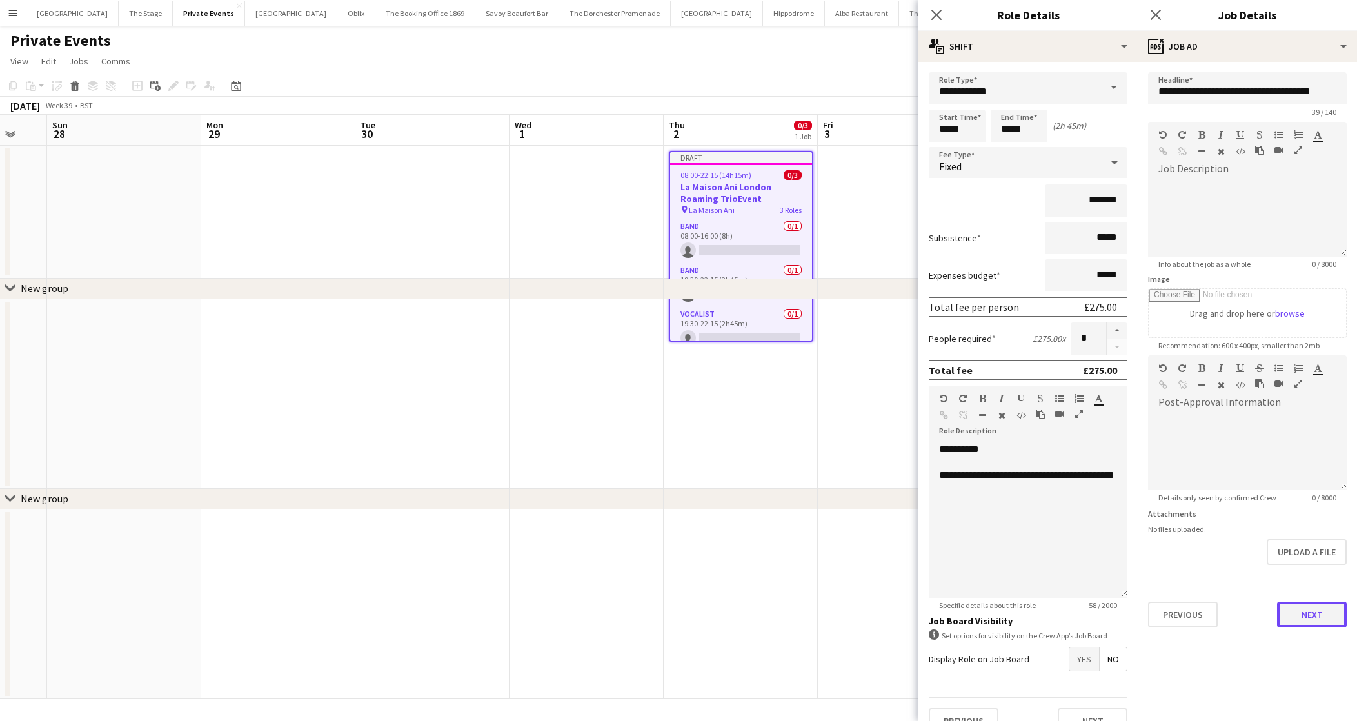
click at [1291, 606] on button "Next" at bounding box center [1312, 615] width 70 height 26
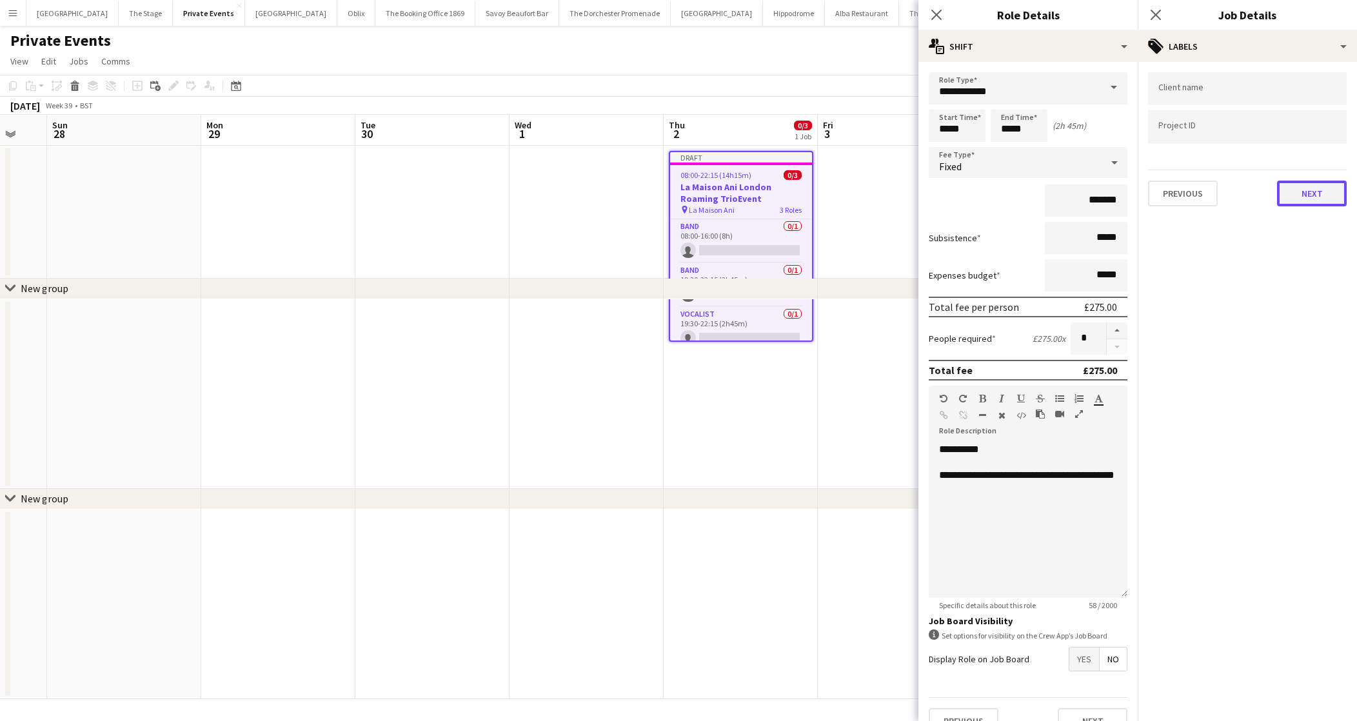
click at [1305, 190] on button "Next" at bounding box center [1312, 194] width 70 height 26
click at [1310, 136] on button "Next" at bounding box center [1312, 134] width 70 height 26
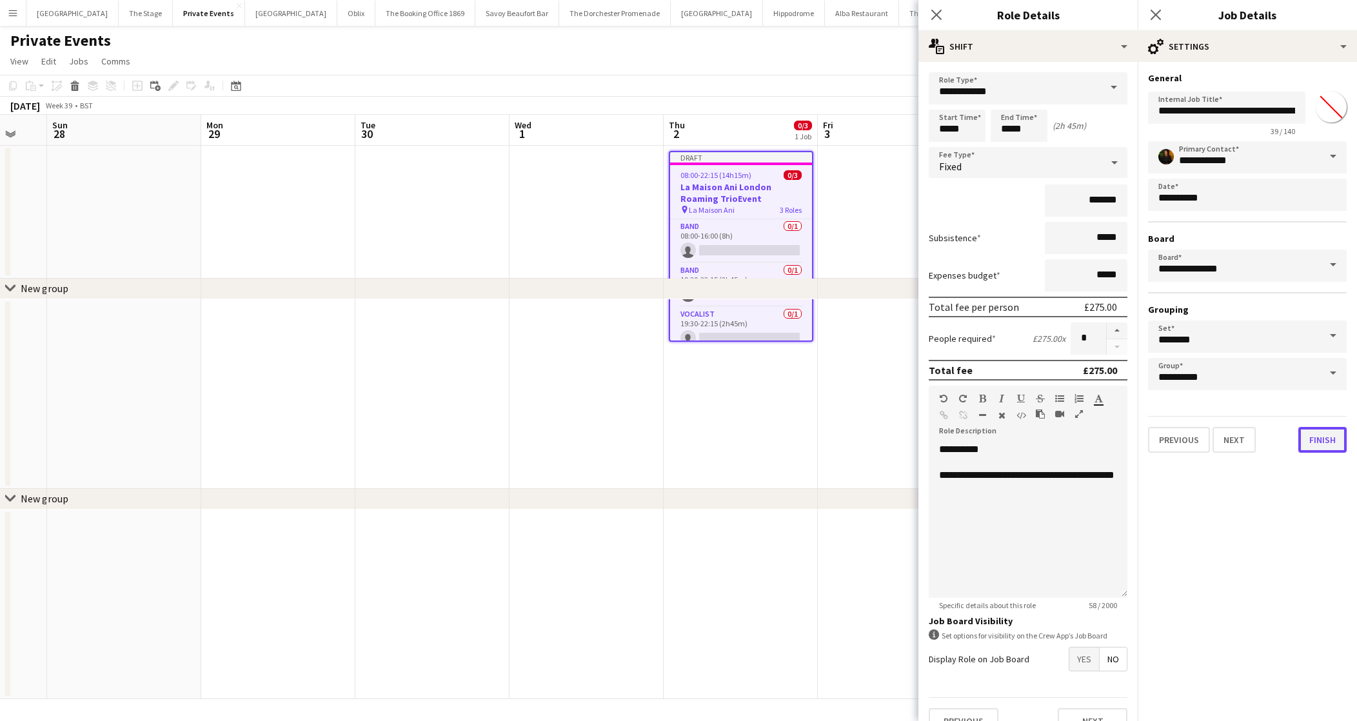
click at [1325, 431] on button "Finish" at bounding box center [1322, 440] width 48 height 26
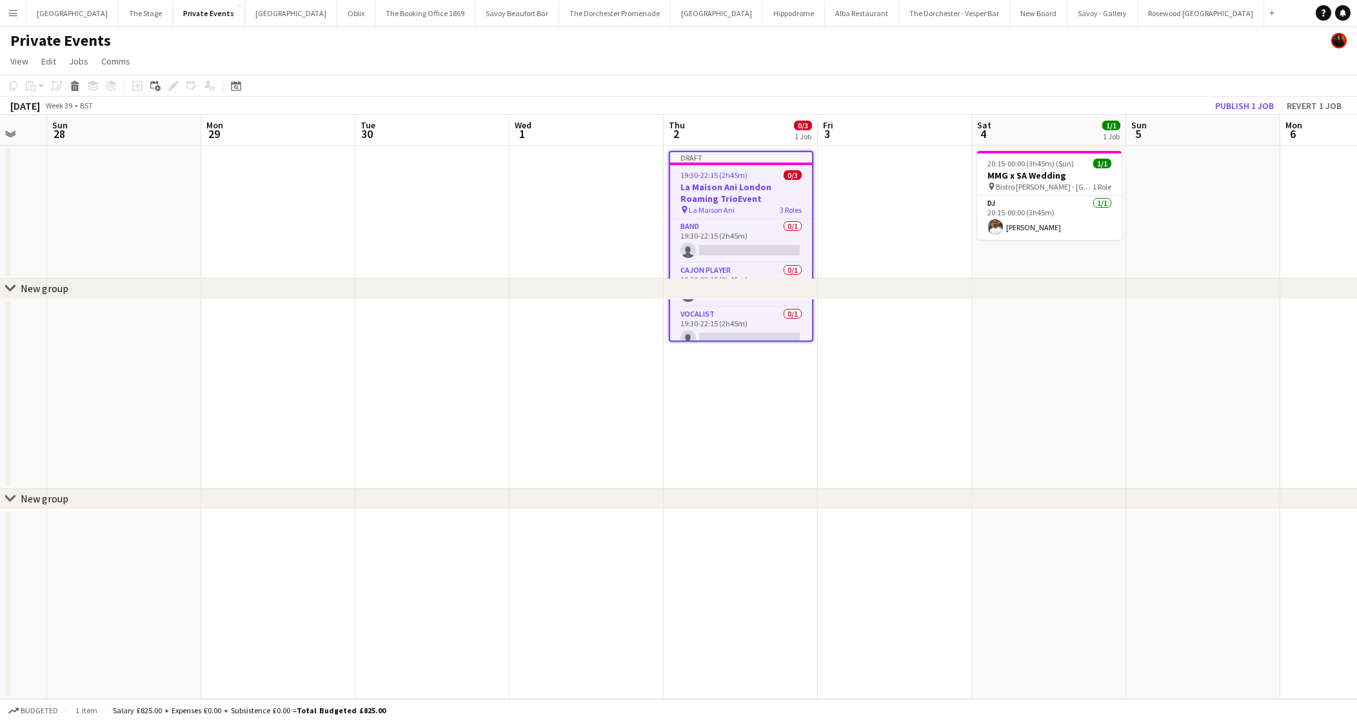
click at [806, 417] on app-date-cell at bounding box center [741, 394] width 154 height 190
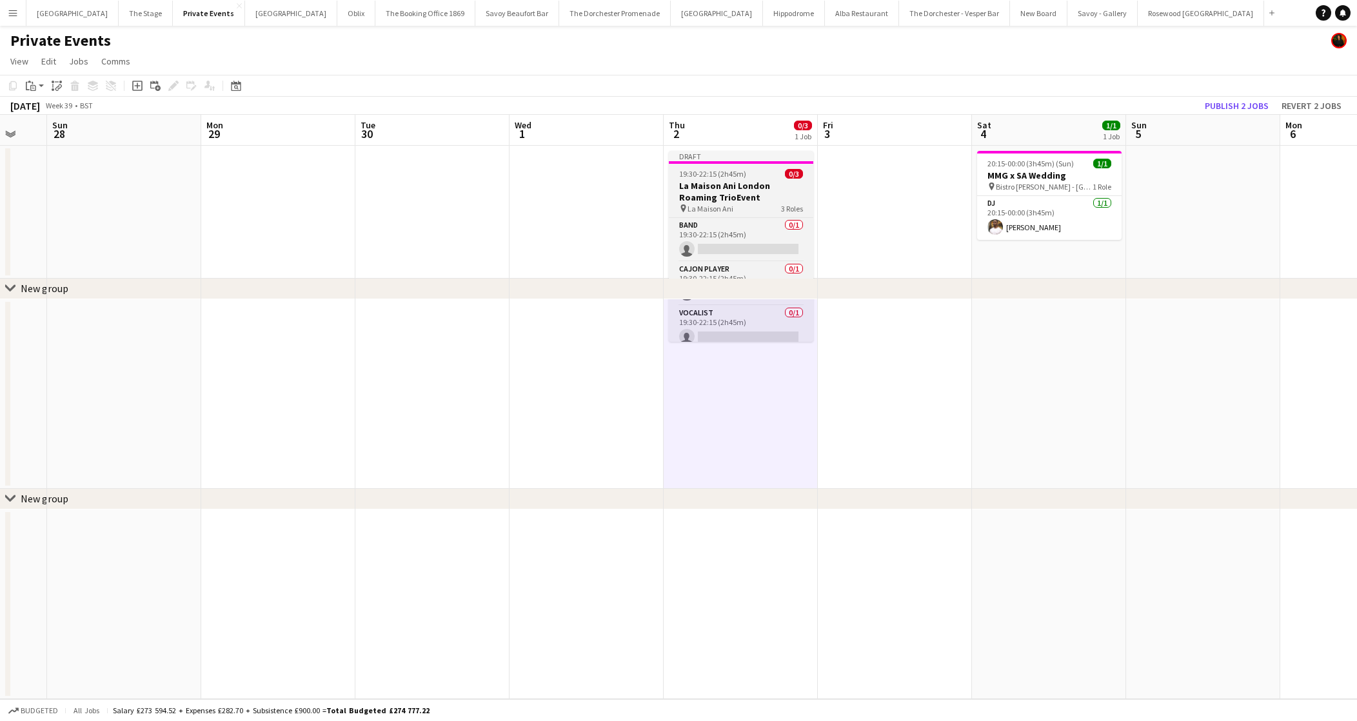
click at [766, 172] on div "19:30-22:15 (2h45m) 0/3" at bounding box center [741, 174] width 144 height 10
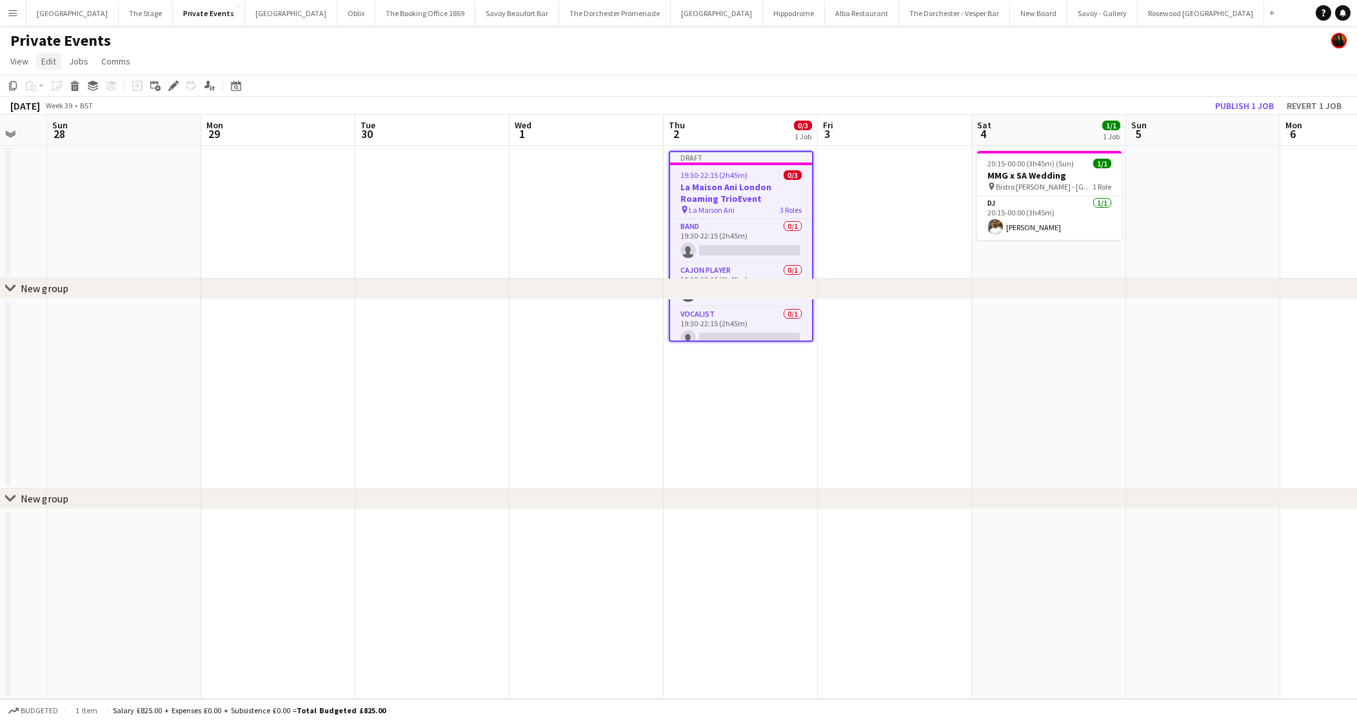
click at [55, 59] on span "Edit" at bounding box center [48, 61] width 15 height 12
click at [59, 91] on span "Copy Command C" at bounding box center [74, 89] width 54 height 12
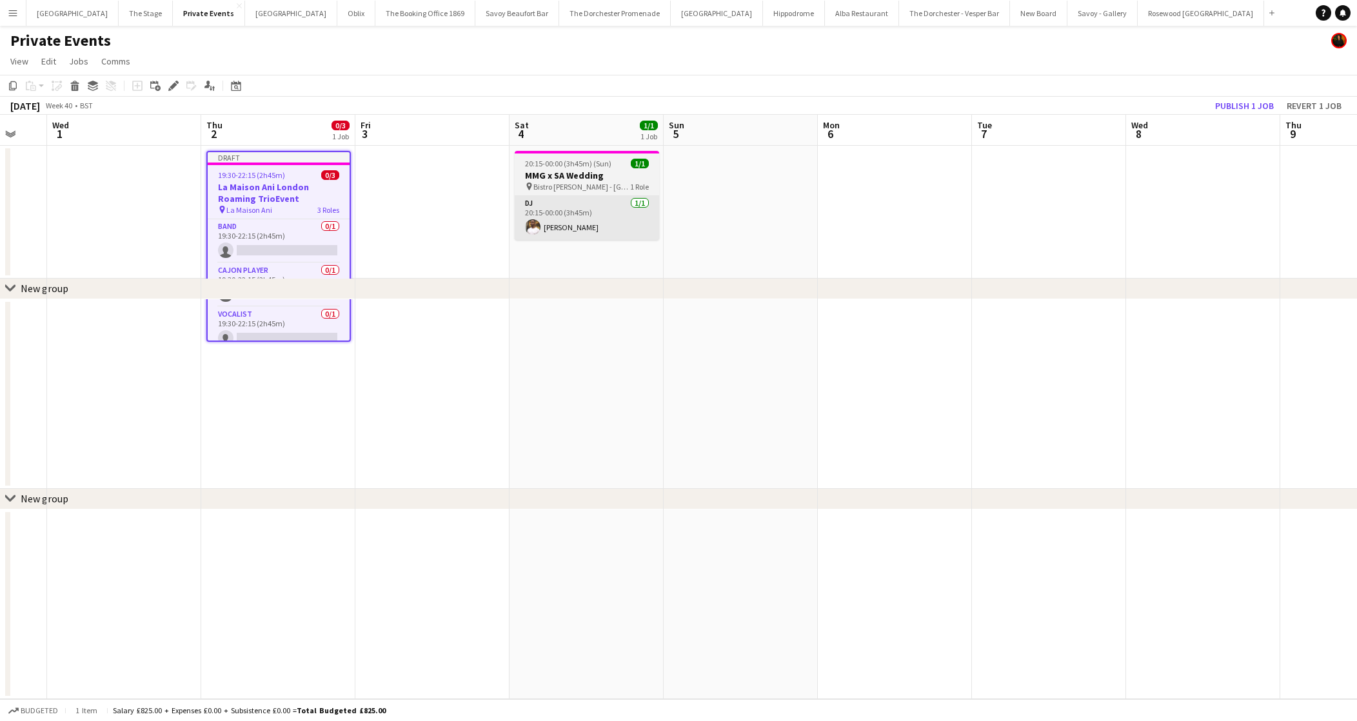
scroll to position [0, 367]
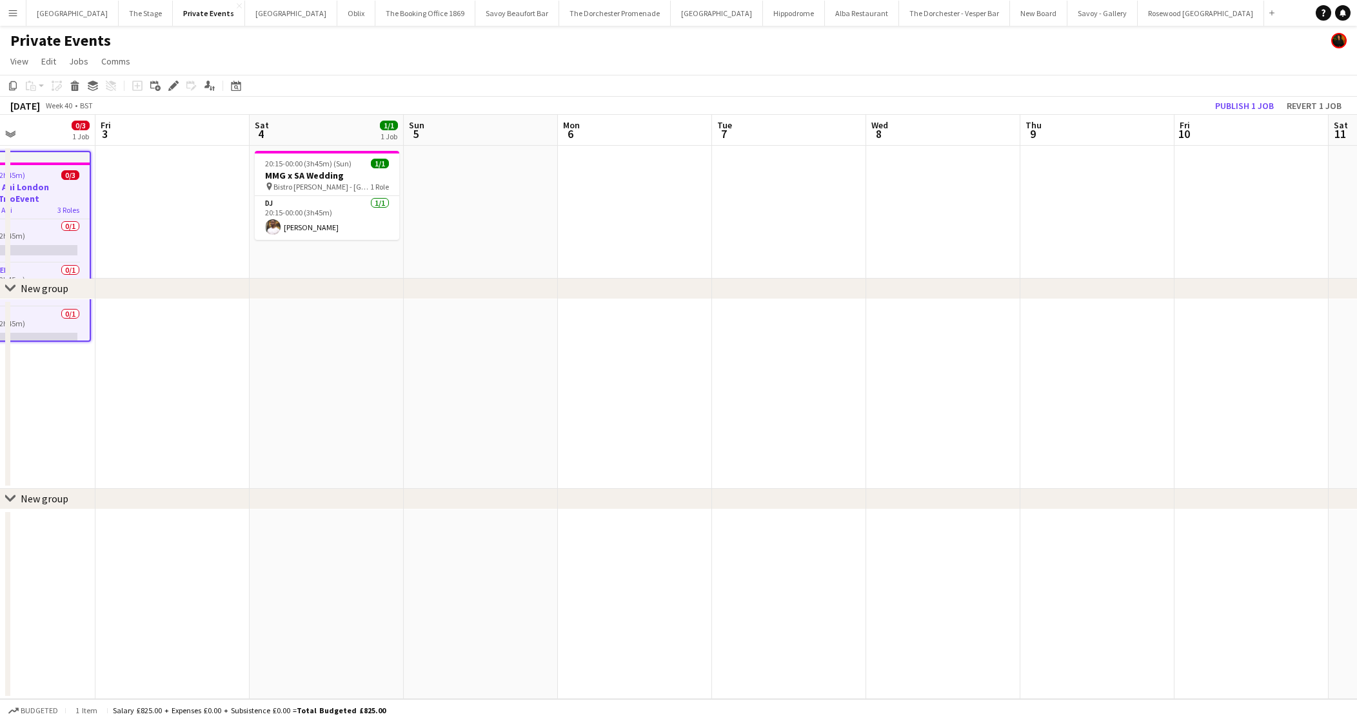
click at [1024, 211] on app-date-cell at bounding box center [1097, 212] width 154 height 133
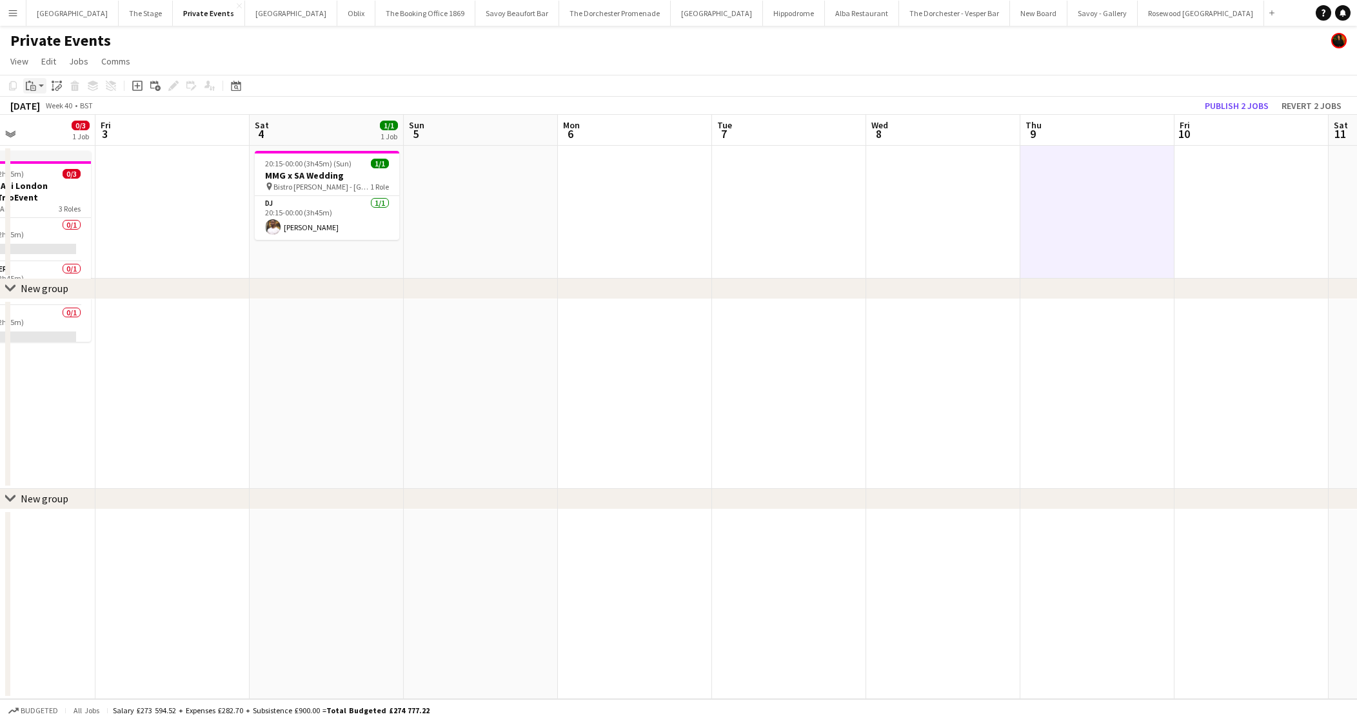
click at [32, 90] on icon at bounding box center [33, 88] width 6 height 6
click at [43, 112] on link "Paste Command V" at bounding box center [85, 110] width 102 height 12
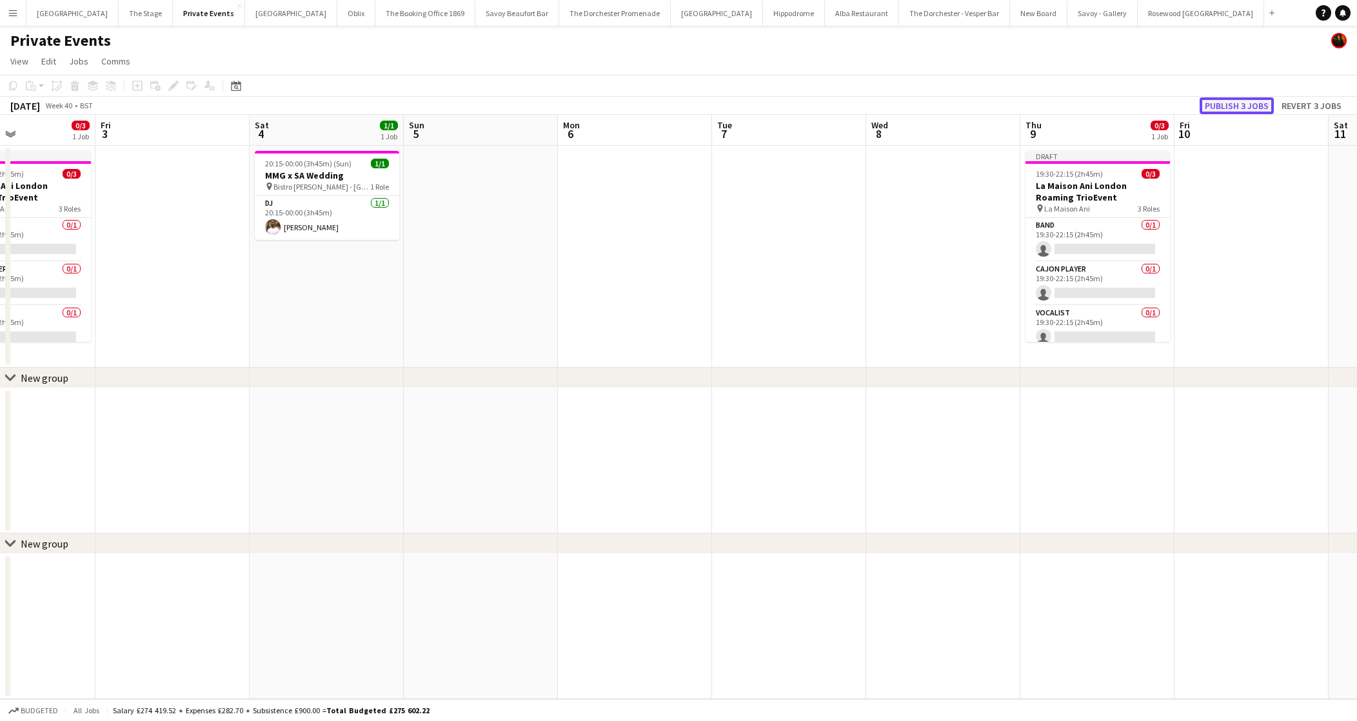
click at [1212, 109] on button "Publish 3 jobs" at bounding box center [1237, 105] width 74 height 17
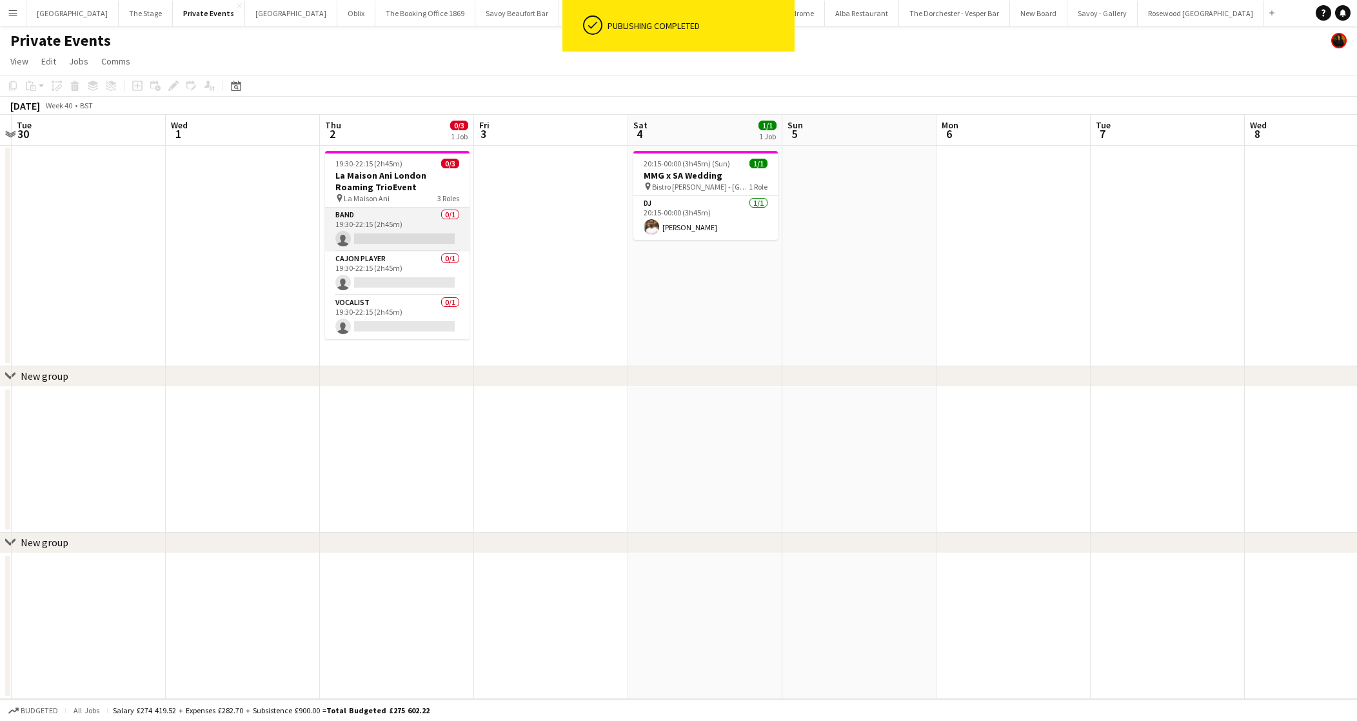
click at [397, 222] on app-card-role "Band 0/1 19:30-22:15 (2h45m) single-neutral-actions" at bounding box center [397, 230] width 144 height 44
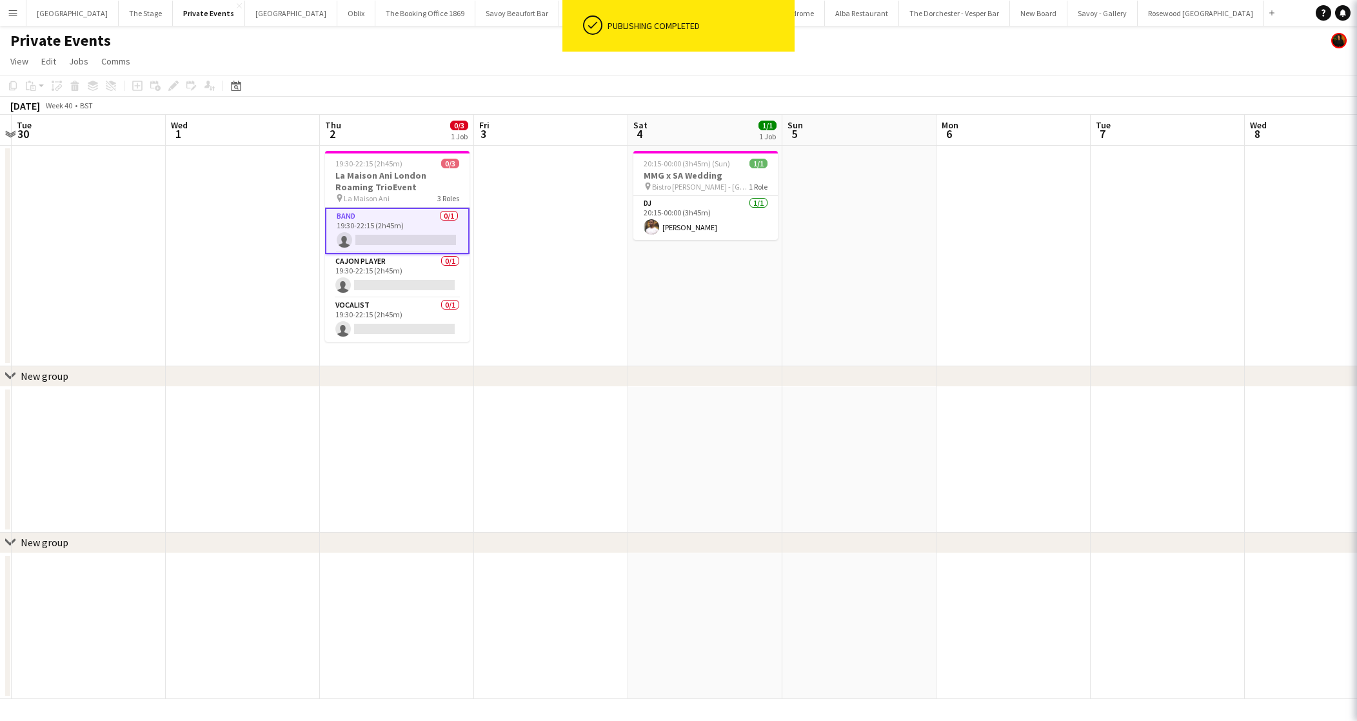
scroll to position [0, 297]
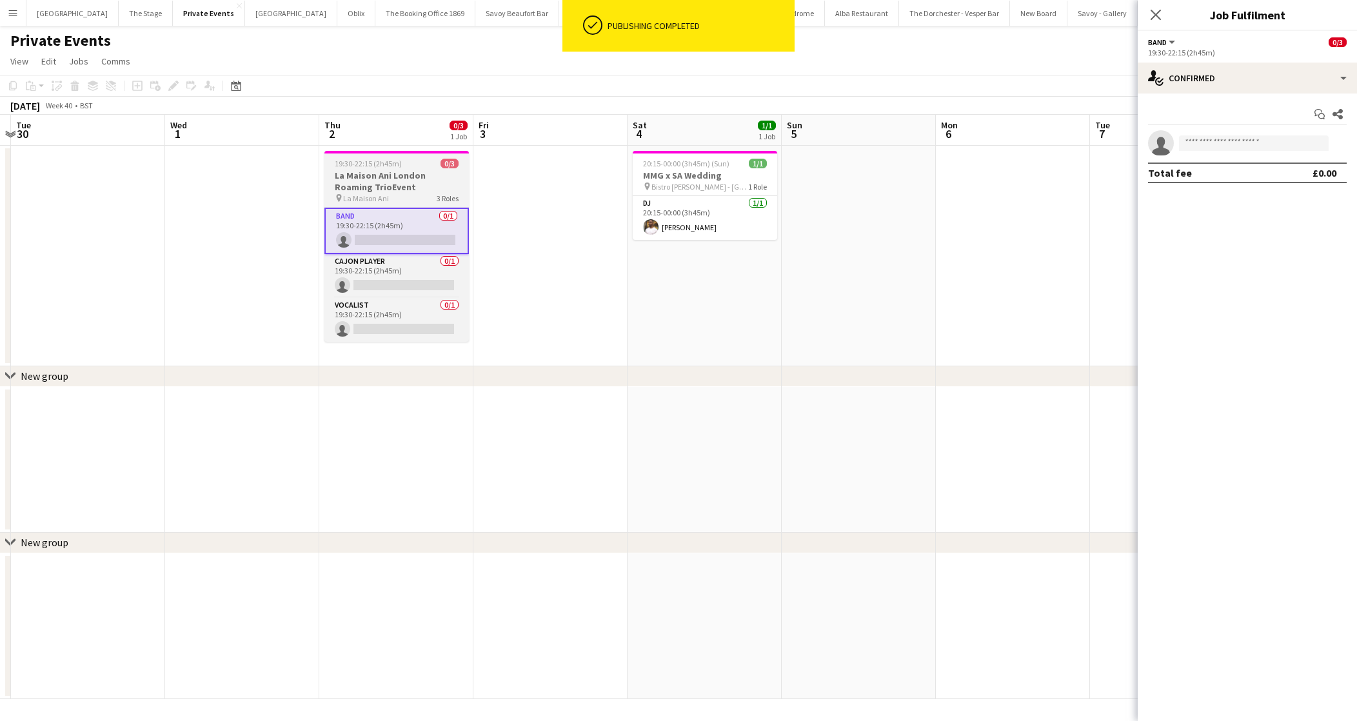
click at [353, 161] on span "19:30-22:15 (2h45m)" at bounding box center [368, 164] width 67 height 10
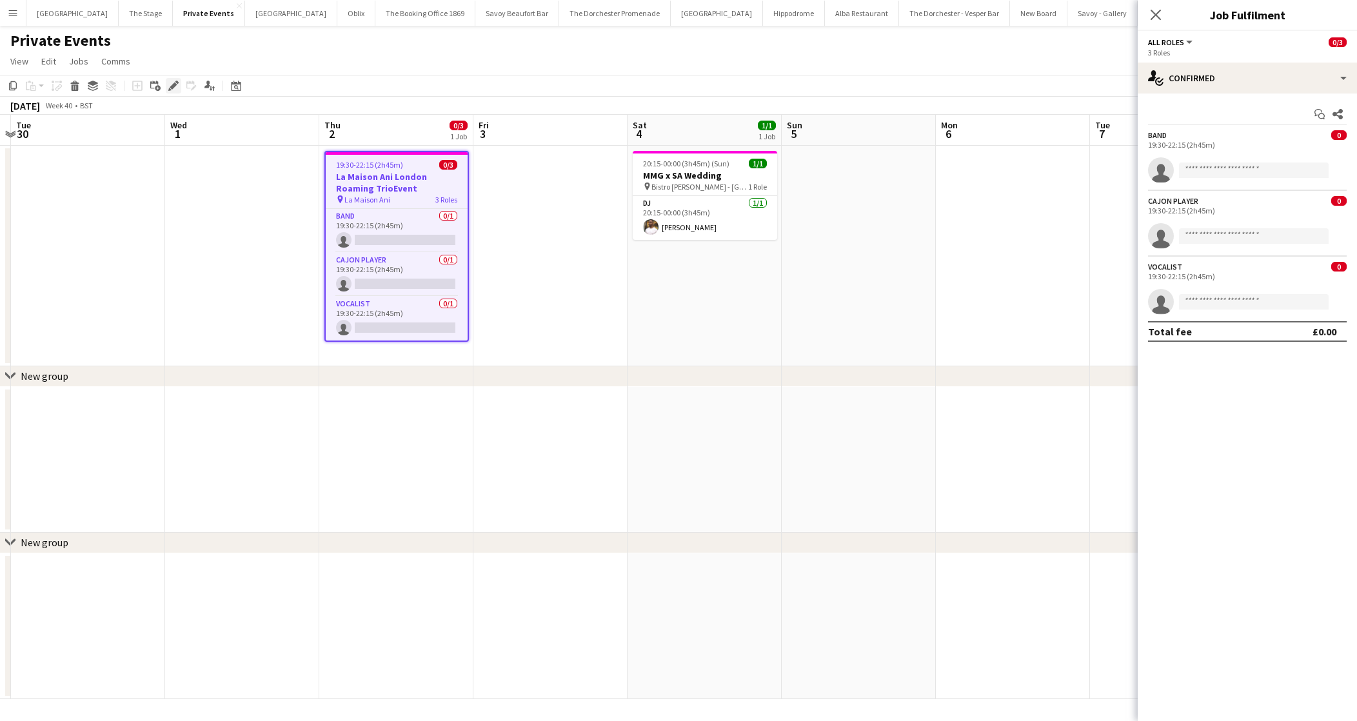
click at [173, 80] on div "Edit" at bounding box center [173, 85] width 15 height 15
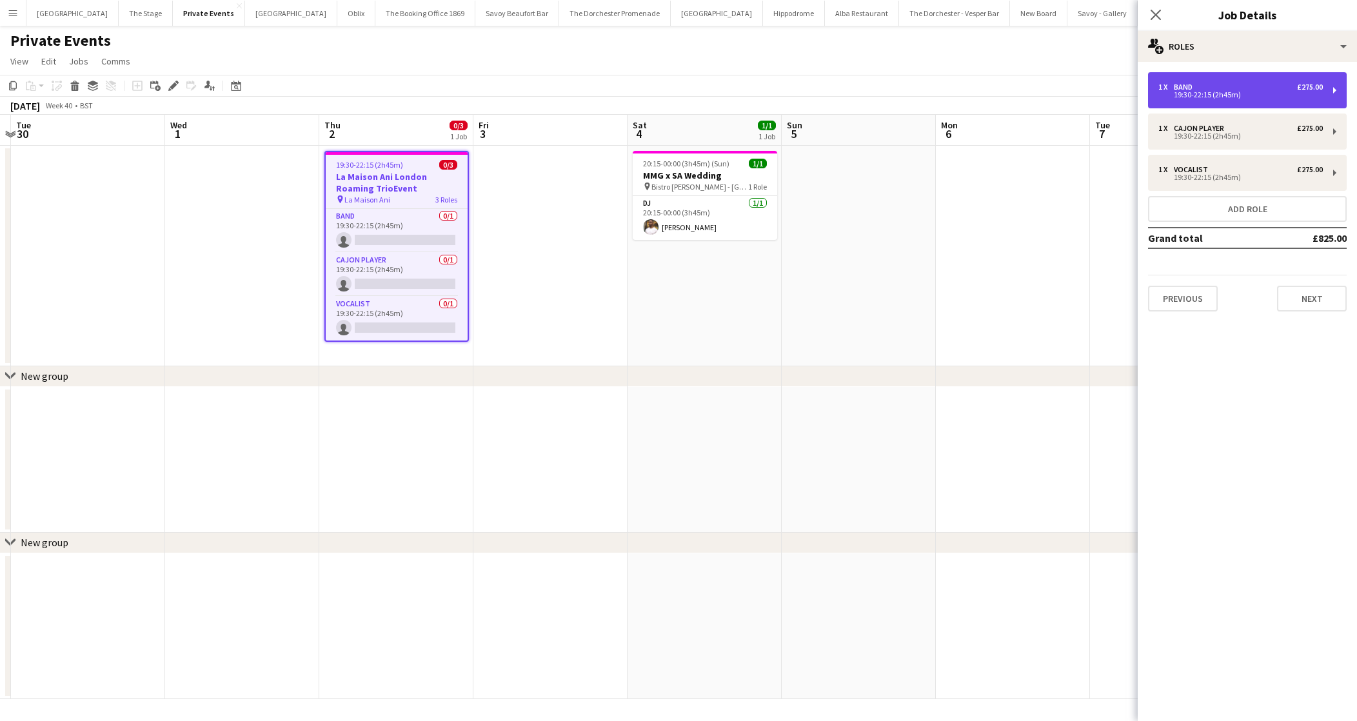
click at [1219, 93] on div "19:30-22:15 (2h45m)" at bounding box center [1240, 95] width 164 height 6
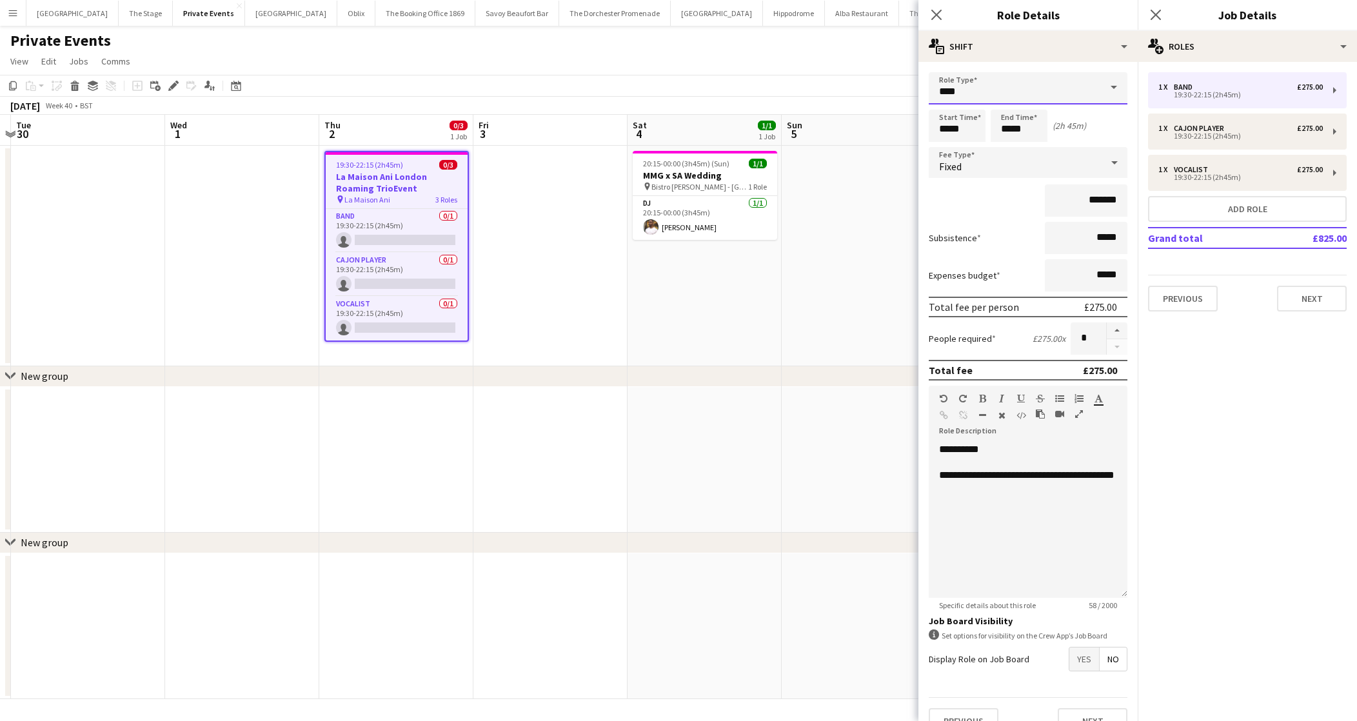
click at [973, 92] on input "****" at bounding box center [1028, 88] width 199 height 32
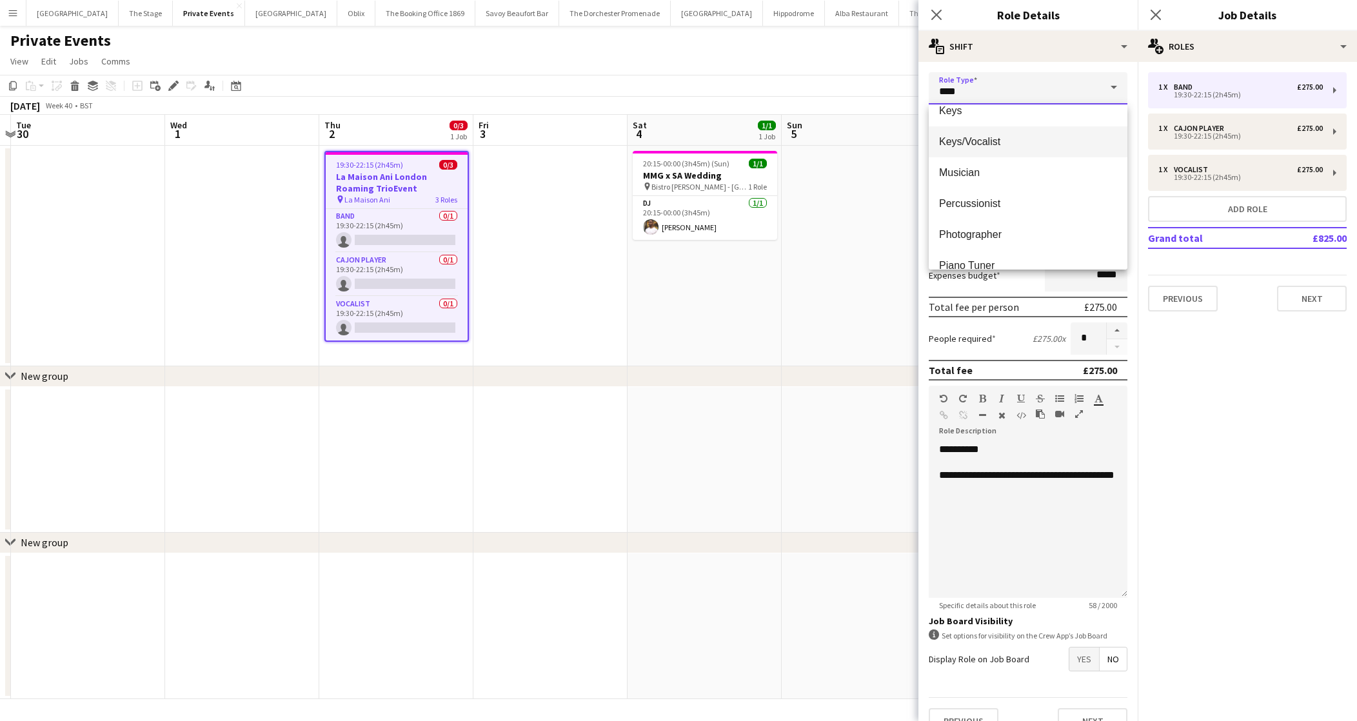
scroll to position [257, 0]
click at [969, 119] on span "Guitarist" at bounding box center [1028, 116] width 178 height 12
type input "*********"
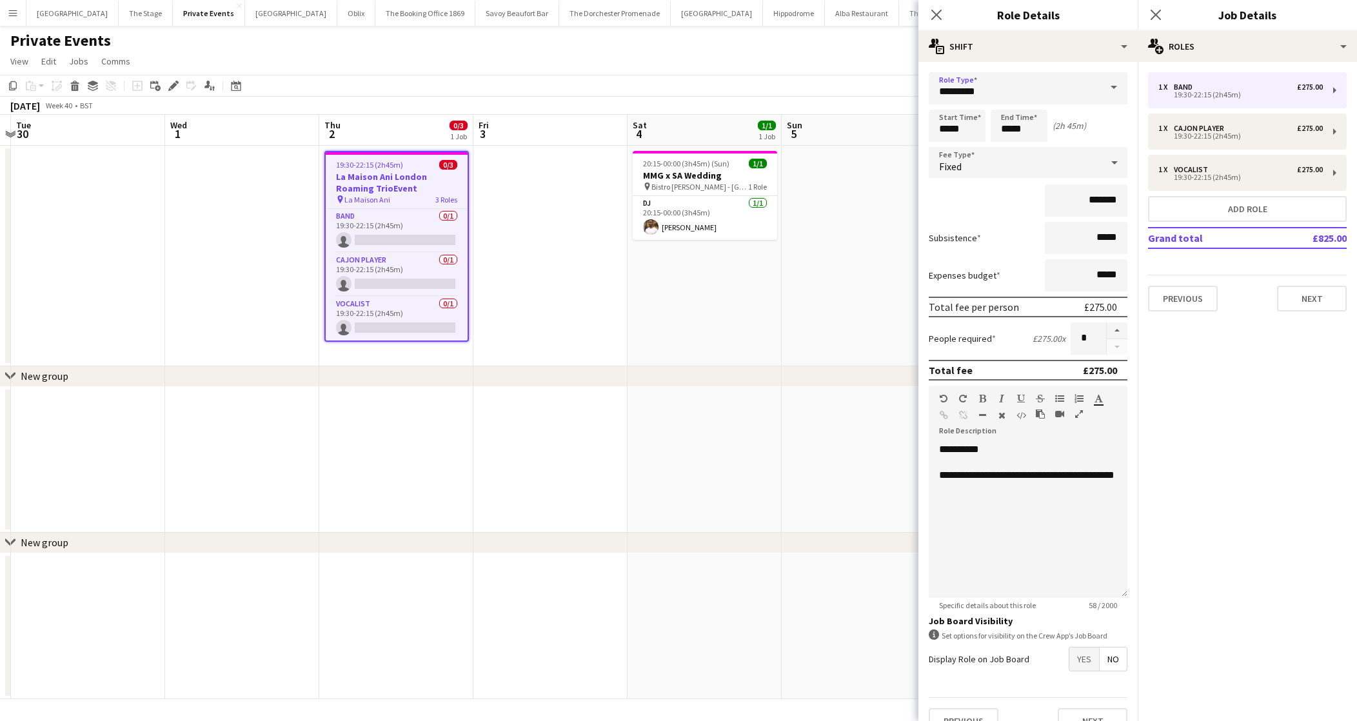
click at [679, 358] on app-date-cell "20:15-00:00 (3h45m) (Sun) 1/1 MMG x SA Wedding pin Bistro [PERSON_NAME] - Londo…" at bounding box center [705, 256] width 154 height 221
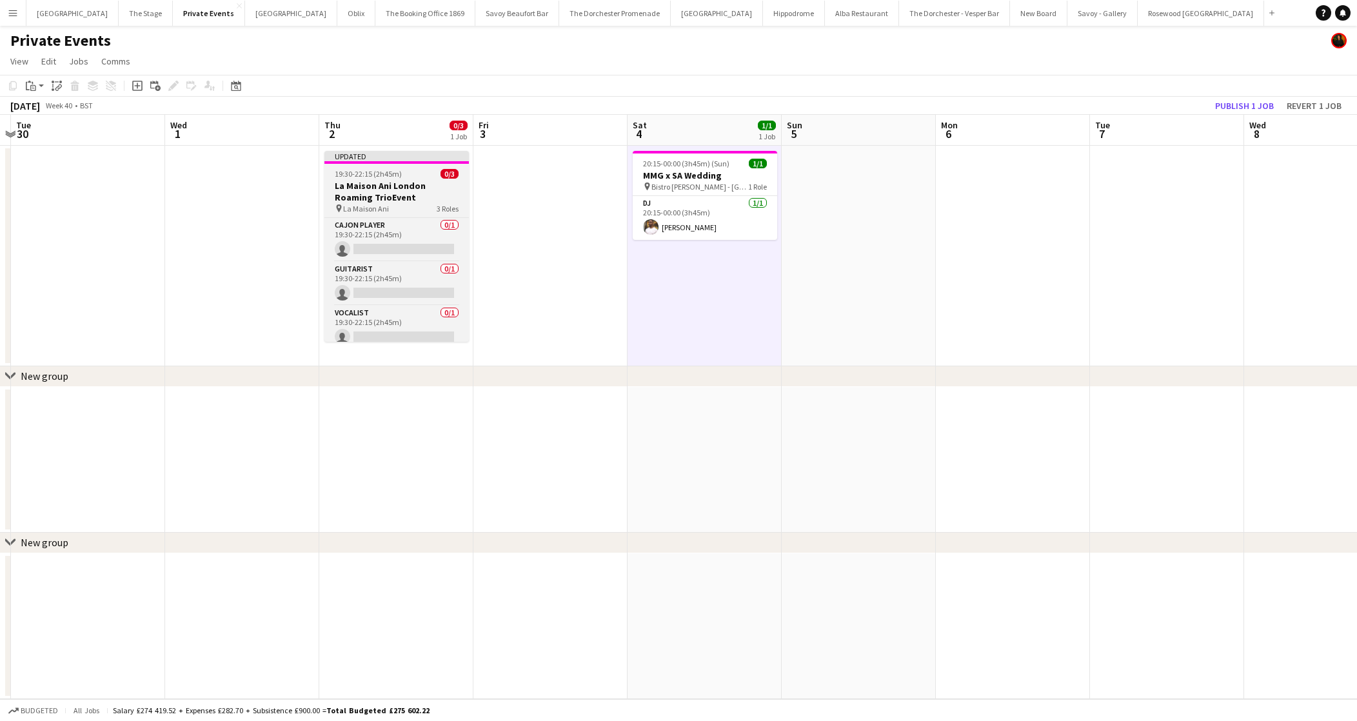
click at [431, 176] on div "19:30-22:15 (2h45m) 0/3" at bounding box center [396, 174] width 144 height 10
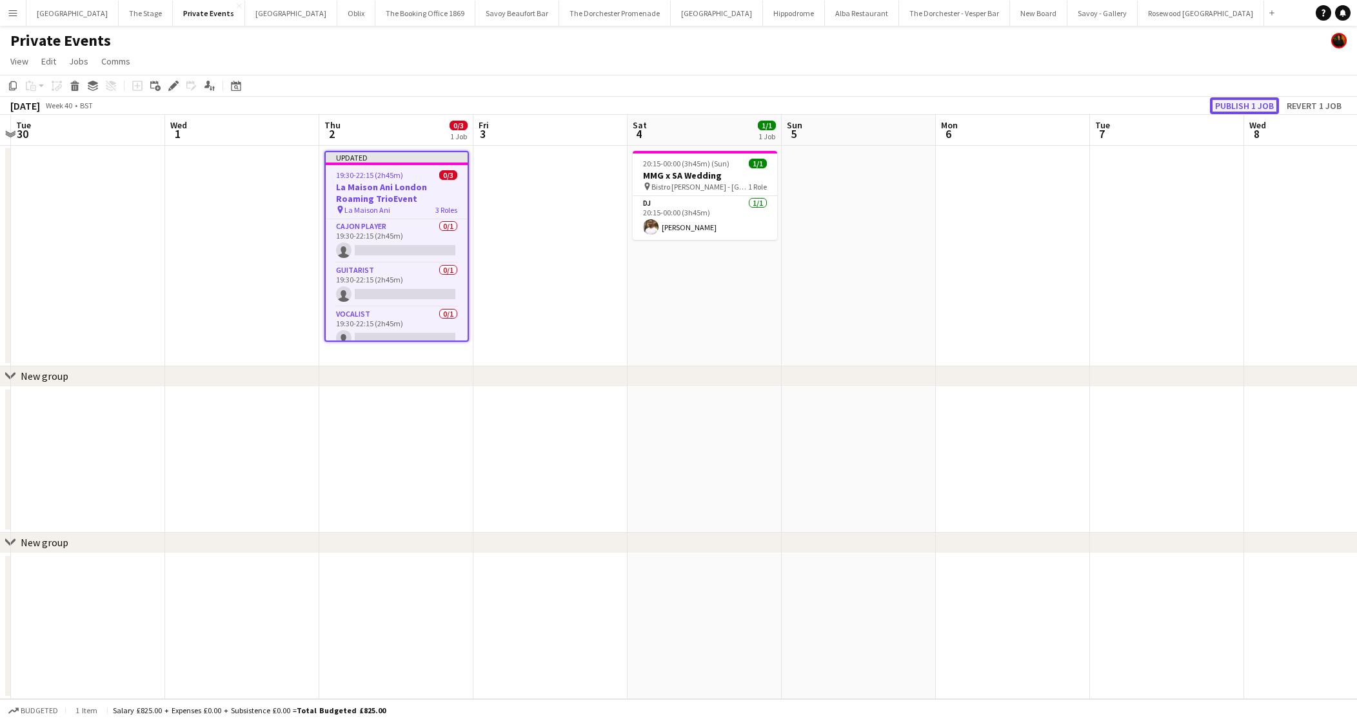
click at [1238, 99] on button "Publish 1 job" at bounding box center [1244, 105] width 69 height 17
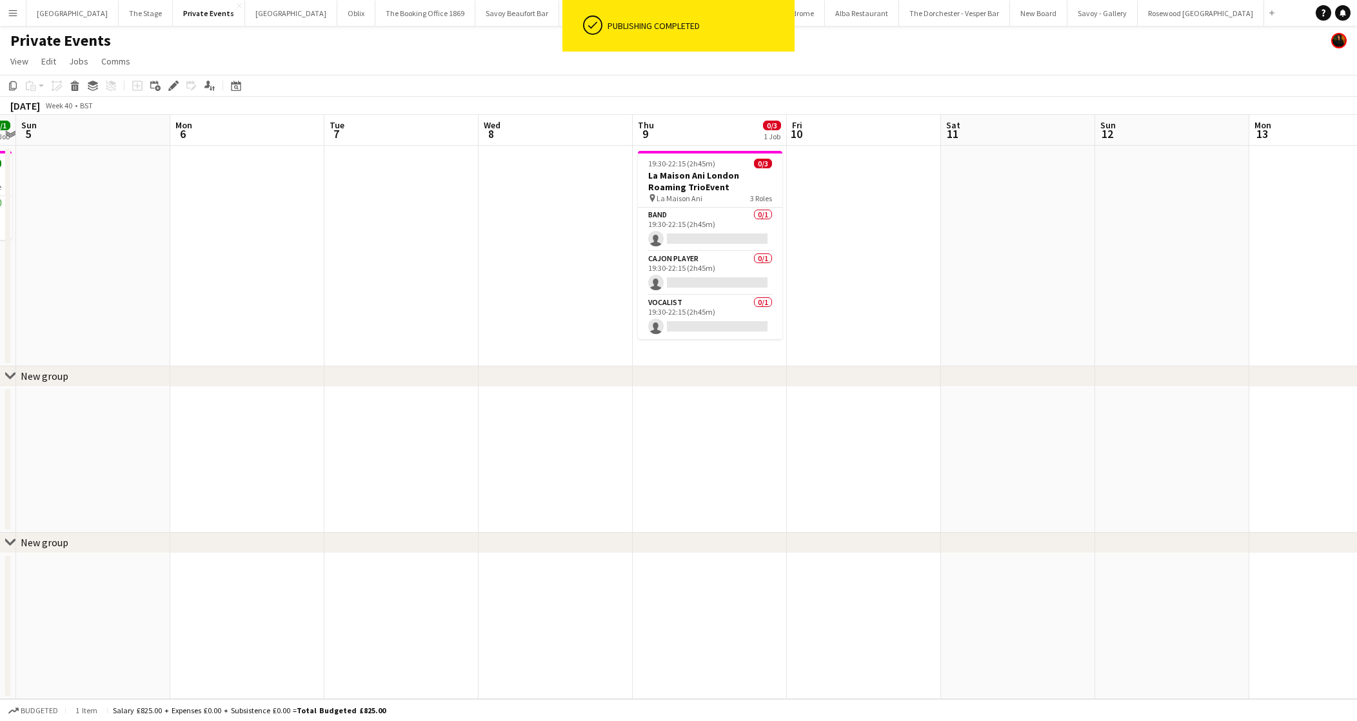
scroll to position [0, 484]
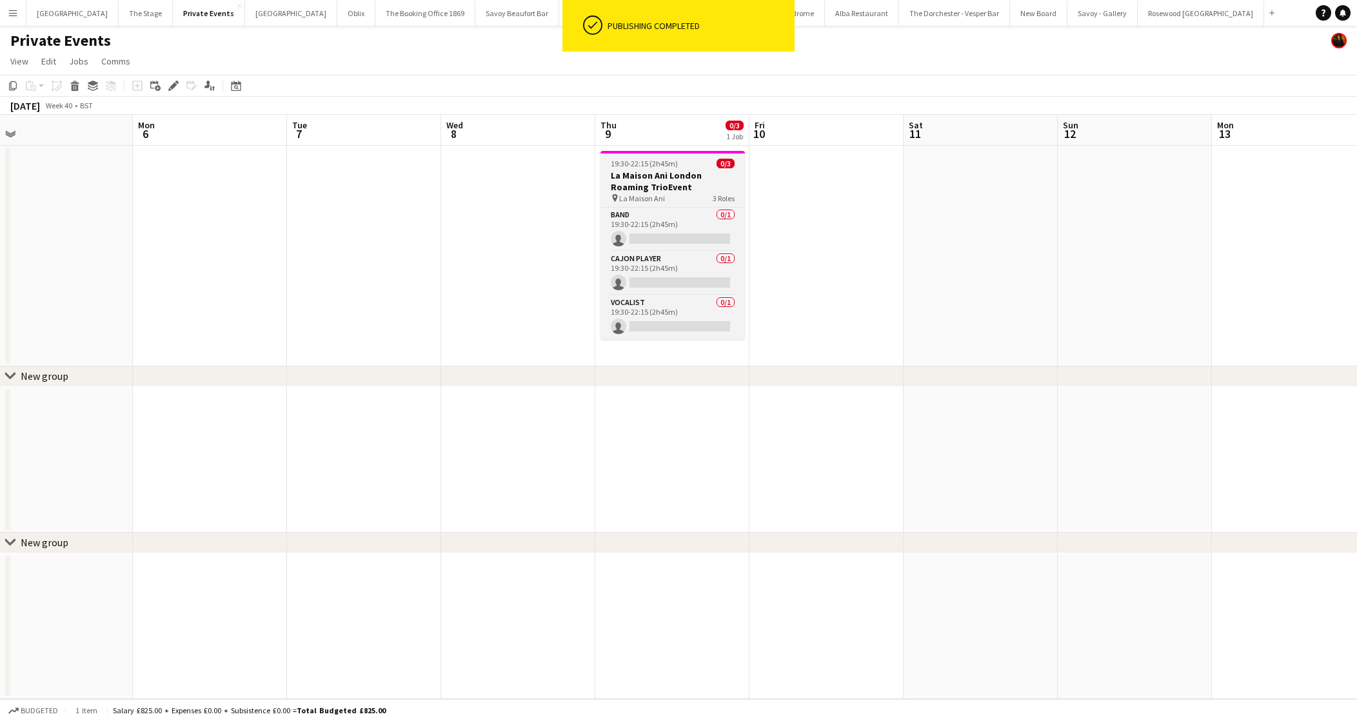
click at [676, 179] on h3 "La Maison Ani London Roaming TrioEvent" at bounding box center [672, 181] width 144 height 23
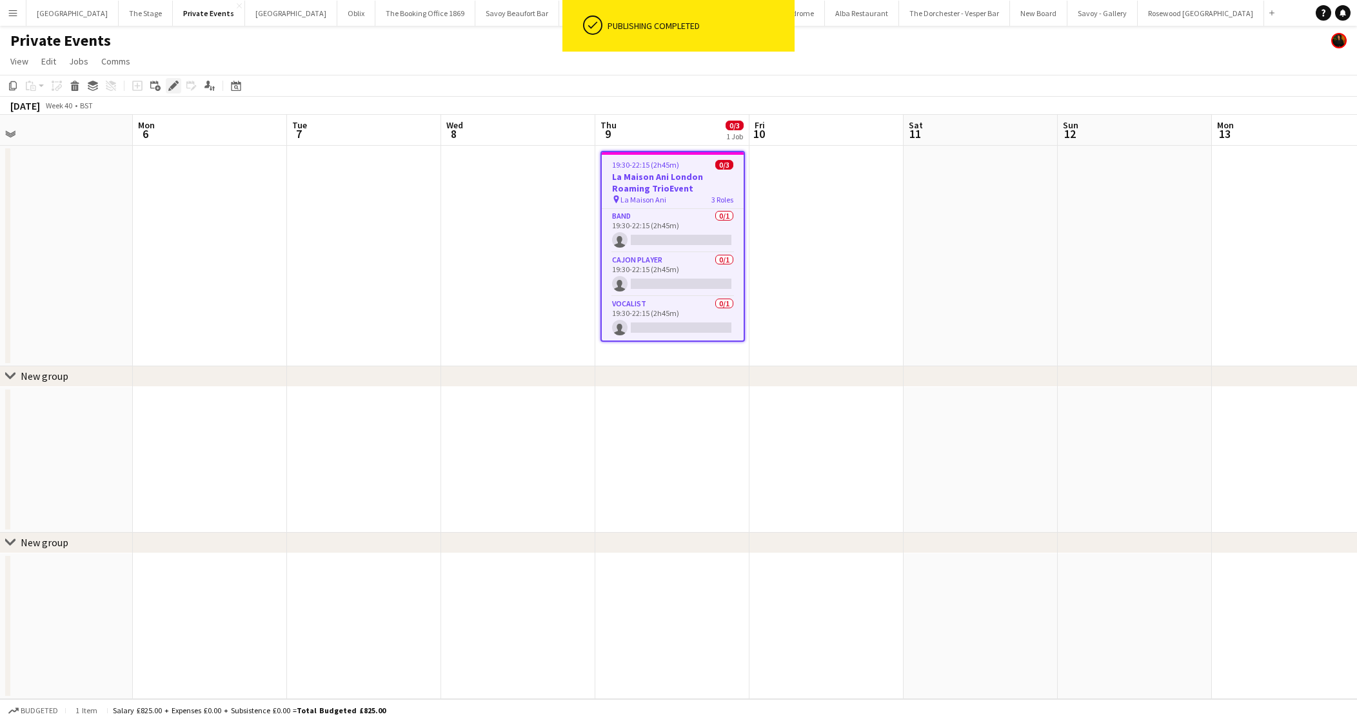
click at [175, 88] on icon "Edit" at bounding box center [173, 86] width 10 height 10
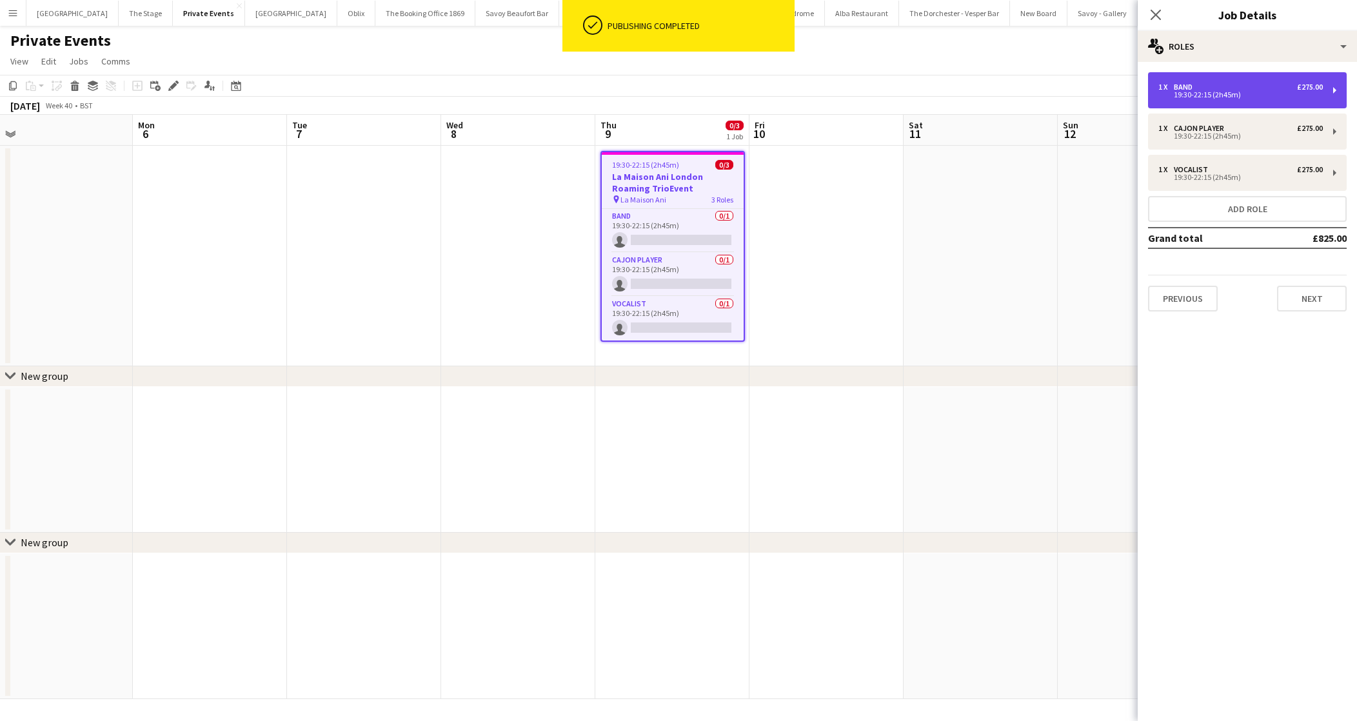
click at [1183, 77] on div "1 x Band £275.00 19:30-22:15 (2h45m)" at bounding box center [1247, 90] width 199 height 36
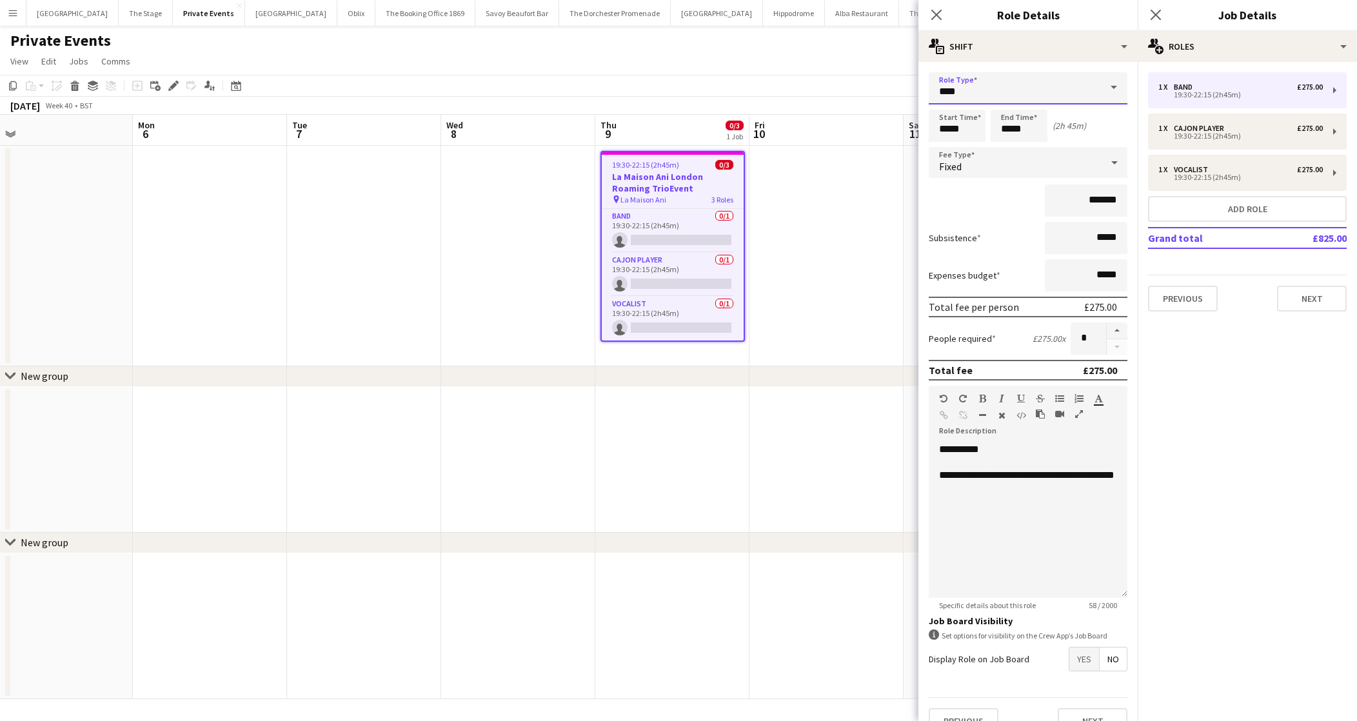
click at [1096, 82] on input "****" at bounding box center [1028, 88] width 199 height 32
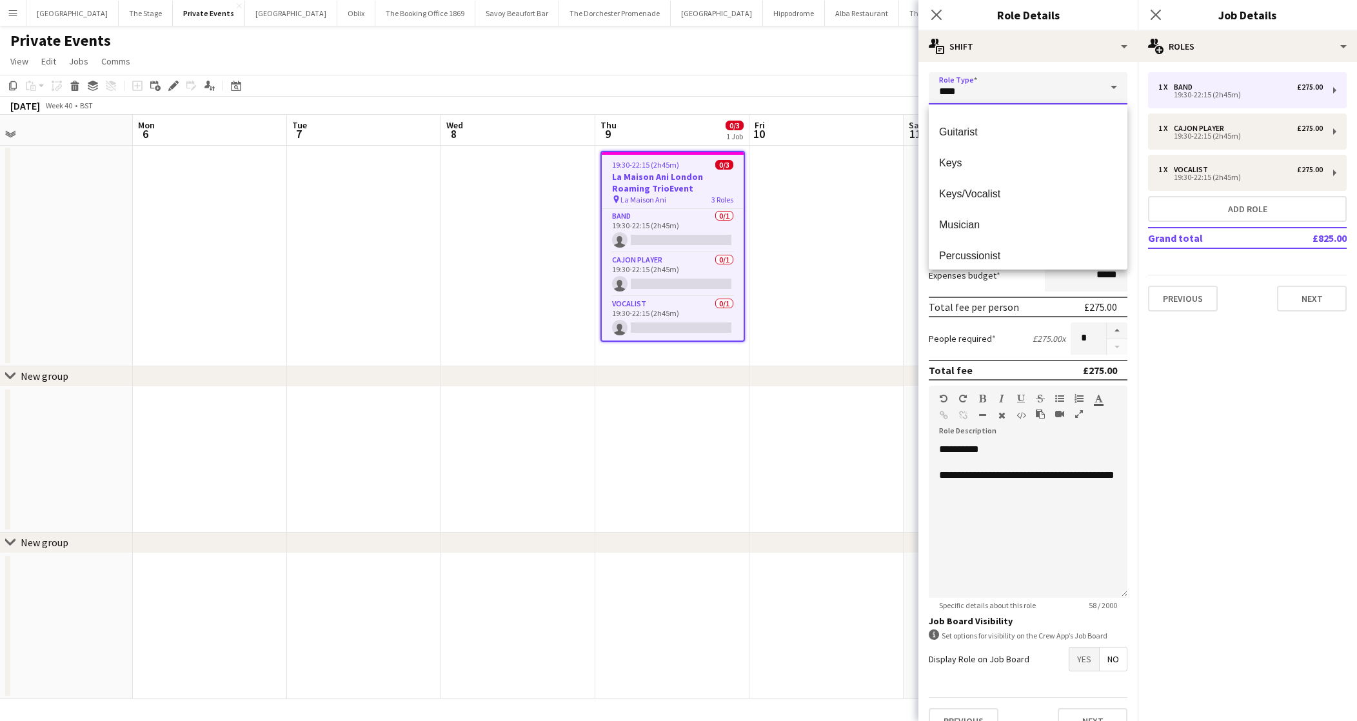
scroll to position [238, 0]
click at [997, 141] on span "Guitarist" at bounding box center [1028, 134] width 178 height 12
type input "*********"
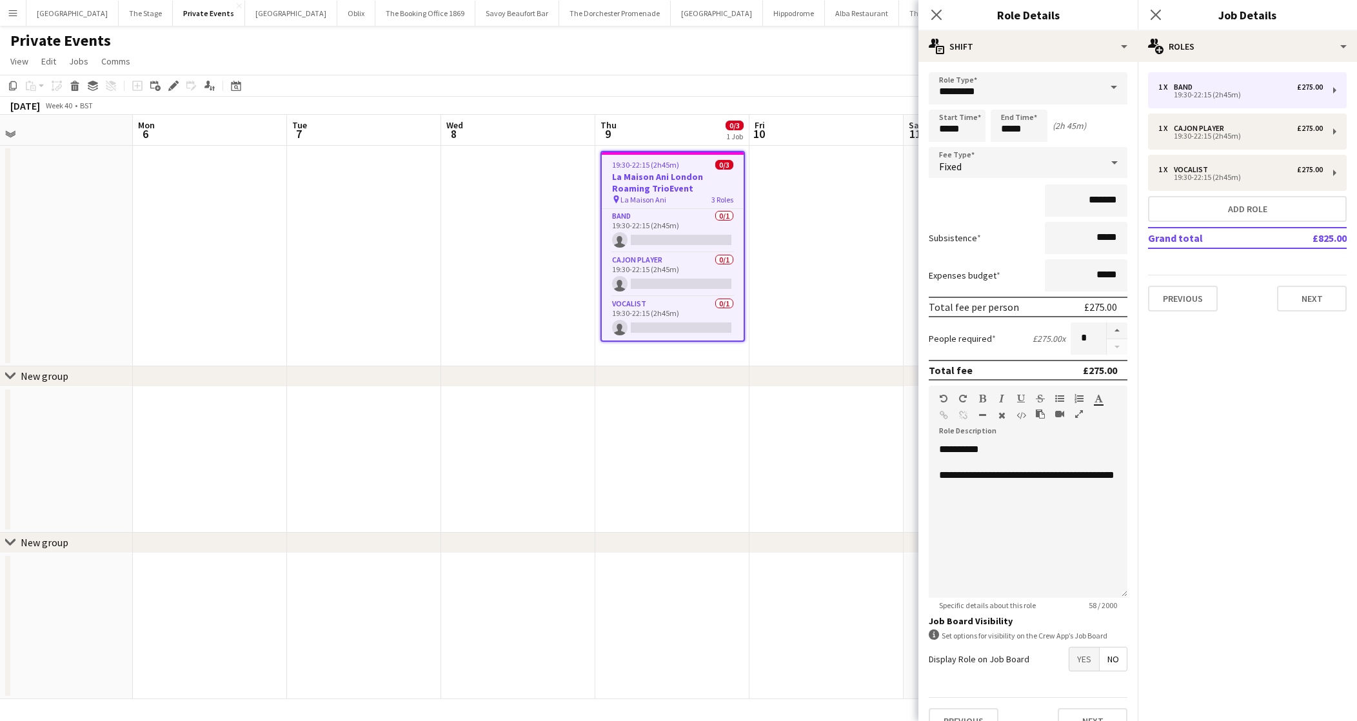
click at [762, 326] on app-date-cell at bounding box center [826, 256] width 154 height 221
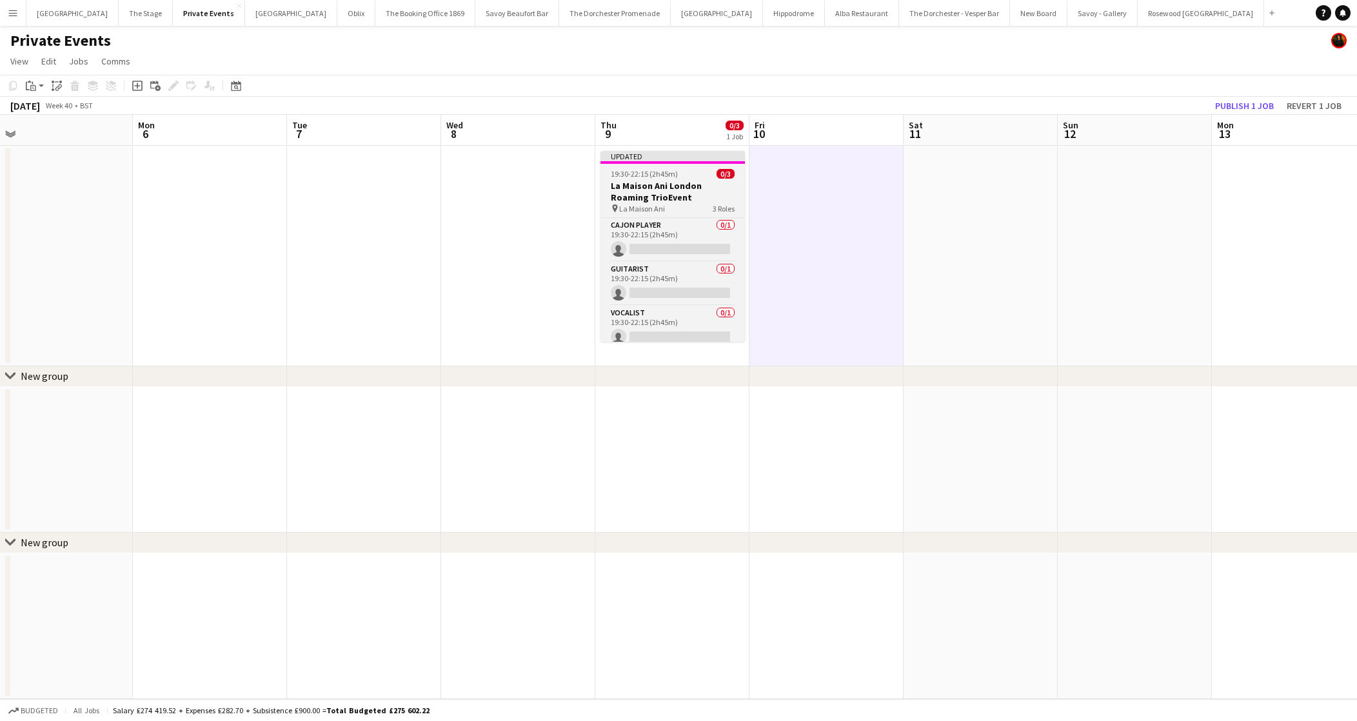
click at [668, 187] on h3 "La Maison Ani London Roaming TrioEvent" at bounding box center [672, 191] width 144 height 23
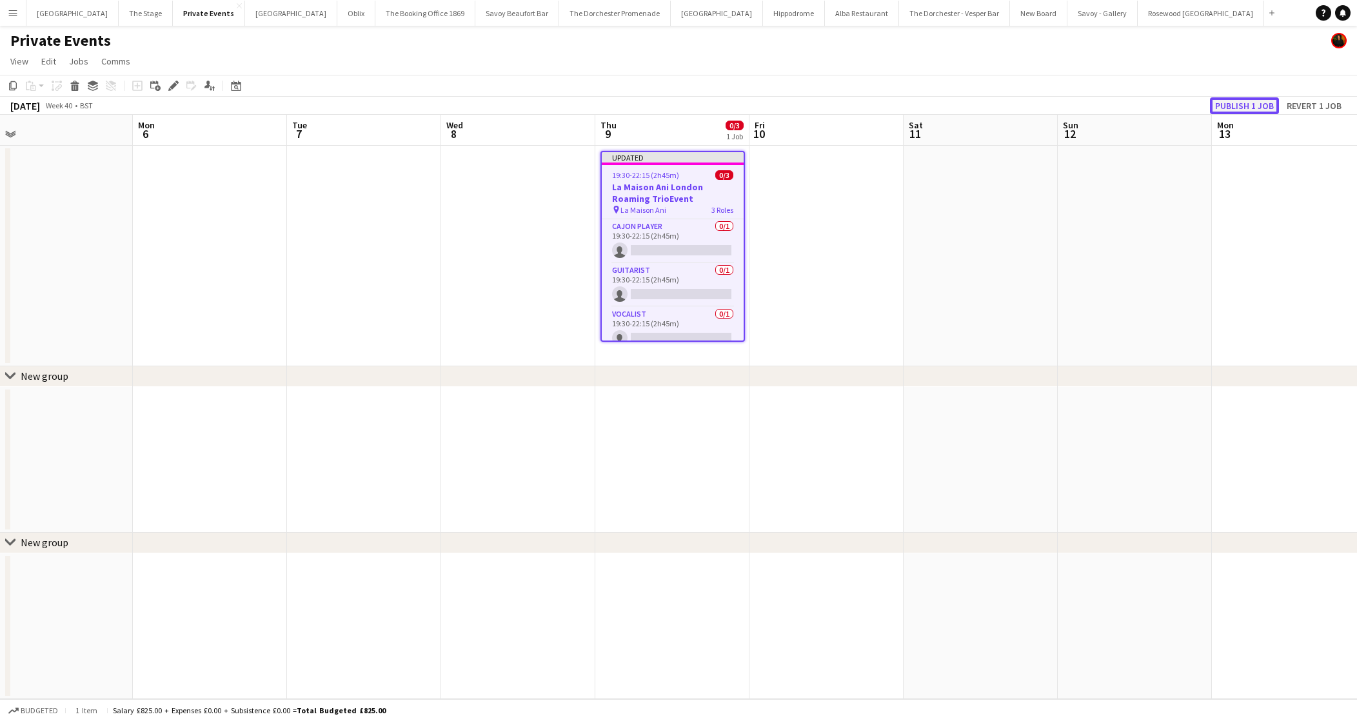
click at [1231, 101] on button "Publish 1 job" at bounding box center [1244, 105] width 69 height 17
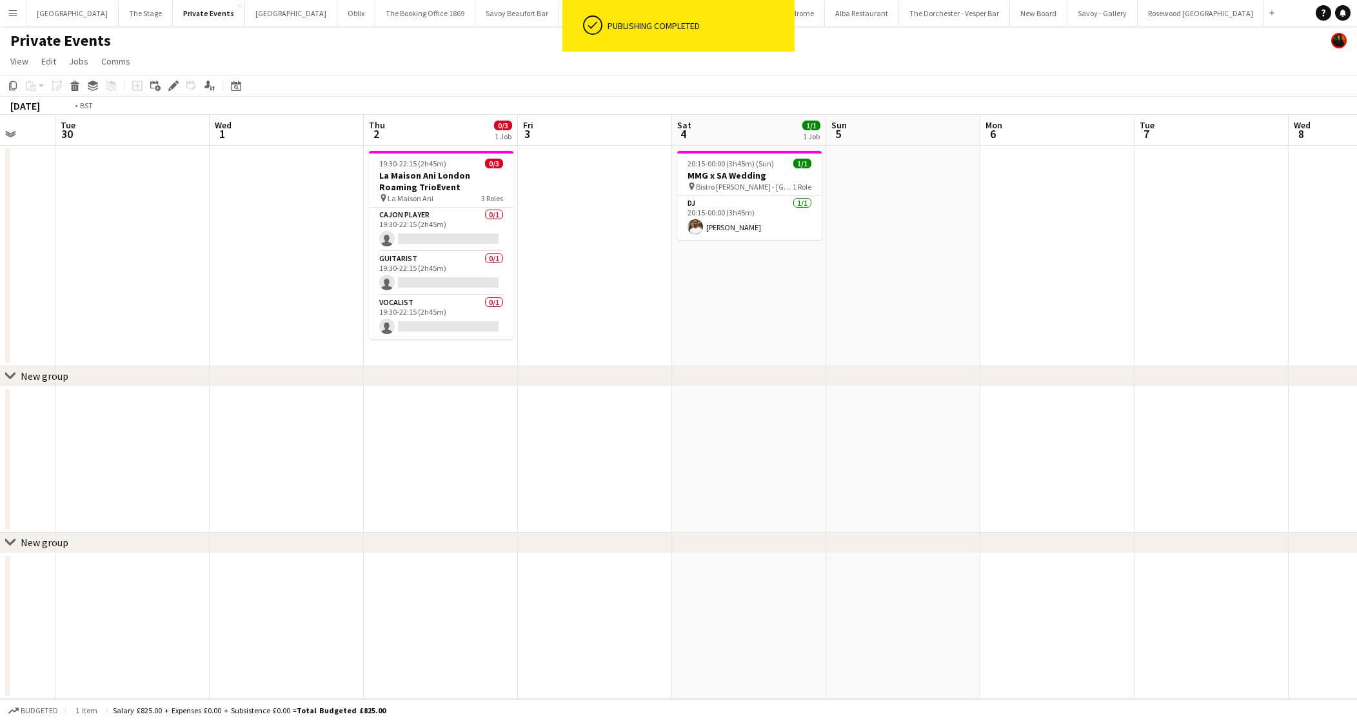
scroll to position [0, 356]
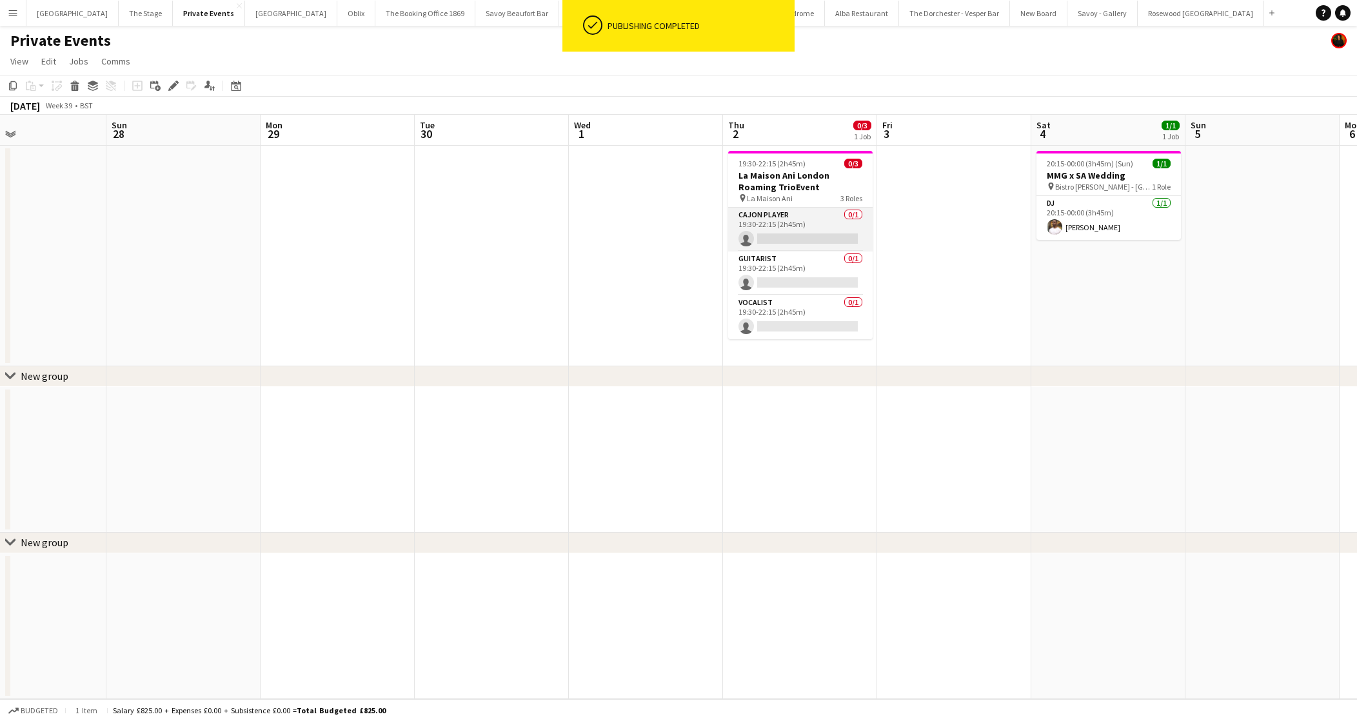
click at [771, 218] on app-card-role "Cajon Player 0/1 19:30-22:15 (2h45m) single-neutral-actions" at bounding box center [800, 230] width 144 height 44
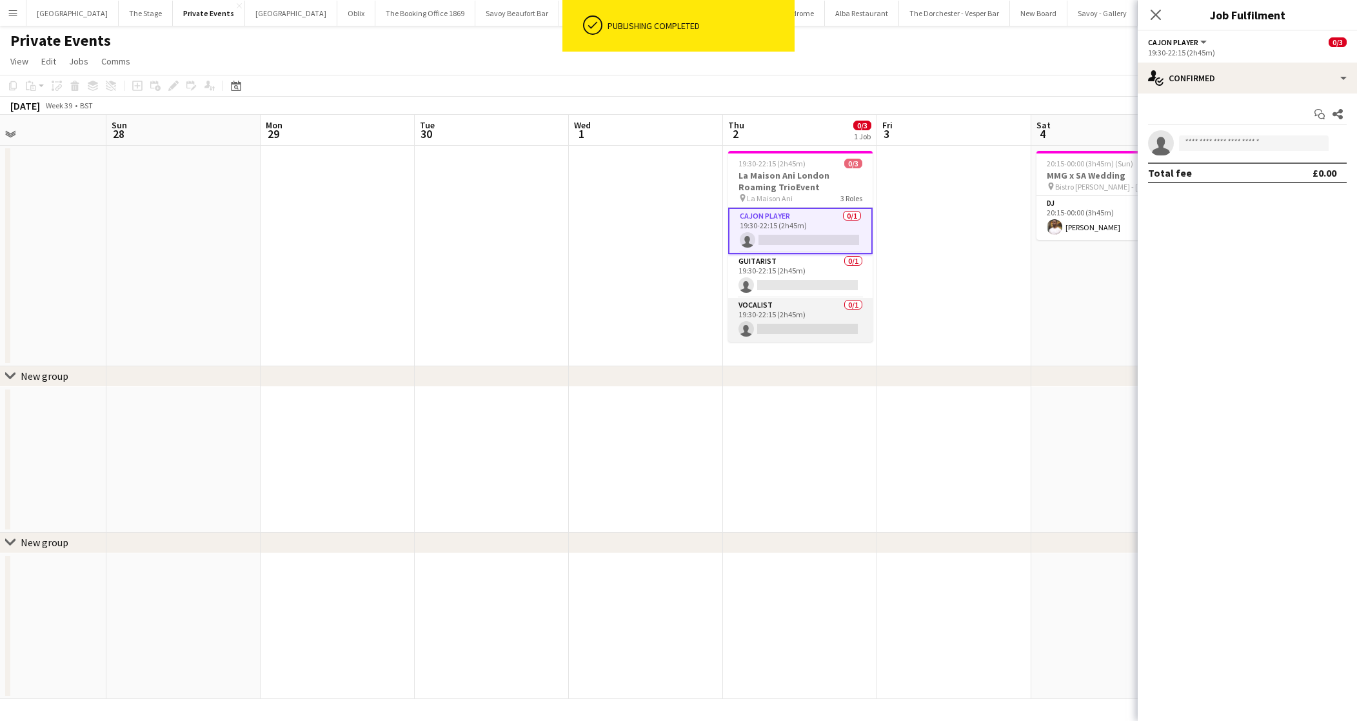
click at [740, 314] on app-card-role "Vocalist 0/1 19:30-22:15 (2h45m) single-neutral-actions" at bounding box center [800, 320] width 144 height 44
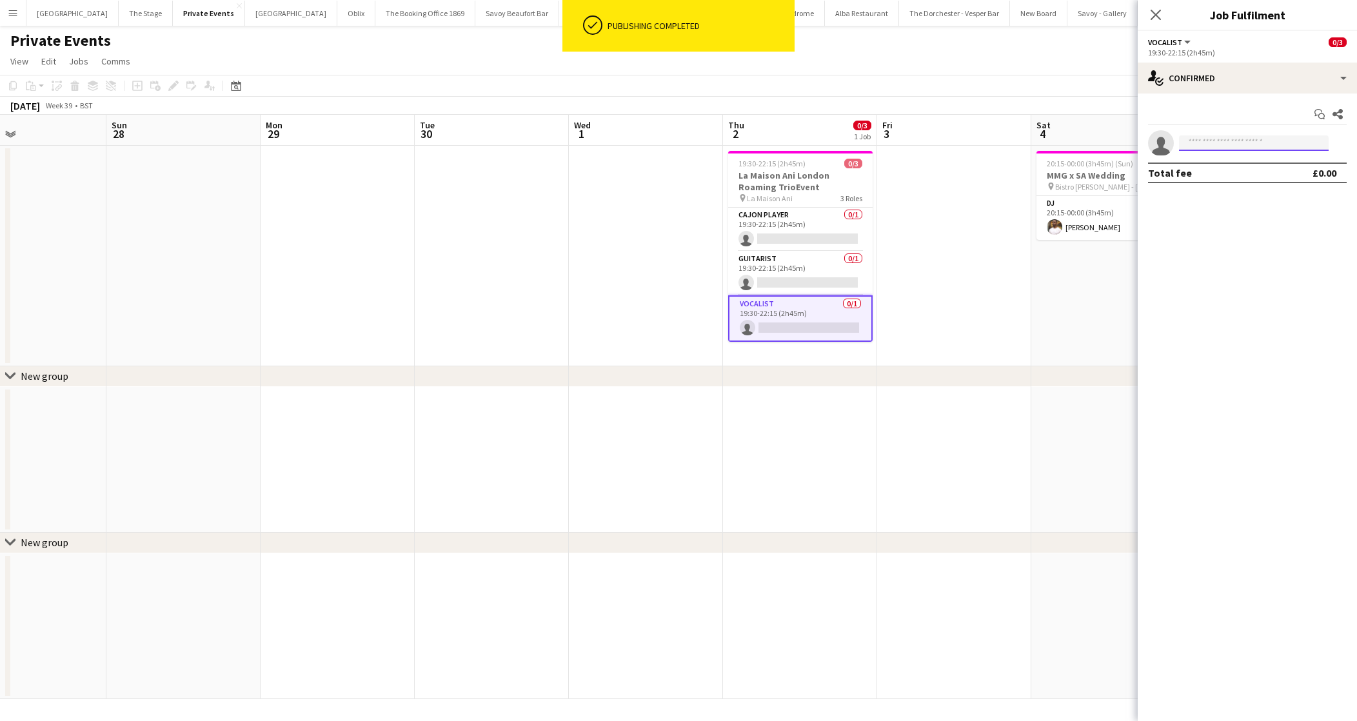
click at [1210, 147] on input at bounding box center [1254, 142] width 150 height 15
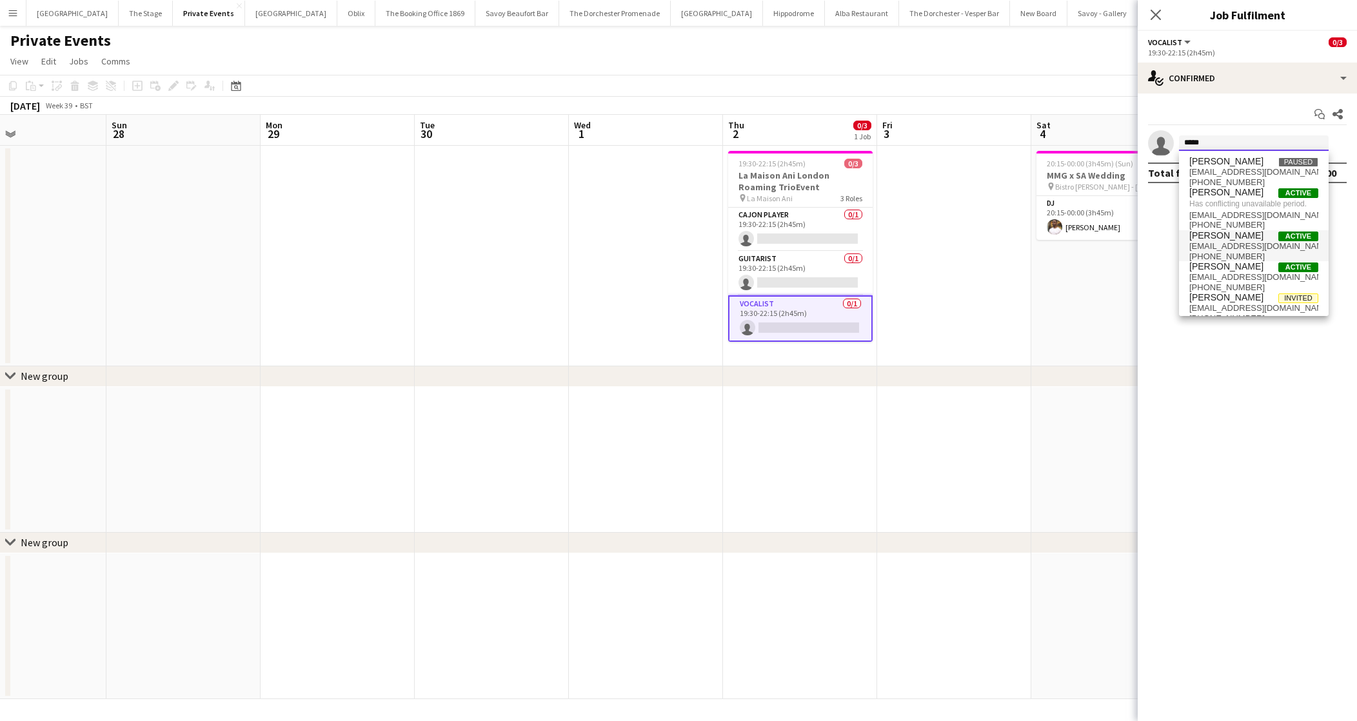
type input "*****"
click at [1205, 250] on span "[EMAIL_ADDRESS][DOMAIN_NAME]" at bounding box center [1253, 246] width 129 height 10
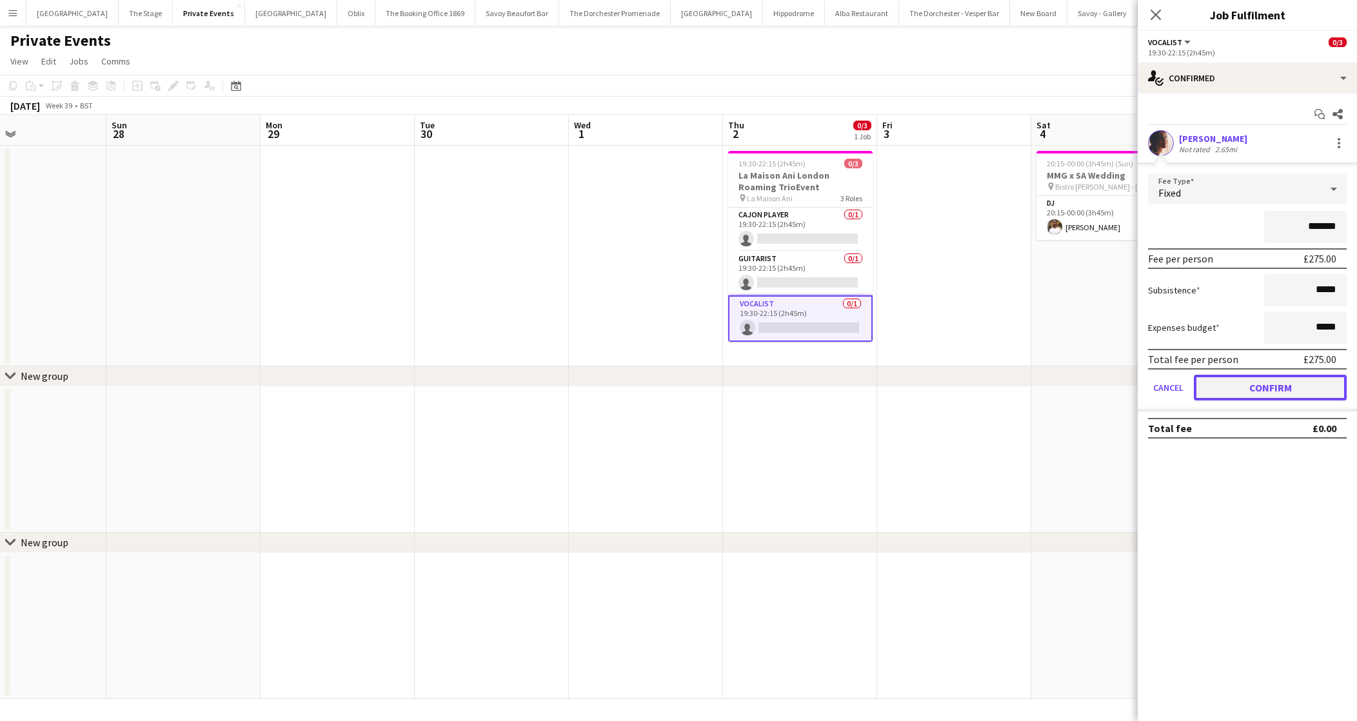
click at [1219, 378] on button "Confirm" at bounding box center [1270, 388] width 153 height 26
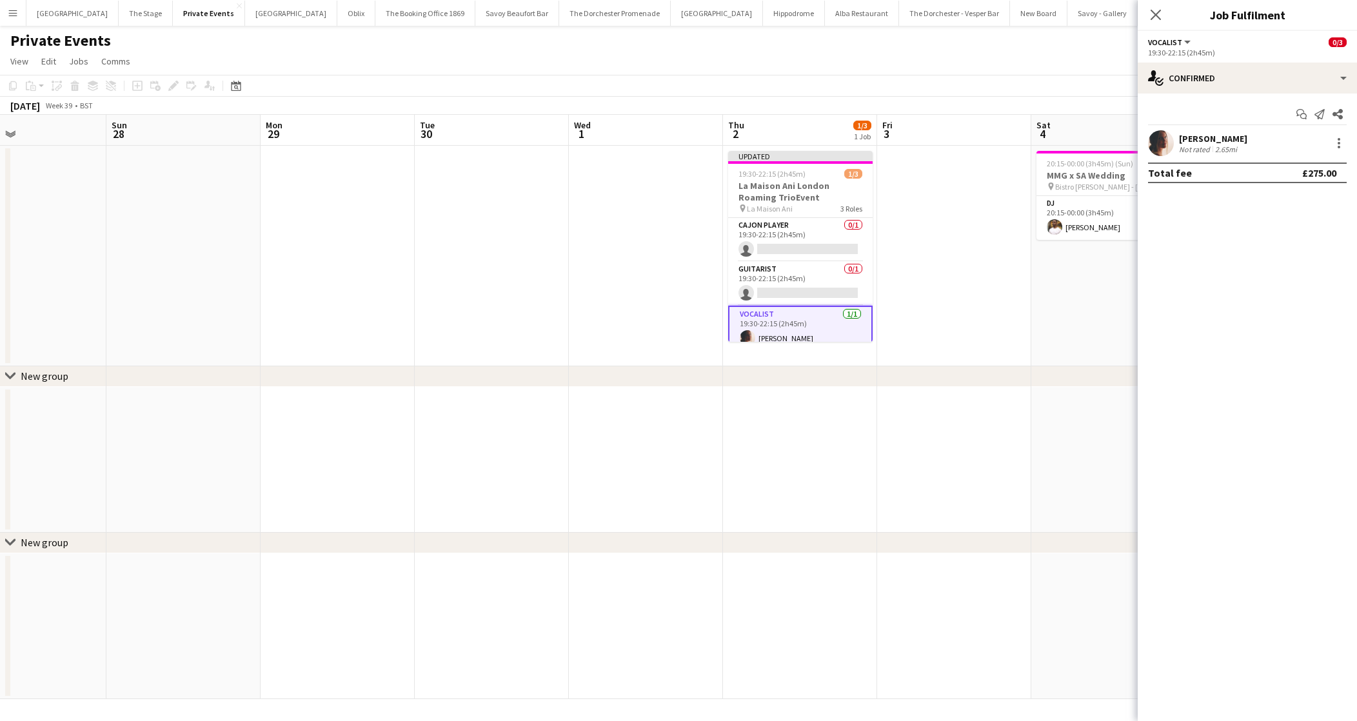
click at [917, 327] on app-date-cell at bounding box center [954, 256] width 154 height 221
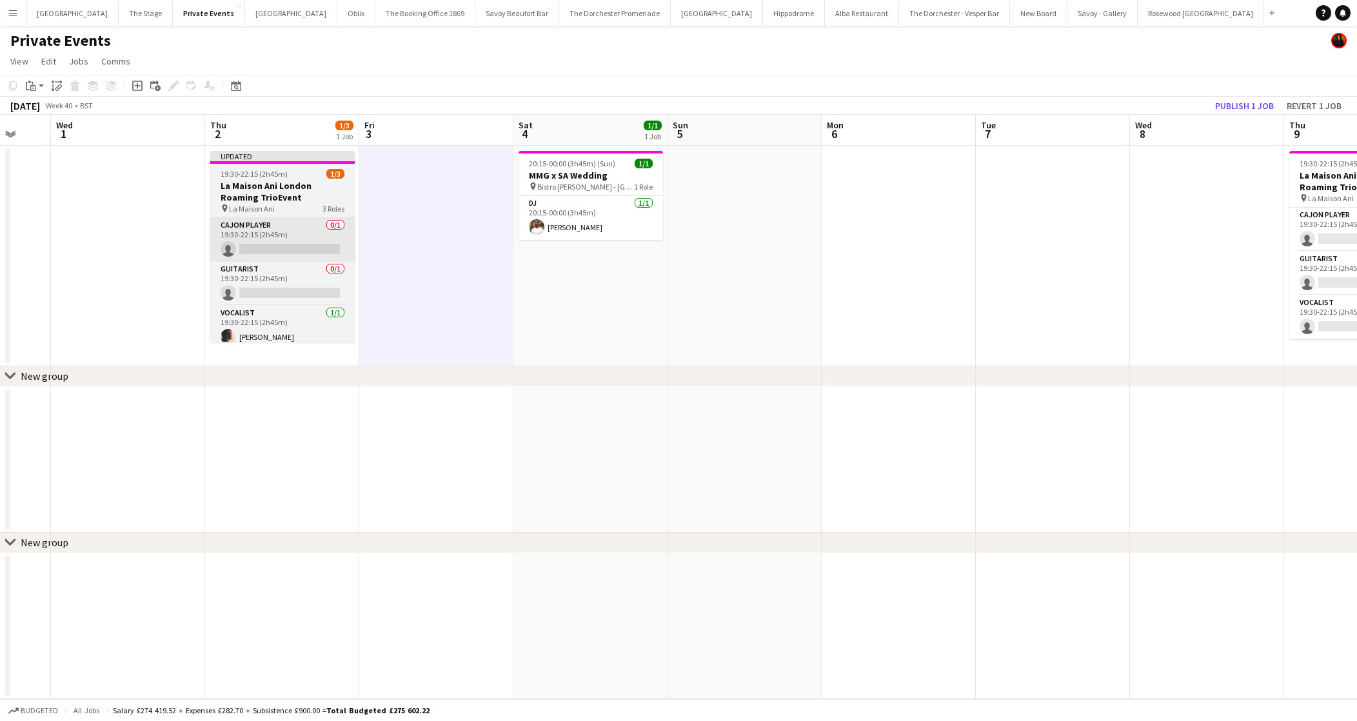
scroll to position [0, 401]
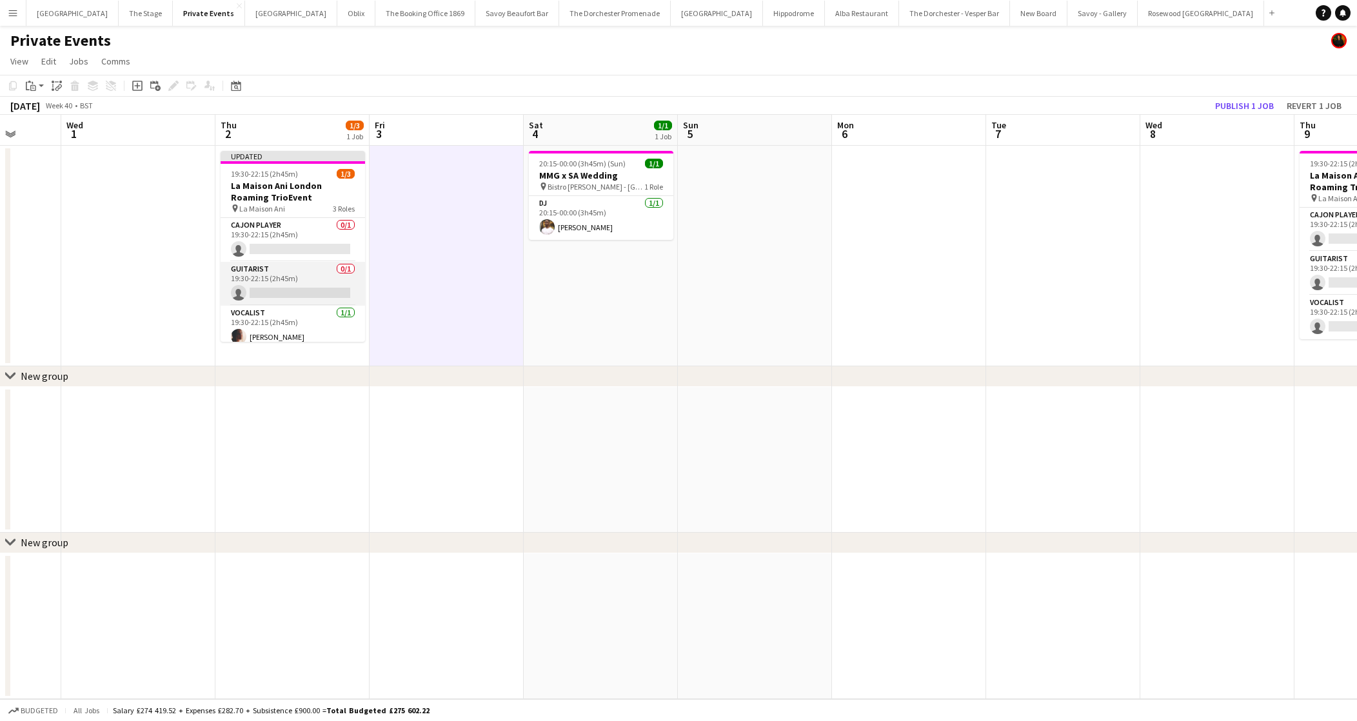
click at [259, 278] on app-card-role "Guitarist 0/1 19:30-22:15 (2h45m) single-neutral-actions" at bounding box center [293, 284] width 144 height 44
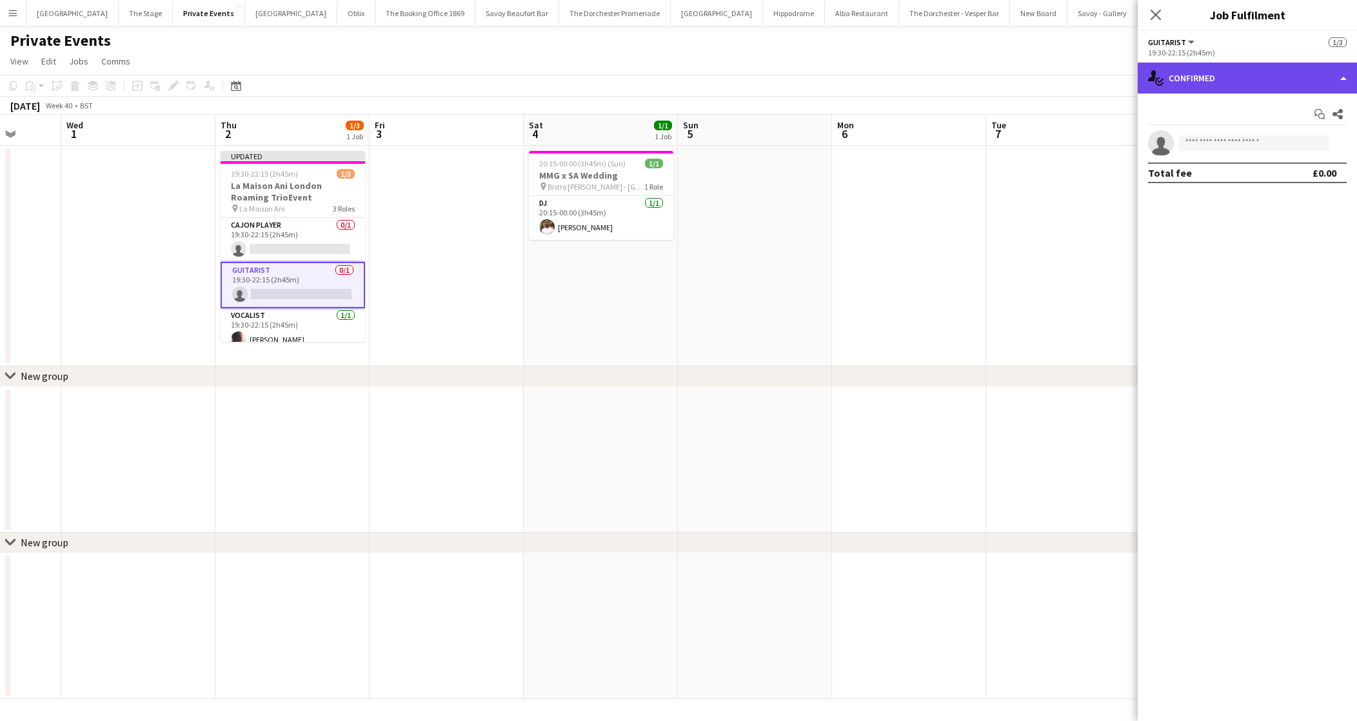
click at [1246, 70] on div "single-neutral-actions-check-2 Confirmed" at bounding box center [1247, 78] width 219 height 31
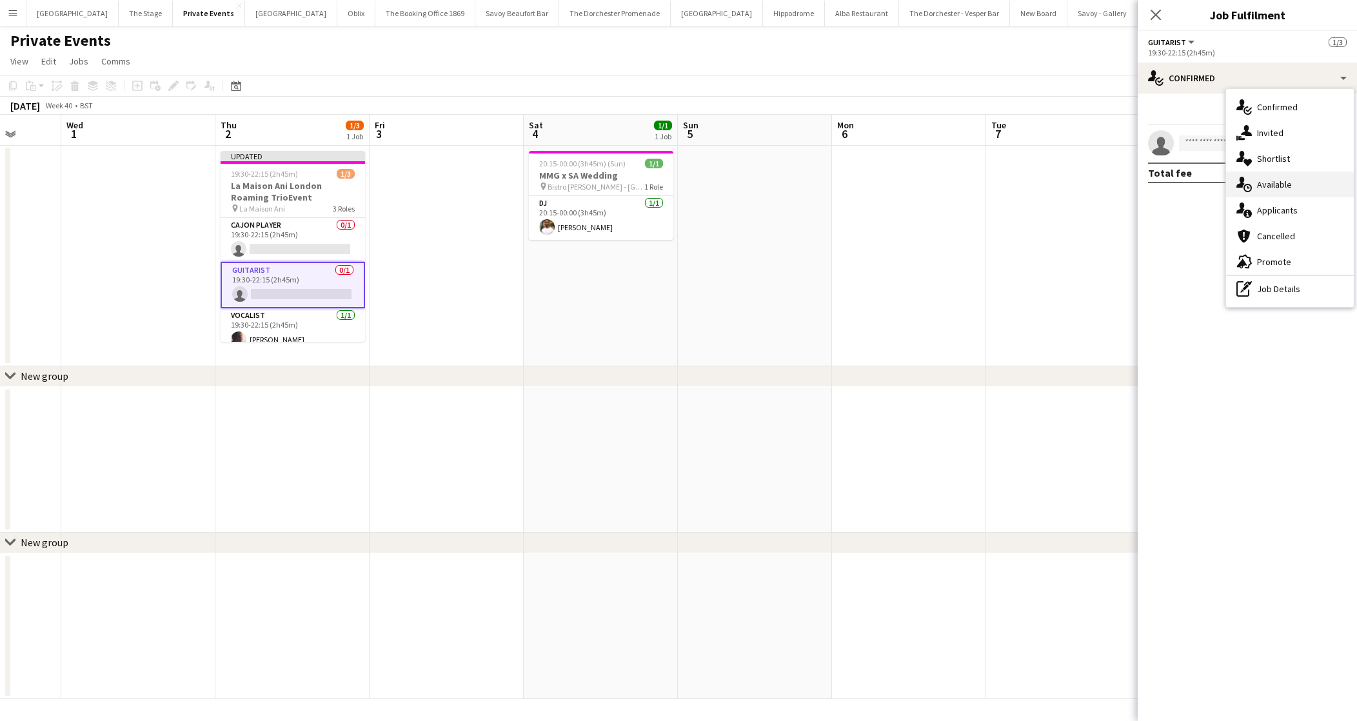
click at [1278, 190] on div "single-neutral-actions-upload Available" at bounding box center [1290, 185] width 128 height 26
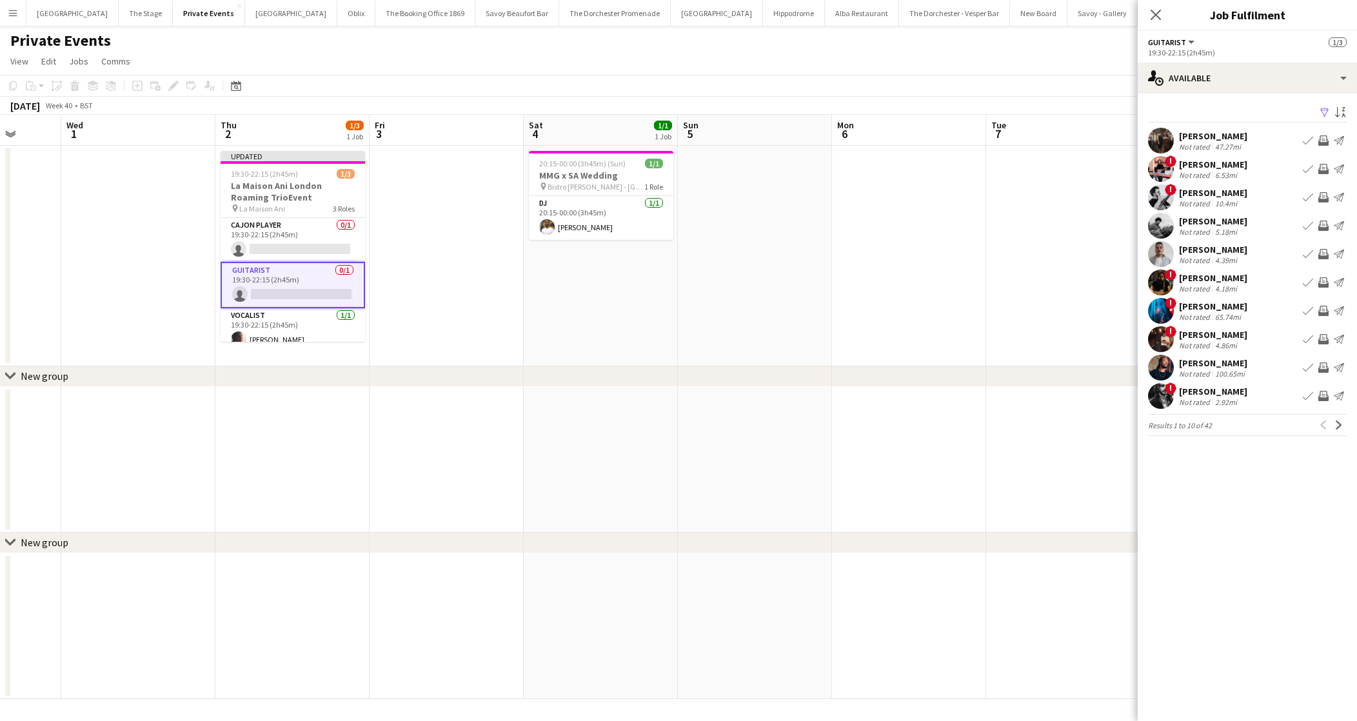
click at [1307, 226] on app-icon "Book crew" at bounding box center [1308, 226] width 10 height 10
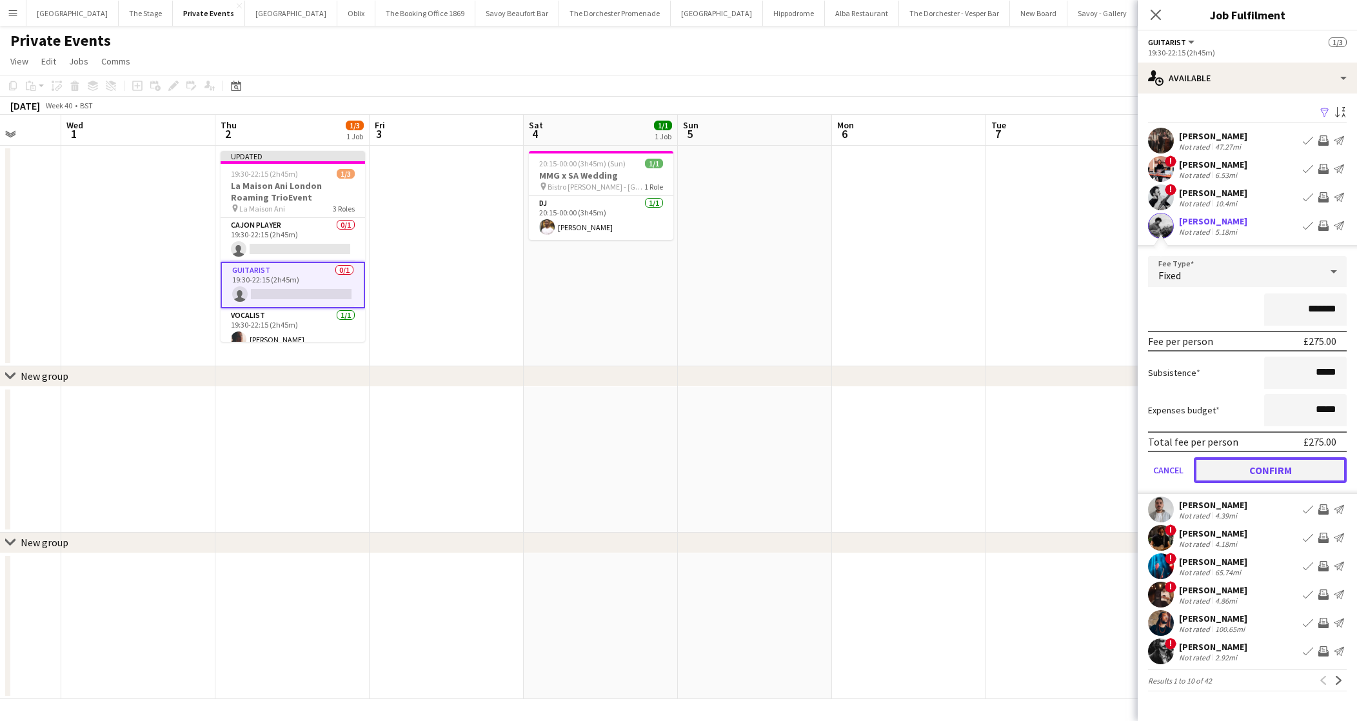
click at [1214, 475] on button "Confirm" at bounding box center [1270, 470] width 153 height 26
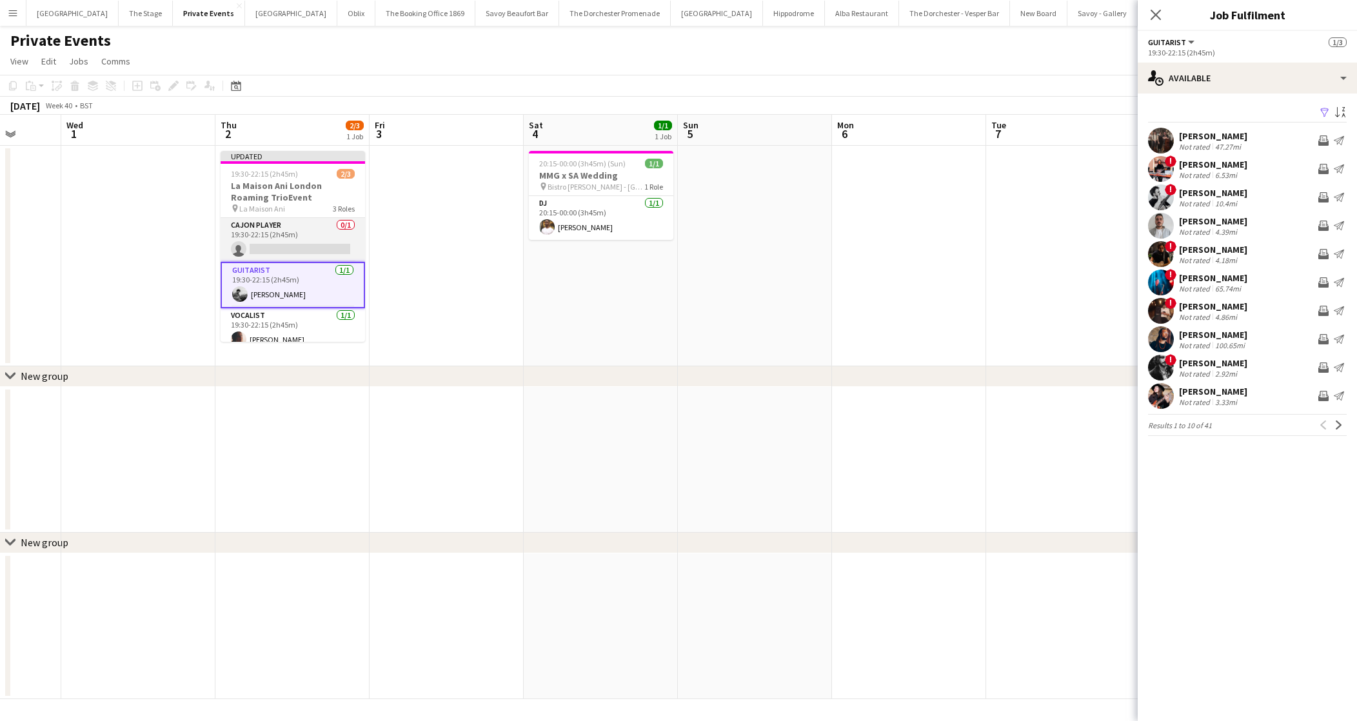
click at [295, 234] on app-card-role "Cajon Player 0/1 19:30-22:15 (2h45m) single-neutral-actions" at bounding box center [293, 240] width 144 height 44
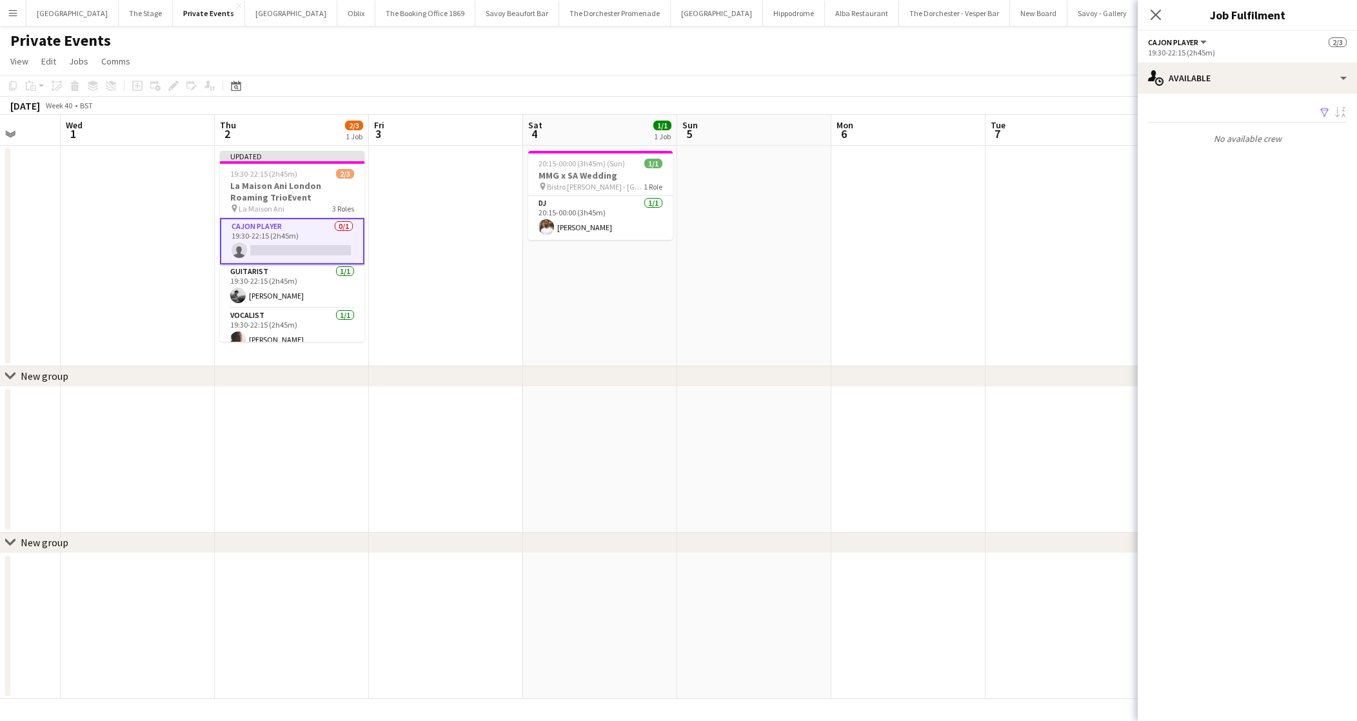
click at [440, 326] on app-date-cell at bounding box center [446, 256] width 154 height 221
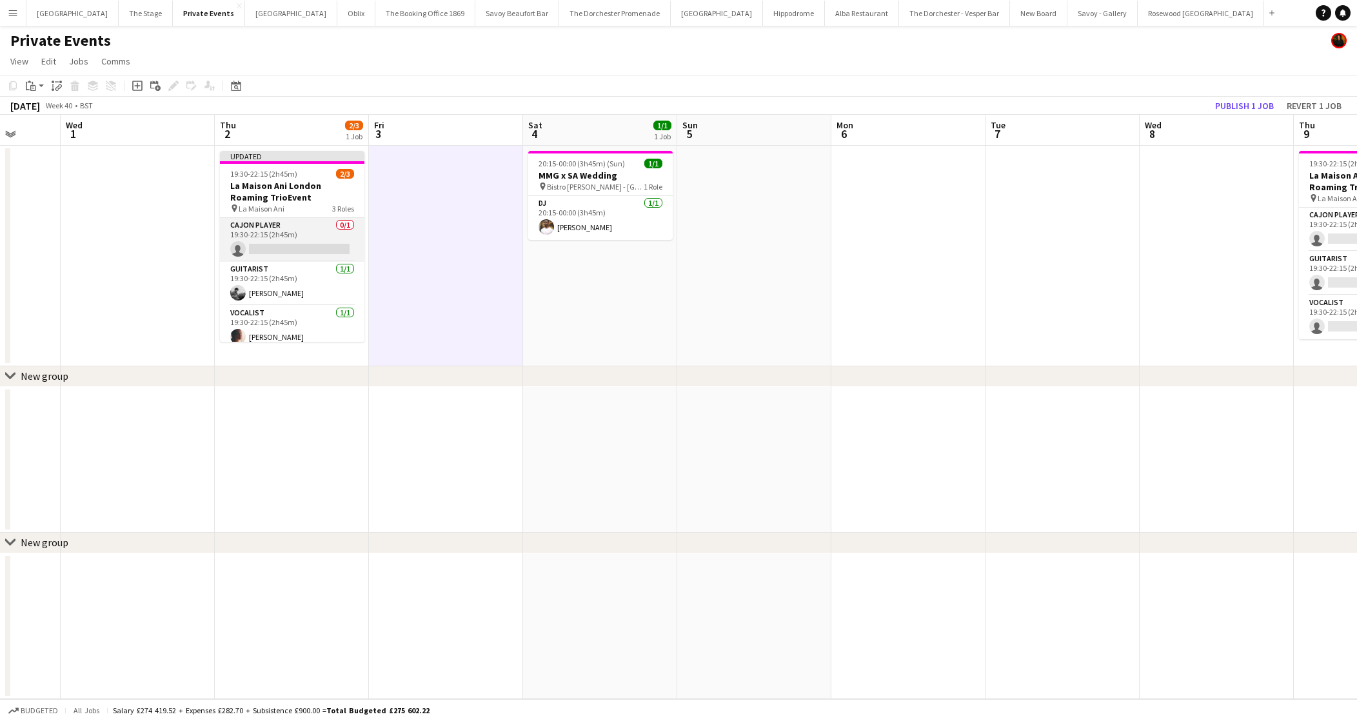
click at [295, 250] on app-card-role "Cajon Player 0/1 19:30-22:15 (2h45m) single-neutral-actions" at bounding box center [292, 240] width 144 height 44
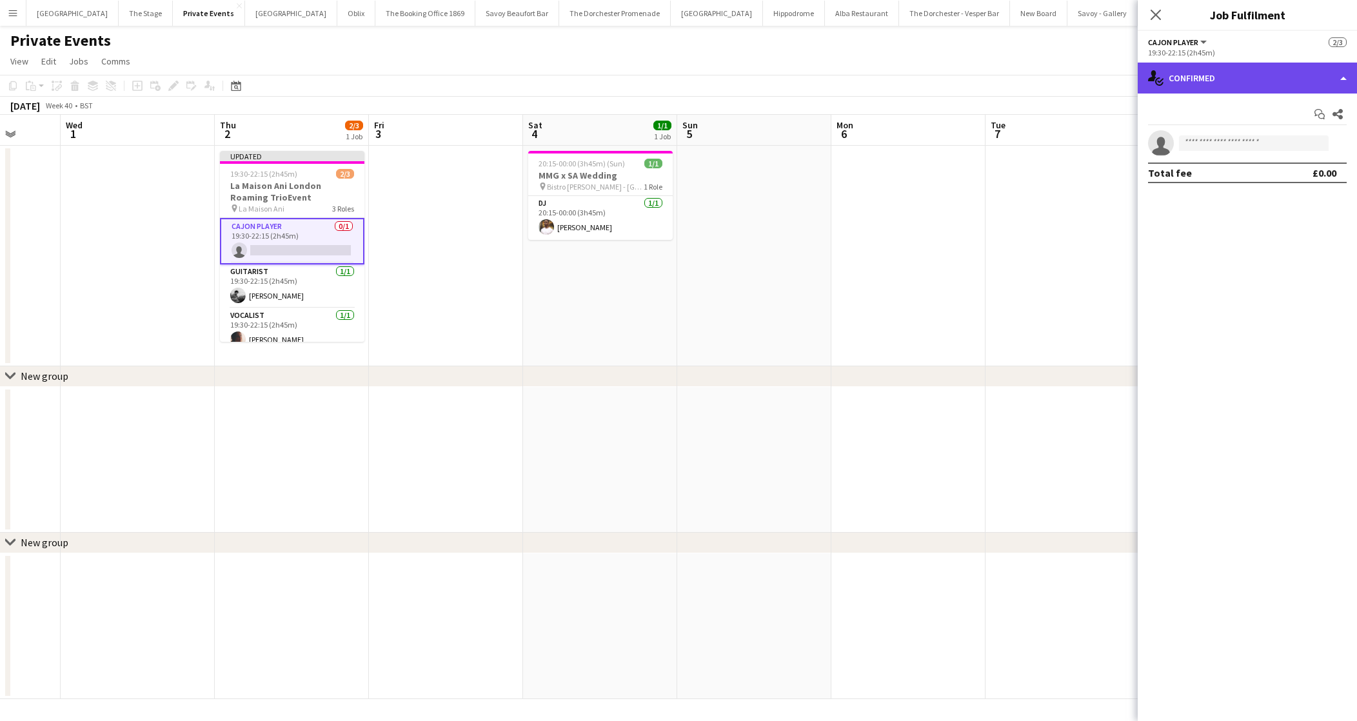
click at [1175, 77] on div "single-neutral-actions-check-2 Confirmed" at bounding box center [1247, 78] width 219 height 31
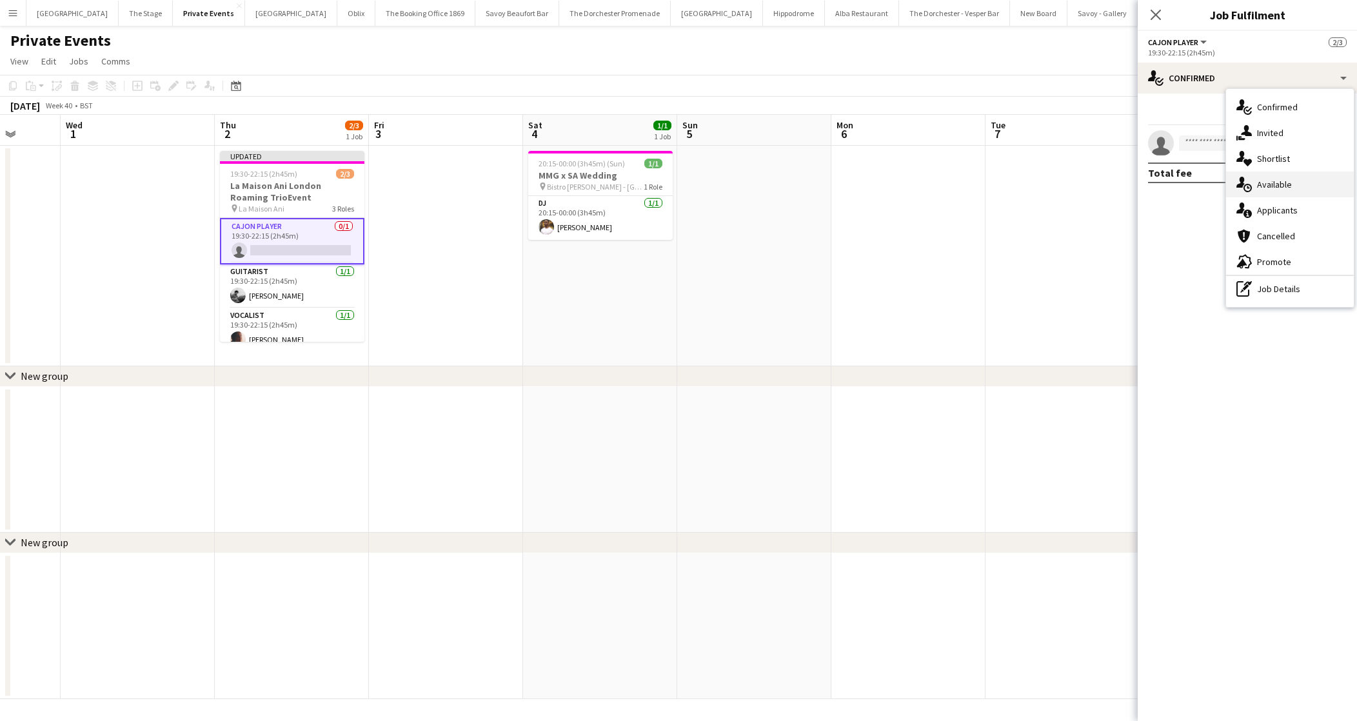
click at [1303, 193] on div "single-neutral-actions-upload Available" at bounding box center [1290, 185] width 128 height 26
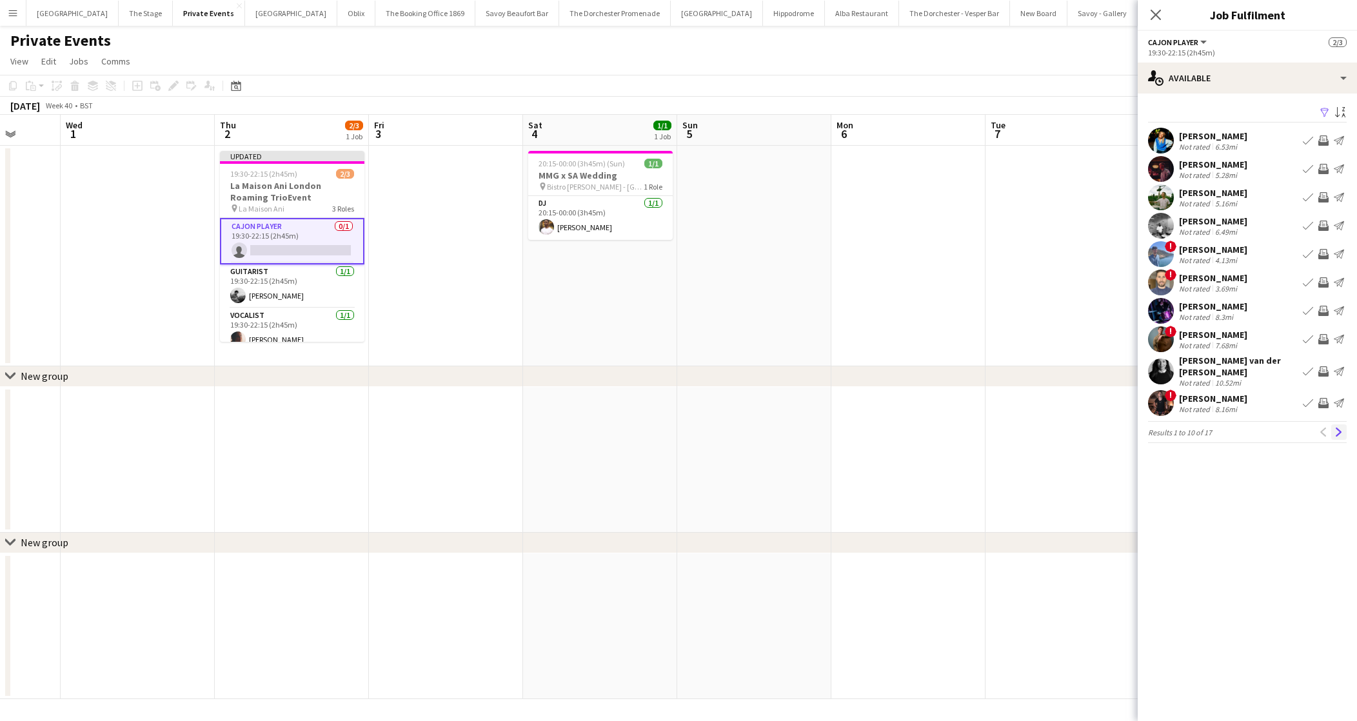
click at [1339, 428] on app-icon "Next" at bounding box center [1338, 432] width 9 height 9
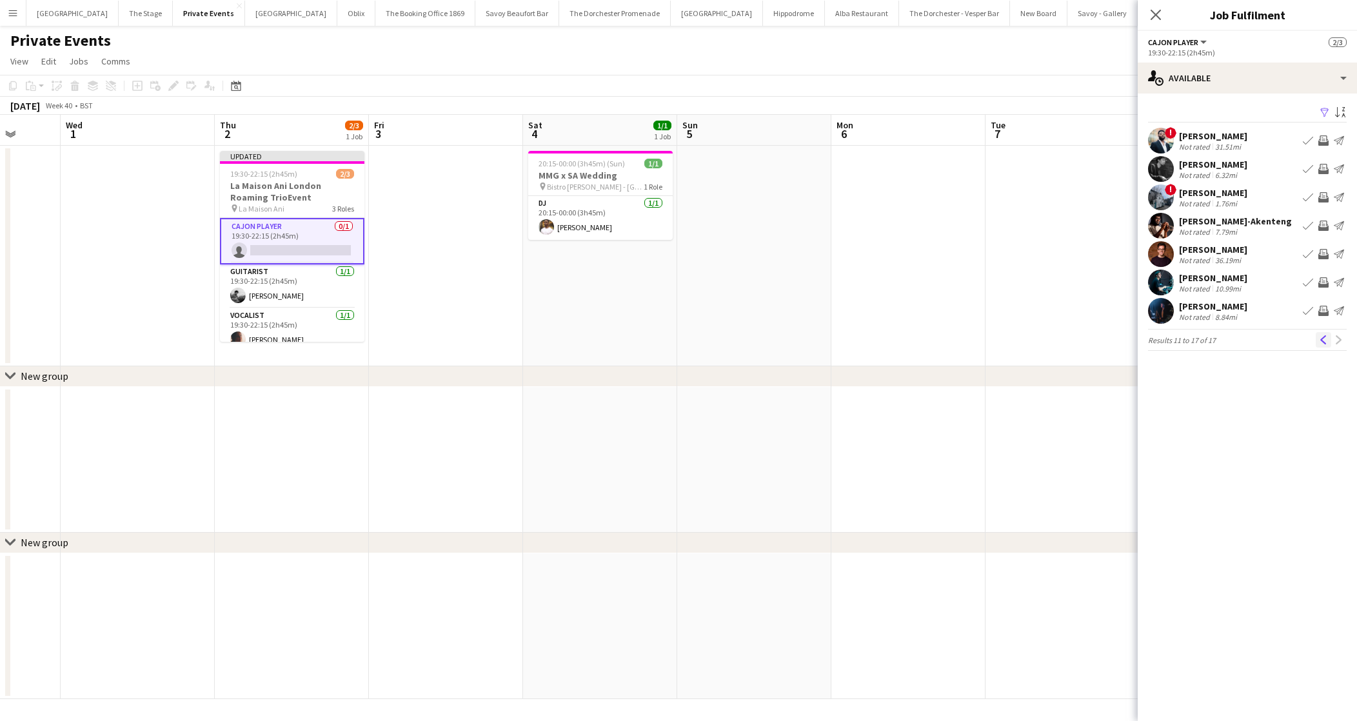
click at [1318, 337] on button "Previous" at bounding box center [1323, 339] width 15 height 15
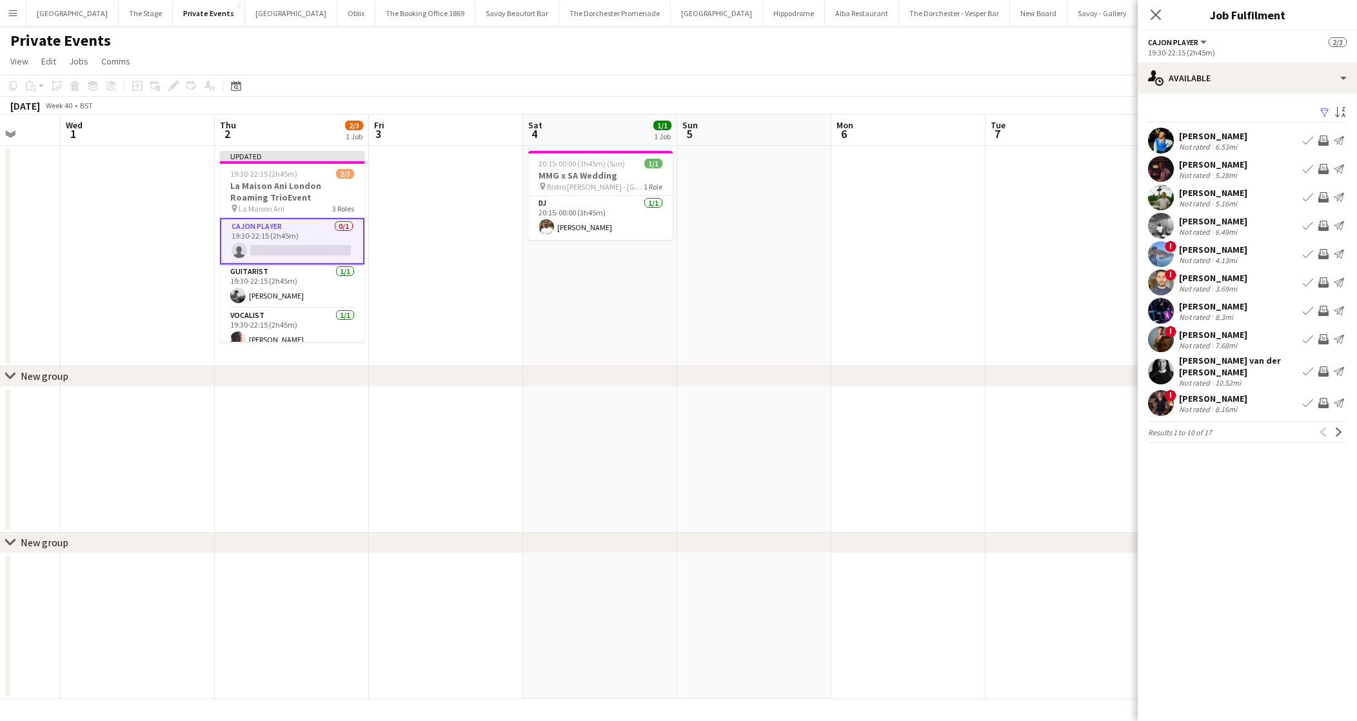
click at [455, 307] on app-date-cell at bounding box center [446, 256] width 154 height 221
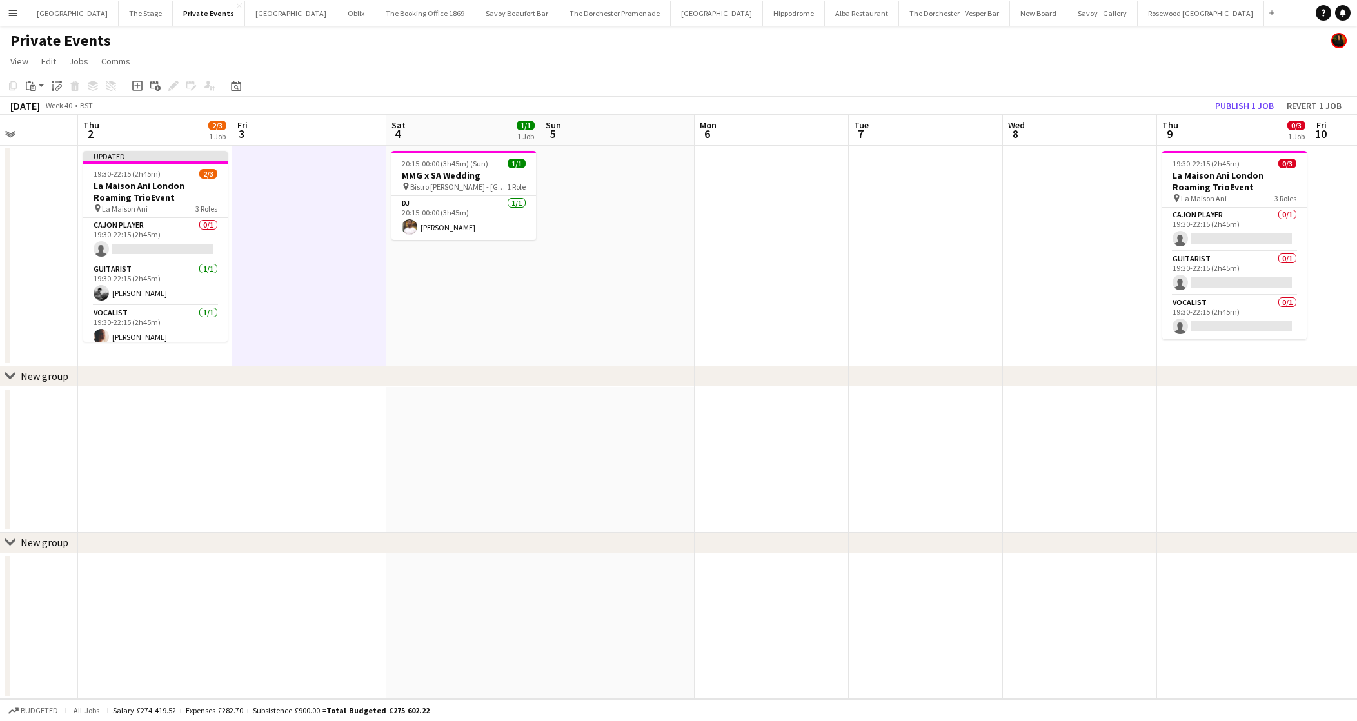
scroll to position [0, 542]
click at [1185, 306] on app-card-role "Vocalist 0/1 19:30-22:15 (2h45m) single-neutral-actions" at bounding box center [1231, 317] width 144 height 44
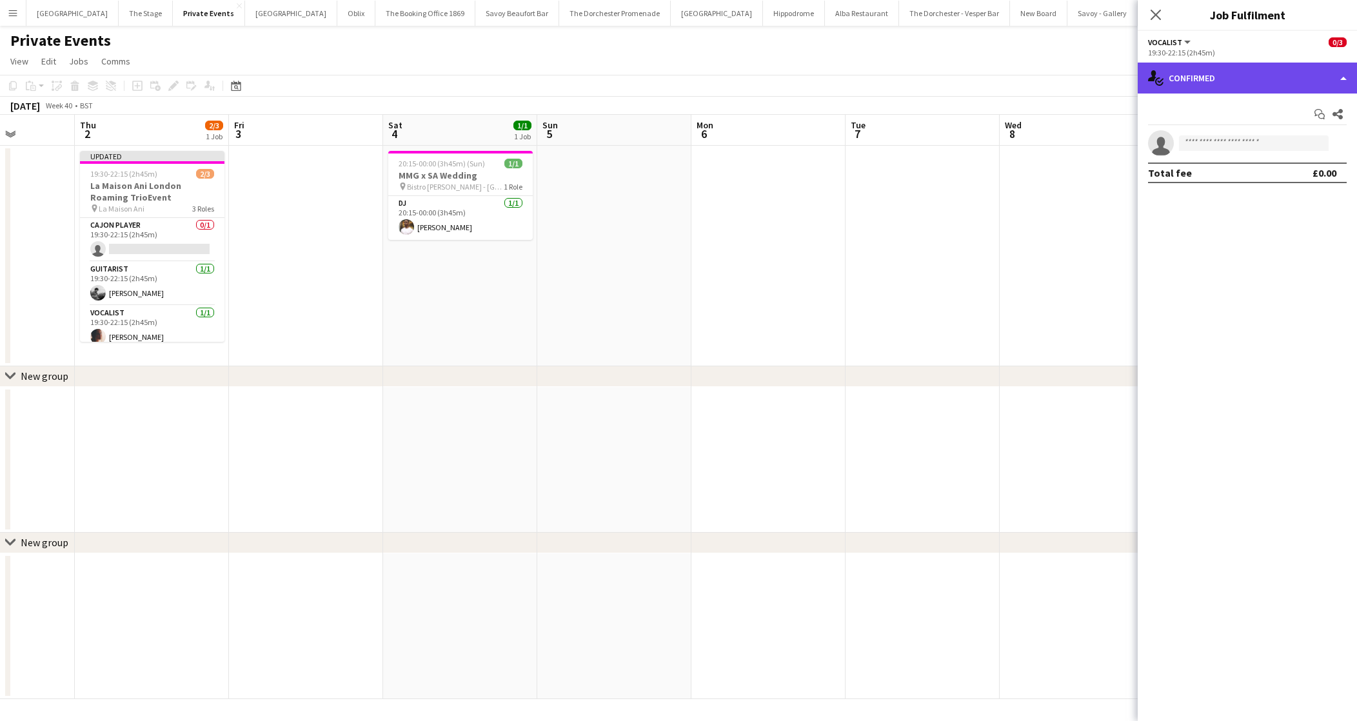
click at [1268, 80] on div "single-neutral-actions-check-2 Confirmed" at bounding box center [1247, 78] width 219 height 31
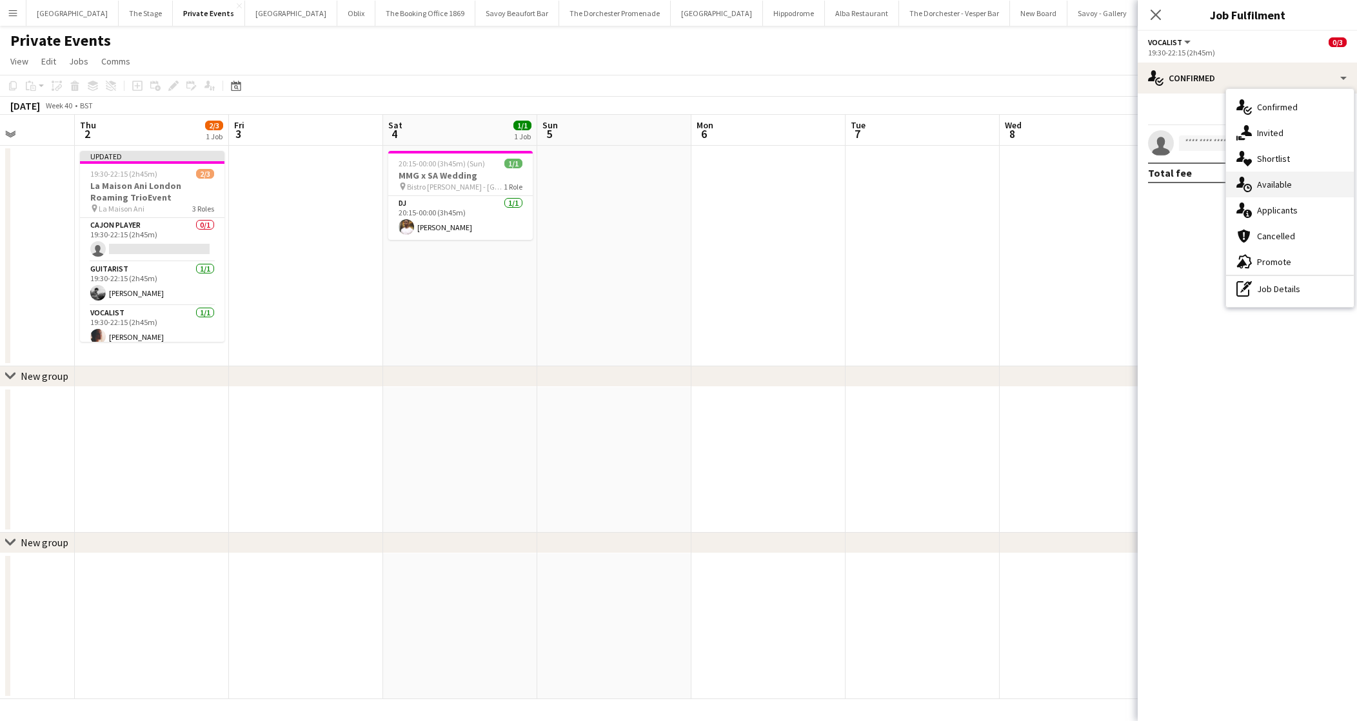
click at [1289, 183] on div "single-neutral-actions-upload Available" at bounding box center [1290, 185] width 128 height 26
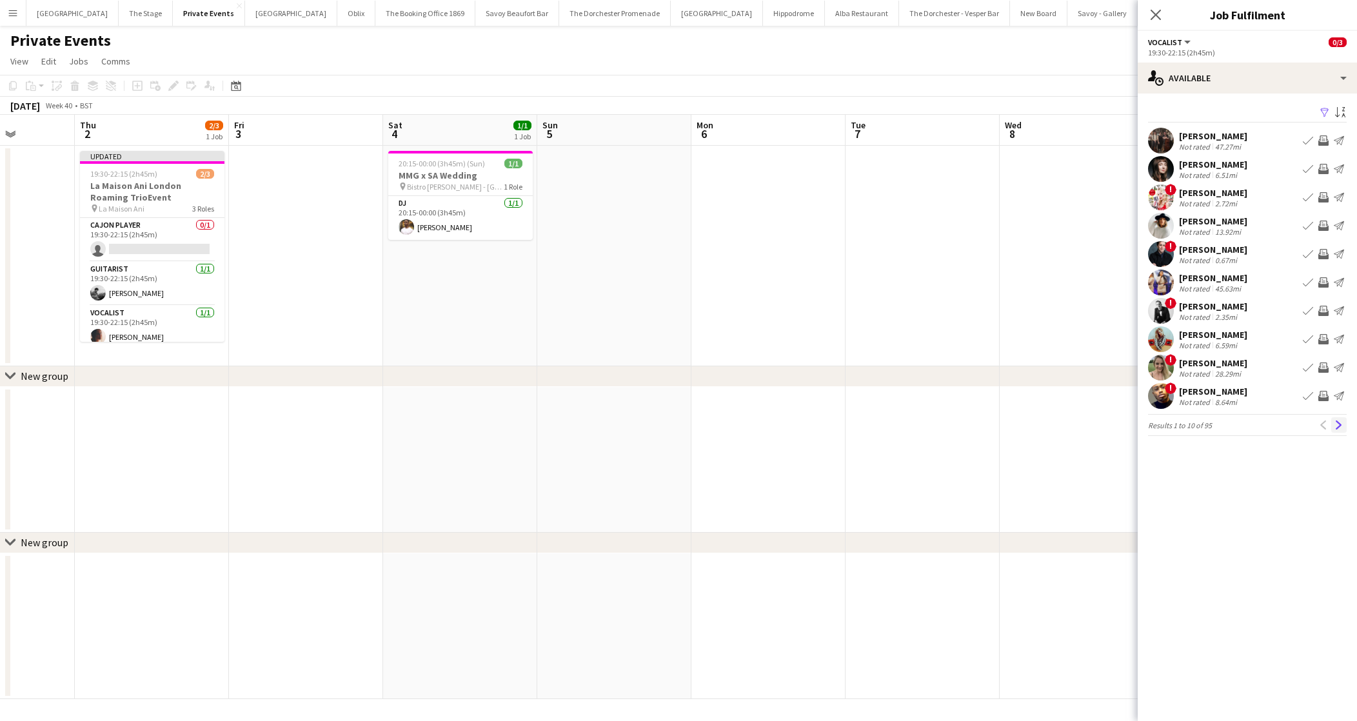
click at [1336, 431] on button "Next" at bounding box center [1338, 424] width 15 height 15
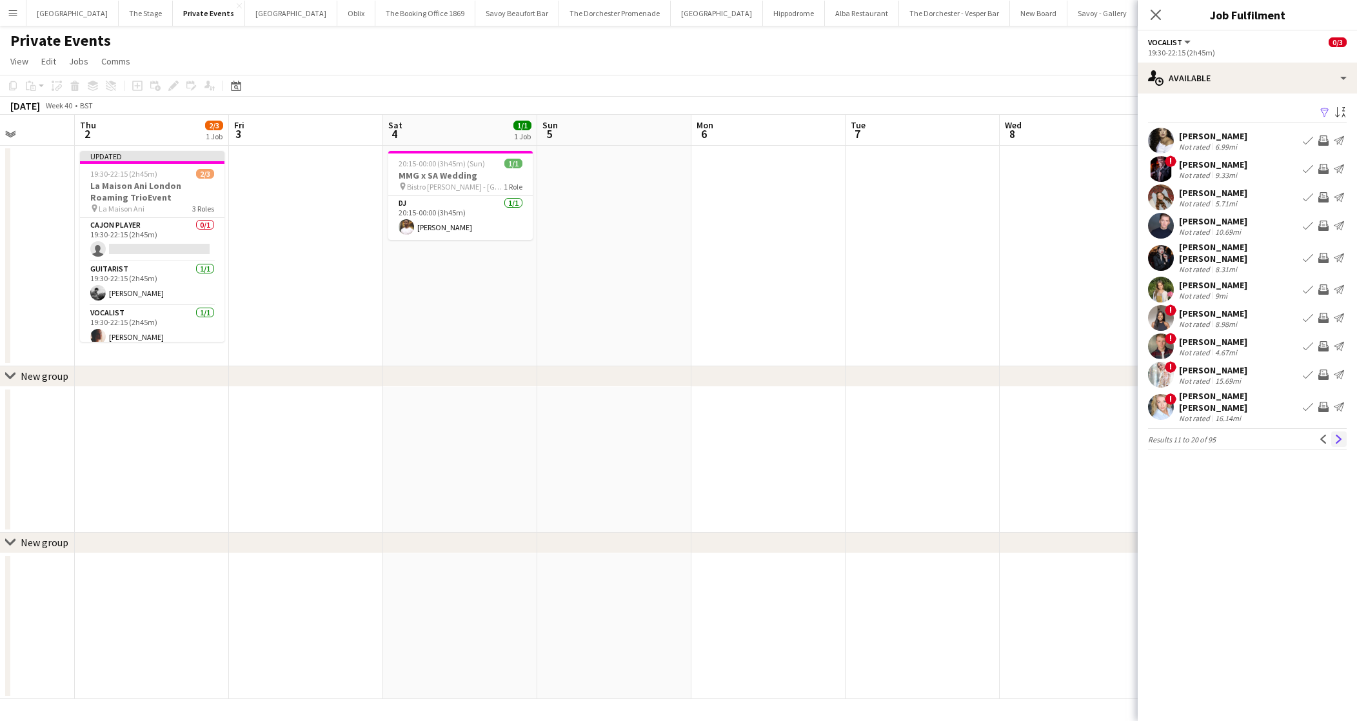
click at [1336, 431] on button "Next" at bounding box center [1338, 438] width 15 height 15
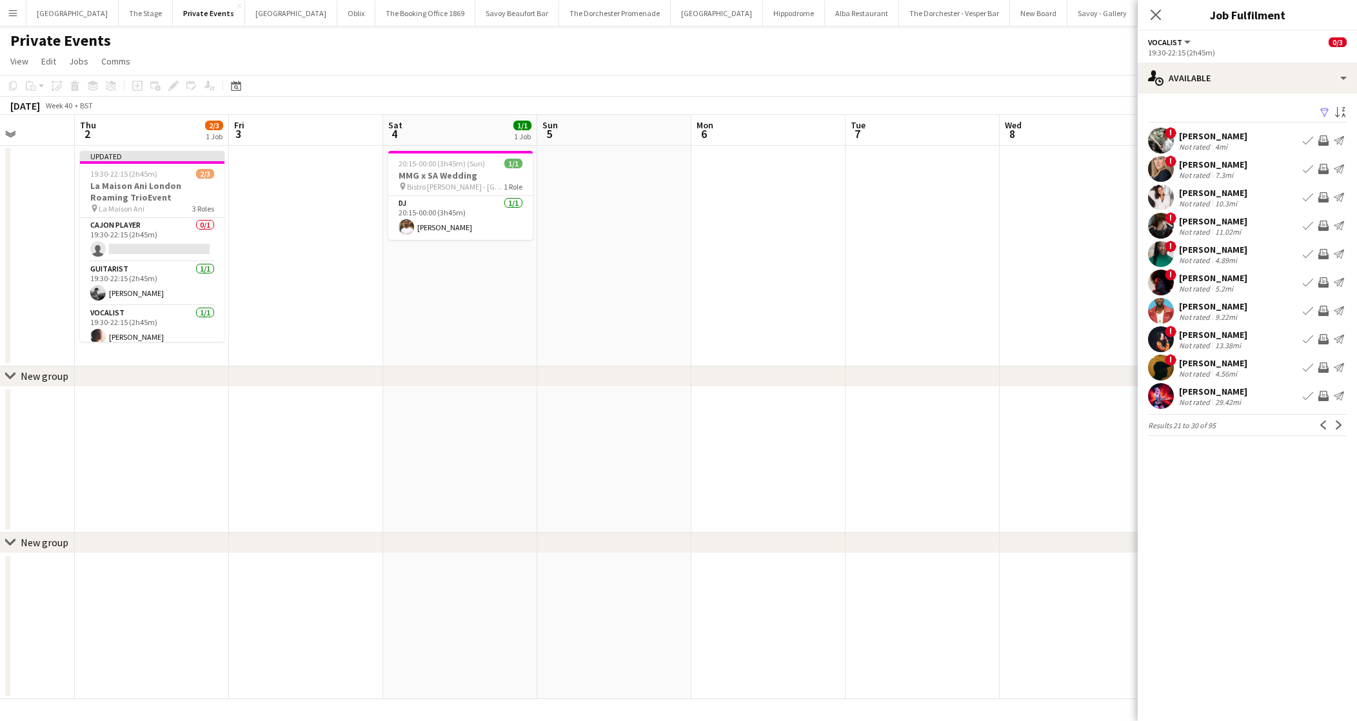
click at [1336, 431] on button "Next" at bounding box center [1338, 424] width 15 height 15
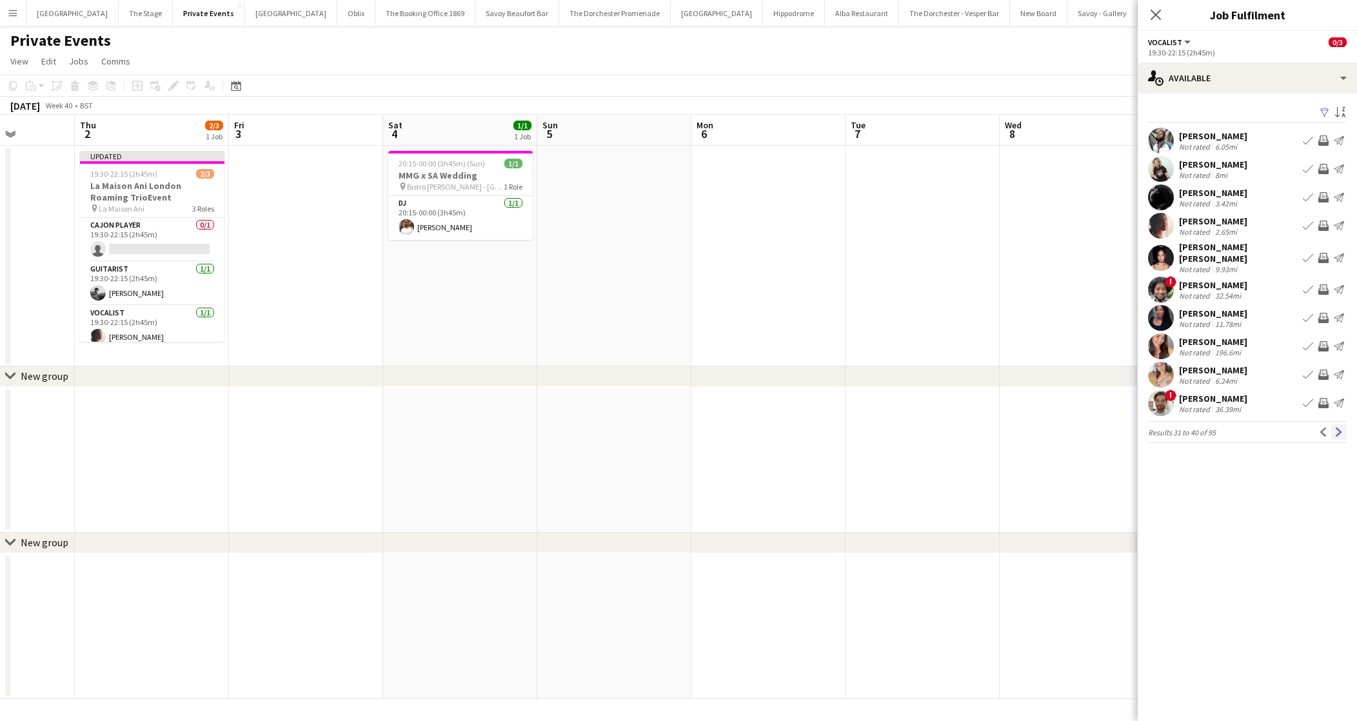
click at [1338, 428] on app-icon "Next" at bounding box center [1338, 432] width 9 height 9
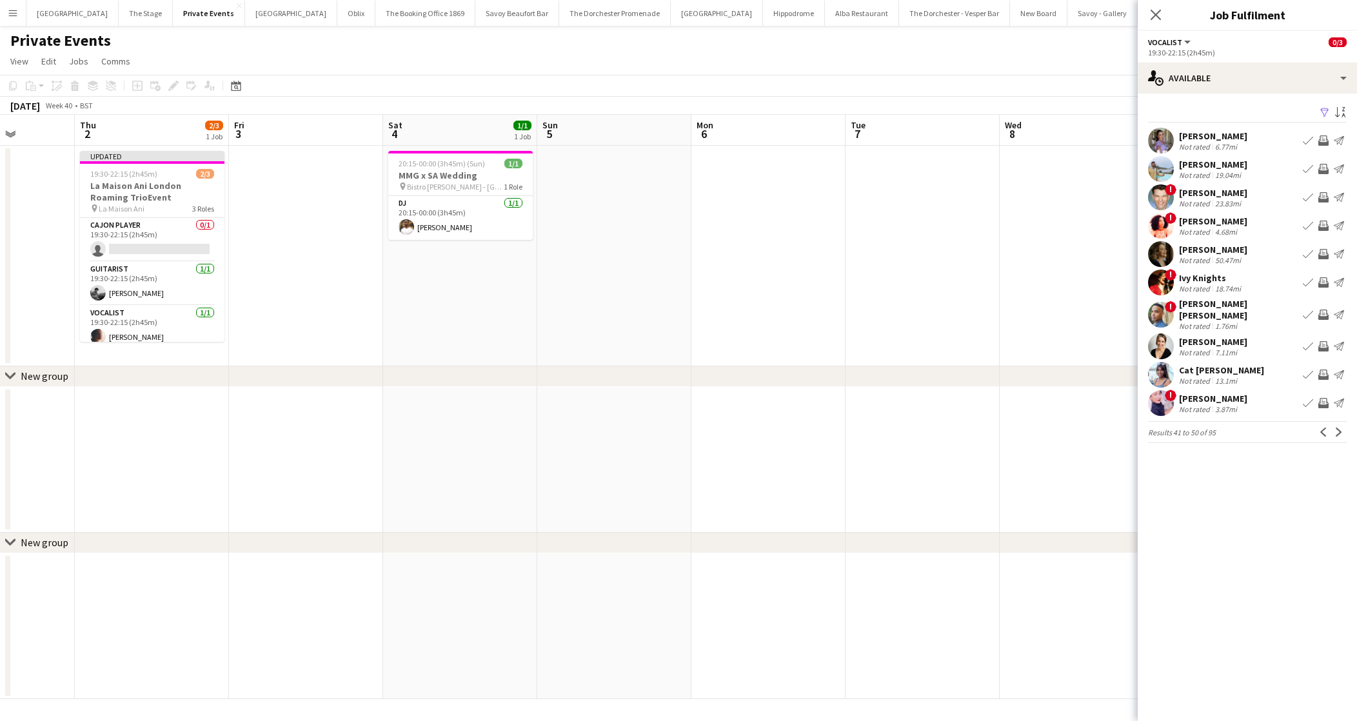
click at [1338, 428] on app-icon "Next" at bounding box center [1338, 432] width 9 height 9
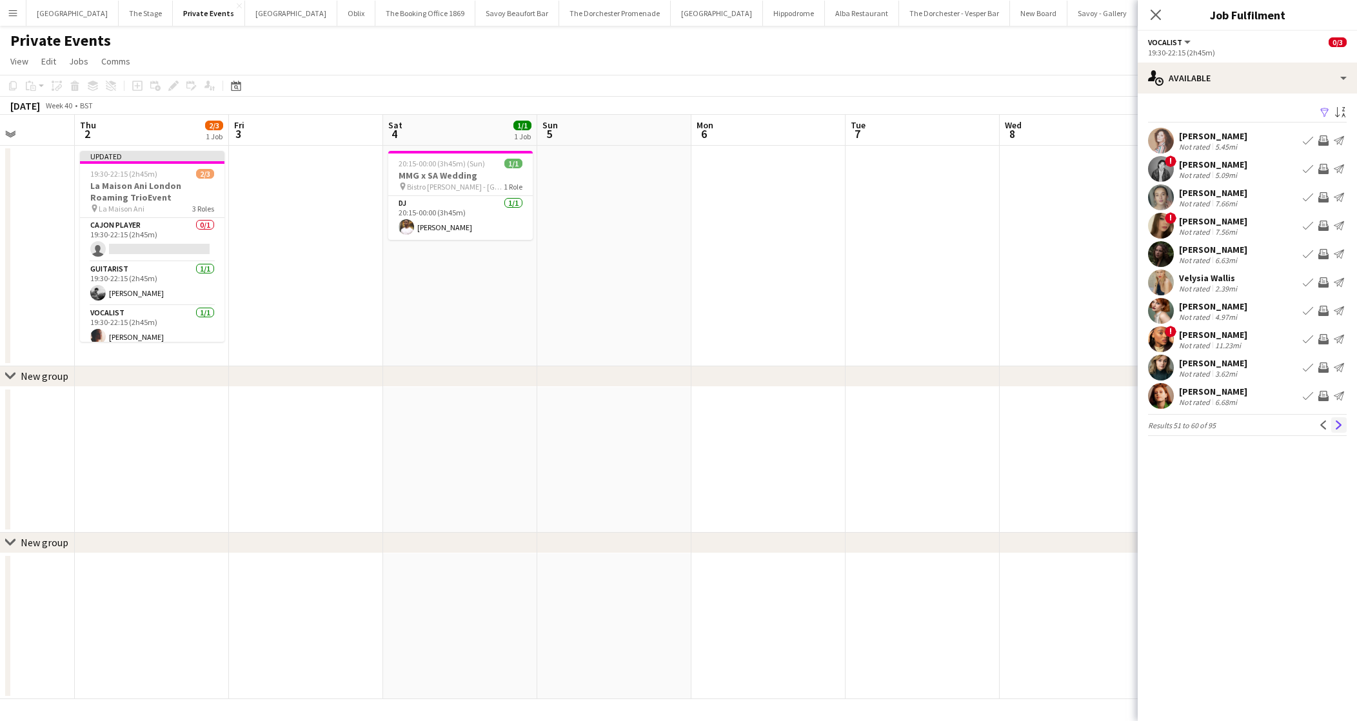
click at [1338, 426] on app-icon "Next" at bounding box center [1338, 425] width 9 height 9
click at [1339, 429] on app-icon "Next" at bounding box center [1338, 425] width 9 height 9
click at [1319, 418] on button "Previous" at bounding box center [1323, 424] width 15 height 15
click at [1311, 224] on app-icon "Book crew" at bounding box center [1308, 226] width 10 height 10
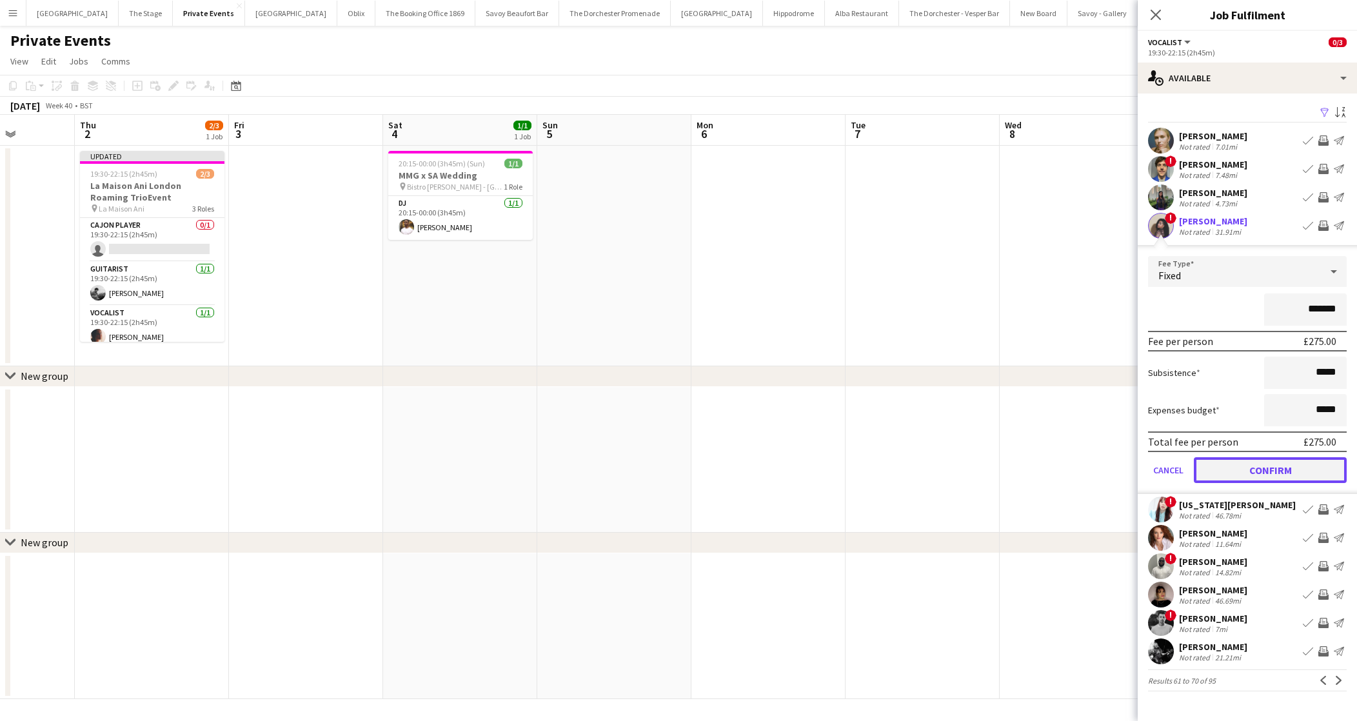
click at [1225, 466] on button "Confirm" at bounding box center [1270, 470] width 153 height 26
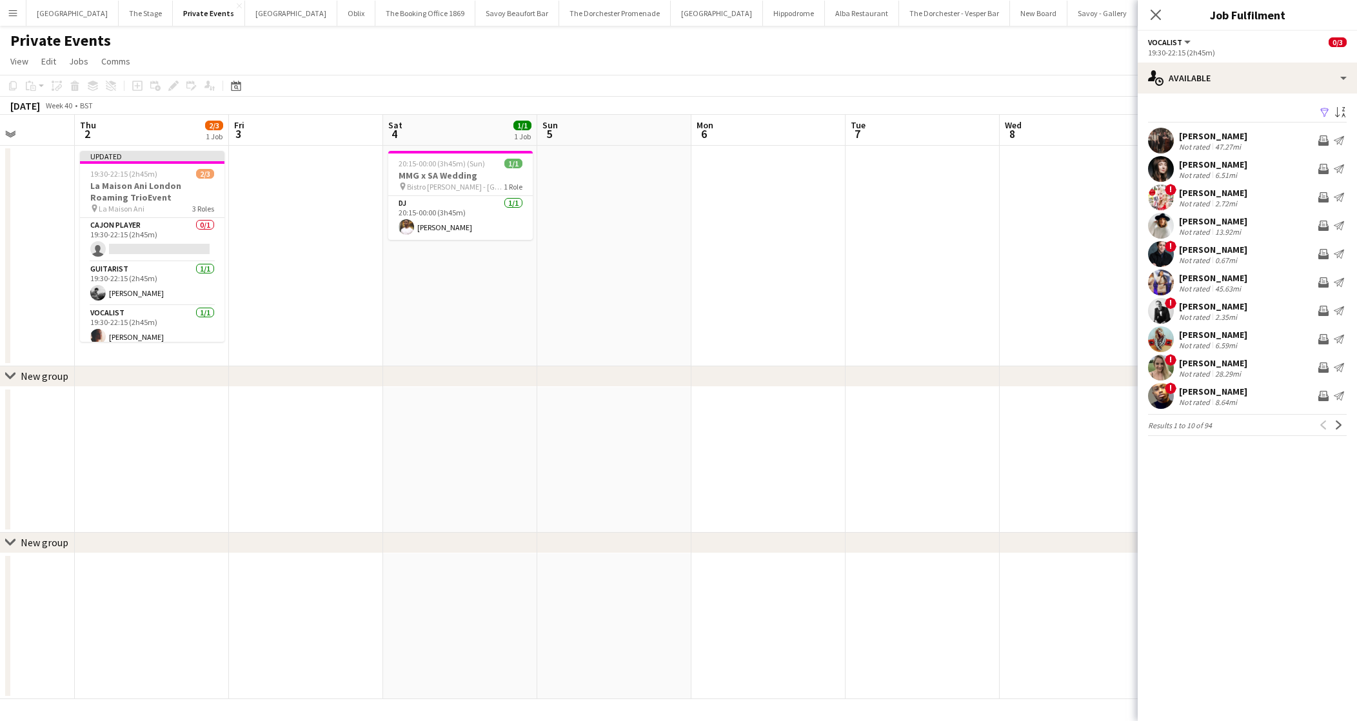
click at [1013, 320] on app-date-cell at bounding box center [1077, 256] width 154 height 221
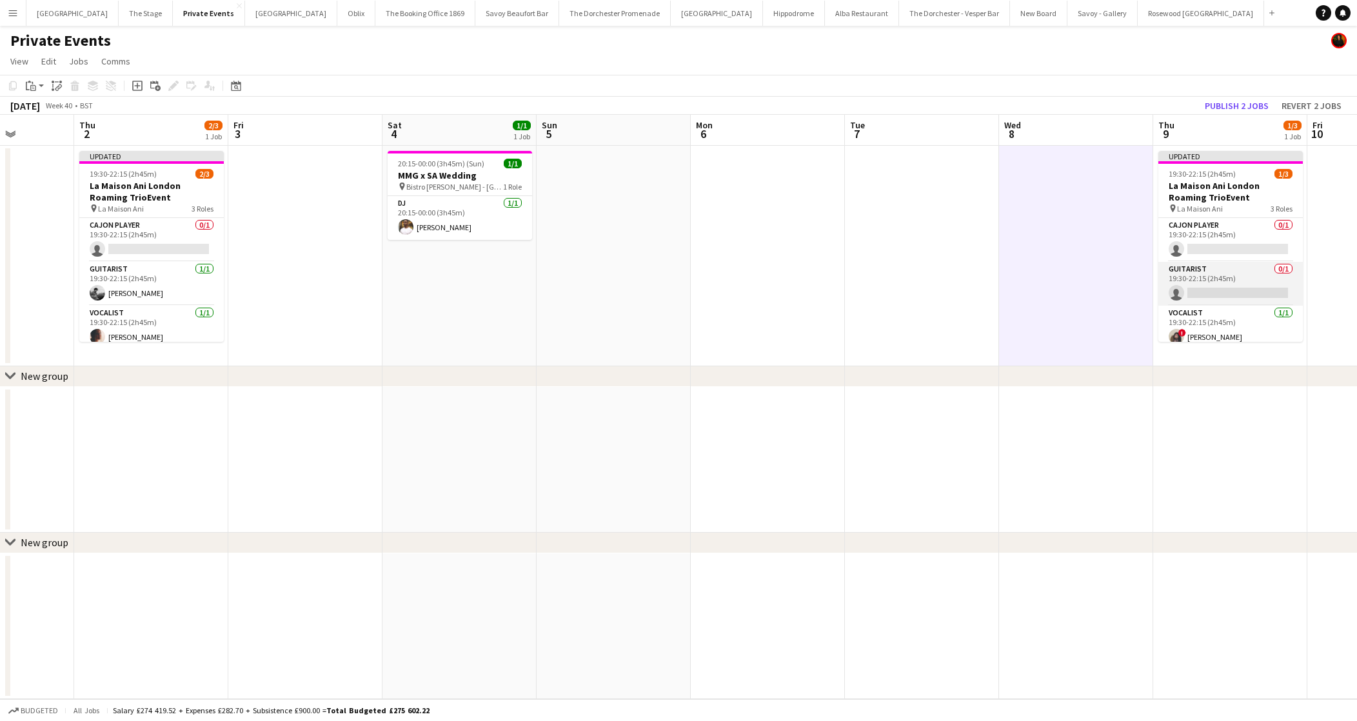
click at [1201, 282] on app-card-role "Guitarist 0/1 19:30-22:15 (2h45m) single-neutral-actions" at bounding box center [1230, 284] width 144 height 44
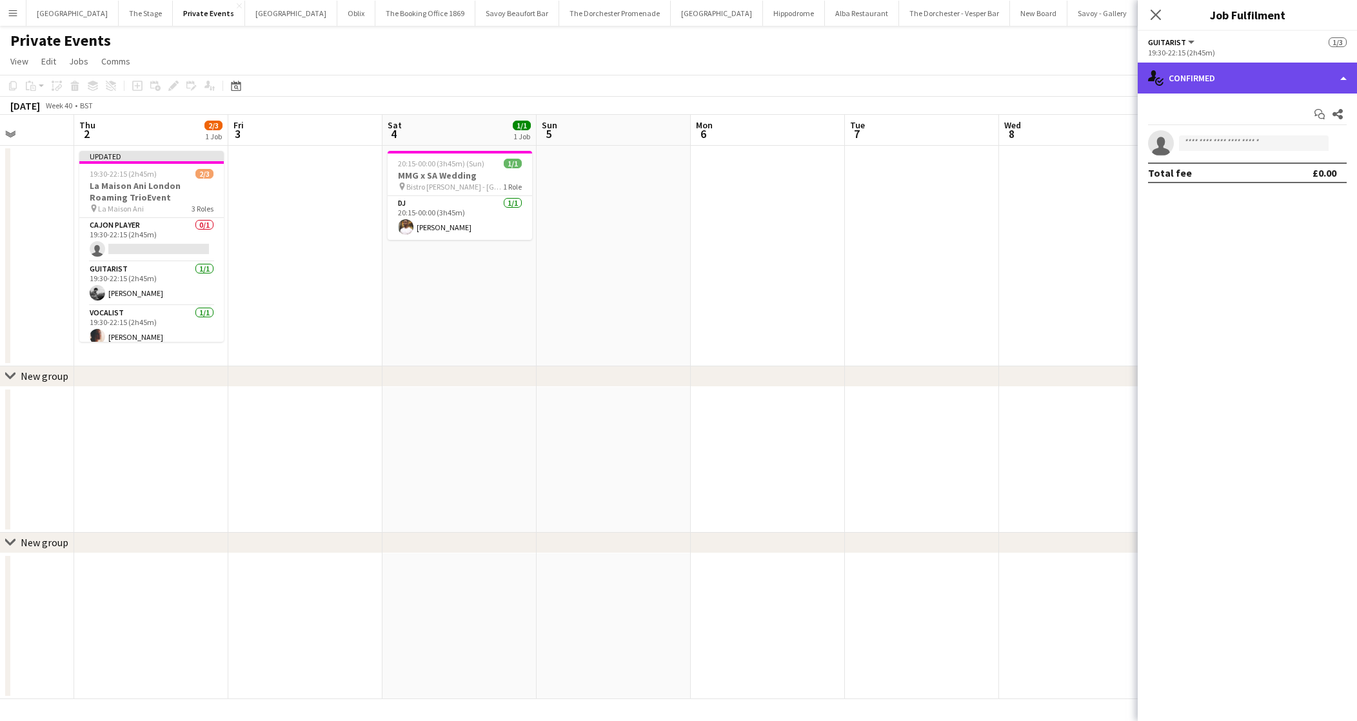
click at [1262, 82] on div "single-neutral-actions-check-2 Confirmed" at bounding box center [1247, 78] width 219 height 31
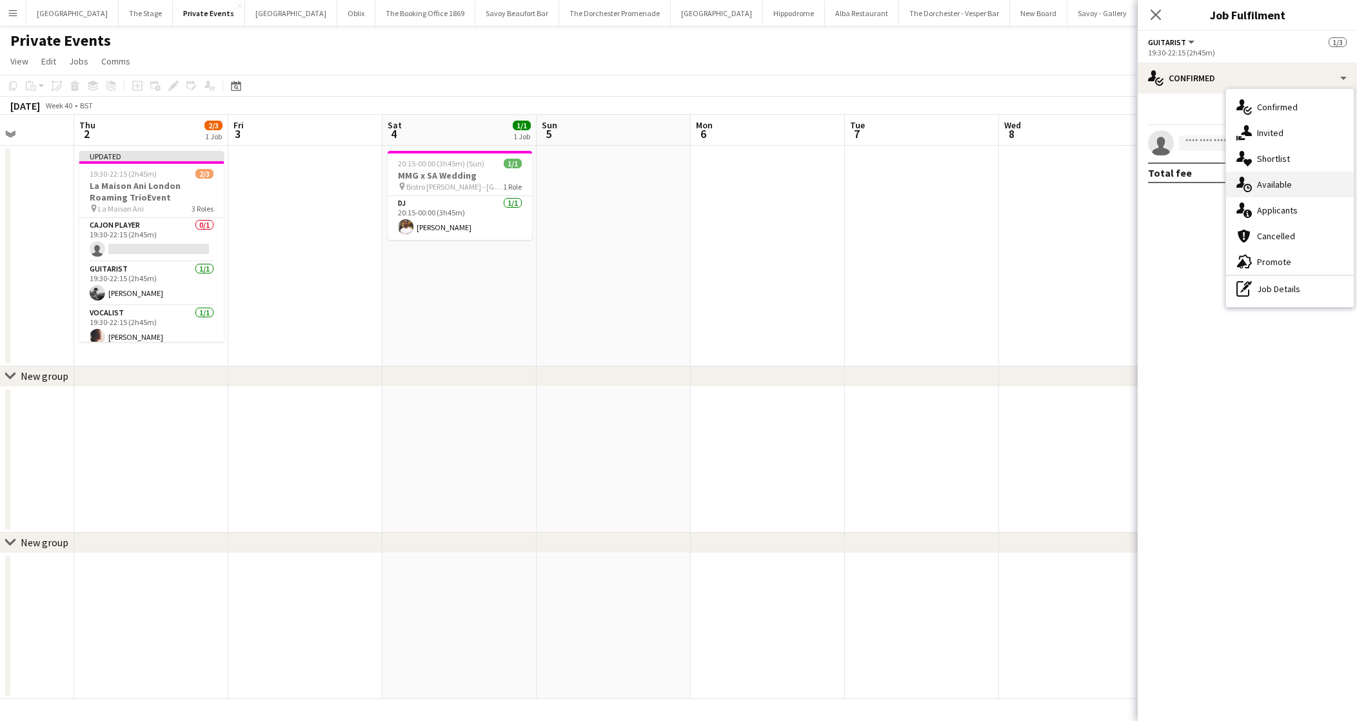
click at [1274, 184] on div "single-neutral-actions-upload Available" at bounding box center [1290, 185] width 128 height 26
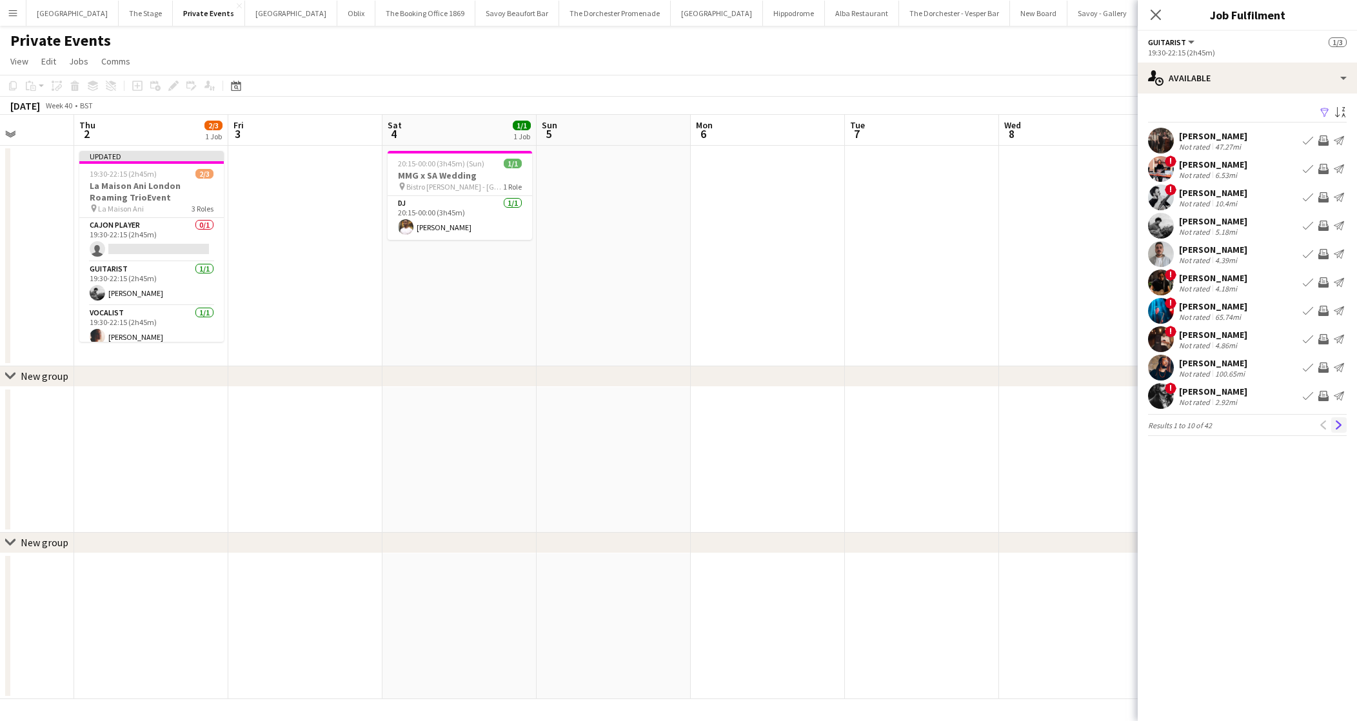
click at [1339, 429] on app-icon "Next" at bounding box center [1338, 425] width 9 height 9
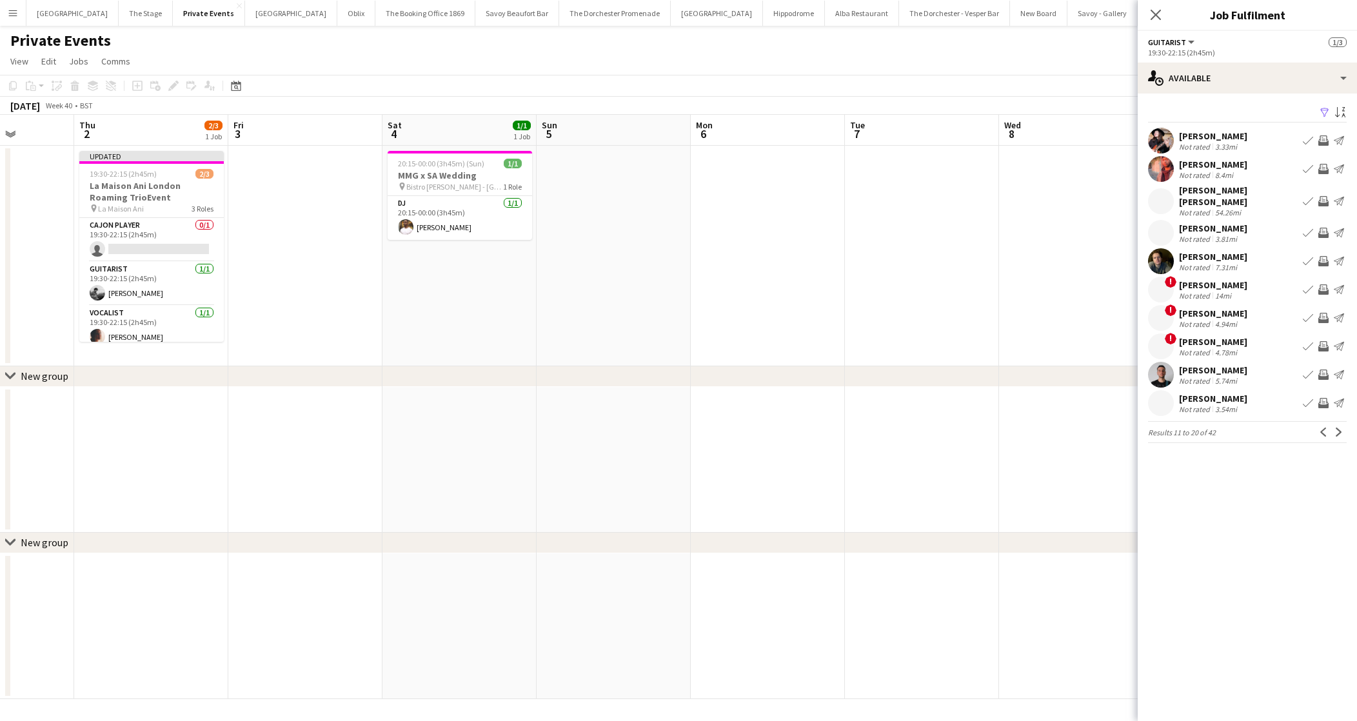
click at [1341, 438] on div "Filter Sort asc [PERSON_NAME] Not rated 3.33mi Book crew Invite crew Send notif…" at bounding box center [1247, 276] width 219 height 365
click at [1340, 430] on button "Next" at bounding box center [1338, 431] width 15 height 15
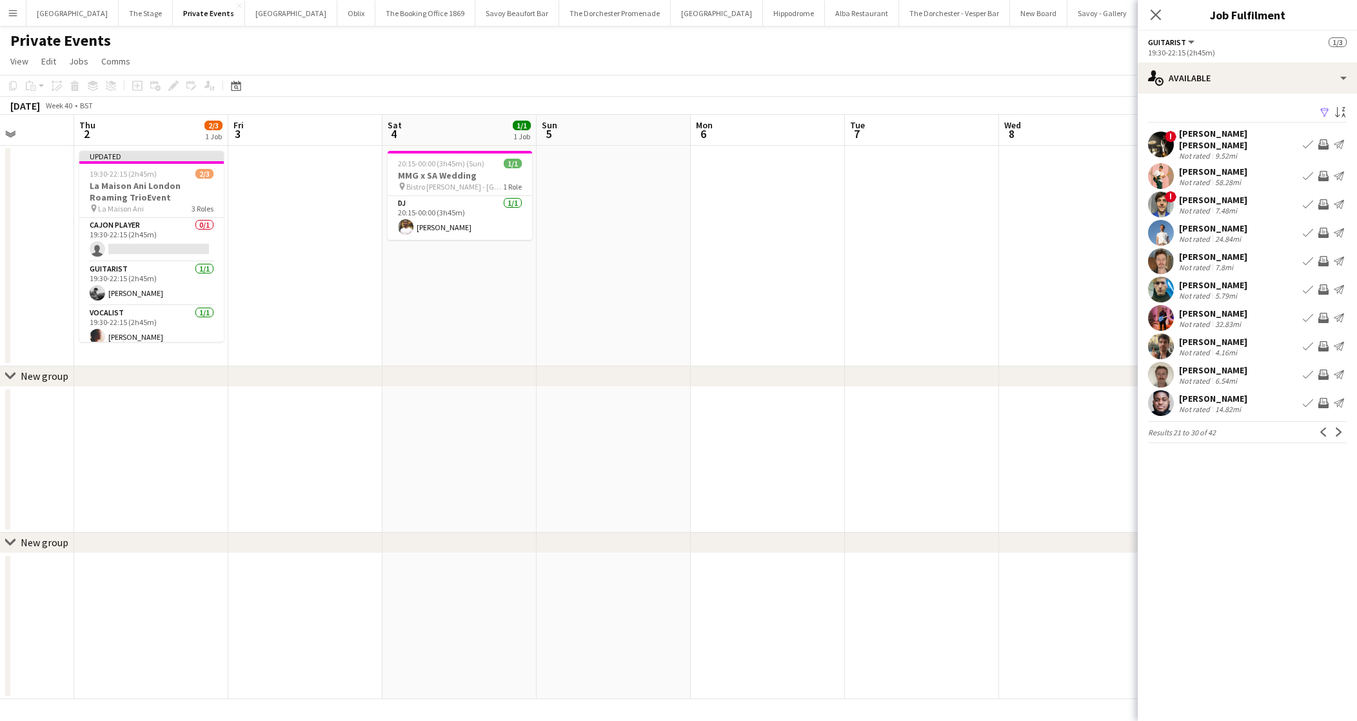
click at [1305, 172] on app-icon "Book crew" at bounding box center [1308, 176] width 10 height 10
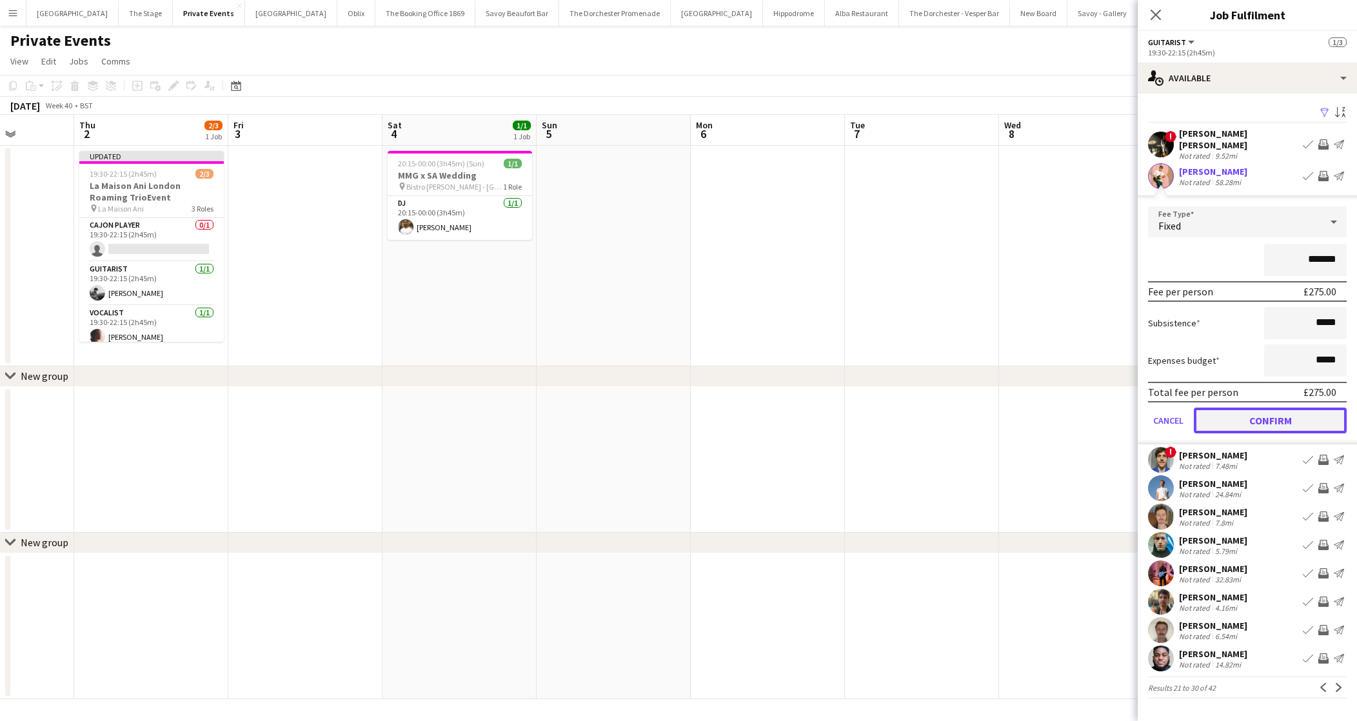
click at [1222, 410] on button "Confirm" at bounding box center [1270, 421] width 153 height 26
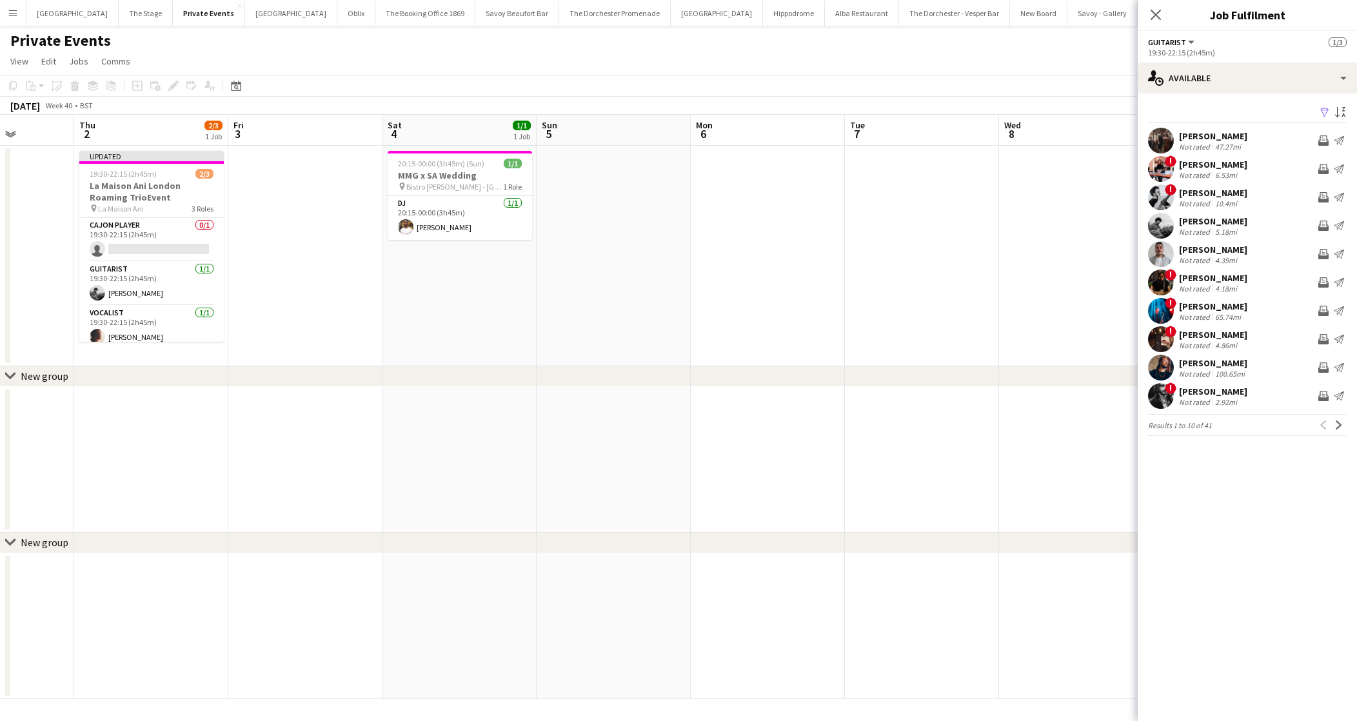
click at [933, 296] on app-date-cell at bounding box center [922, 256] width 154 height 221
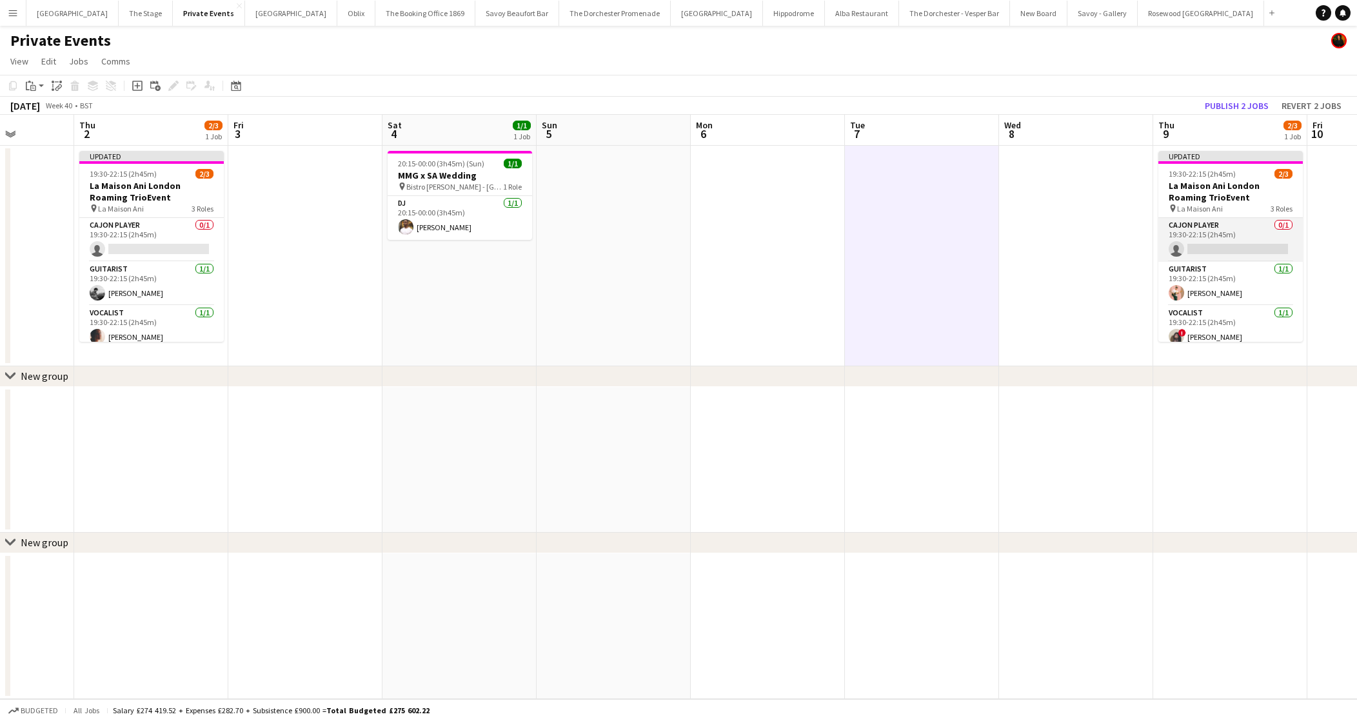
click at [1206, 237] on app-card-role "Cajon Player 0/1 19:30-22:15 (2h45m) single-neutral-actions" at bounding box center [1230, 240] width 144 height 44
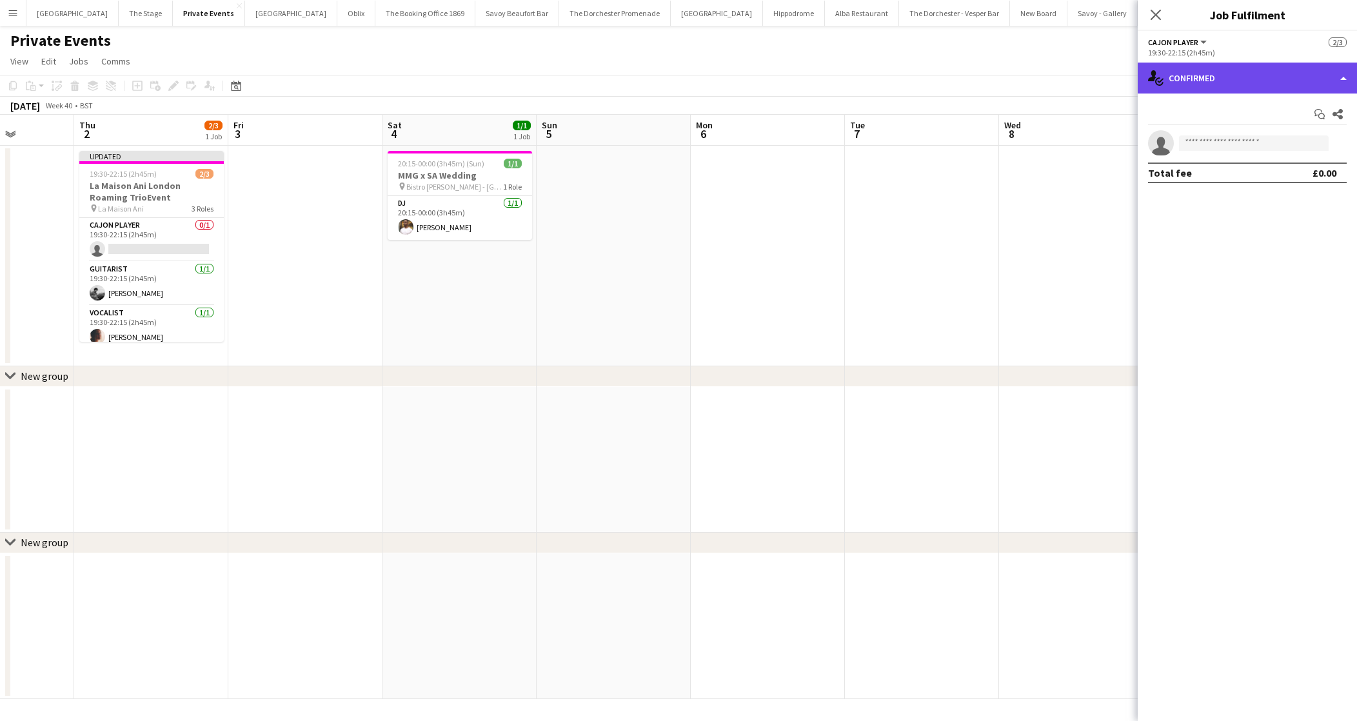
click at [1232, 67] on div "single-neutral-actions-check-2 Confirmed" at bounding box center [1247, 78] width 219 height 31
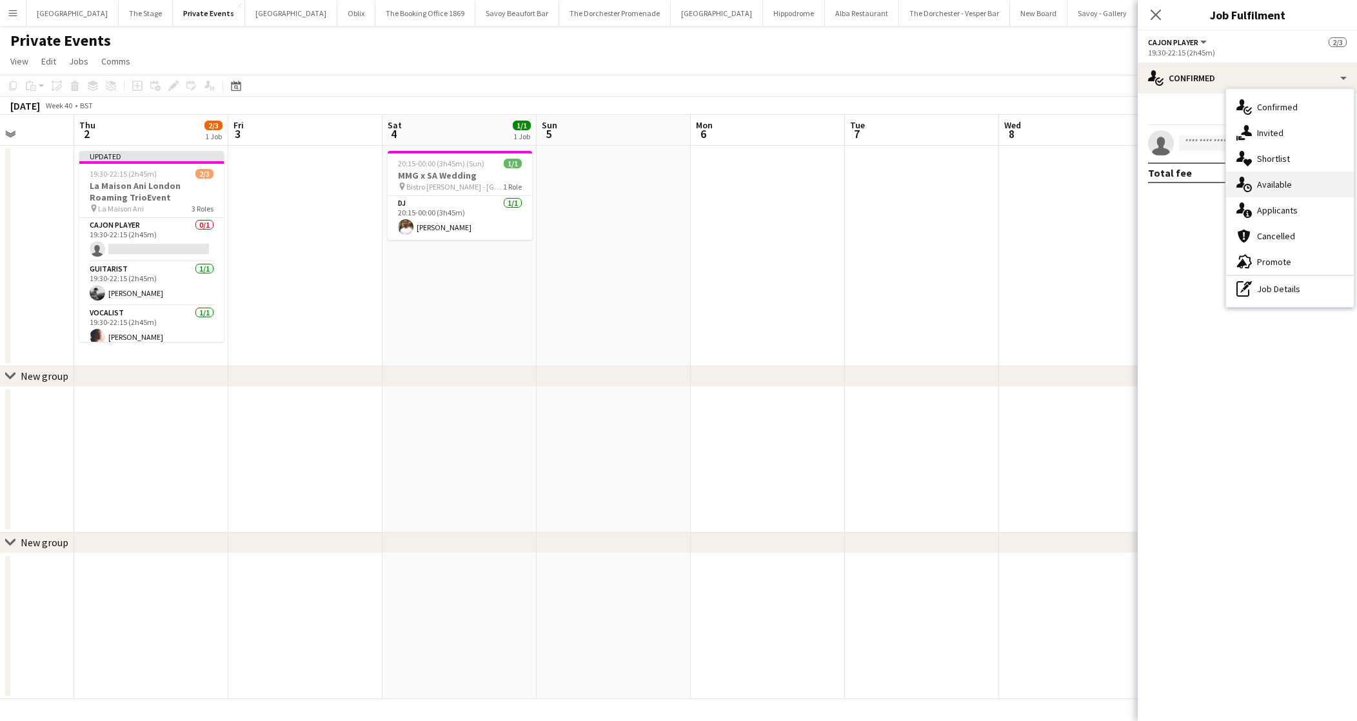
click at [1276, 180] on div "single-neutral-actions-upload Available" at bounding box center [1290, 185] width 128 height 26
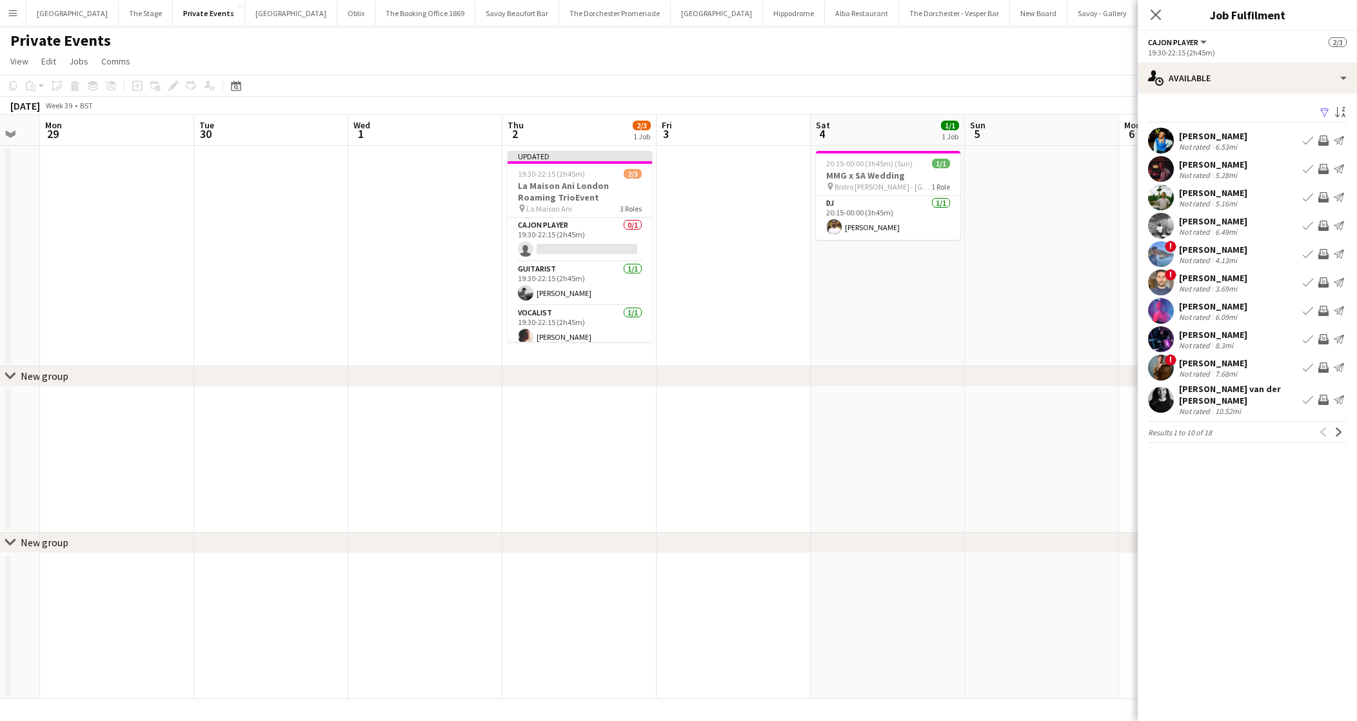
scroll to position [0, 309]
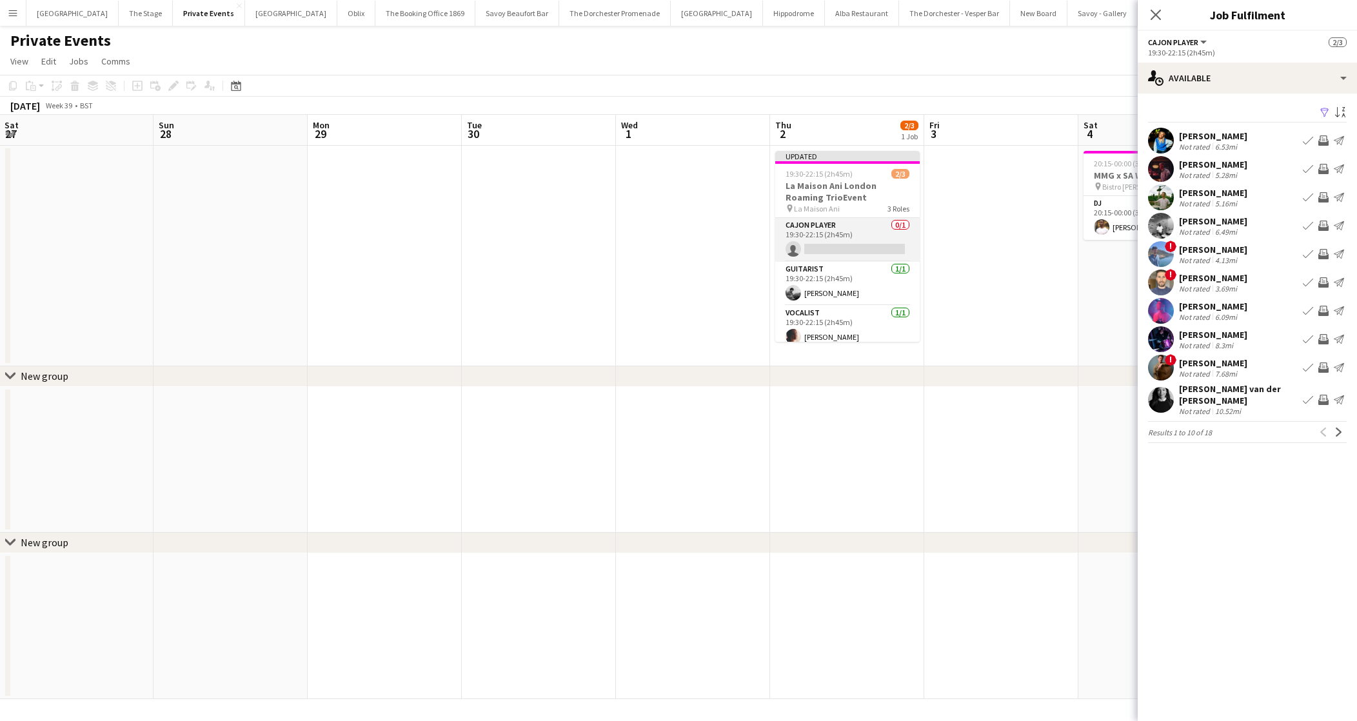
click at [844, 233] on app-card-role "Cajon Player 0/1 19:30-22:15 (2h45m) single-neutral-actions" at bounding box center [847, 240] width 144 height 44
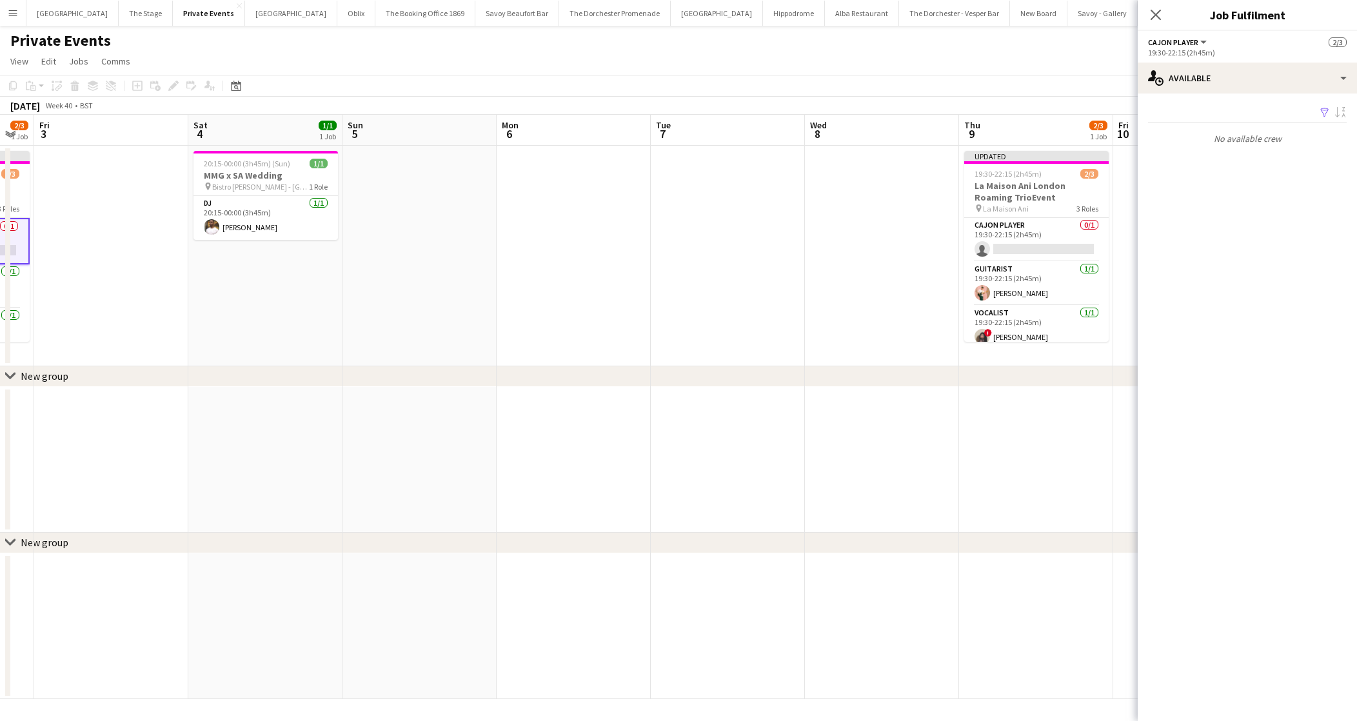
scroll to position [0, 435]
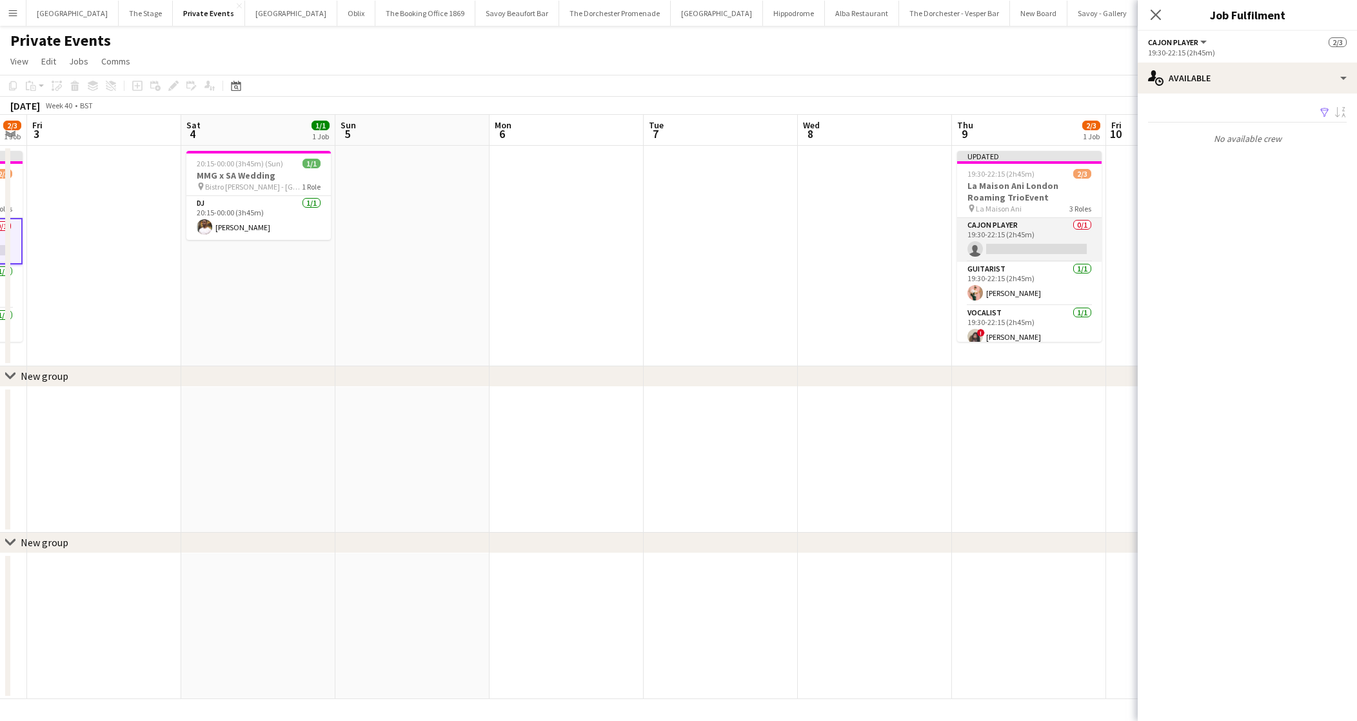
click at [977, 238] on app-card-role "Cajon Player 0/1 19:30-22:15 (2h45m) single-neutral-actions" at bounding box center [1029, 240] width 144 height 44
click at [895, 299] on app-date-cell at bounding box center [875, 256] width 154 height 221
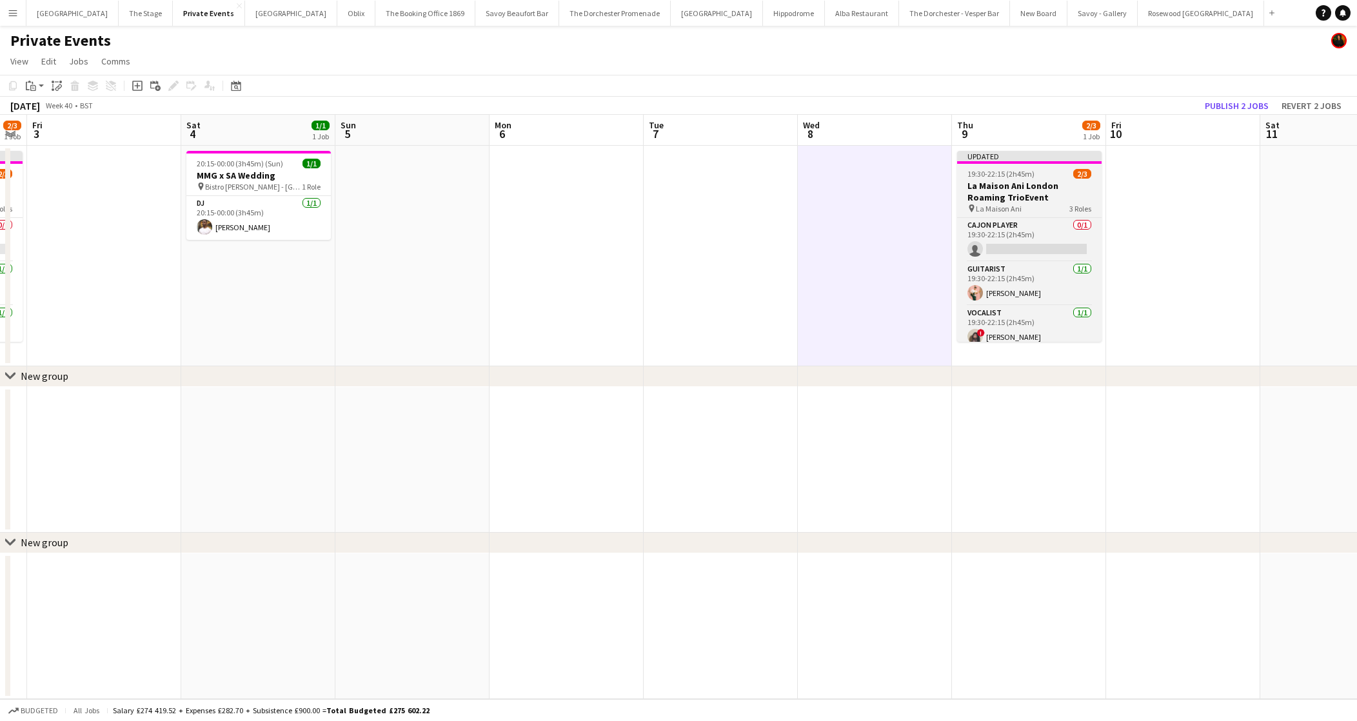
click at [1027, 191] on h3 "La Maison Ani London Roaming TrioEvent" at bounding box center [1029, 191] width 144 height 23
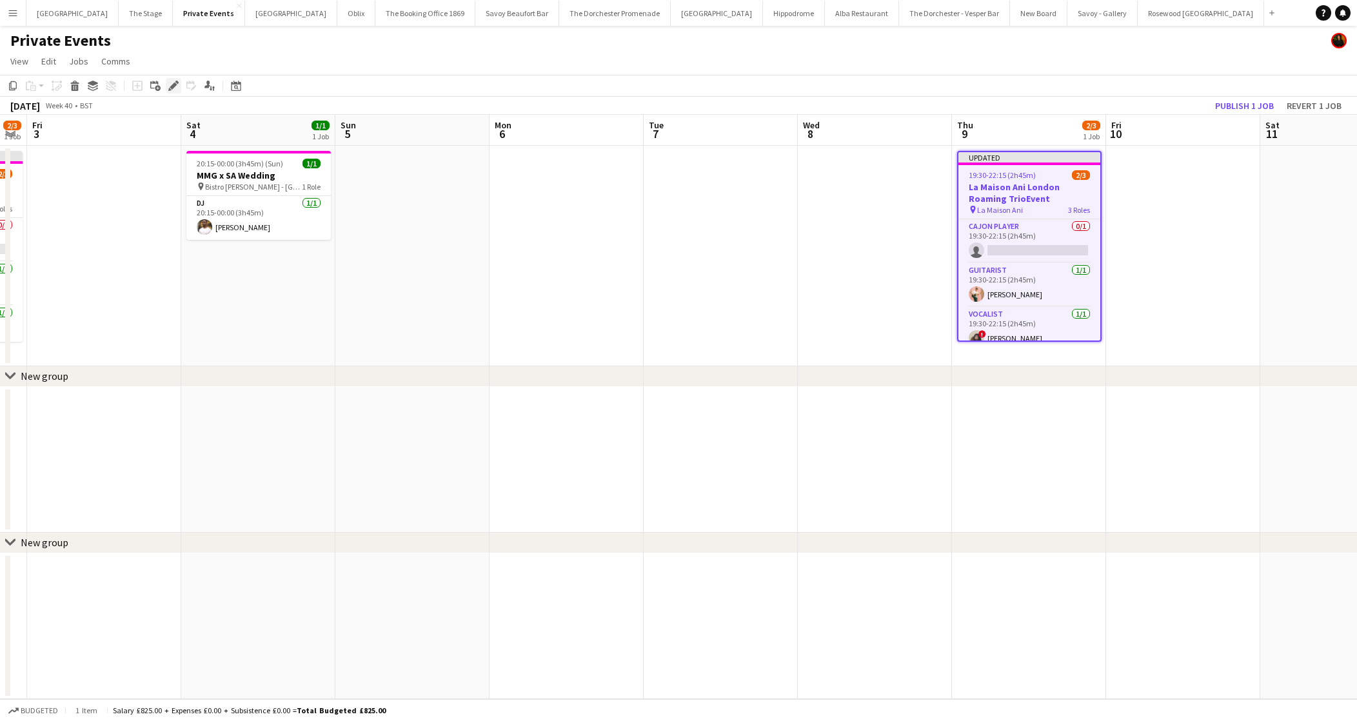
click at [173, 88] on icon at bounding box center [173, 86] width 7 height 7
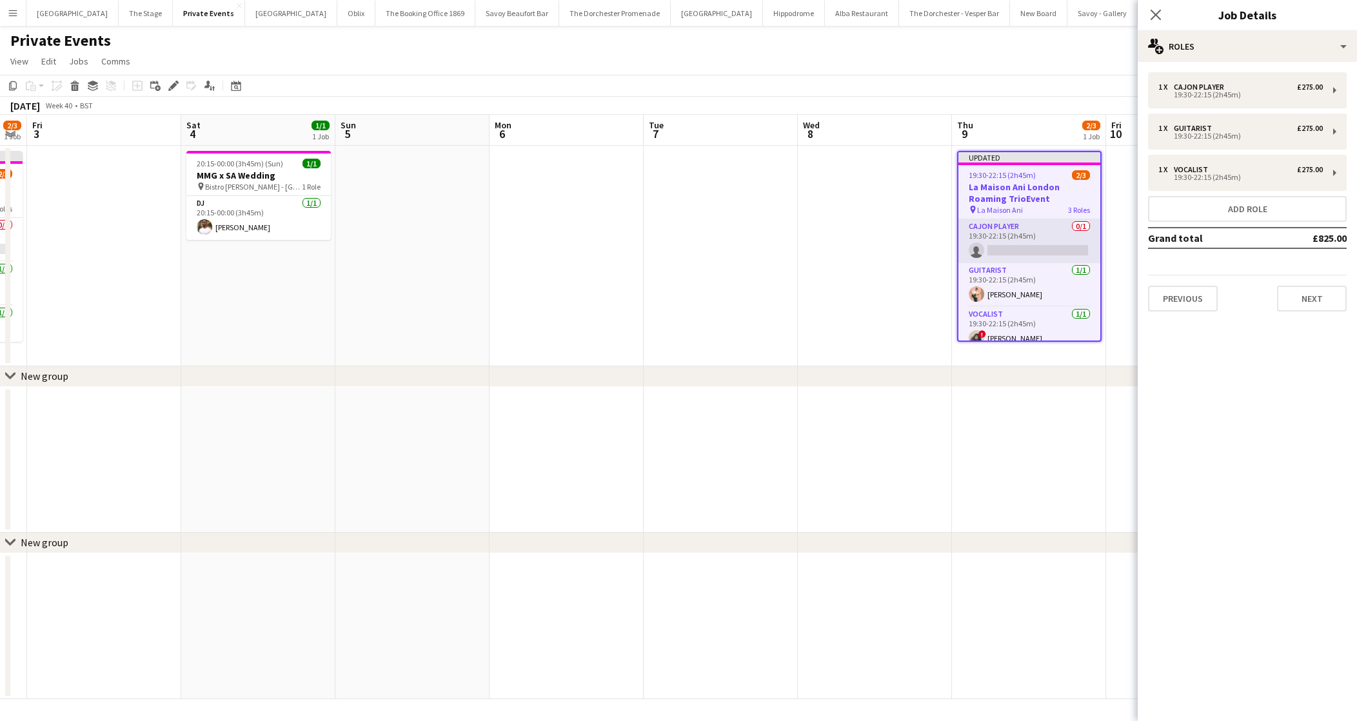
click at [993, 235] on app-card-role "Cajon Player 0/1 19:30-22:15 (2h45m) single-neutral-actions" at bounding box center [1029, 241] width 142 height 44
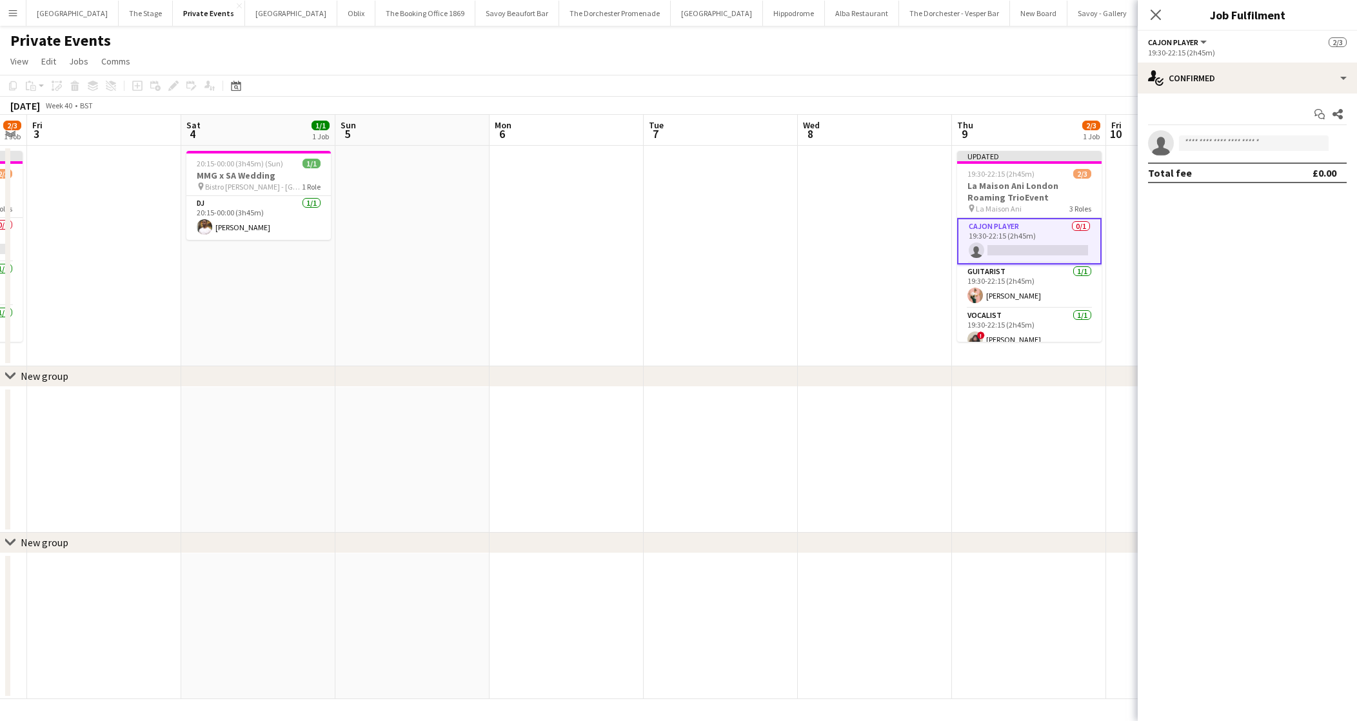
click at [1280, 95] on div "Start chat Share single-neutral-actions Total fee £0.00" at bounding box center [1247, 144] width 219 height 100
click at [1273, 87] on div "single-neutral-actions-check-2 Confirmed" at bounding box center [1247, 78] width 219 height 31
click at [1274, 181] on div "single-neutral-actions-upload Available" at bounding box center [1290, 185] width 128 height 26
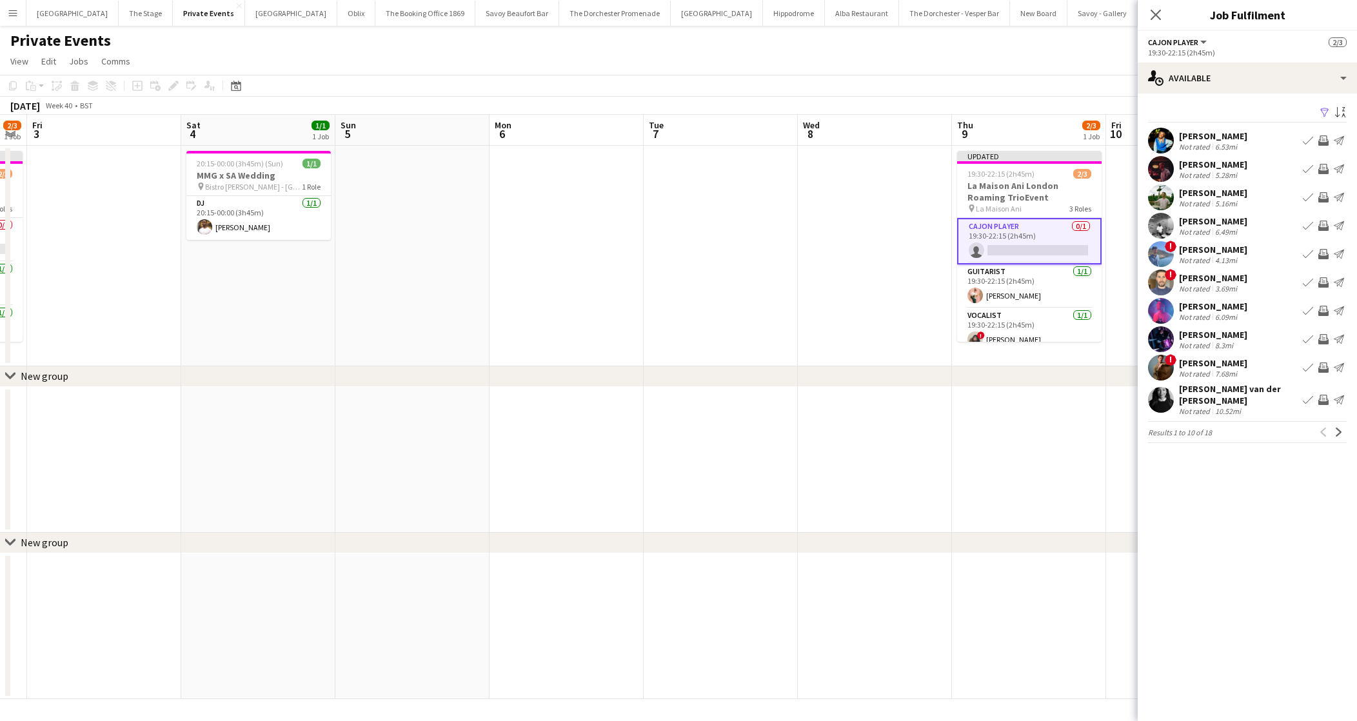
click at [1307, 224] on app-icon "Book crew" at bounding box center [1308, 226] width 10 height 10
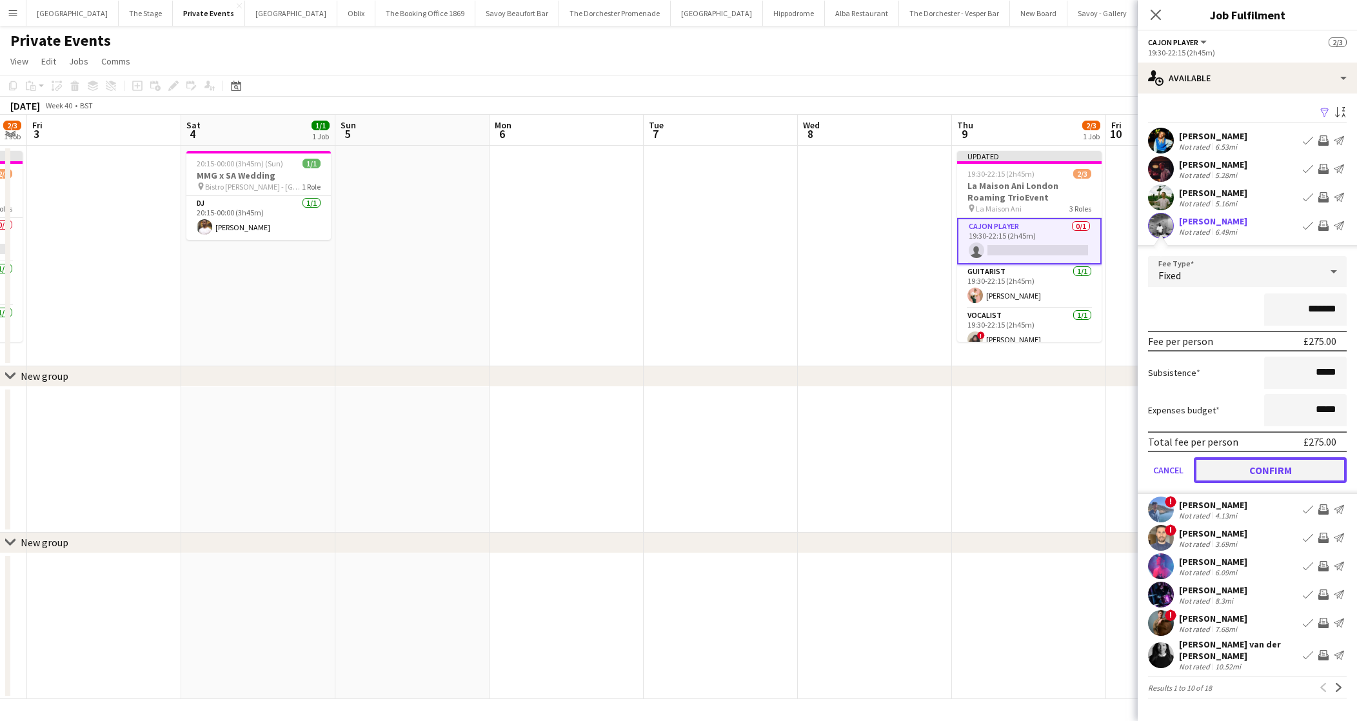
click at [1323, 471] on button "Confirm" at bounding box center [1270, 470] width 153 height 26
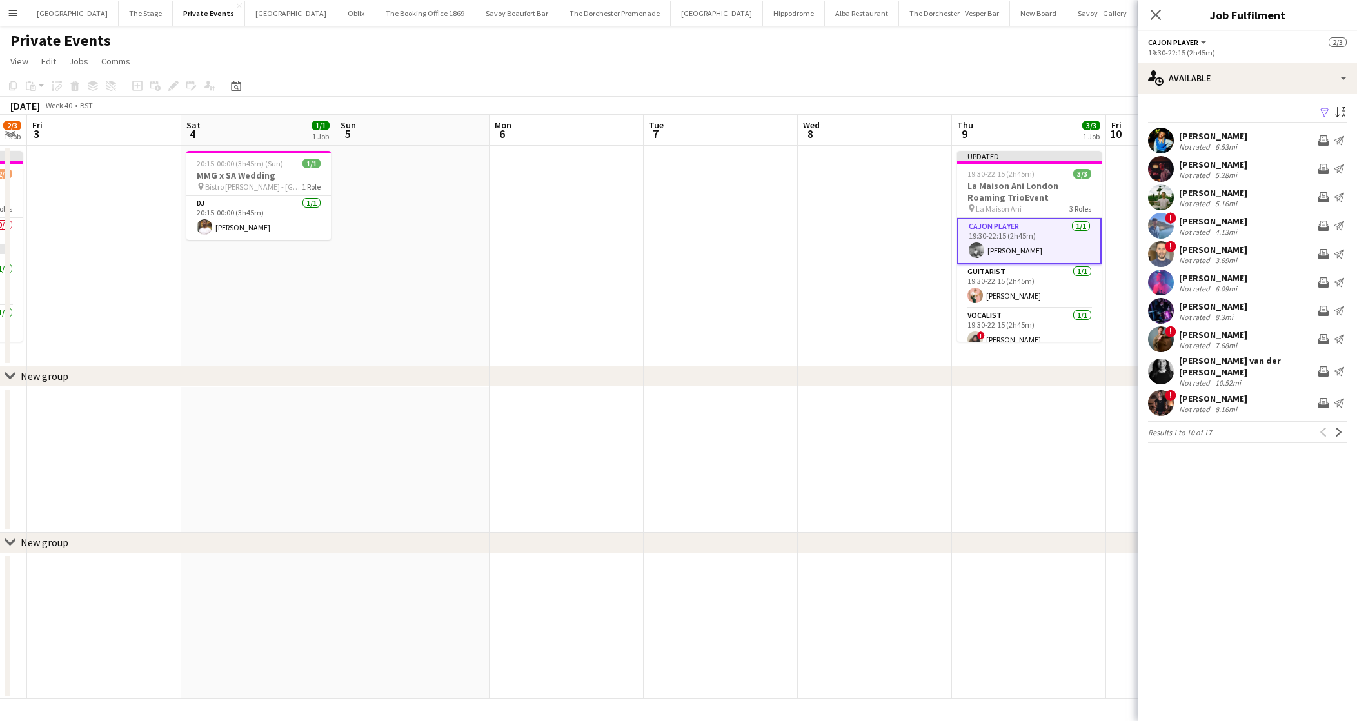
click at [382, 246] on app-date-cell at bounding box center [412, 256] width 154 height 221
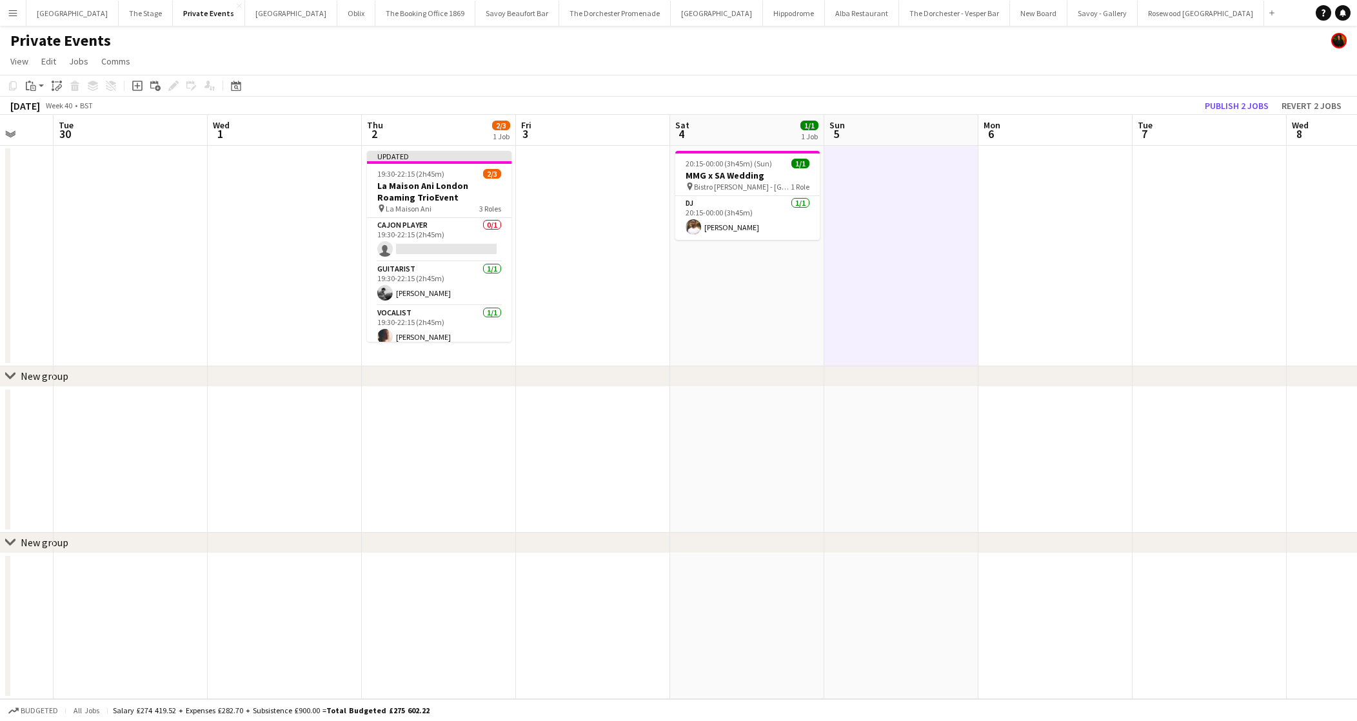
scroll to position [0, 361]
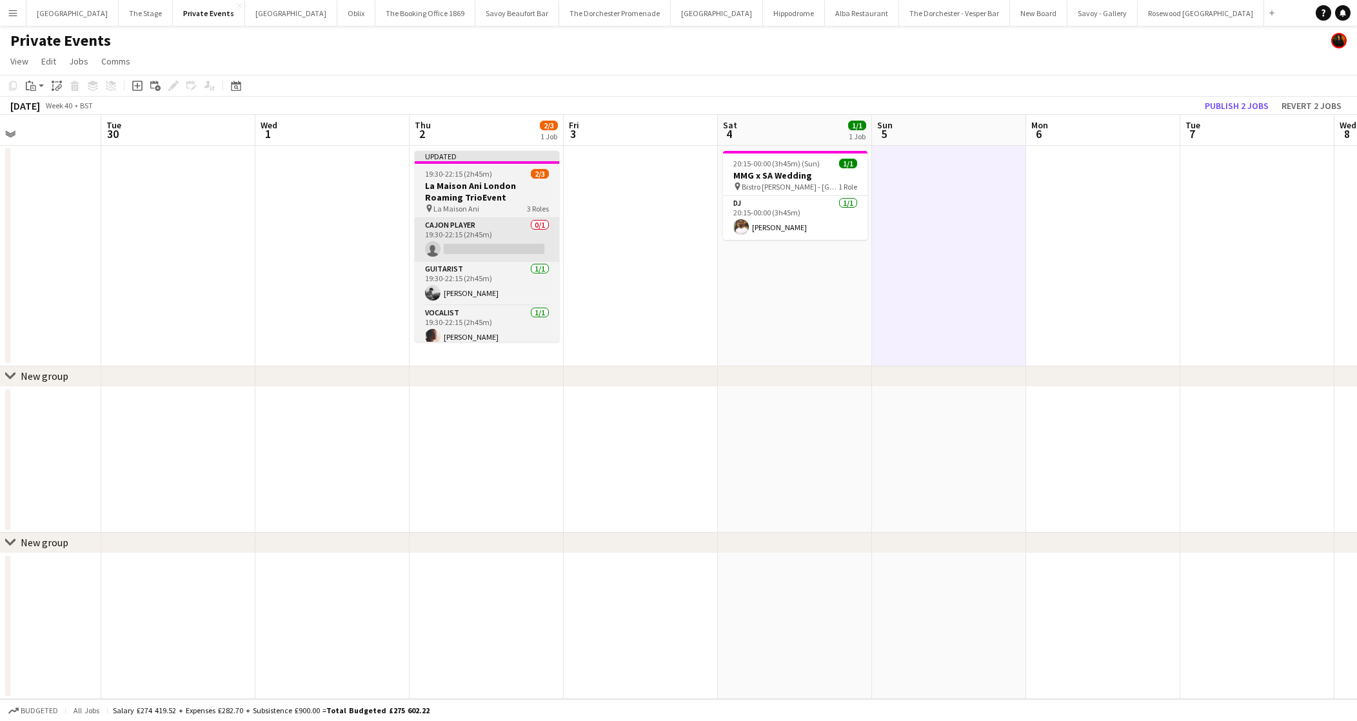
click at [442, 255] on app-card-role "Cajon Player 0/1 19:30-22:15 (2h45m) single-neutral-actions" at bounding box center [487, 240] width 144 height 44
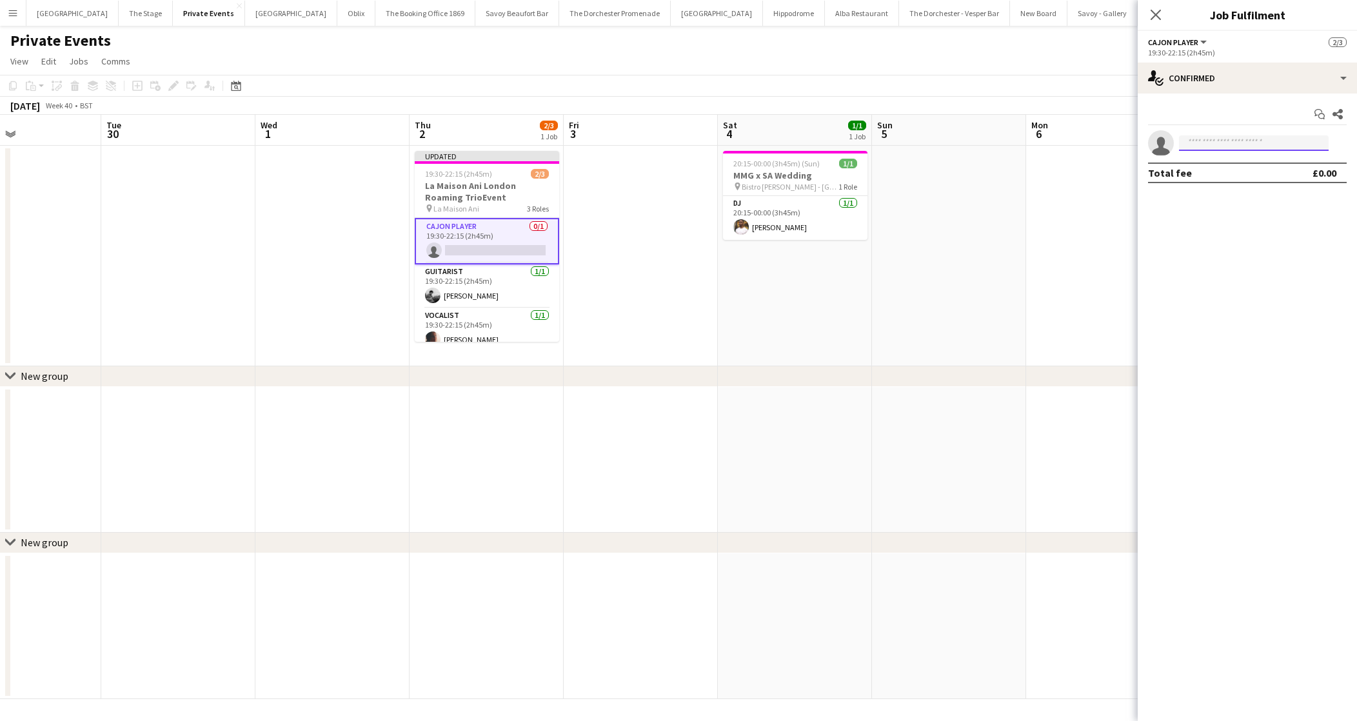
click at [1243, 141] on input at bounding box center [1254, 142] width 150 height 15
type input "******"
click at [1243, 172] on span "[EMAIL_ADDRESS][DOMAIN_NAME]" at bounding box center [1253, 172] width 129 height 10
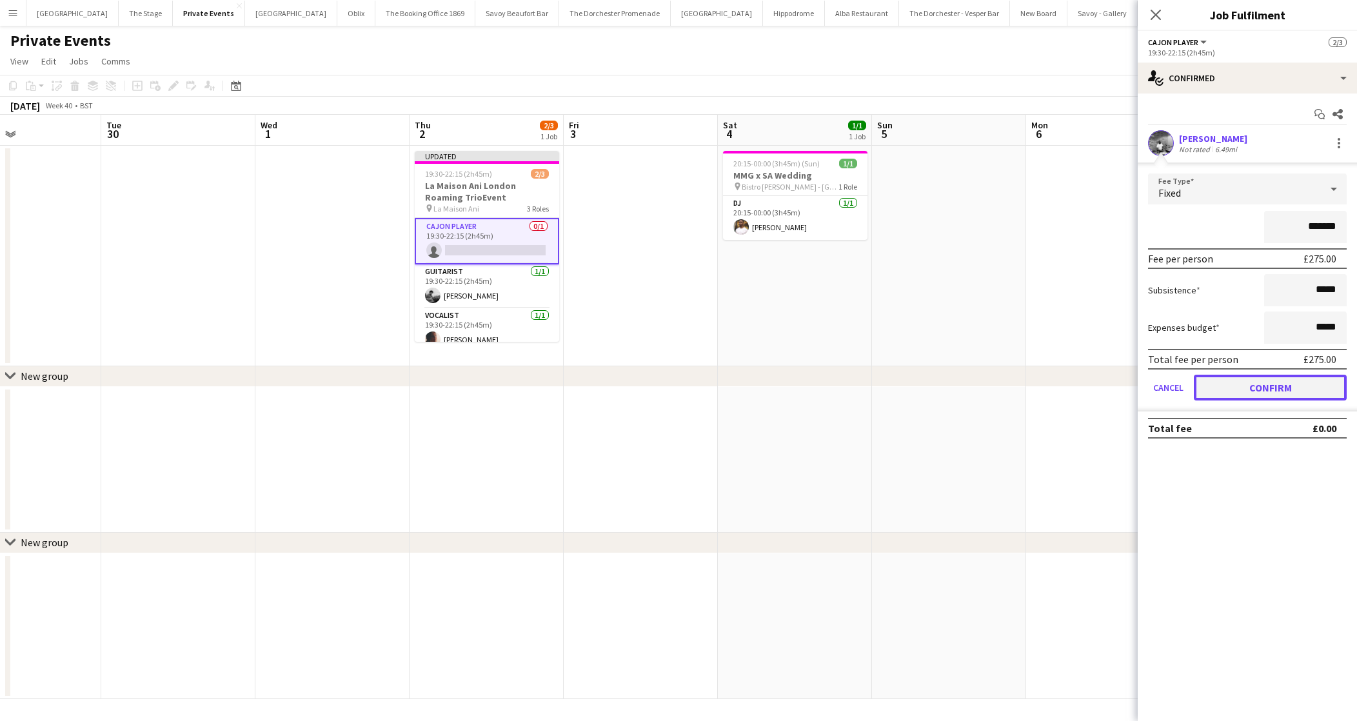
click at [1219, 393] on button "Confirm" at bounding box center [1270, 388] width 153 height 26
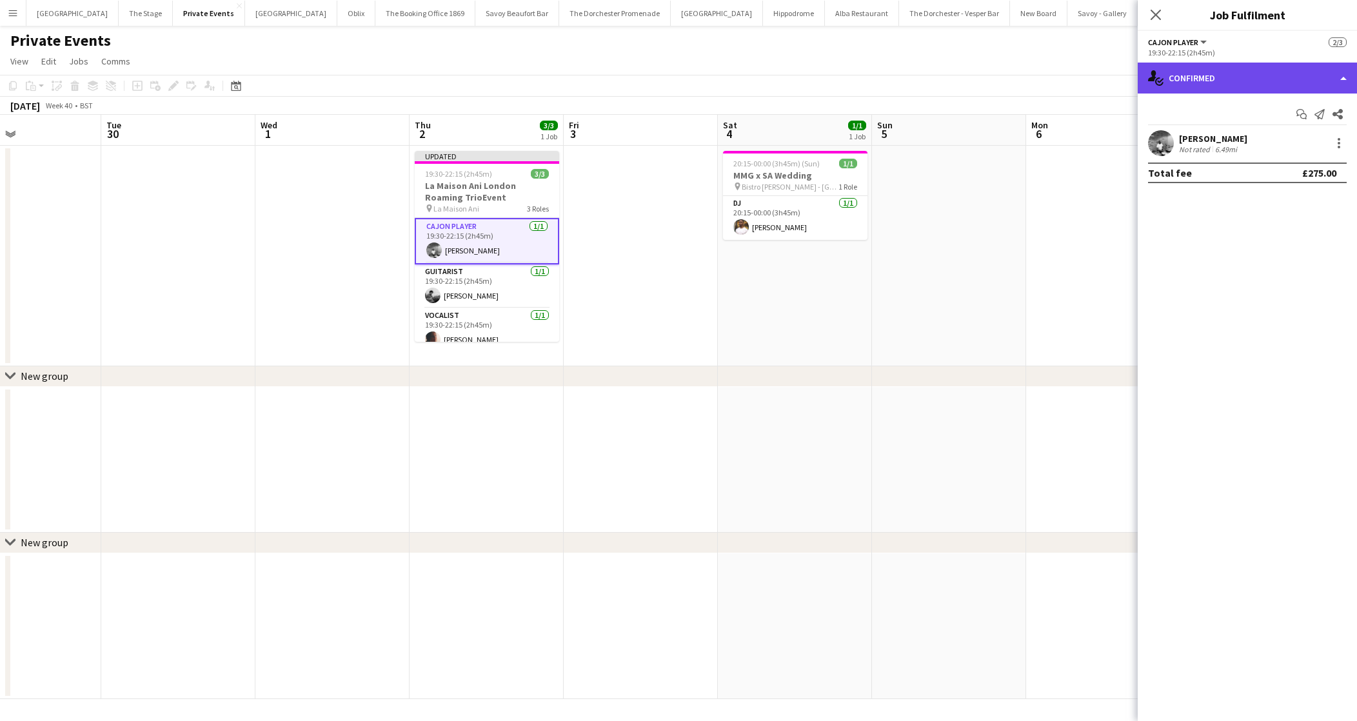
click at [1219, 80] on div "single-neutral-actions-check-2 Confirmed" at bounding box center [1247, 78] width 219 height 31
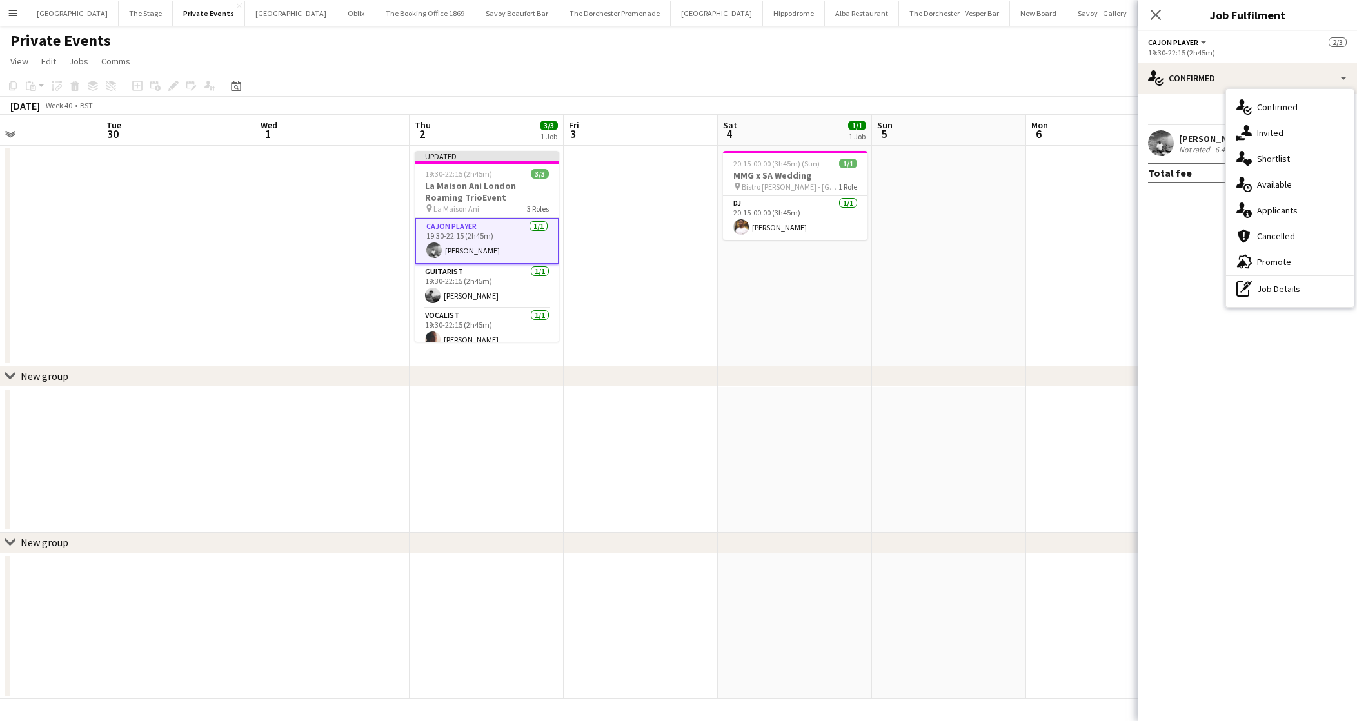
click at [887, 301] on app-date-cell at bounding box center [949, 256] width 154 height 221
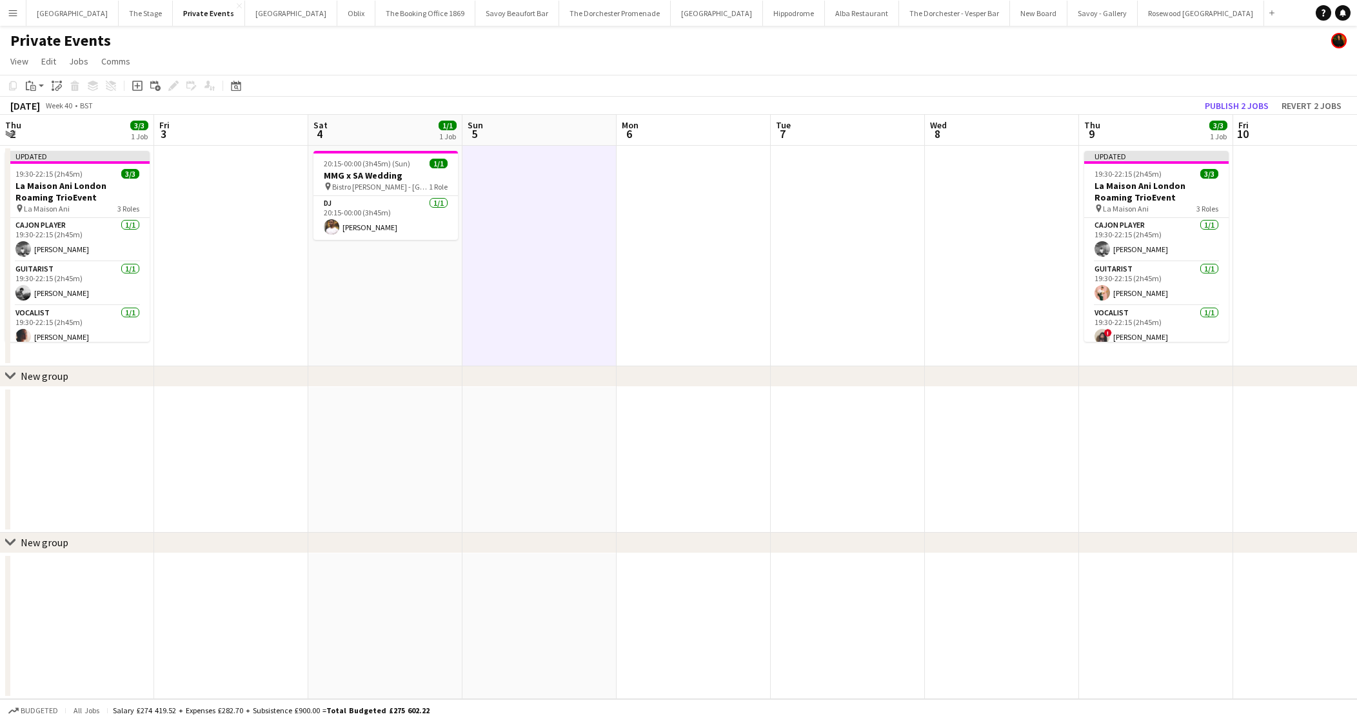
scroll to position [0, 446]
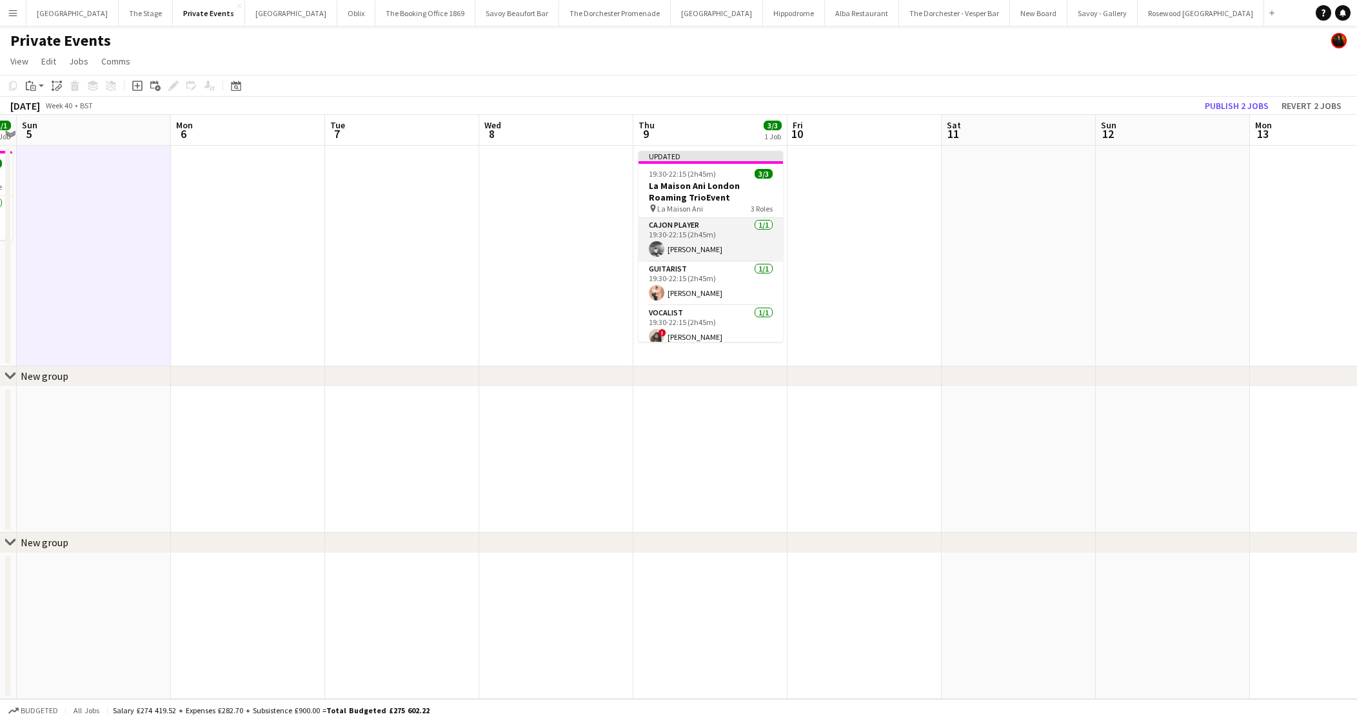
click at [697, 234] on app-card-role "Cajon Player [DATE] 19:30-22:15 (2h45m) [PERSON_NAME]" at bounding box center [710, 240] width 144 height 44
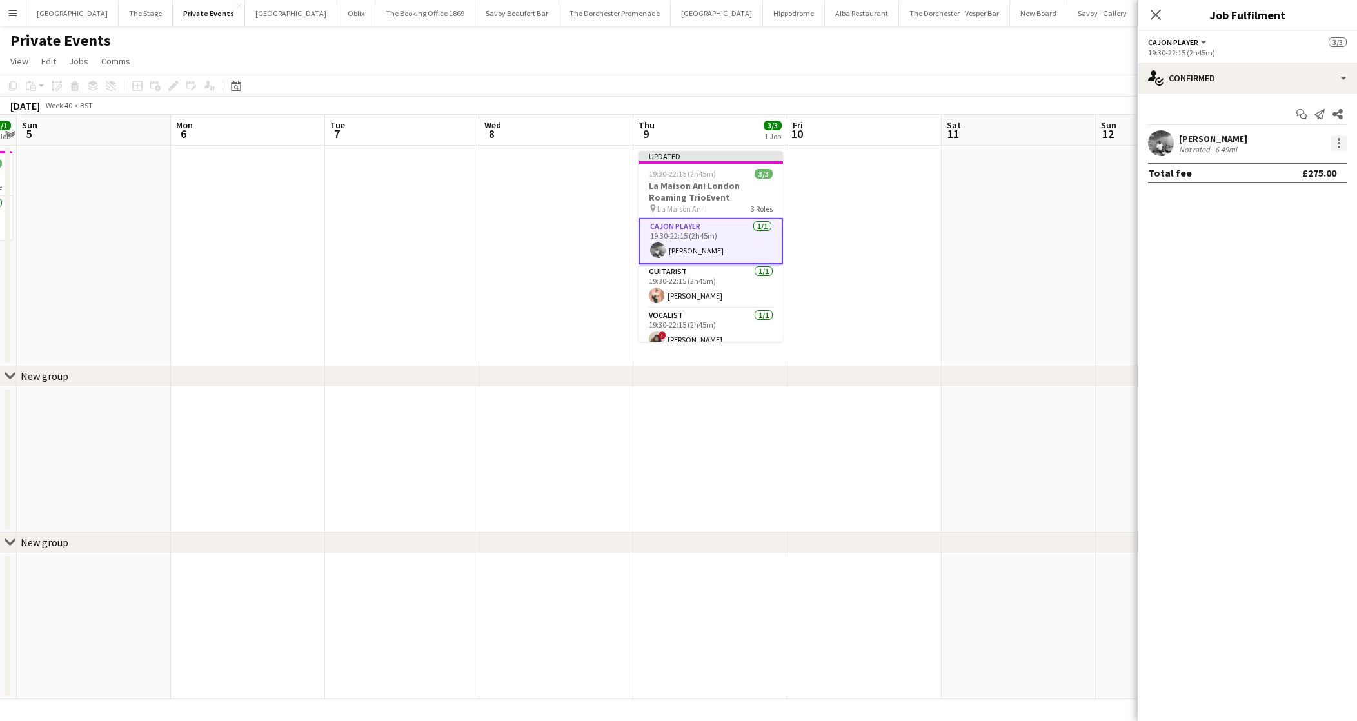
click at [1344, 146] on div at bounding box center [1338, 142] width 15 height 15
click at [1272, 288] on span "Remove" at bounding box center [1275, 290] width 39 height 11
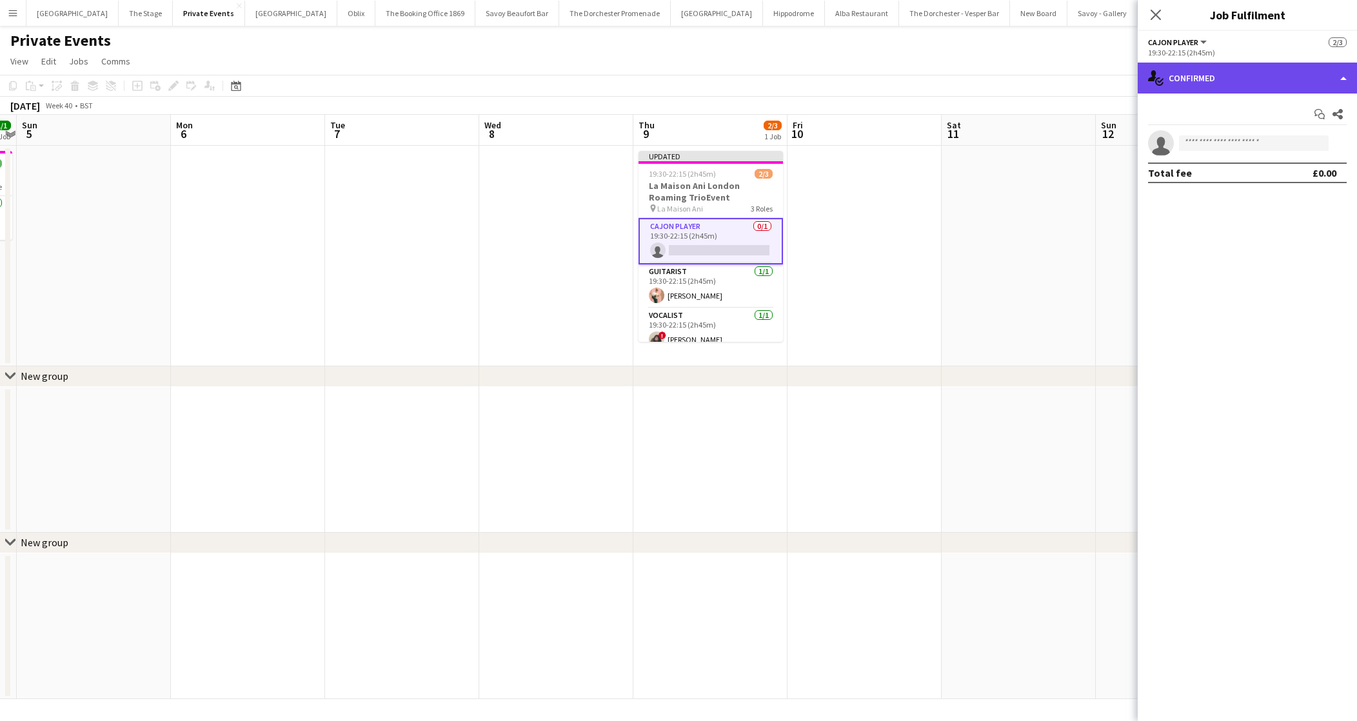
click at [1244, 74] on div "single-neutral-actions-check-2 Confirmed" at bounding box center [1247, 78] width 219 height 31
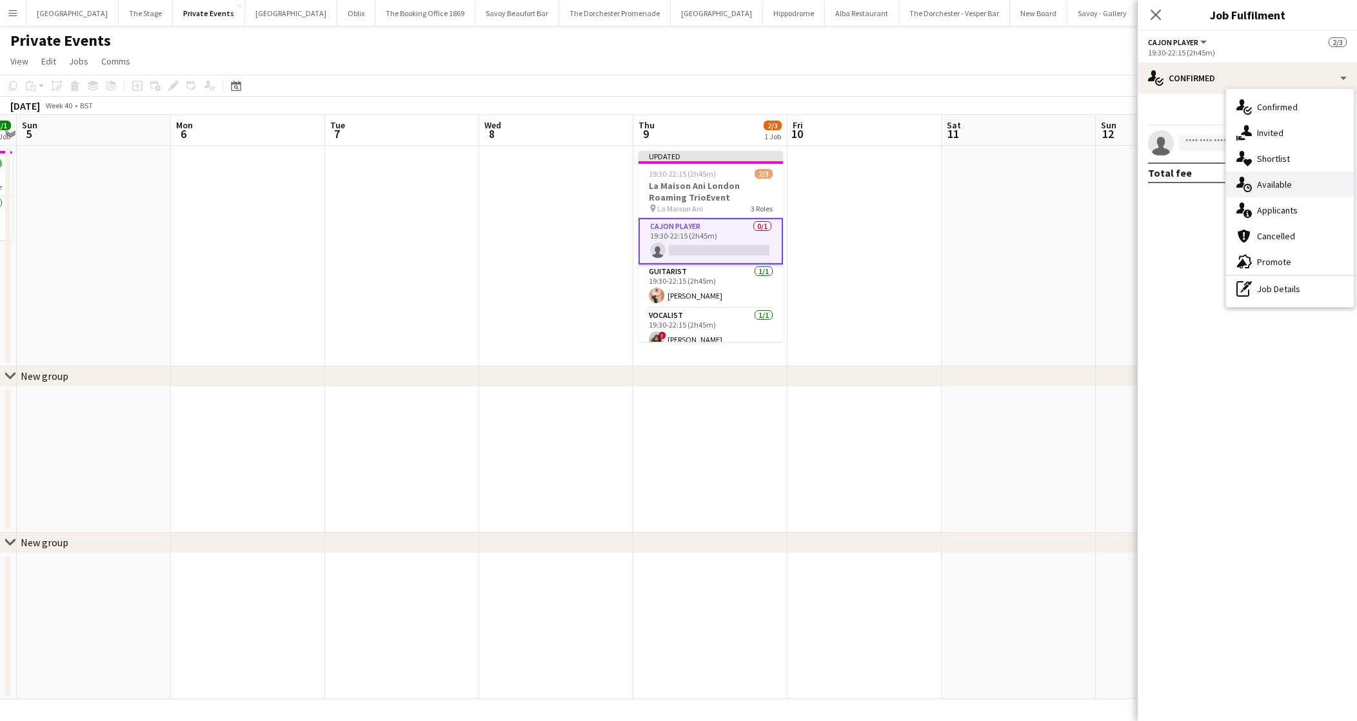
click at [1268, 186] on div "single-neutral-actions-upload Available" at bounding box center [1290, 185] width 128 height 26
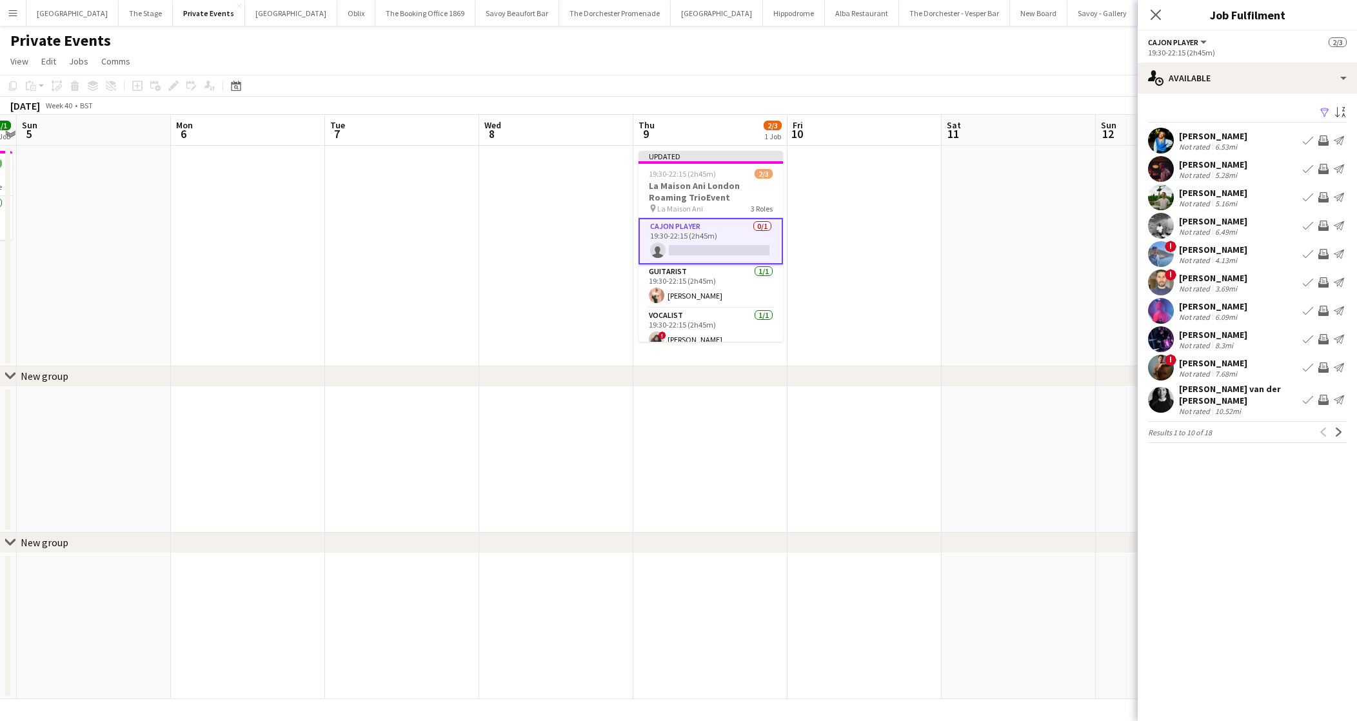
click at [1309, 170] on app-icon "Book crew" at bounding box center [1308, 169] width 10 height 10
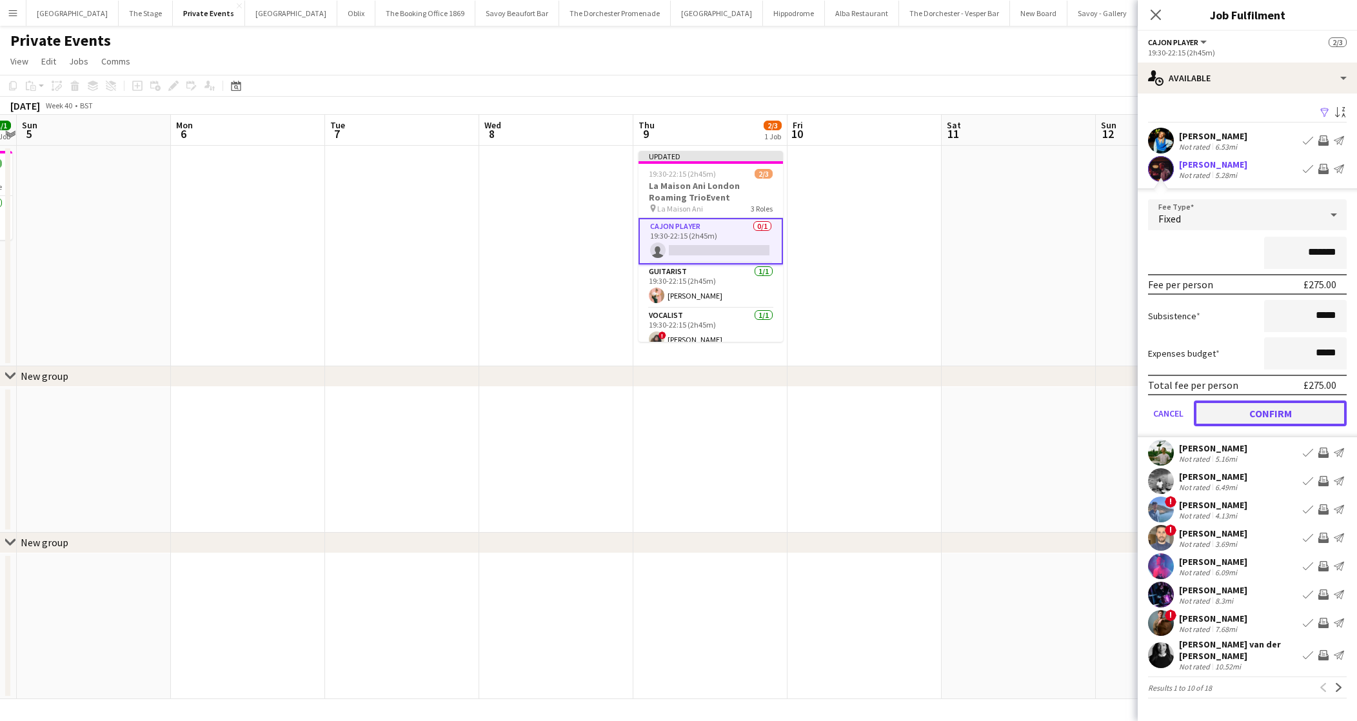
click at [1213, 410] on button "Confirm" at bounding box center [1270, 414] width 153 height 26
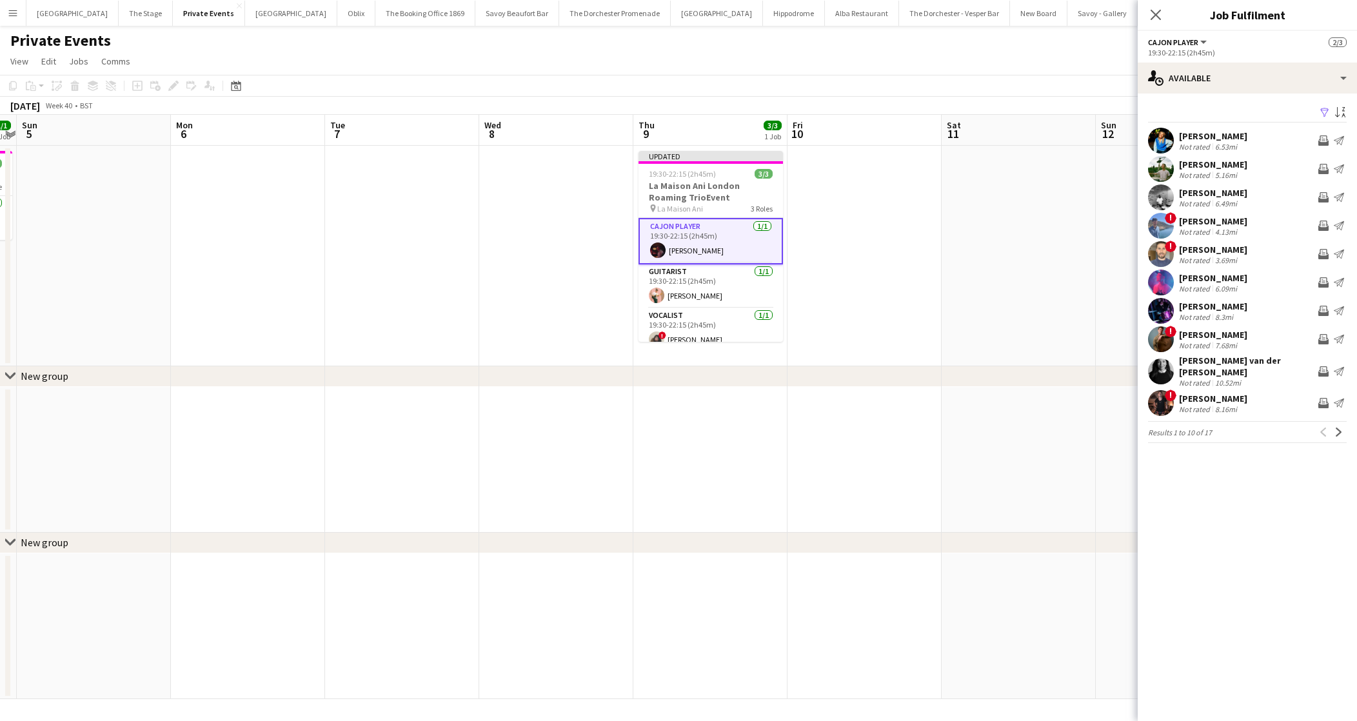
click at [860, 298] on app-date-cell at bounding box center [864, 256] width 154 height 221
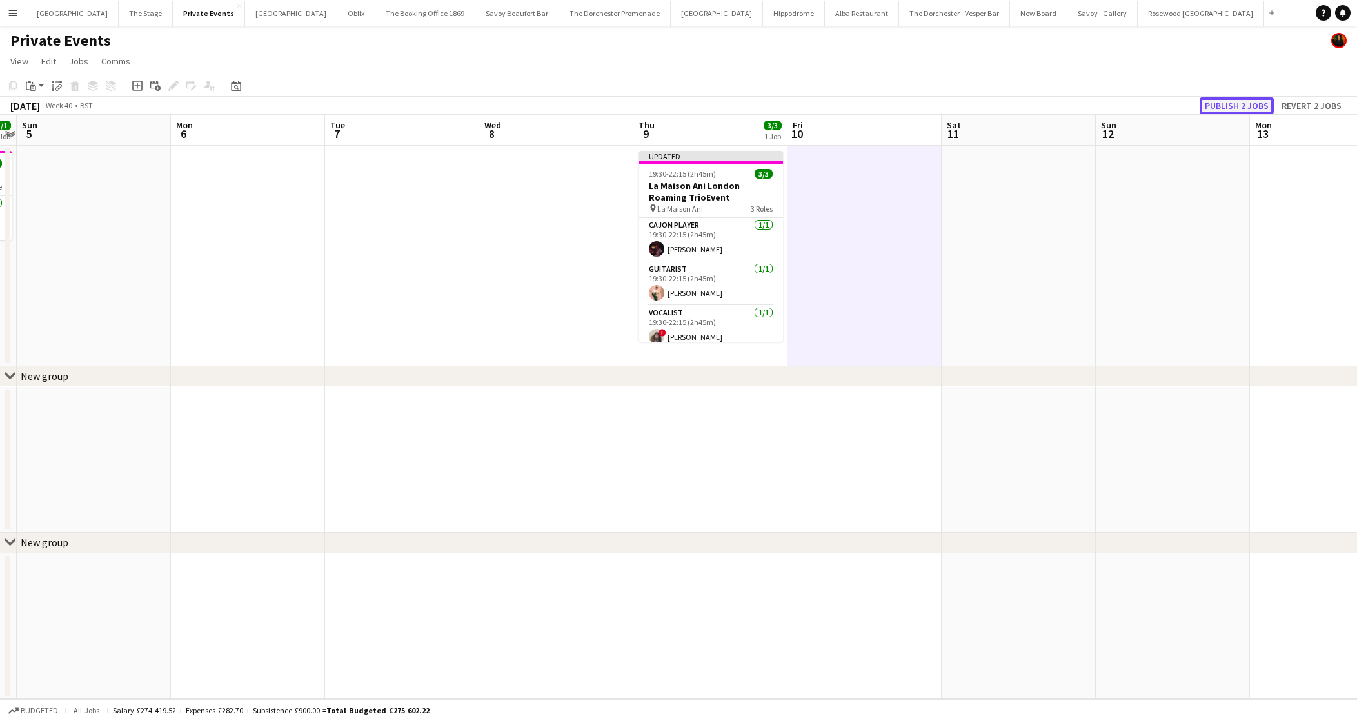
click at [1261, 103] on button "Publish 2 jobs" at bounding box center [1237, 105] width 74 height 17
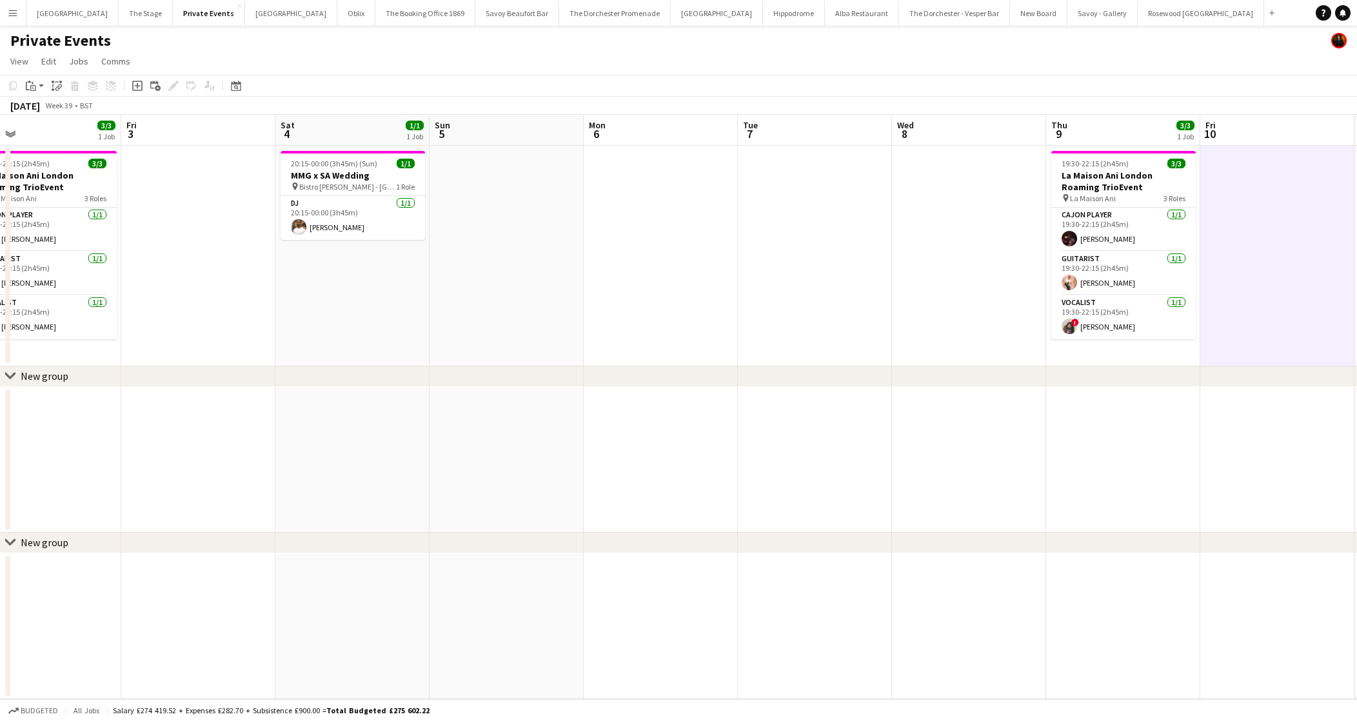
scroll to position [0, 339]
